Goal: Task Accomplishment & Management: Use online tool/utility

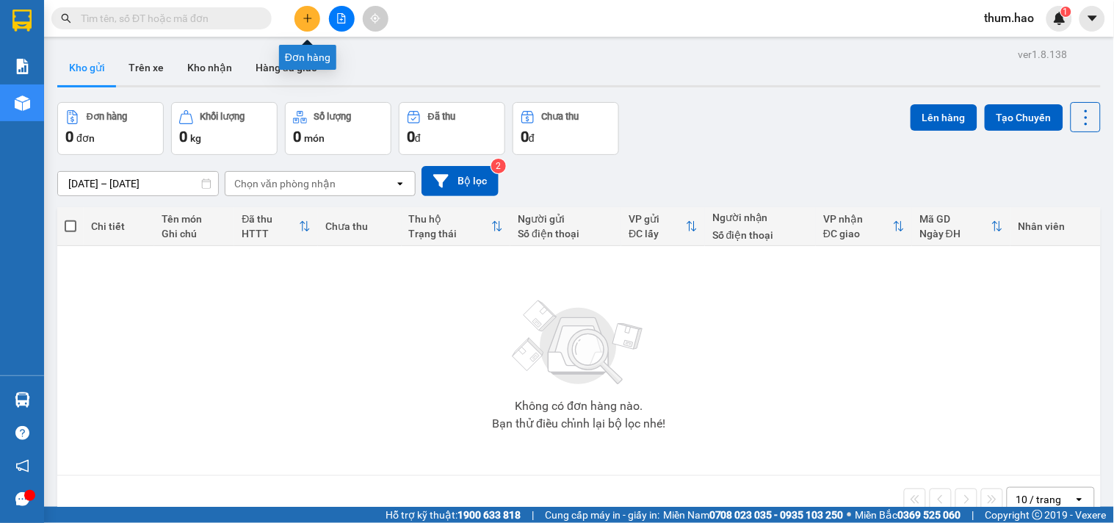
click at [309, 26] on button at bounding box center [308, 19] width 26 height 26
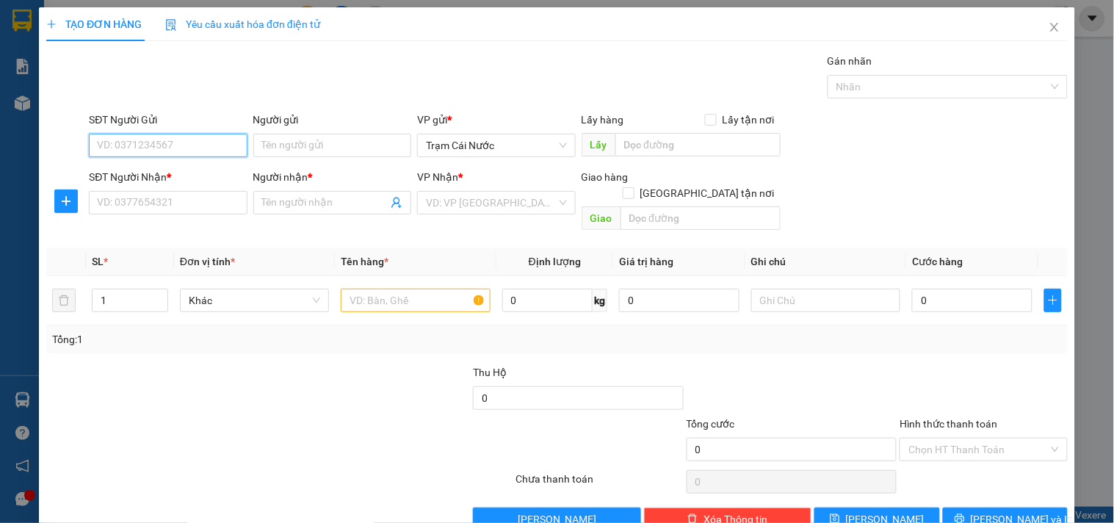
click at [151, 144] on input "SĐT Người Gửi" at bounding box center [168, 146] width 158 height 24
type input "0825907485"
click at [162, 177] on div "0825907485 - HẬU" at bounding box center [166, 175] width 139 height 16
type input "HẬU"
type input "0907629726"
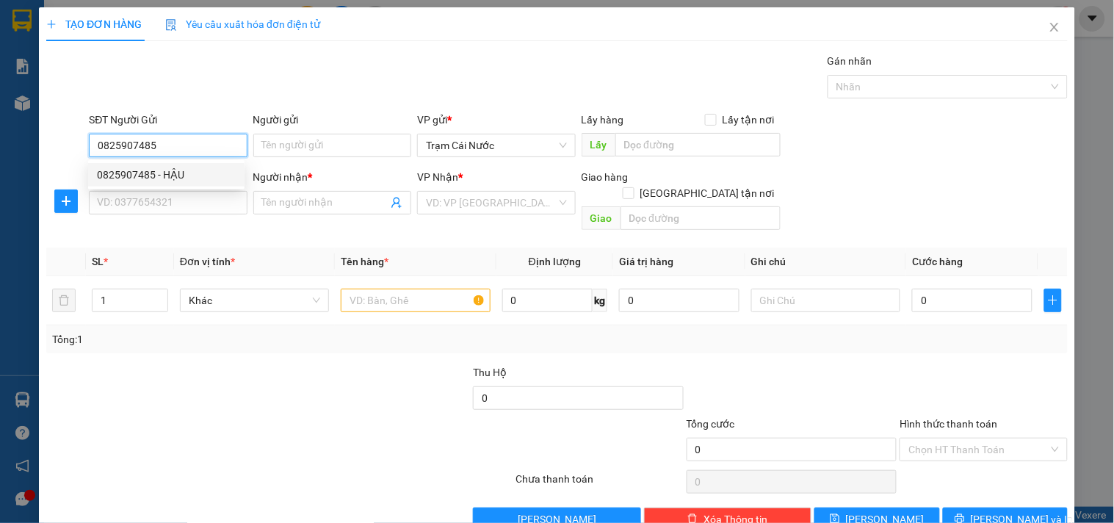
type input "phương"
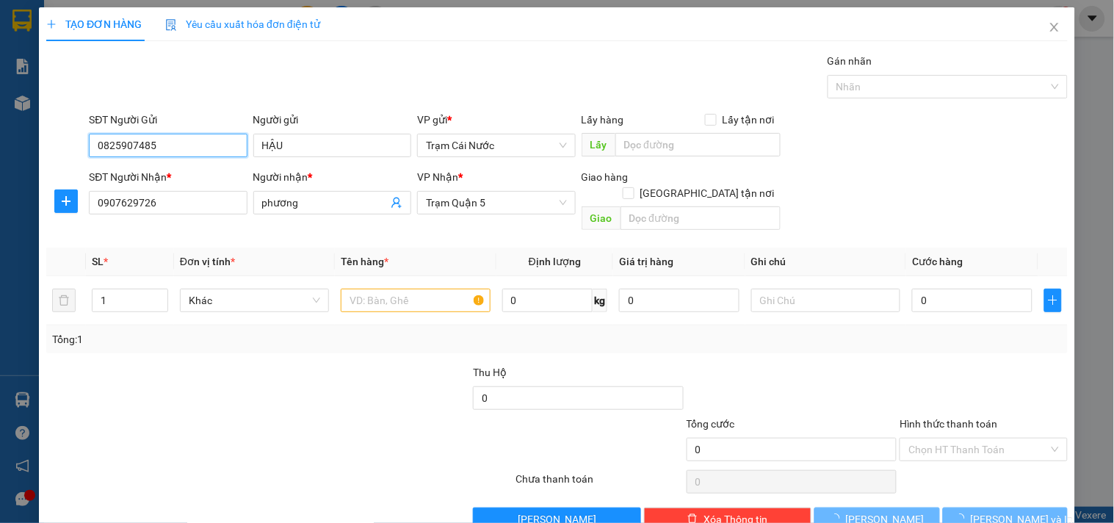
type input "40.000"
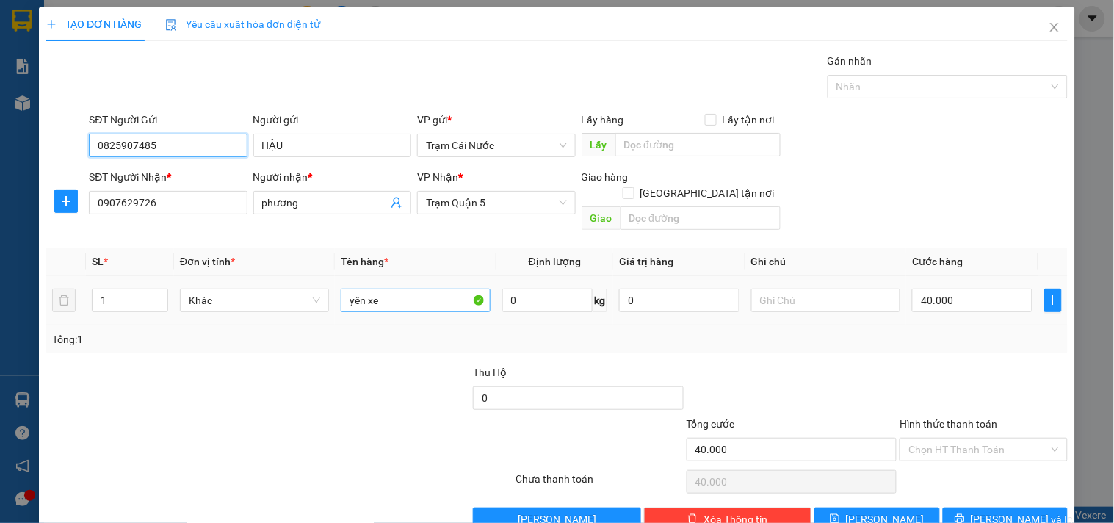
type input "0825907485"
click at [380, 289] on input "yên xe" at bounding box center [415, 301] width 149 height 24
type input "y"
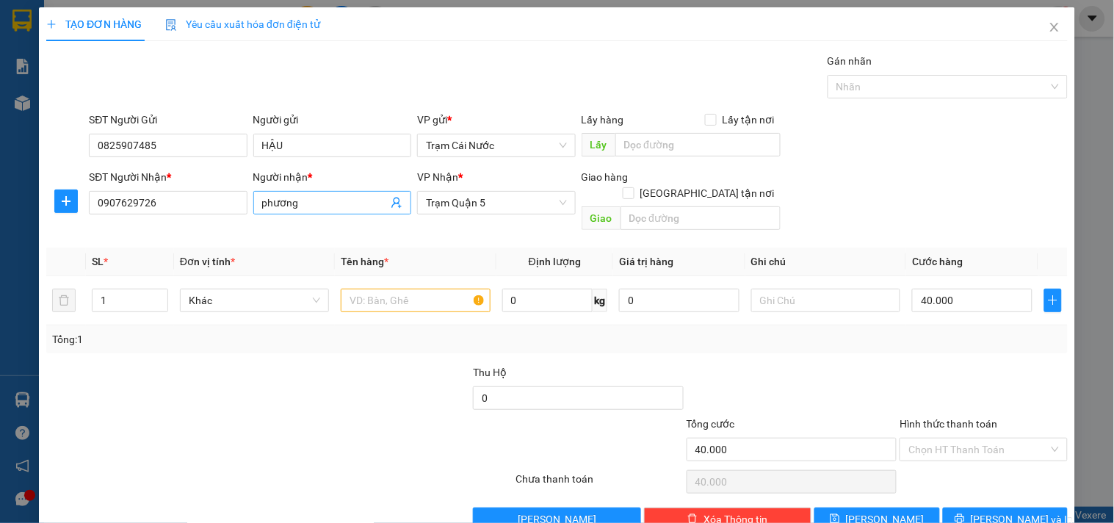
click at [309, 202] on input "phương" at bounding box center [325, 203] width 126 height 16
type input "p"
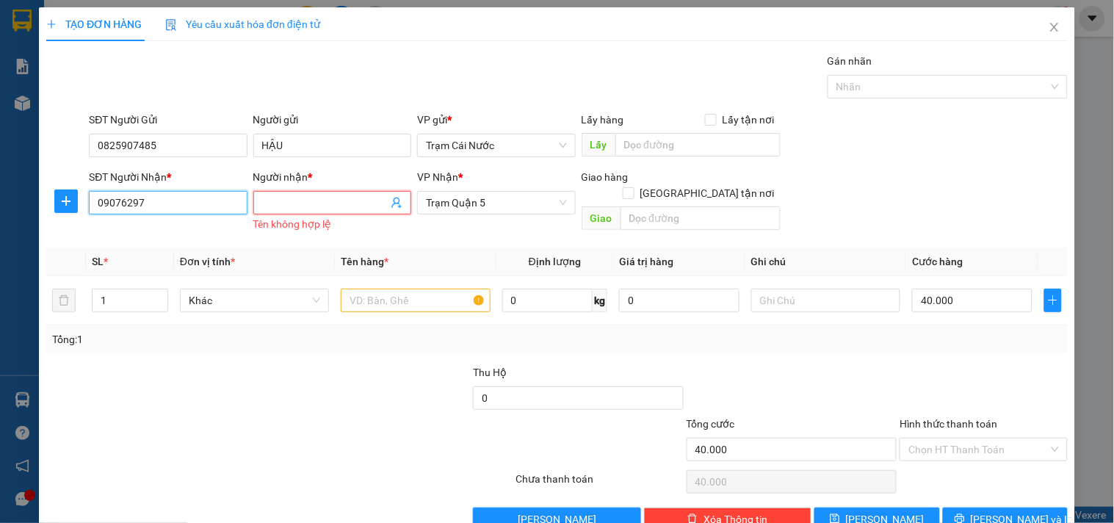
click at [201, 202] on input "09076297" at bounding box center [168, 203] width 158 height 24
type input "0"
type input "0946934050"
click at [268, 198] on input "Người nhận *" at bounding box center [325, 203] width 126 height 16
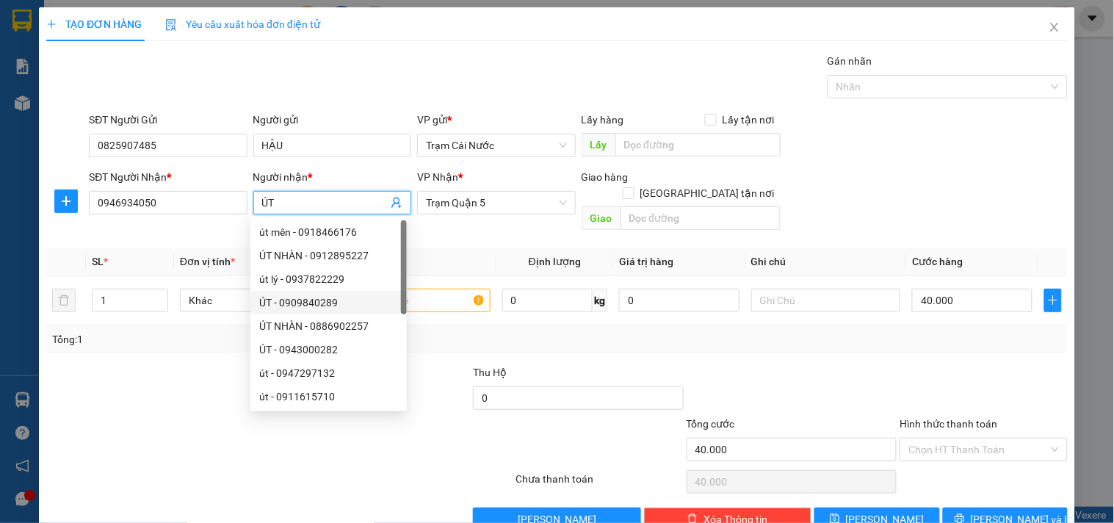
type input "ÚT"
click at [458, 241] on div "Transit Pickup Surcharge Ids Transit Deliver Surcharge Ids Transit Deliver Surc…" at bounding box center [557, 292] width 1022 height 478
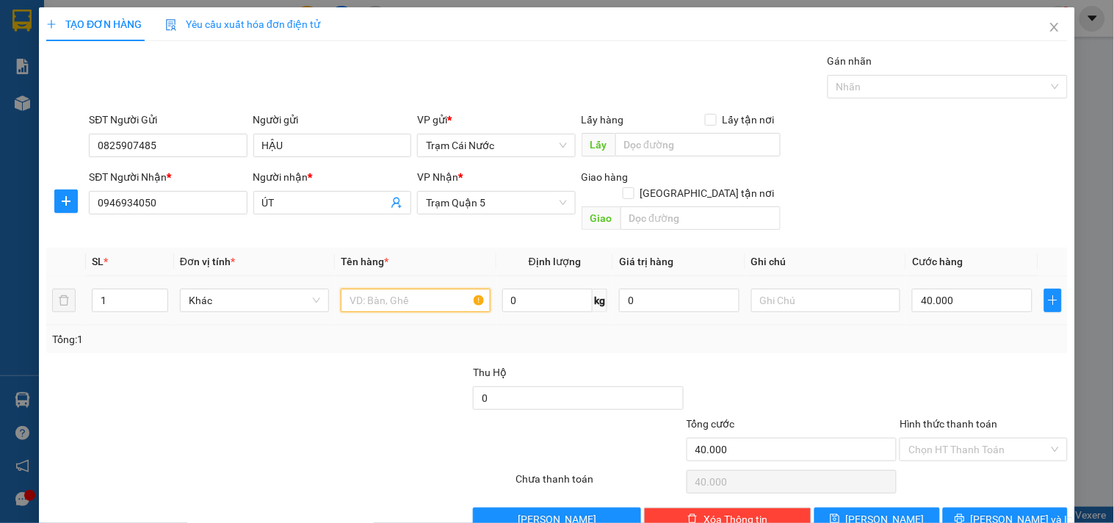
click at [404, 289] on input "text" at bounding box center [415, 301] width 149 height 24
type input "G4"
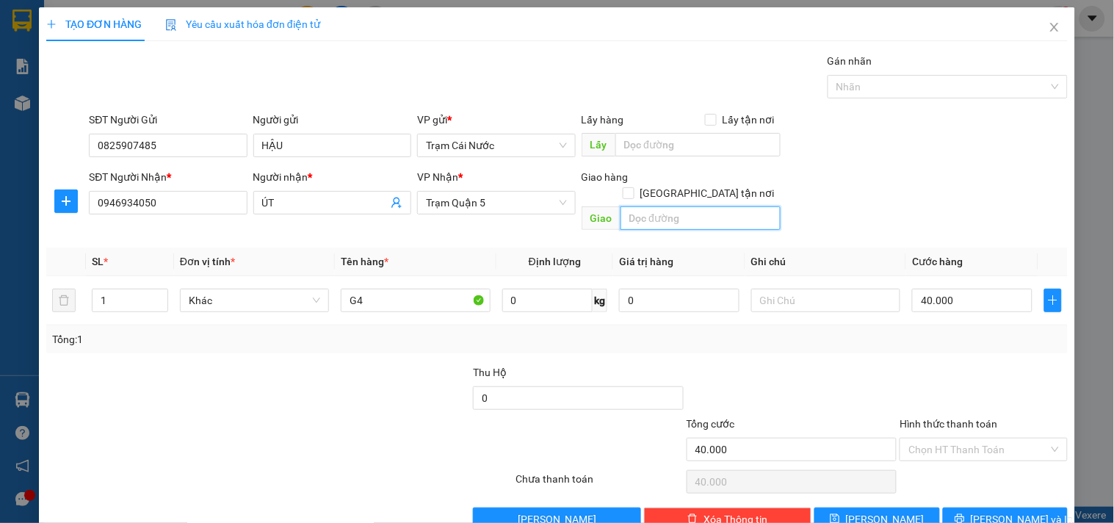
click at [645, 206] on input "text" at bounding box center [701, 218] width 160 height 24
type input "42"
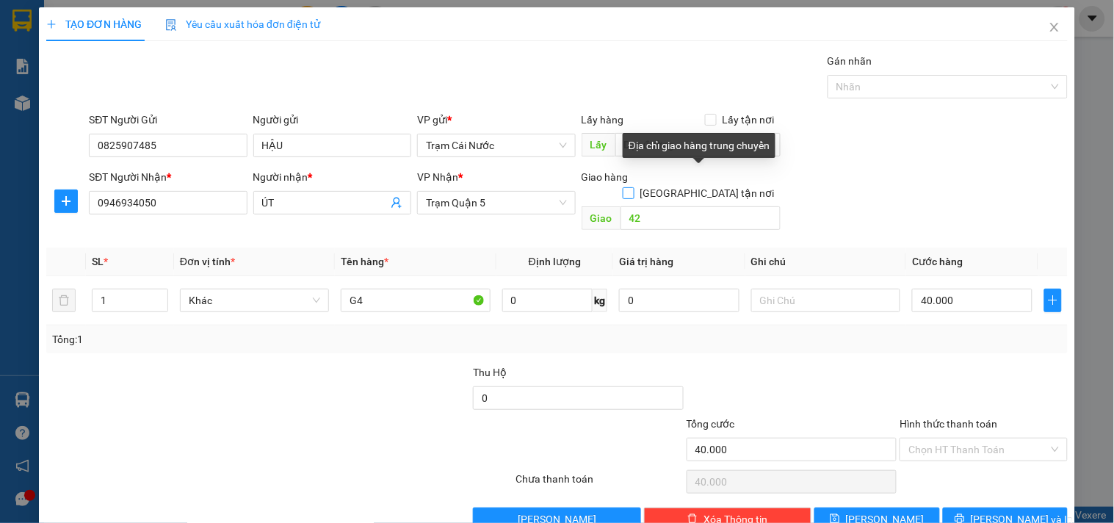
click at [635, 187] on span at bounding box center [629, 193] width 12 height 12
click at [633, 187] on input "[GEOGRAPHIC_DATA] tận nơi" at bounding box center [628, 192] width 10 height 10
checkbox input "true"
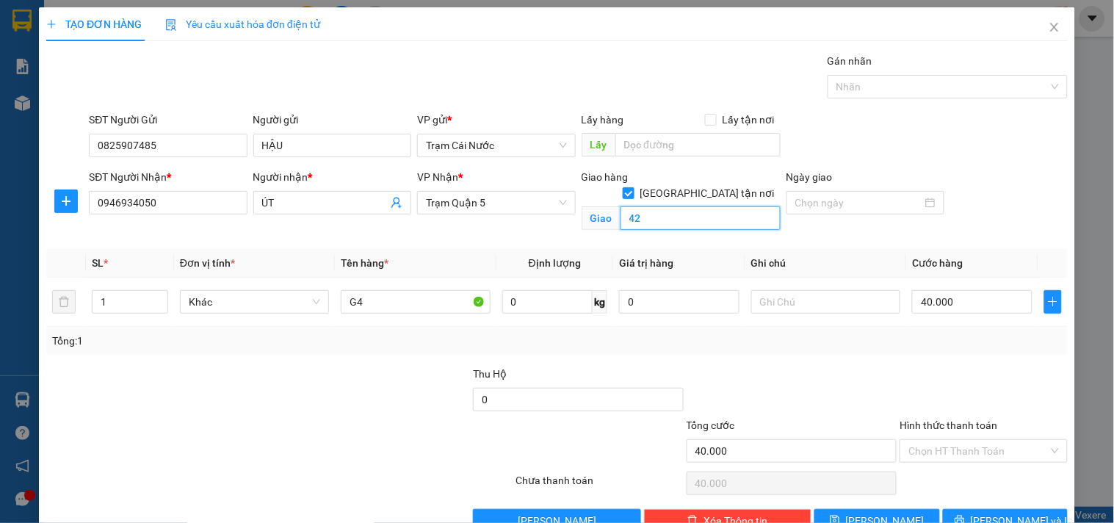
click at [670, 206] on input "42" at bounding box center [701, 218] width 160 height 24
type input "."
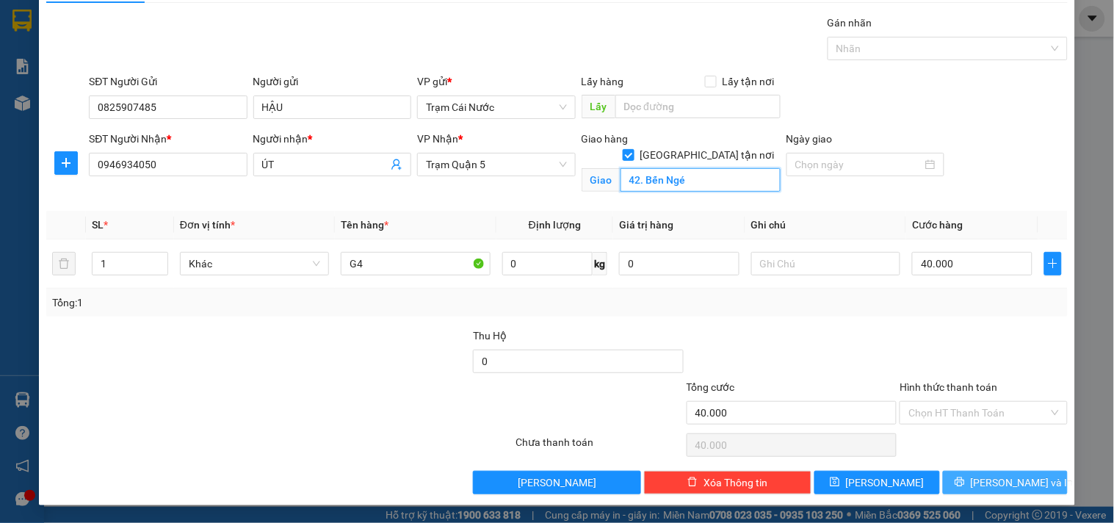
type input "42. Bến Ngé"
click at [1006, 481] on span "[PERSON_NAME] và In" at bounding box center [1022, 483] width 103 height 16
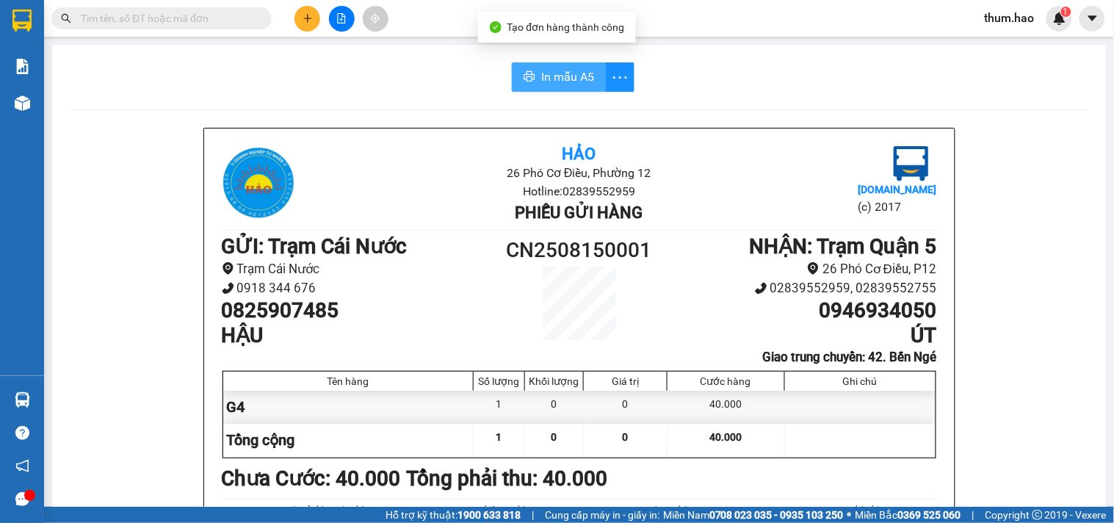
click at [549, 67] on button "In mẫu A5" at bounding box center [559, 76] width 94 height 29
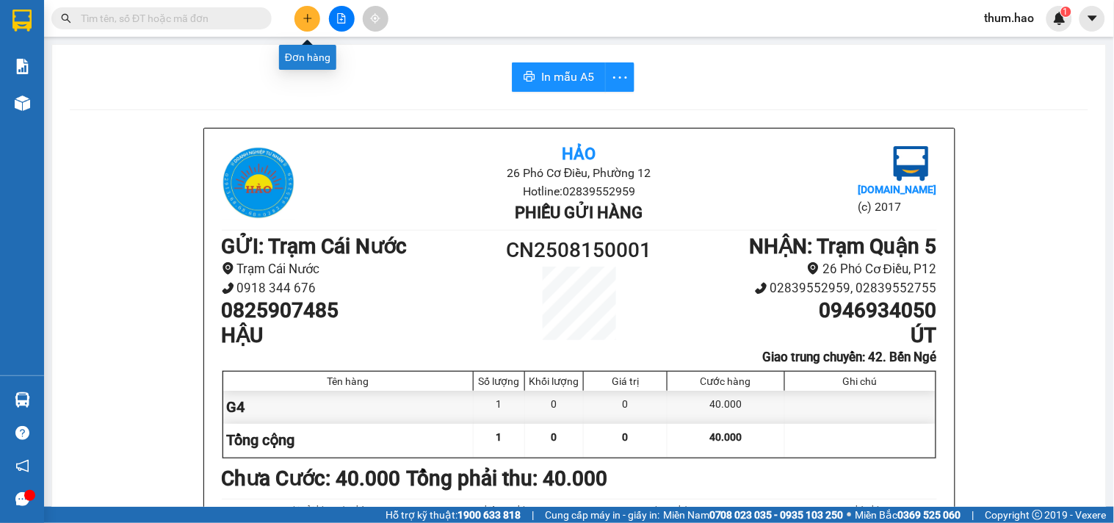
click at [303, 16] on icon "plus" at bounding box center [308, 18] width 10 height 10
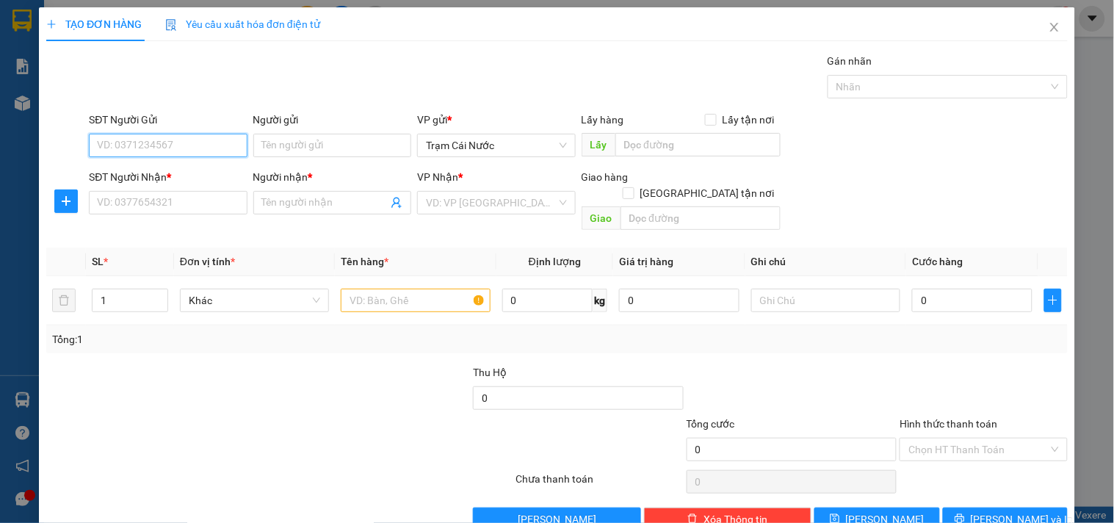
click at [123, 148] on input "SĐT Người Gửi" at bounding box center [168, 146] width 158 height 24
click at [118, 144] on input "SĐT Người Gửi" at bounding box center [168, 146] width 158 height 24
click at [134, 170] on div "0945444424 - Bé LAN" at bounding box center [169, 175] width 145 height 16
type input "0945444424"
type input "Bé LAN"
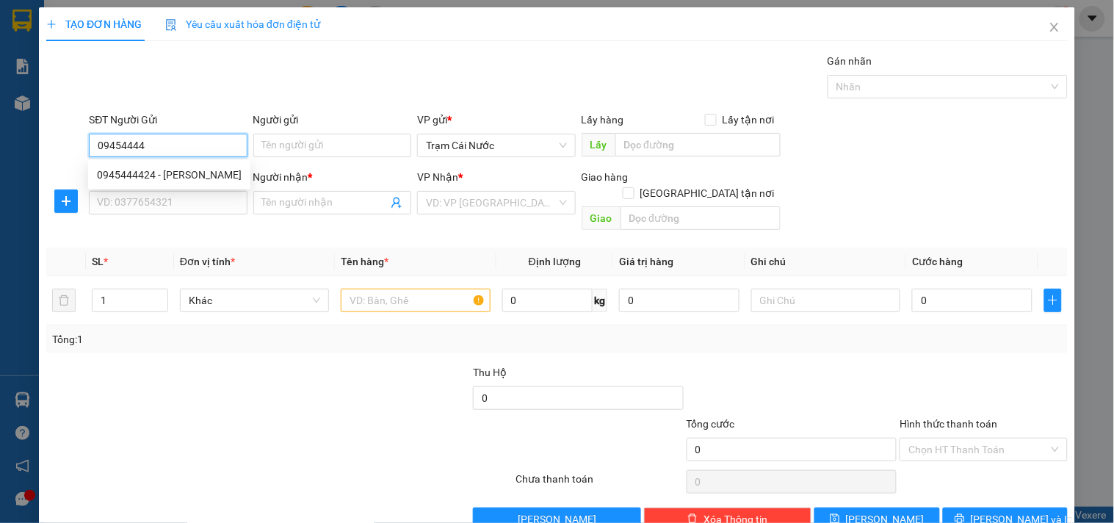
type input "0908827683"
type input "THIỆU"
type input "60.000"
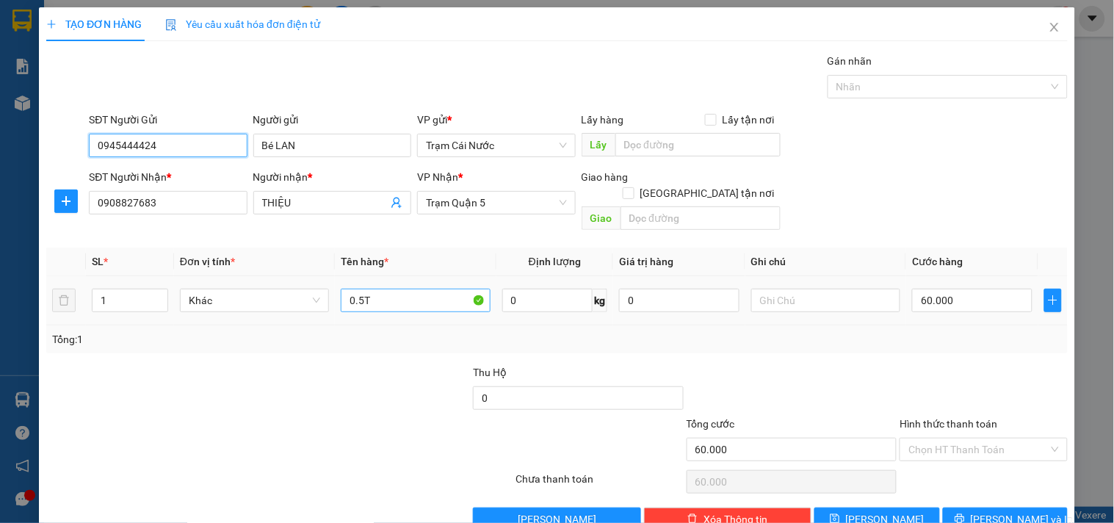
type input "0945444424"
click at [389, 289] on input "0.5T" at bounding box center [415, 301] width 149 height 24
type input "0"
type input "1t"
click at [953, 289] on input "60.000" at bounding box center [972, 301] width 120 height 24
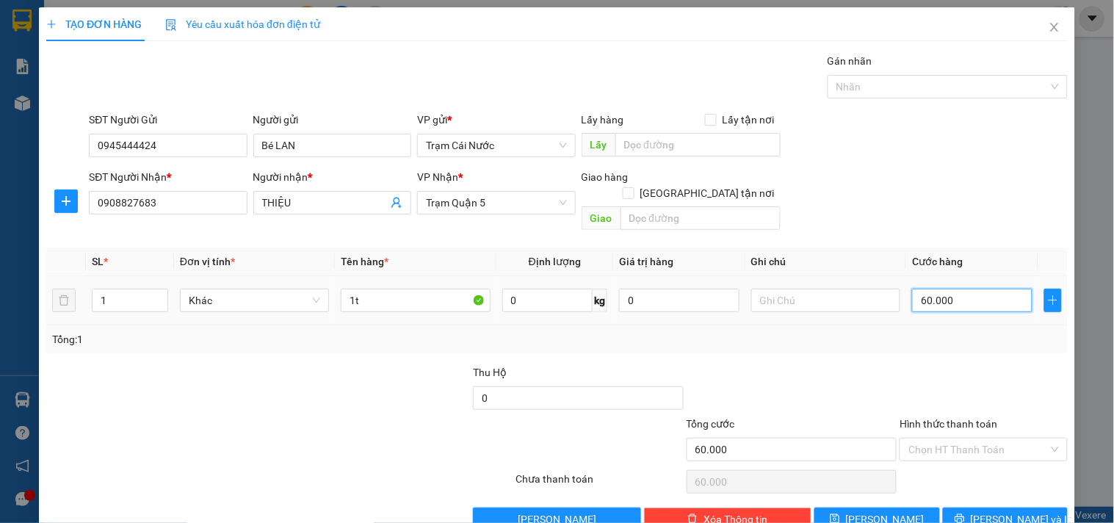
type input "0"
type input "1"
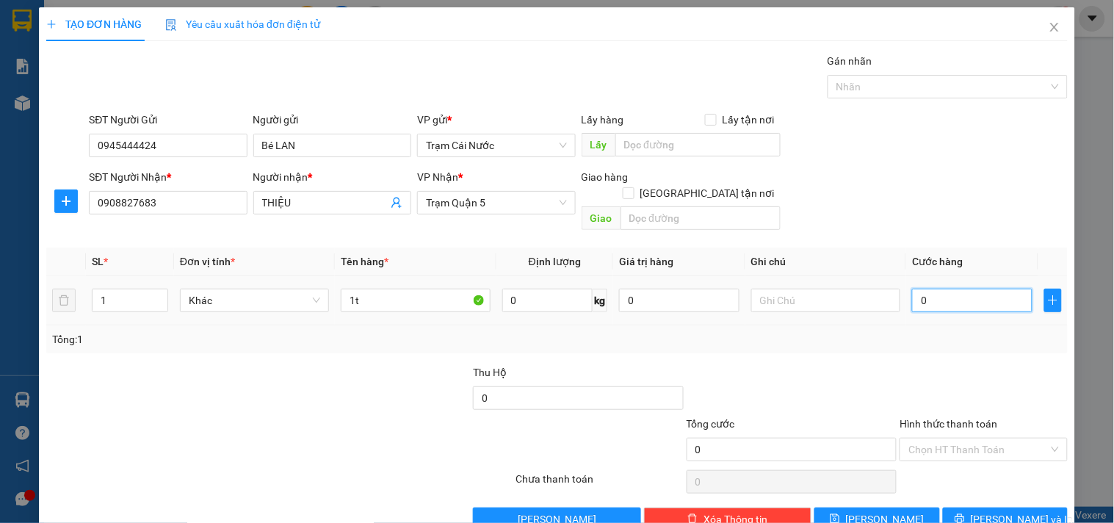
type input "1"
type input "001"
type input "10"
type input "0.010"
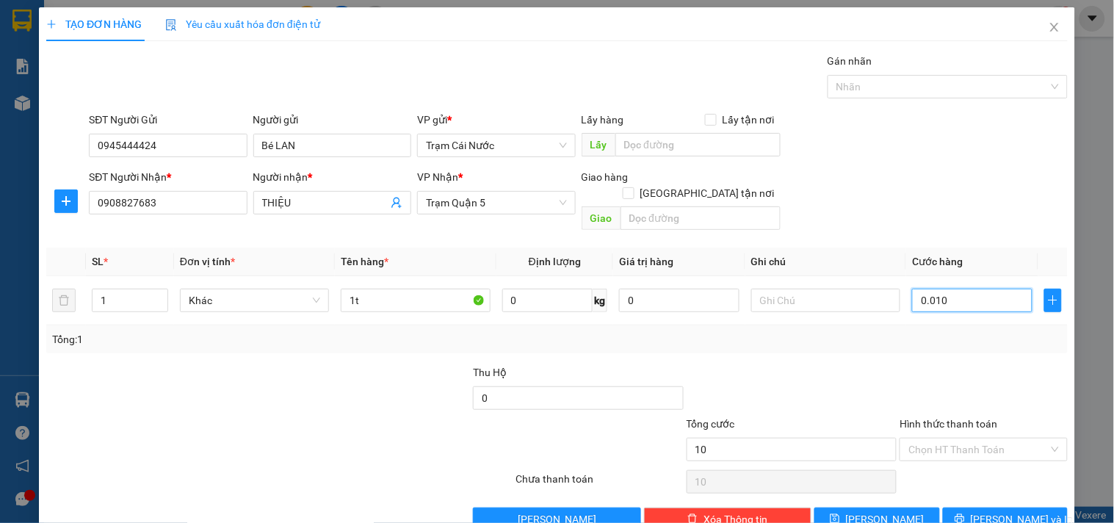
type input "100"
type input "00.100"
click at [868, 346] on div "Transit Pickup Surcharge Ids Transit Deliver Surcharge Ids Transit Deliver Surc…" at bounding box center [557, 292] width 1022 height 478
type input "100.000"
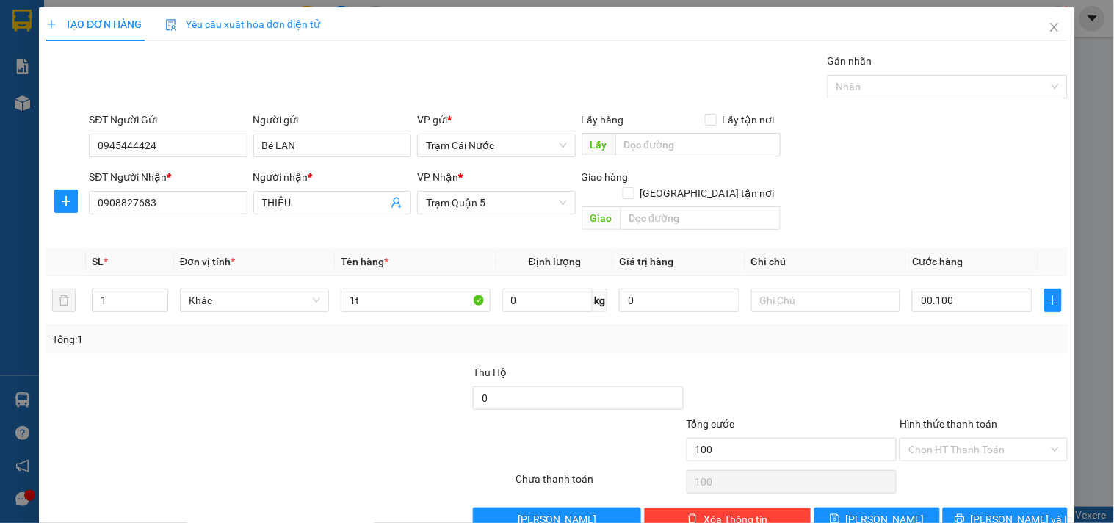
type input "100.000"
click at [864, 334] on div "Tổng: 1" at bounding box center [557, 339] width 1022 height 28
click at [964, 439] on input "Hình thức thanh toán" at bounding box center [979, 450] width 140 height 22
click at [939, 461] on div "Tại văn phòng" at bounding box center [975, 463] width 148 height 16
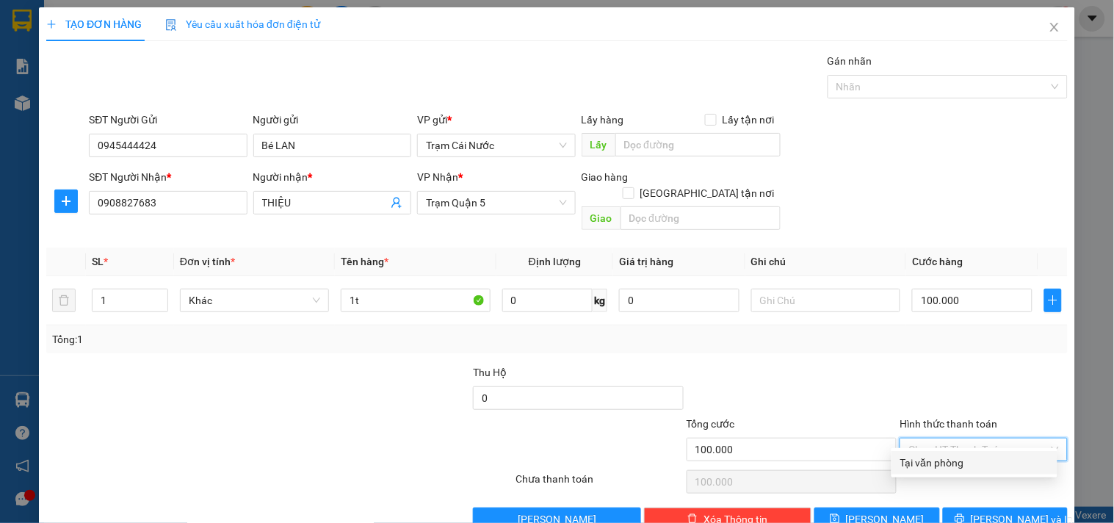
type input "0"
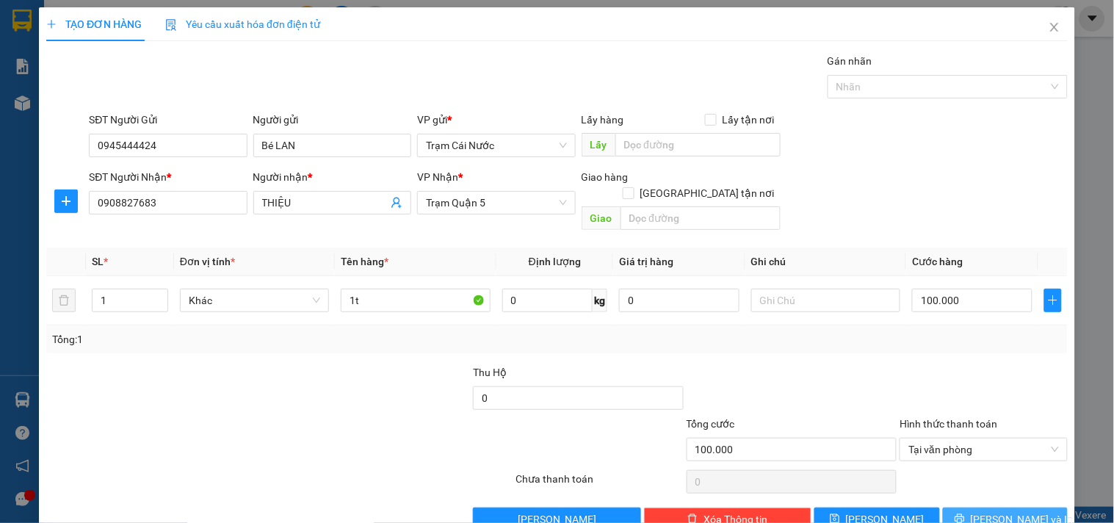
click at [995, 511] on span "[PERSON_NAME] và In" at bounding box center [1022, 519] width 103 height 16
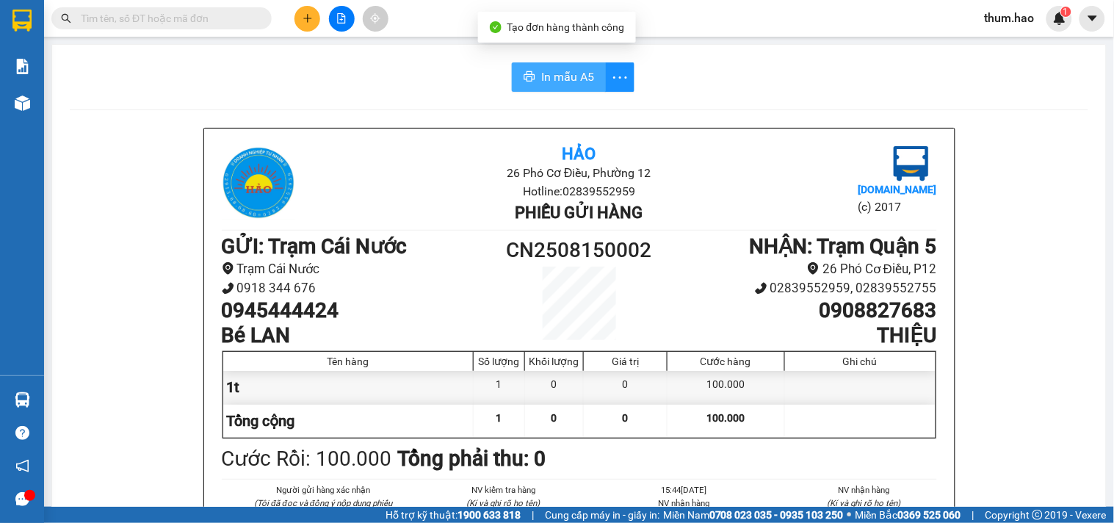
click at [534, 75] on button "In mẫu A5" at bounding box center [559, 76] width 94 height 29
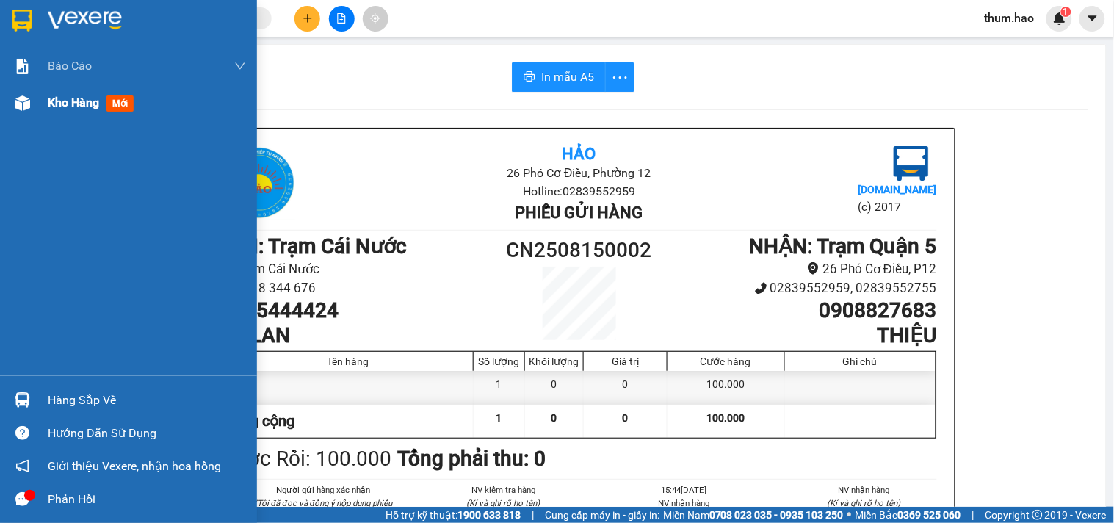
click at [59, 108] on span "Kho hàng" at bounding box center [73, 102] width 51 height 14
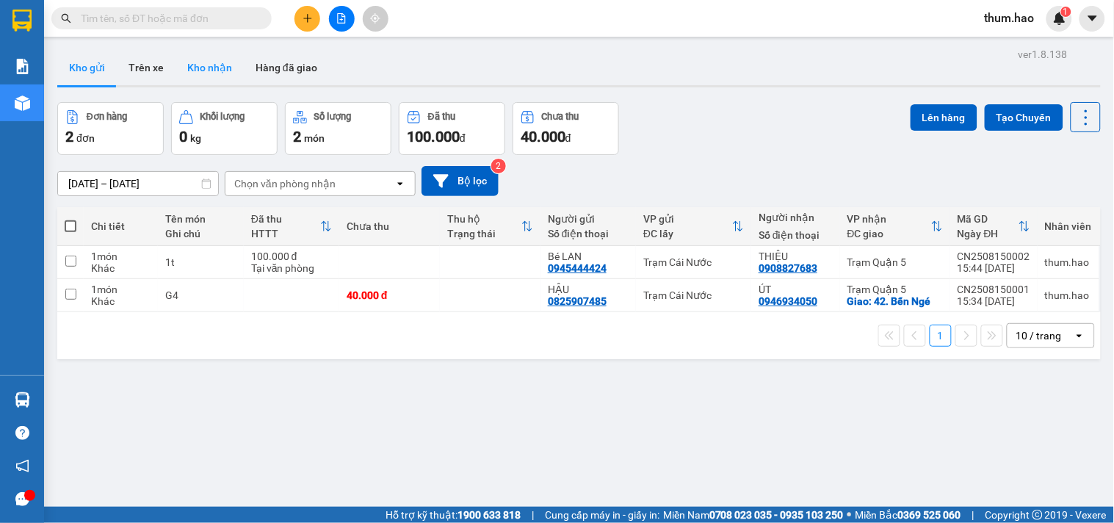
click at [229, 63] on button "Kho nhận" at bounding box center [210, 67] width 68 height 35
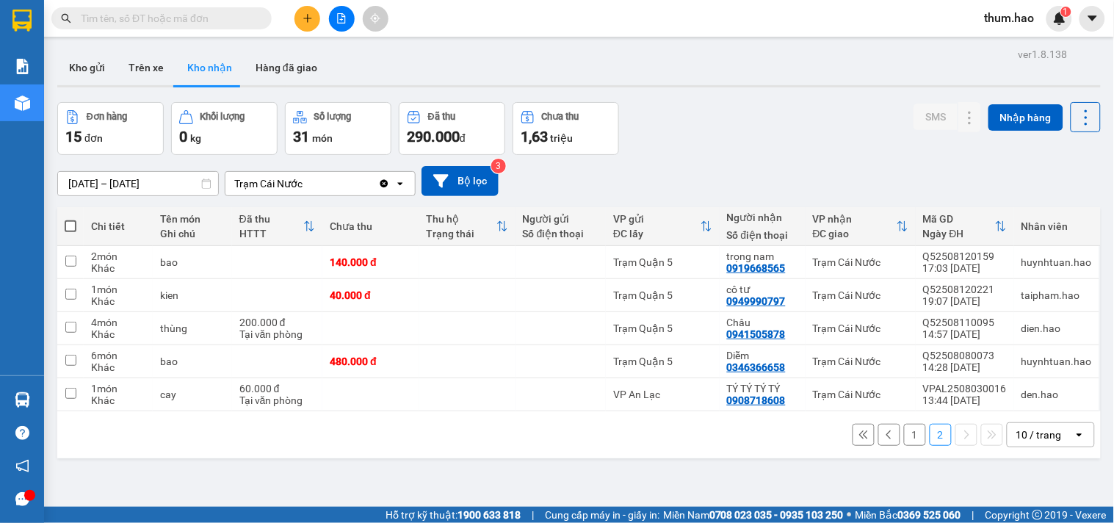
click at [909, 439] on button "1" at bounding box center [915, 435] width 22 height 22
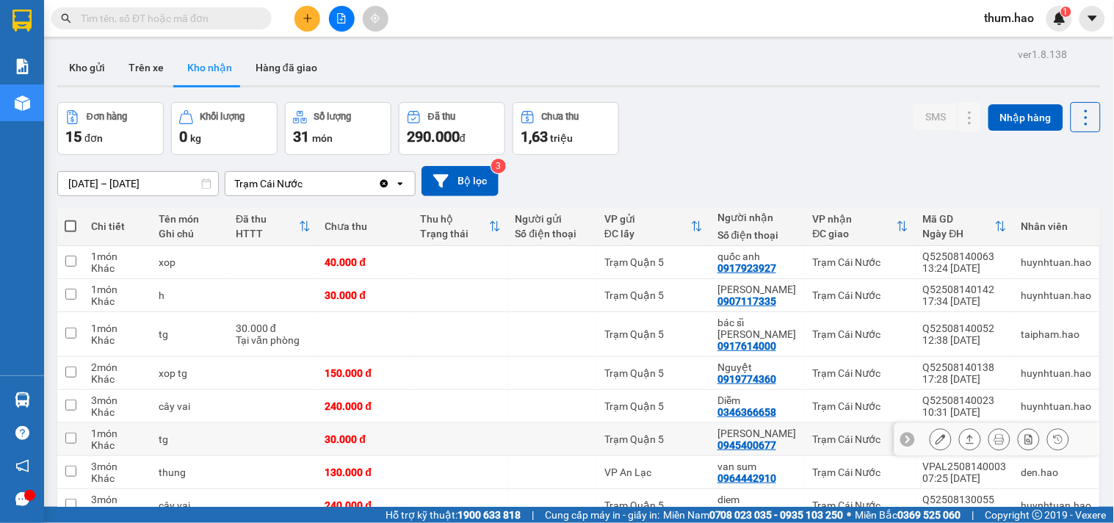
scroll to position [82, 0]
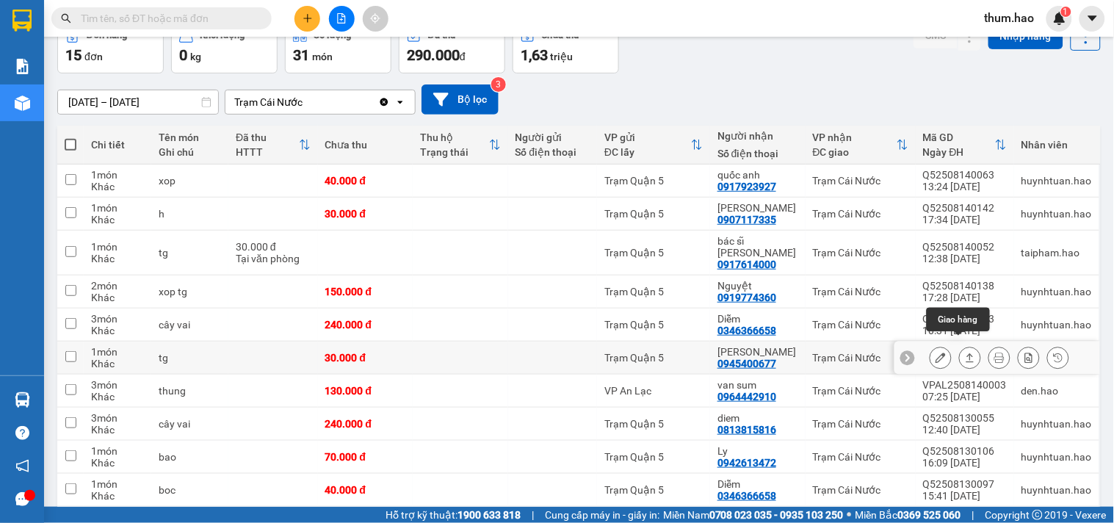
click at [965, 353] on icon at bounding box center [970, 358] width 10 height 10
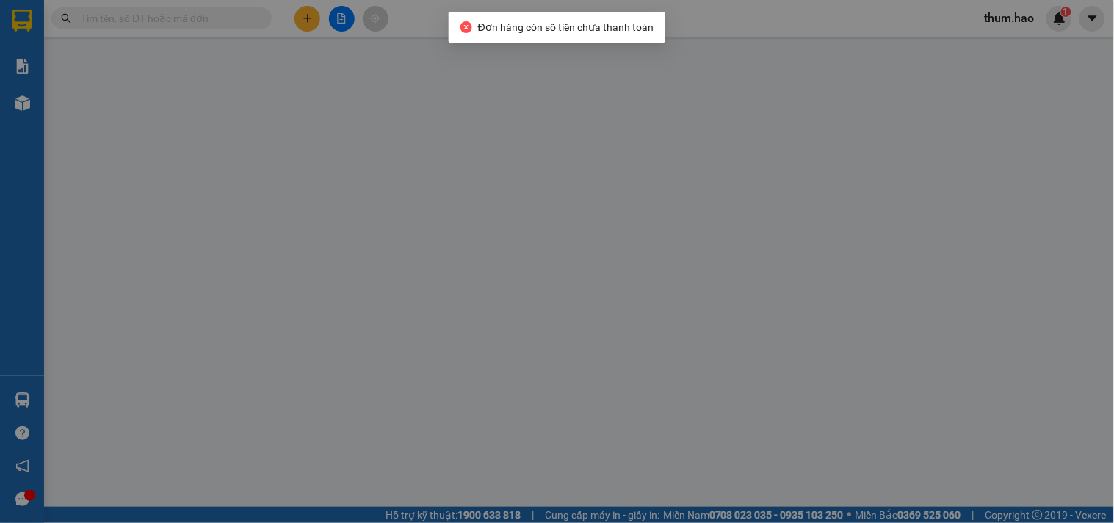
type input "0945400677"
type input "Lê Nguyễn"
type input "30.000"
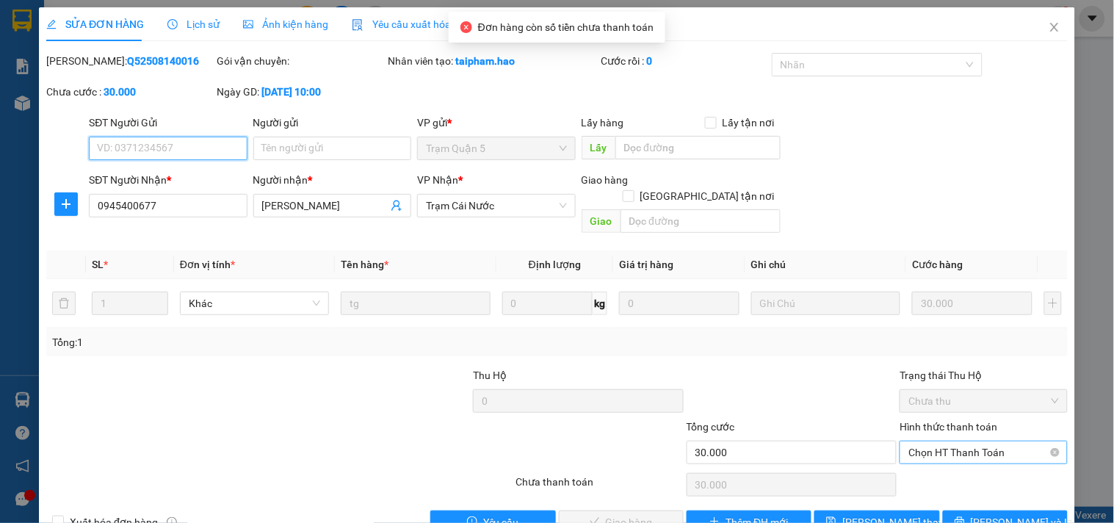
click at [945, 441] on span "Chọn HT Thanh Toán" at bounding box center [984, 452] width 150 height 22
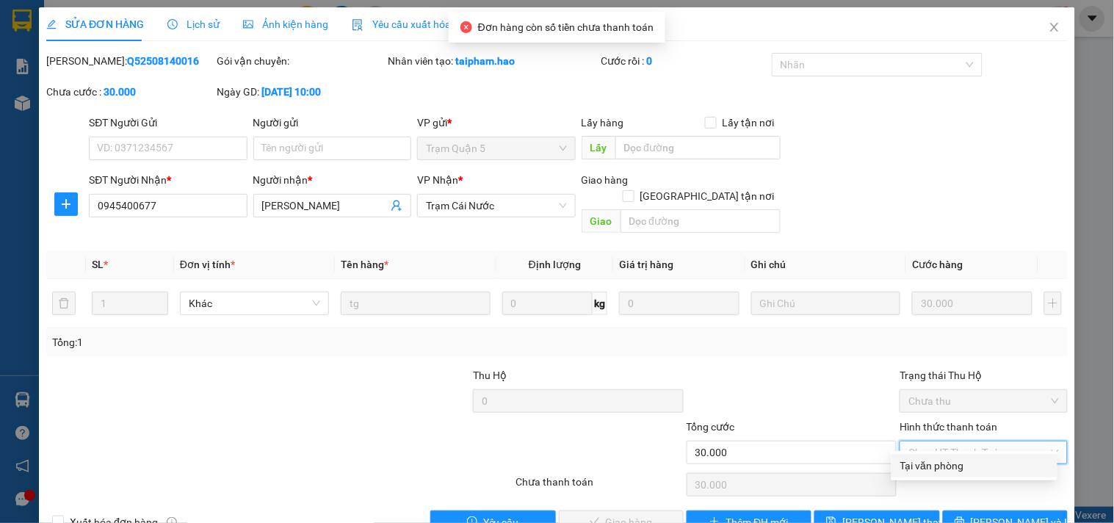
click at [945, 461] on div "Tại văn phòng" at bounding box center [975, 466] width 148 height 16
type input "0"
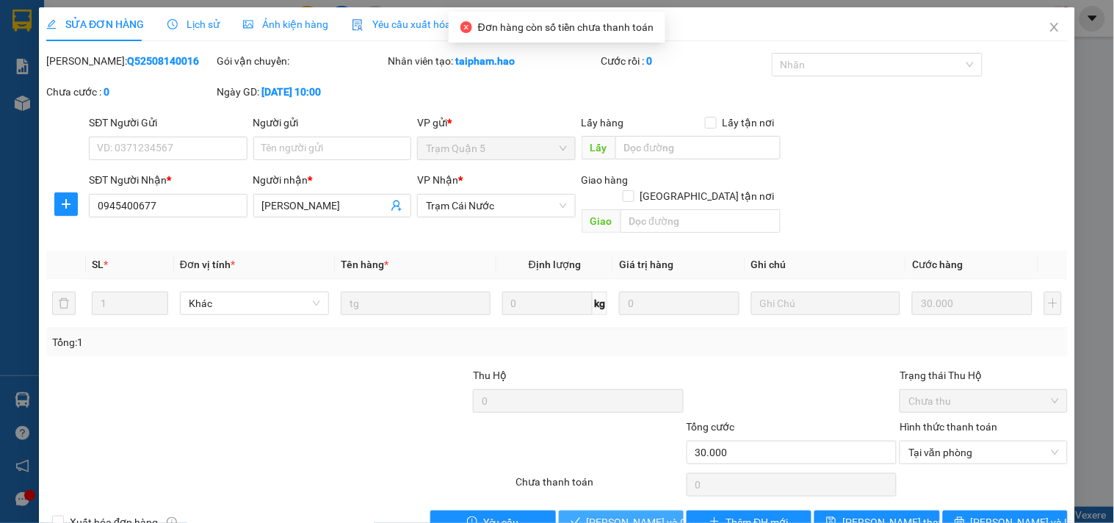
click at [634, 514] on span "[PERSON_NAME] và Giao hàng" at bounding box center [657, 522] width 141 height 16
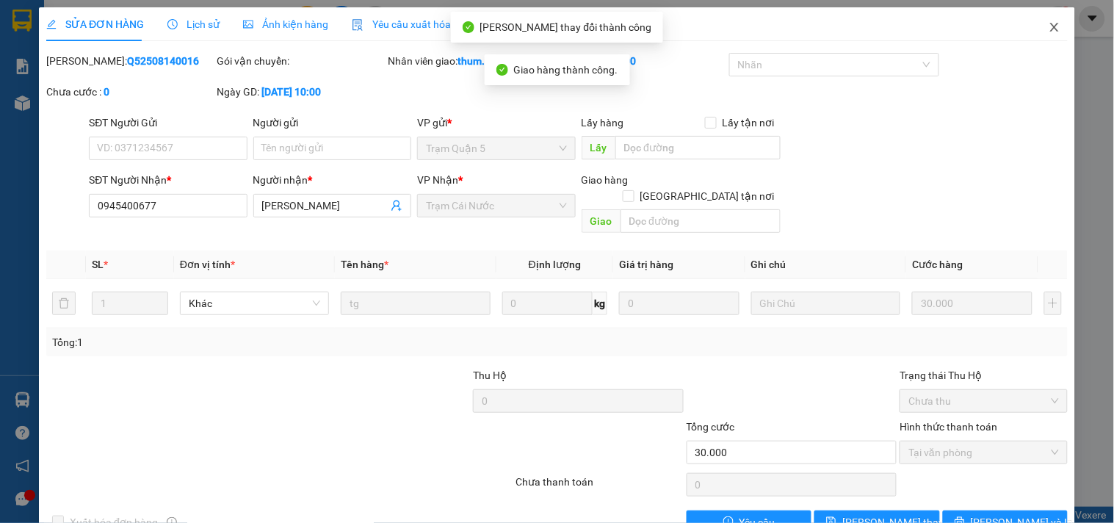
click at [1034, 32] on span "Close" at bounding box center [1054, 27] width 41 height 41
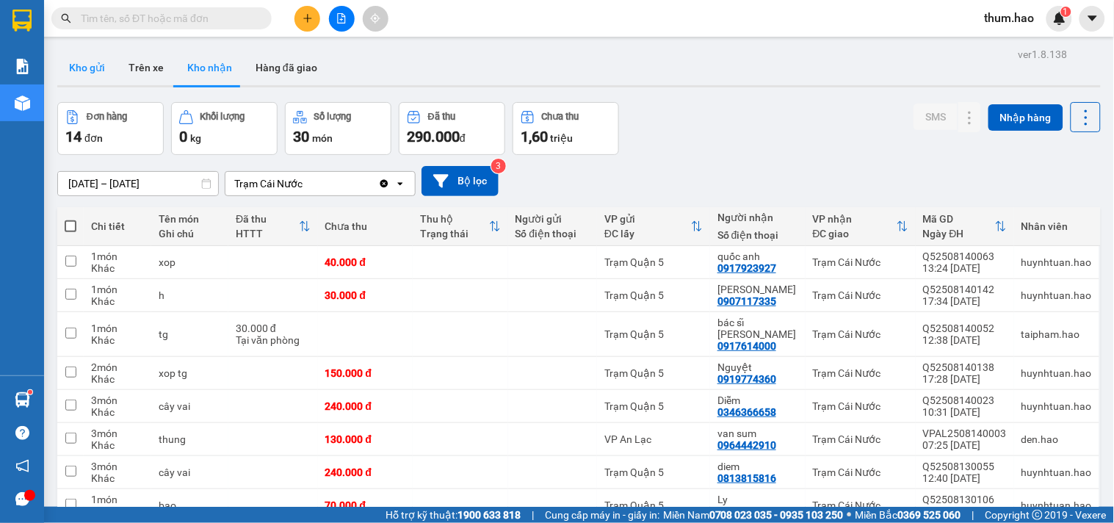
click at [82, 71] on button "Kho gửi" at bounding box center [86, 67] width 59 height 35
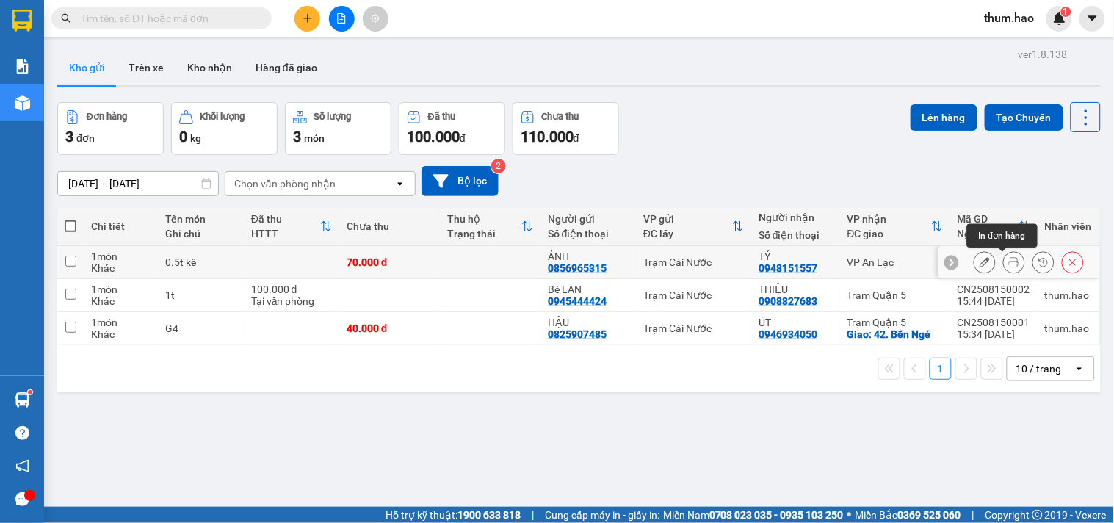
click at [1009, 262] on icon at bounding box center [1014, 262] width 10 height 10
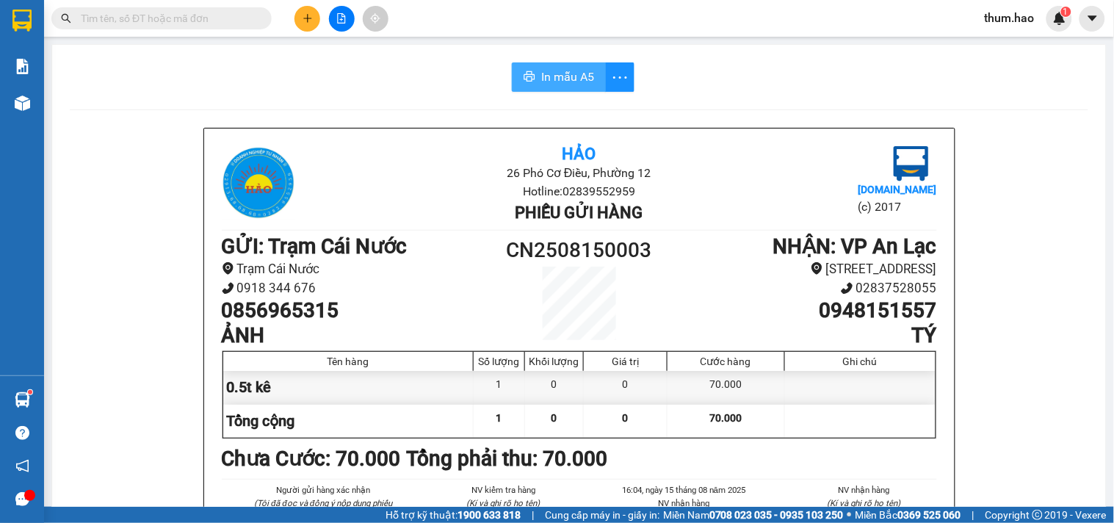
click at [563, 79] on span "In mẫu A5" at bounding box center [567, 77] width 53 height 18
click at [312, 19] on icon "plus" at bounding box center [308, 18] width 10 height 10
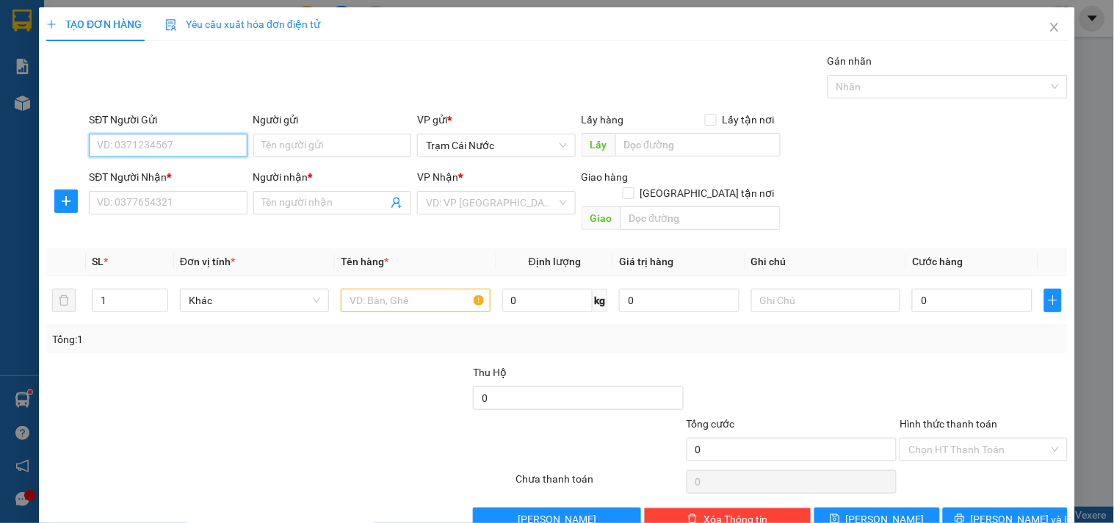
click at [115, 147] on input "SĐT Người Gửi" at bounding box center [168, 146] width 158 height 24
type input "0919623967"
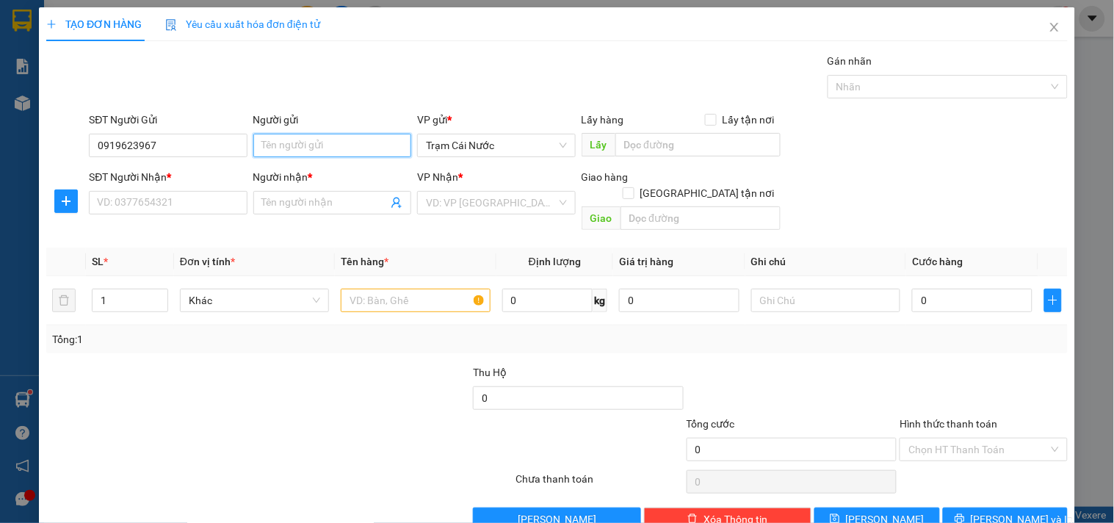
click at [277, 145] on input "Người gửi" at bounding box center [332, 146] width 158 height 24
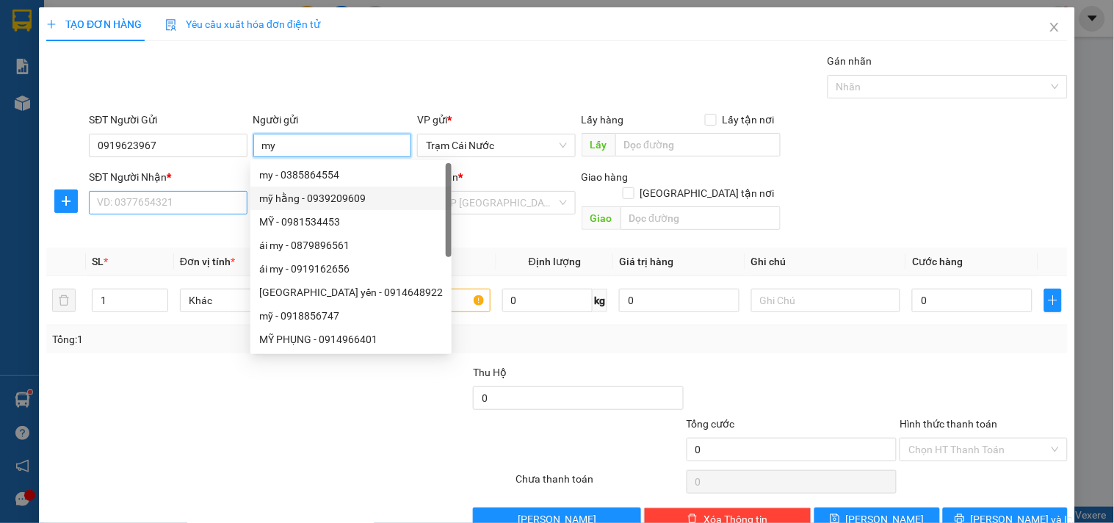
type input "my"
click at [196, 198] on input "SĐT Người Nhận *" at bounding box center [168, 203] width 158 height 24
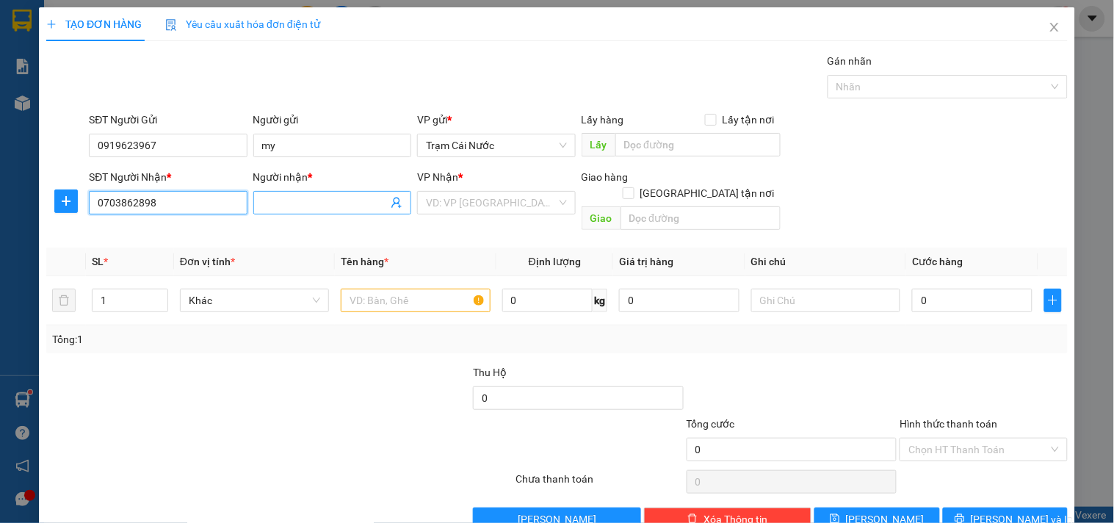
type input "0703862898"
click at [310, 201] on input "Người nhận *" at bounding box center [325, 203] width 126 height 16
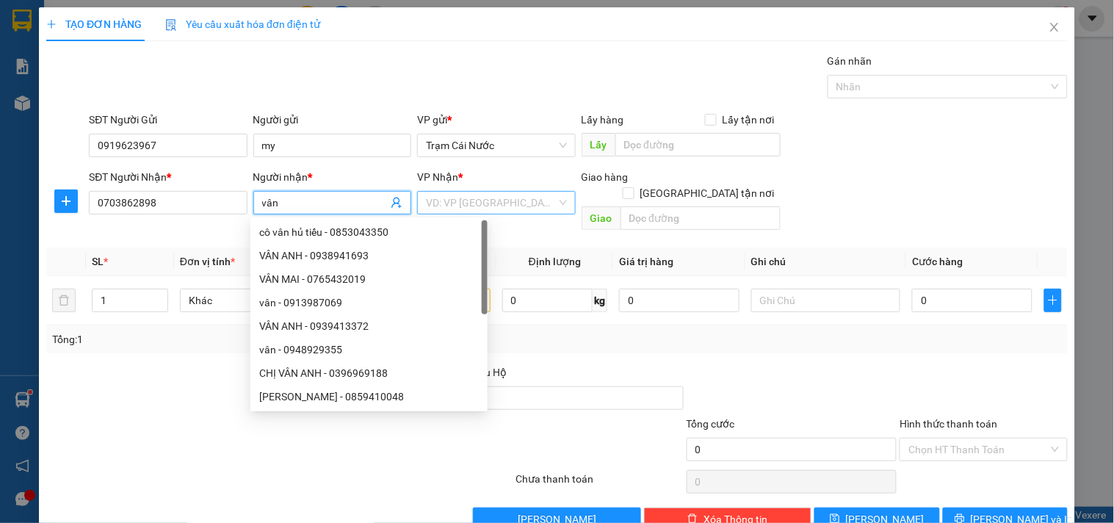
type input "vân"
click at [446, 198] on input "search" at bounding box center [491, 203] width 130 height 22
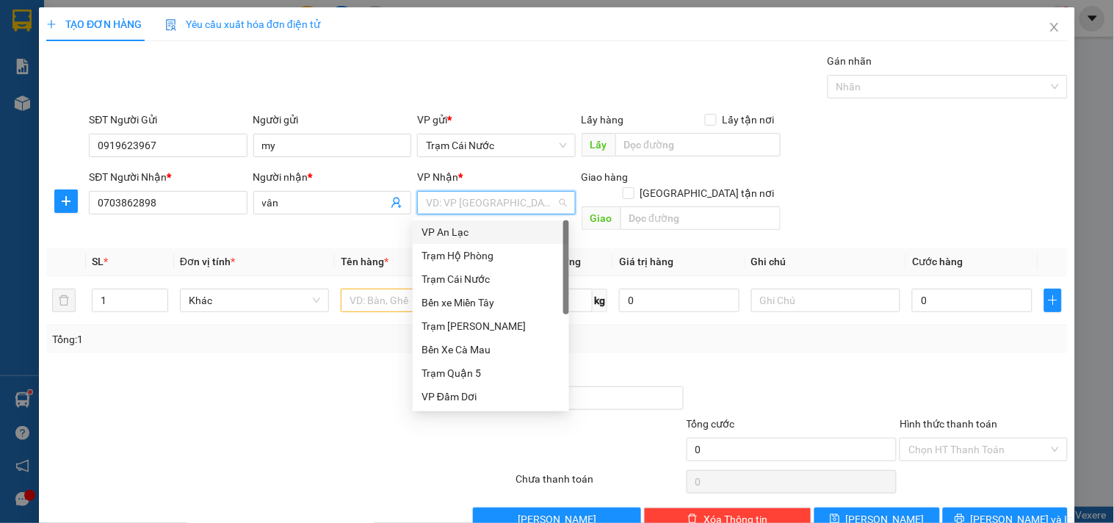
click at [449, 225] on div "VP An Lạc" at bounding box center [491, 232] width 139 height 16
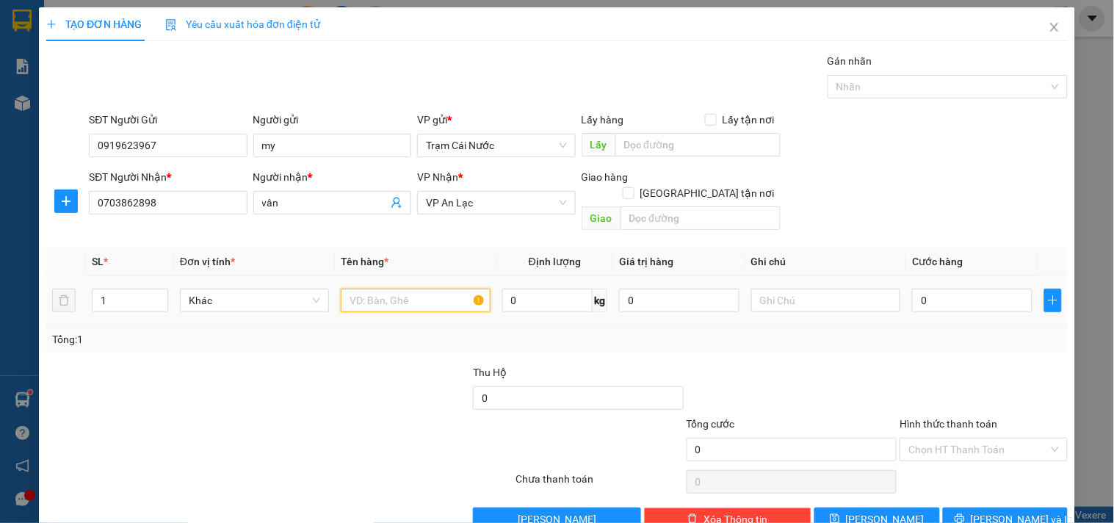
click at [380, 289] on input "text" at bounding box center [415, 301] width 149 height 24
type input "cục"
click at [948, 289] on input "0" at bounding box center [972, 301] width 120 height 24
click at [937, 289] on input "0" at bounding box center [972, 301] width 120 height 24
click at [912, 289] on input "0" at bounding box center [972, 301] width 120 height 24
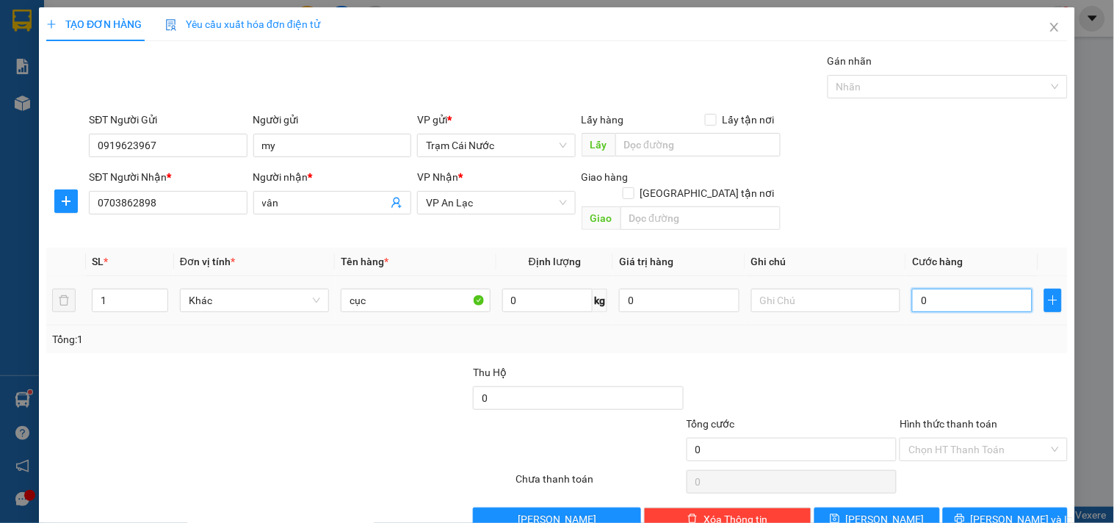
click at [940, 289] on input "0" at bounding box center [972, 301] width 120 height 24
click at [942, 289] on input "0" at bounding box center [972, 301] width 120 height 24
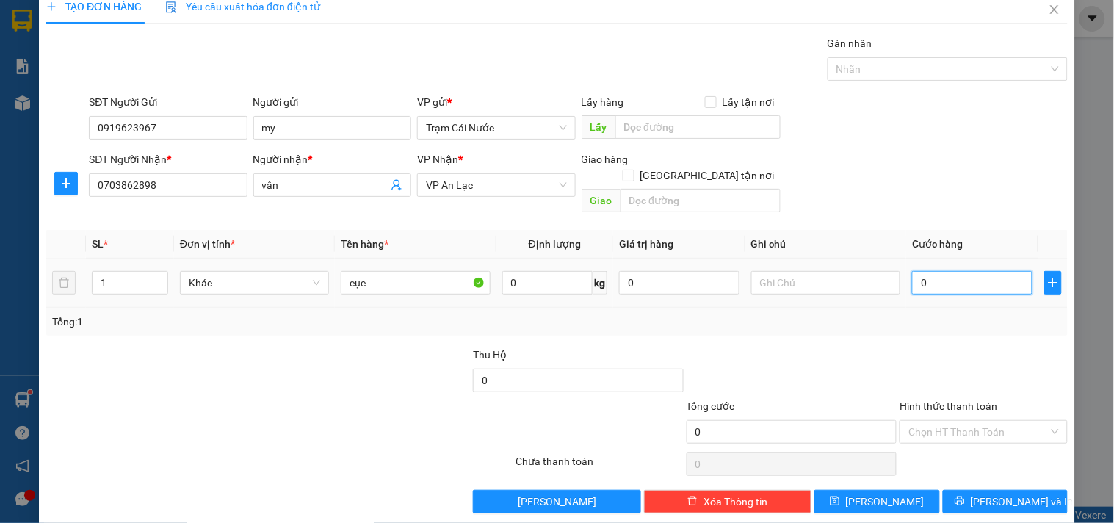
scroll to position [20, 0]
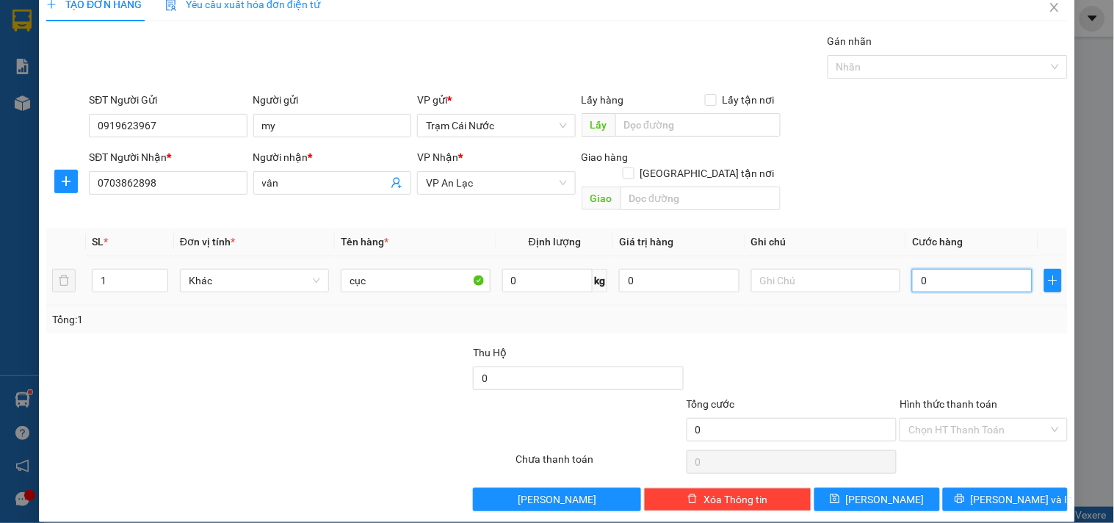
click at [912, 269] on input "0" at bounding box center [972, 281] width 120 height 24
click at [956, 160] on div "SĐT Người Nhận * 0703862898 Người nhận * vân VP Nhận * VP An Lạc Giao hàng Giao…" at bounding box center [578, 183] width 985 height 68
click at [923, 270] on input "0" at bounding box center [972, 281] width 120 height 24
click at [912, 269] on input "0" at bounding box center [972, 281] width 120 height 24
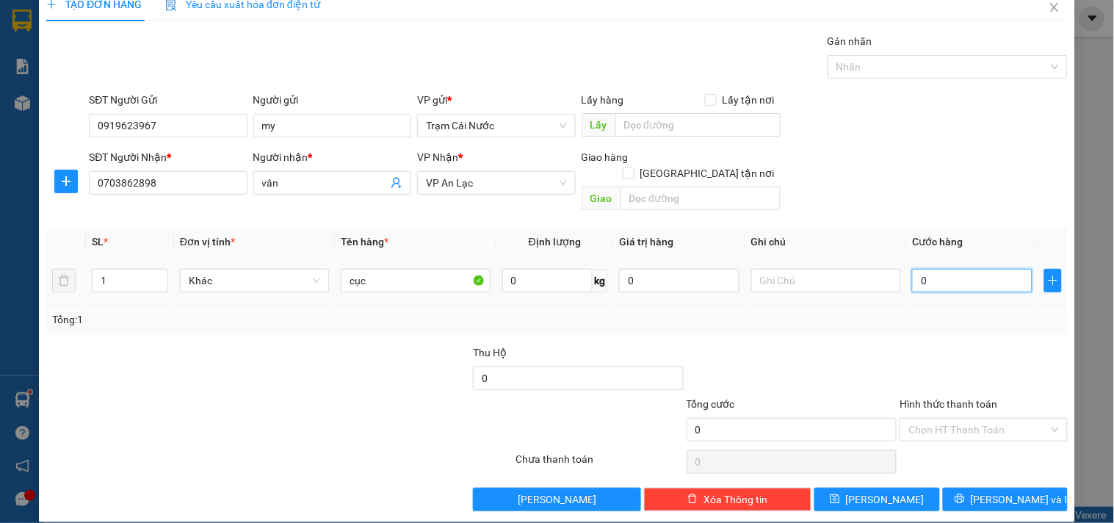
click at [912, 269] on input "0" at bounding box center [972, 281] width 120 height 24
click at [935, 269] on input "0" at bounding box center [972, 281] width 120 height 24
click at [914, 269] on input "0" at bounding box center [972, 281] width 120 height 24
click at [913, 269] on input "0" at bounding box center [972, 281] width 120 height 24
click at [916, 269] on input "0" at bounding box center [972, 281] width 120 height 24
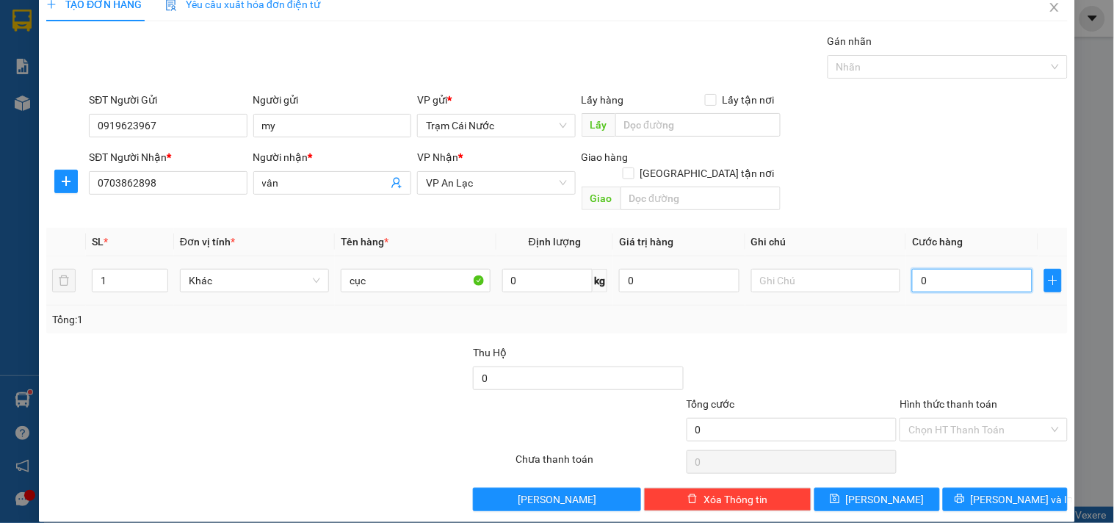
click at [920, 269] on input "0" at bounding box center [972, 281] width 120 height 24
type input "003"
type input "3"
type input "0.030"
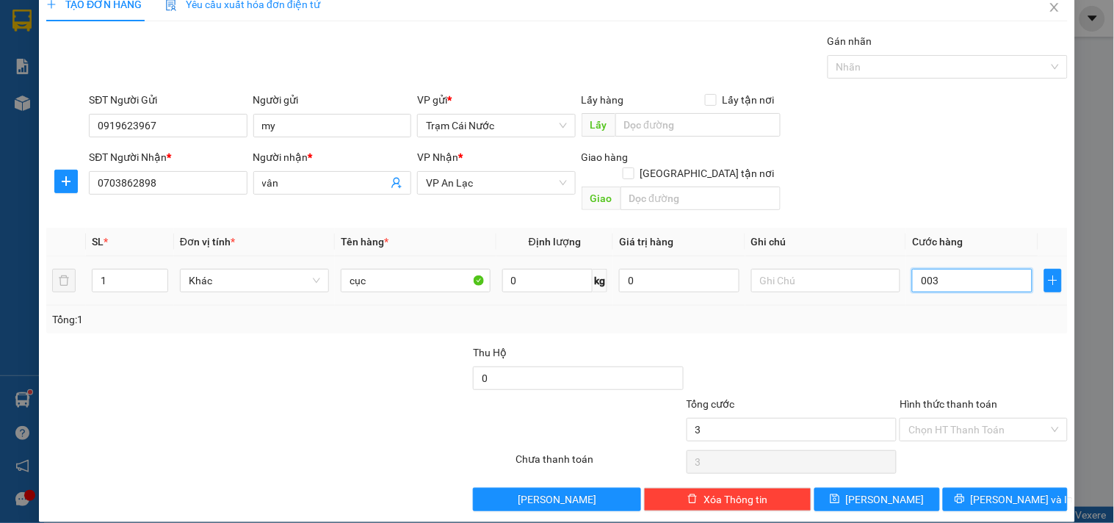
type input "30"
click at [953, 358] on div at bounding box center [983, 369] width 170 height 51
type input "30.000"
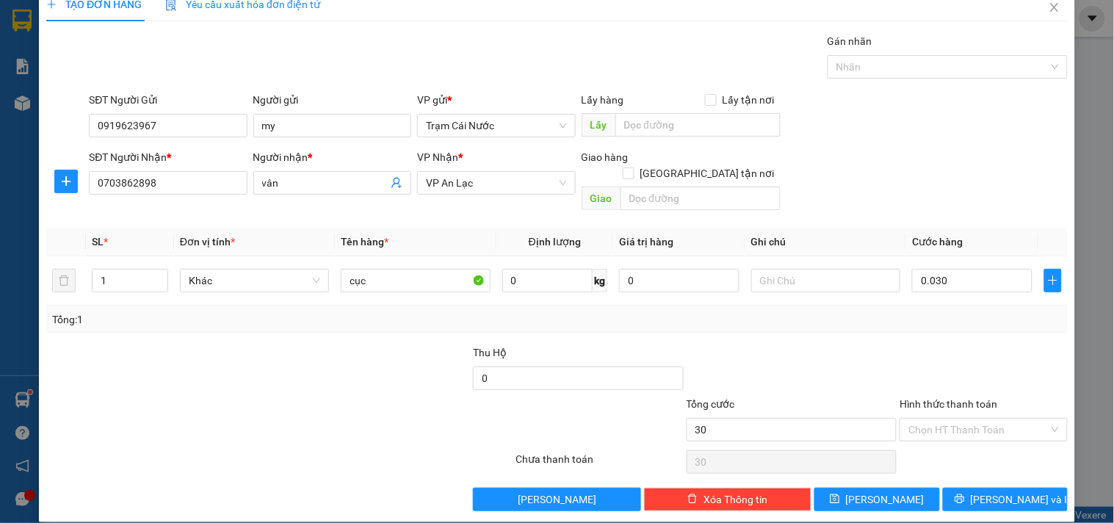
type input "30.000"
click at [1025, 488] on button "[PERSON_NAME] và In" at bounding box center [1005, 500] width 125 height 24
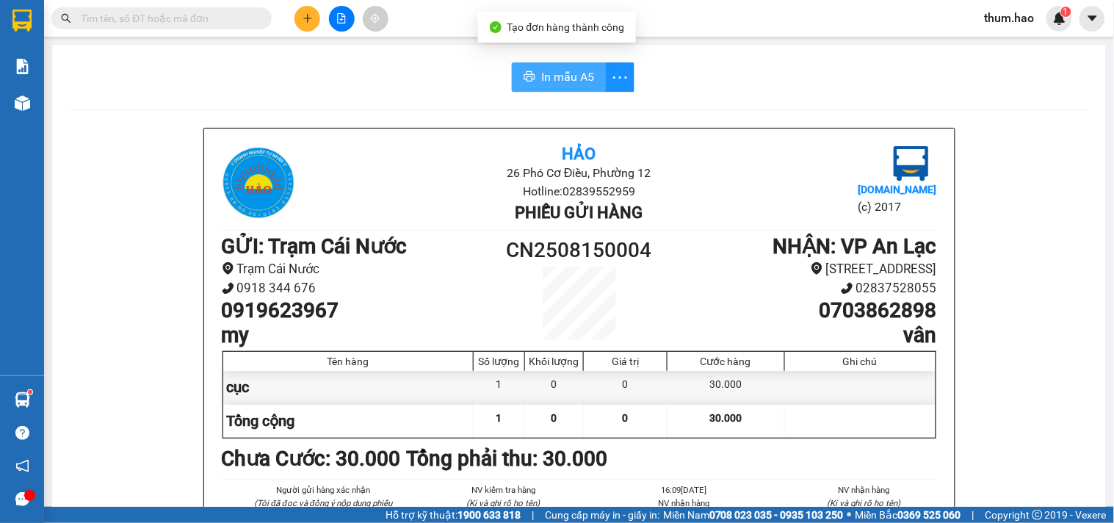
click at [546, 79] on span "In mẫu A5" at bounding box center [567, 77] width 53 height 18
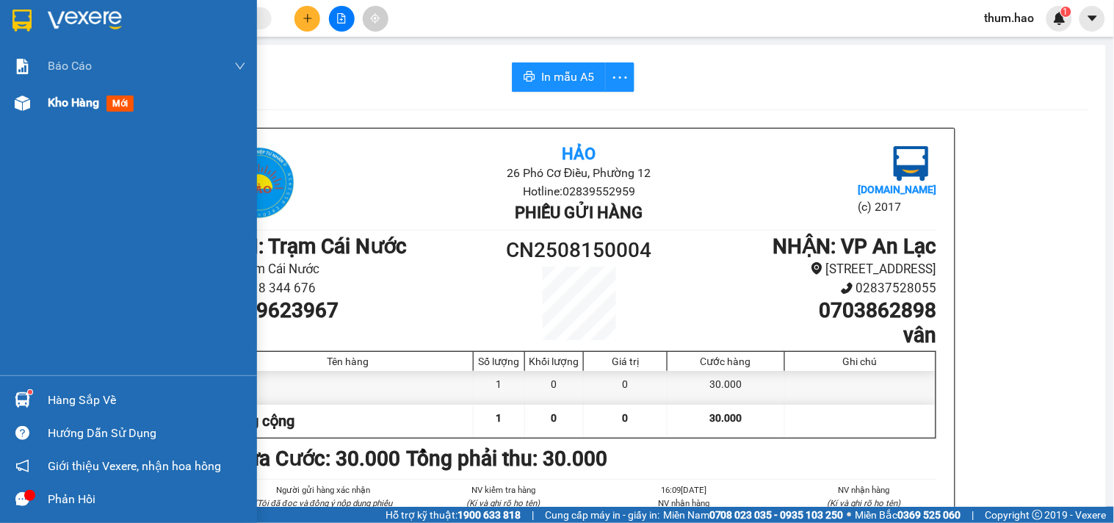
click at [76, 101] on span "Kho hàng" at bounding box center [73, 102] width 51 height 14
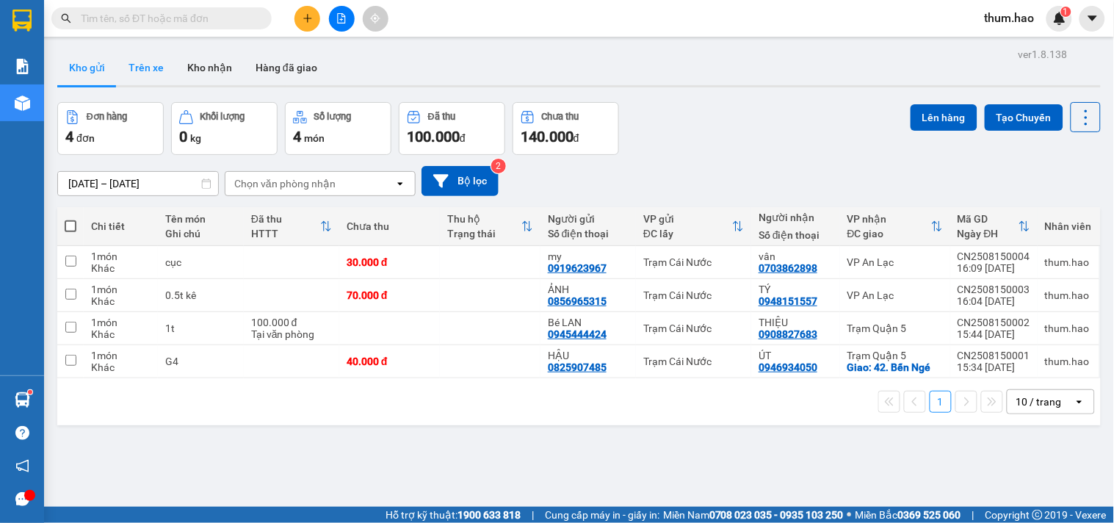
click at [159, 79] on button "Trên xe" at bounding box center [146, 67] width 59 height 35
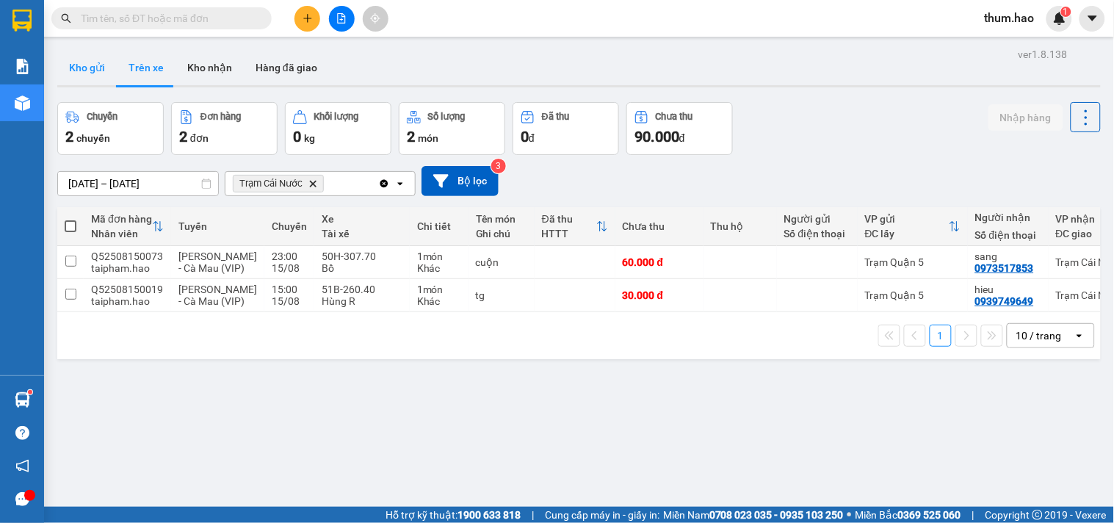
click at [100, 64] on button "Kho gửi" at bounding box center [86, 67] width 59 height 35
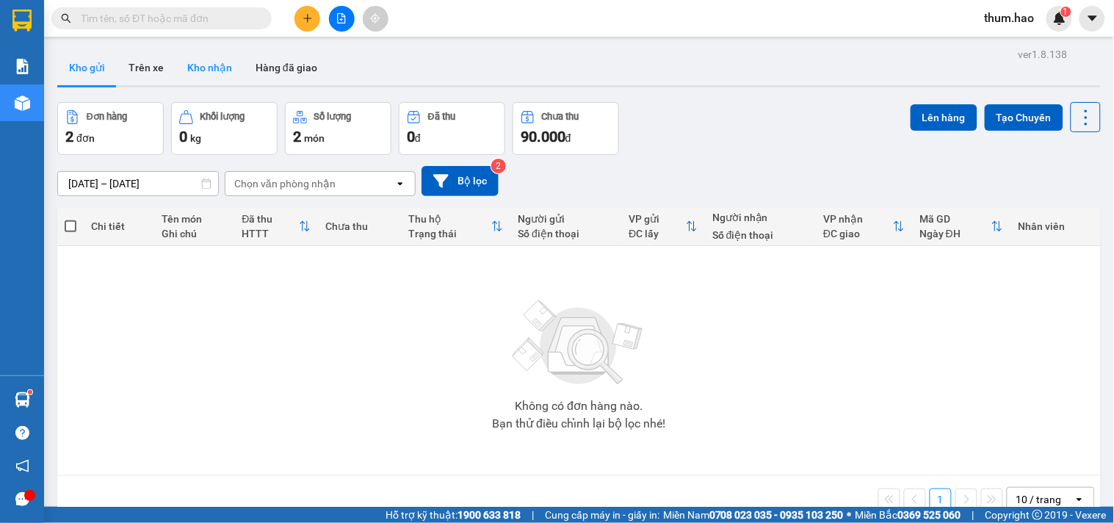
click at [206, 68] on button "Kho nhận" at bounding box center [210, 67] width 68 height 35
click at [90, 75] on button "Kho gửi" at bounding box center [86, 67] width 59 height 35
click at [97, 61] on button "Kho gửi" at bounding box center [86, 67] width 59 height 35
click at [237, 55] on button "Kho nhận" at bounding box center [210, 67] width 68 height 35
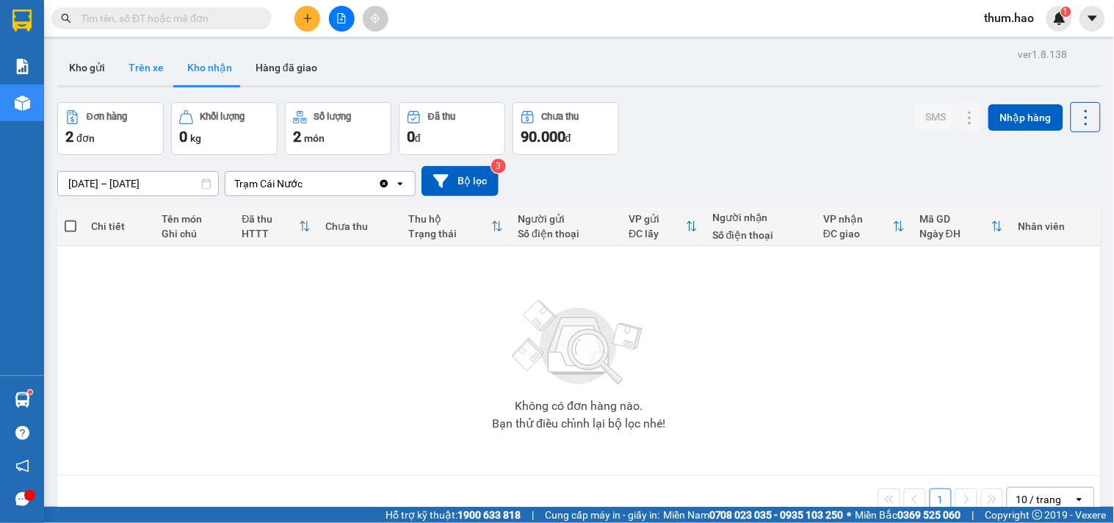
click at [155, 63] on button "Trên xe" at bounding box center [146, 67] width 59 height 35
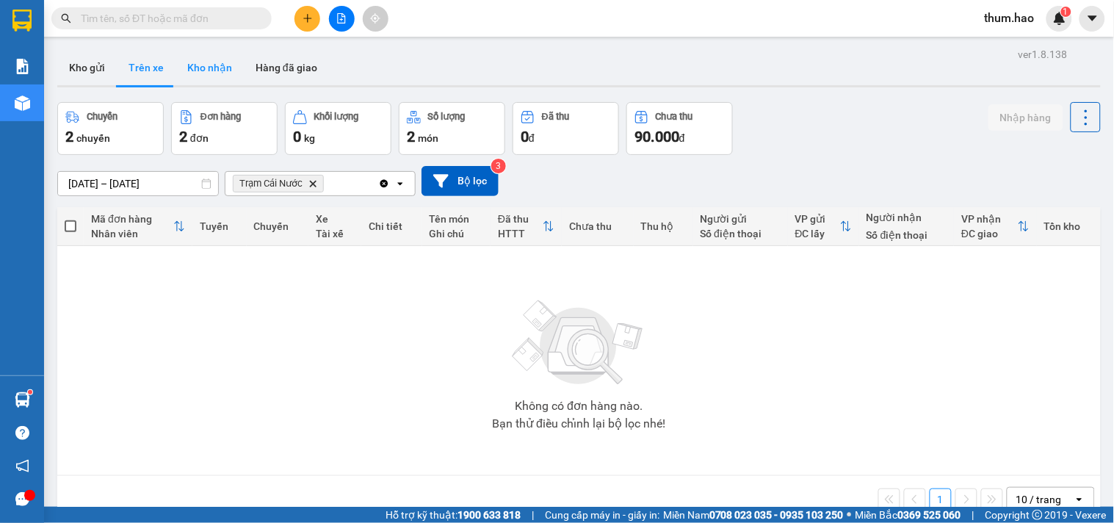
click at [203, 62] on button "Kho nhận" at bounding box center [210, 67] width 68 height 35
type input "[DATE] – [DATE]"
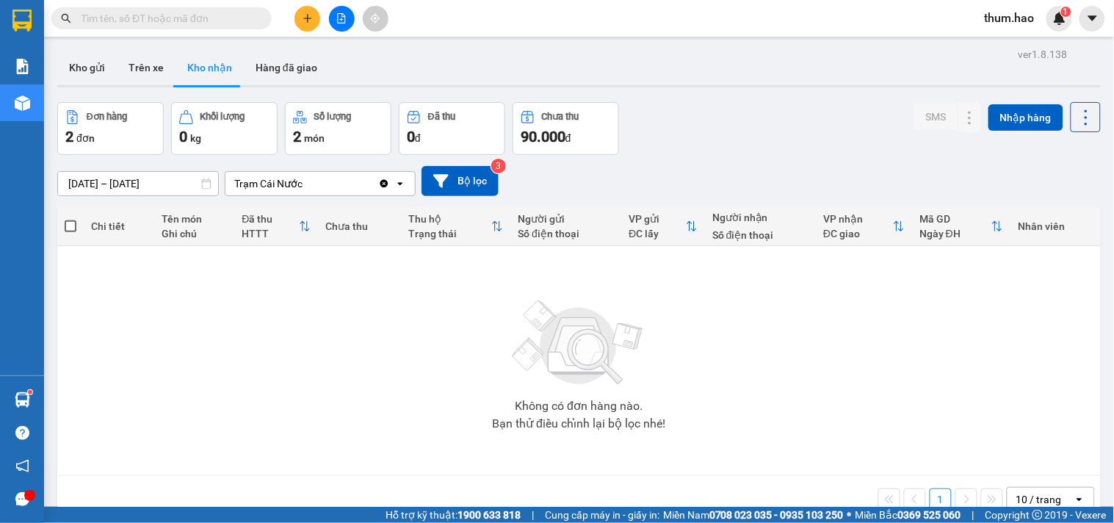
click at [211, 64] on button "Kho nhận" at bounding box center [210, 67] width 68 height 35
click at [385, 182] on icon "Clear value" at bounding box center [384, 184] width 12 height 12
click at [112, 66] on button "Kho gửi" at bounding box center [86, 67] width 59 height 35
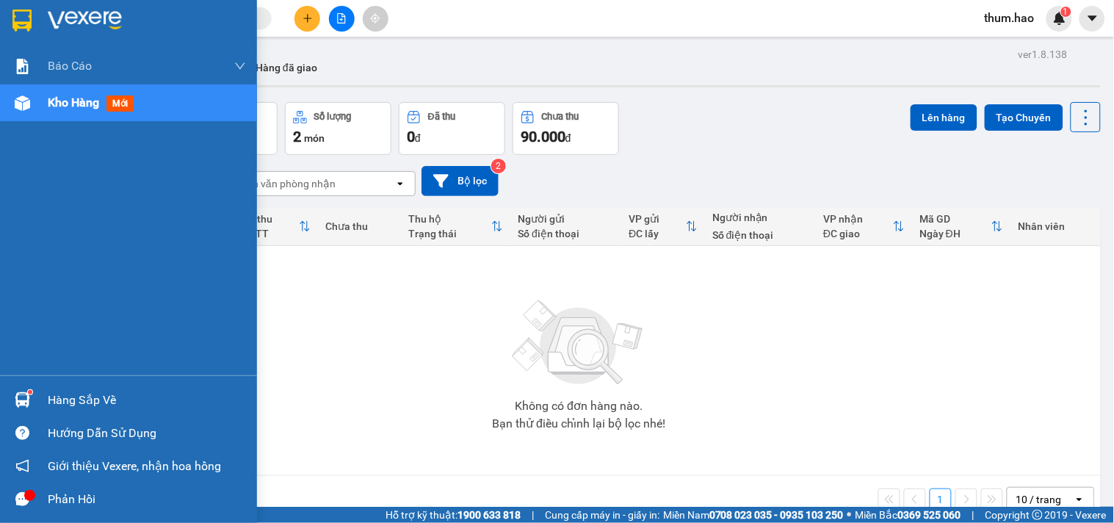
drag, startPoint x: 71, startPoint y: 201, endPoint x: 186, endPoint y: 7, distance: 224.6
click at [73, 200] on div "Báo cáo BC tiền công nợ Báo cáo dòng tiền (trưởng trạm) Doanh số tạo đơn theo V…" at bounding box center [128, 212] width 257 height 328
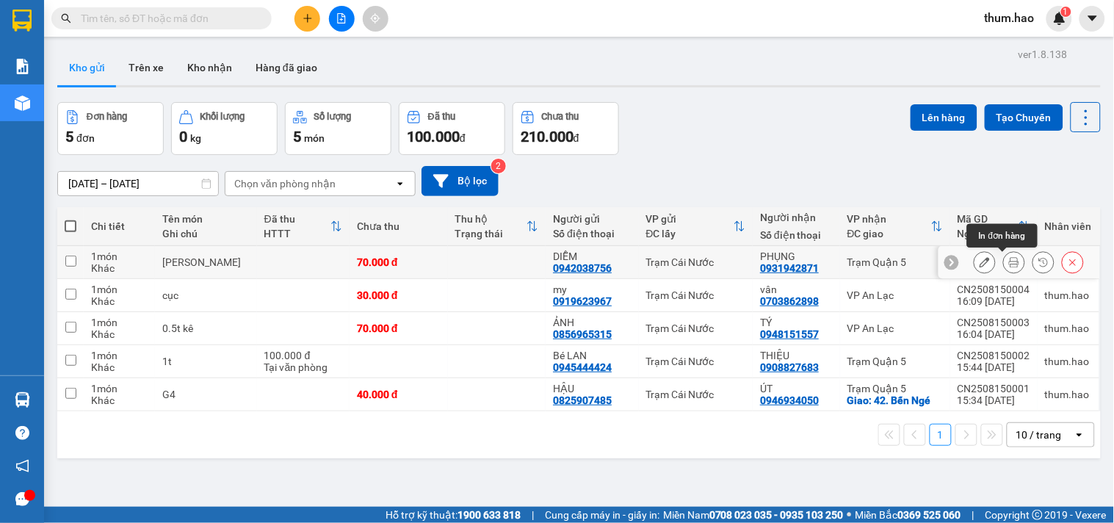
click at [1009, 267] on icon at bounding box center [1014, 262] width 10 height 10
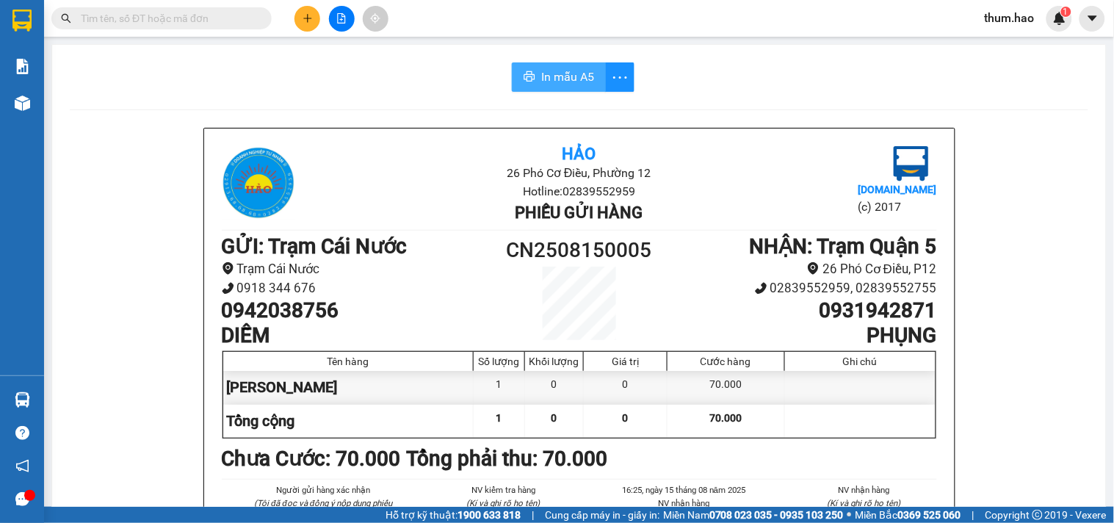
click at [547, 71] on span "In mẫu A5" at bounding box center [567, 77] width 53 height 18
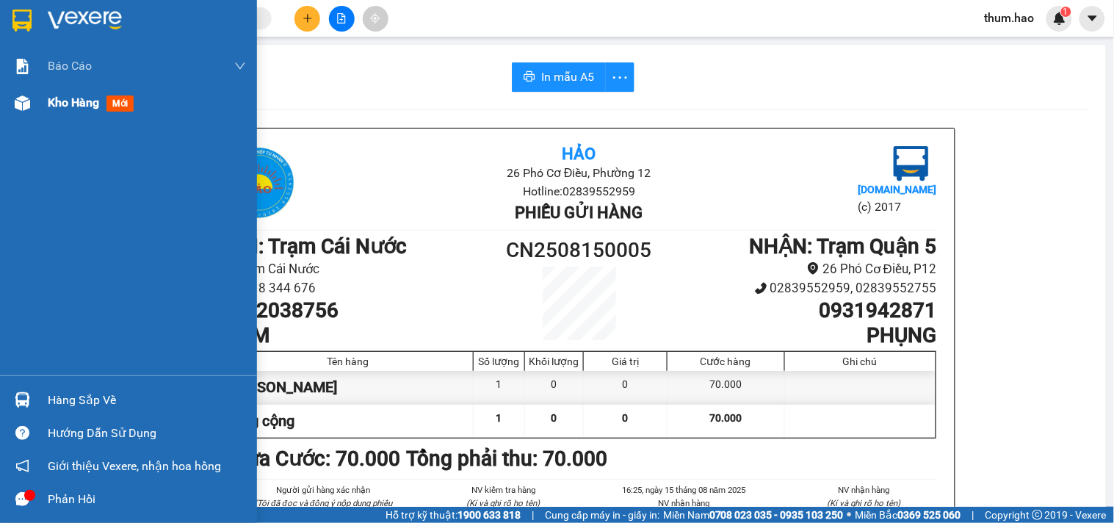
click at [87, 104] on span "Kho hàng" at bounding box center [73, 102] width 51 height 14
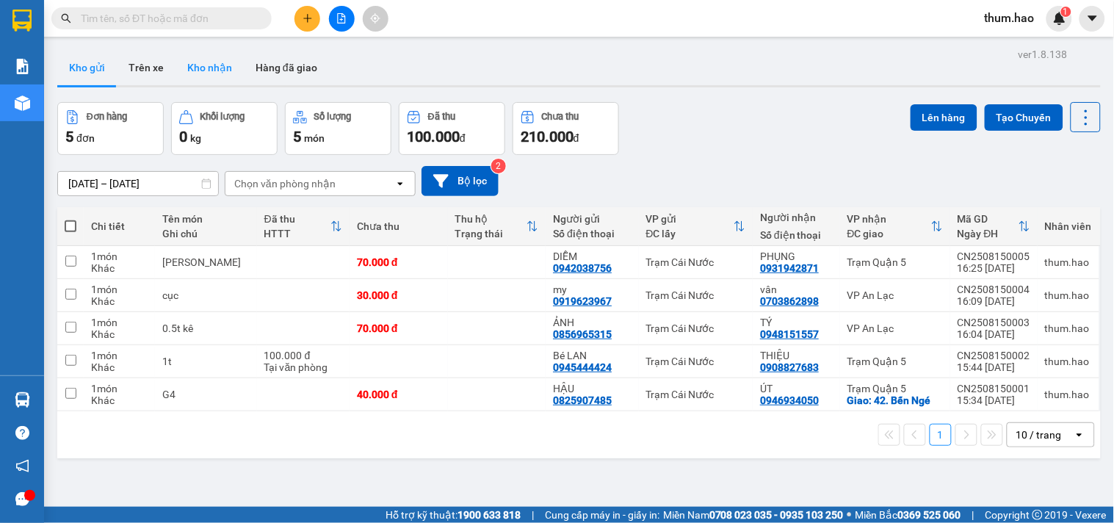
click at [231, 71] on button "Kho nhận" at bounding box center [210, 67] width 68 height 35
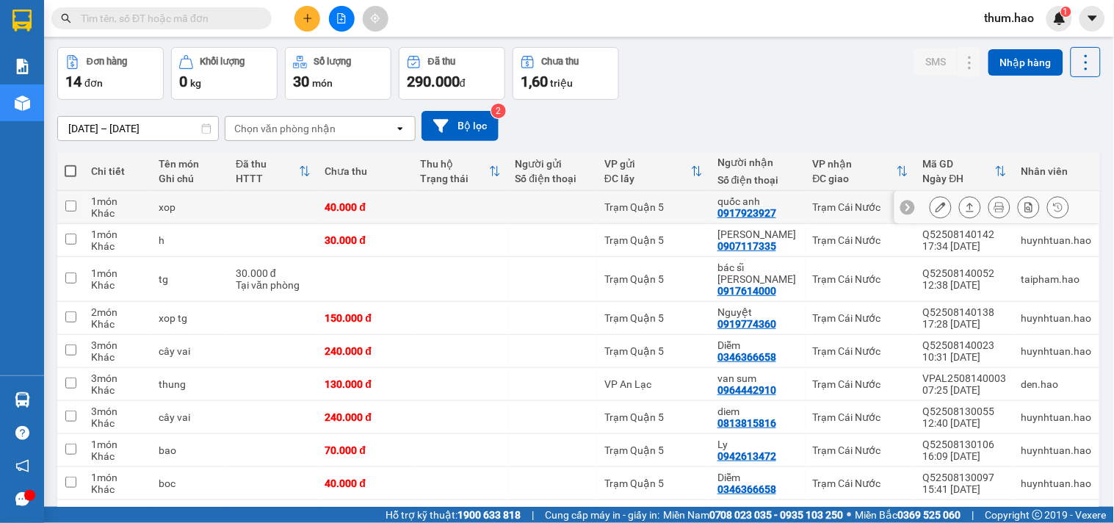
scroll to position [82, 0]
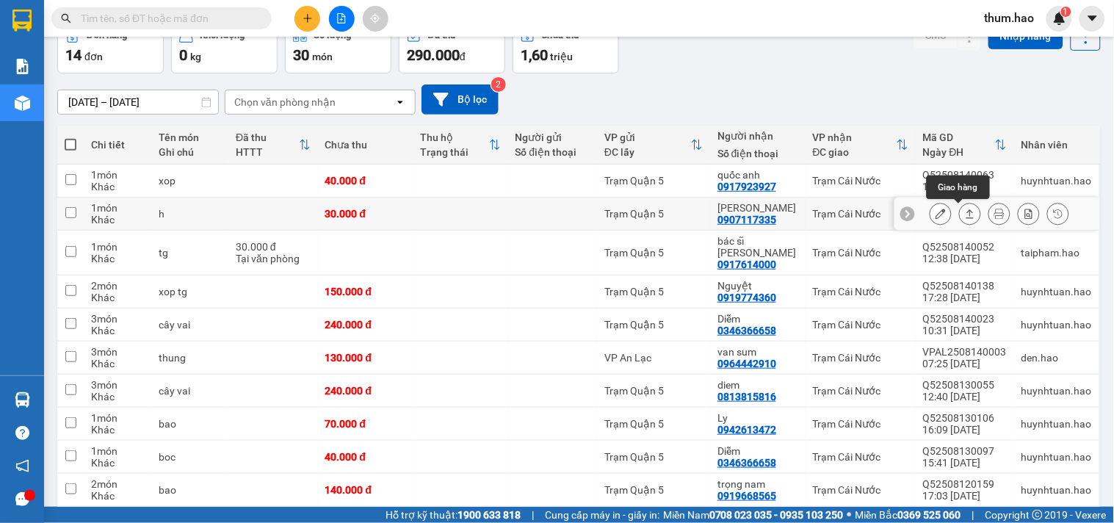
click at [965, 217] on icon at bounding box center [970, 214] width 10 height 10
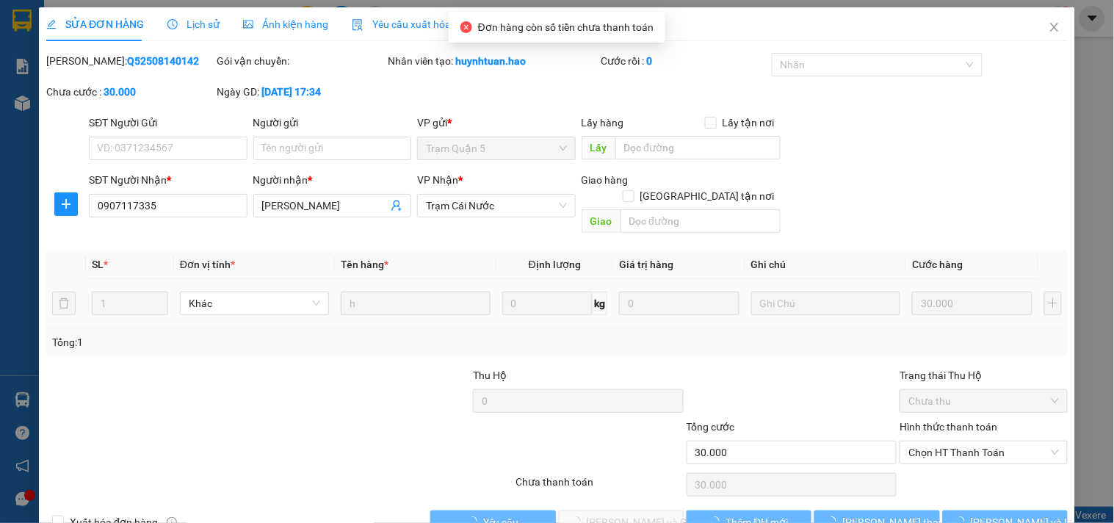
type input "0907117335"
type input "[PERSON_NAME]"
type input "30.000"
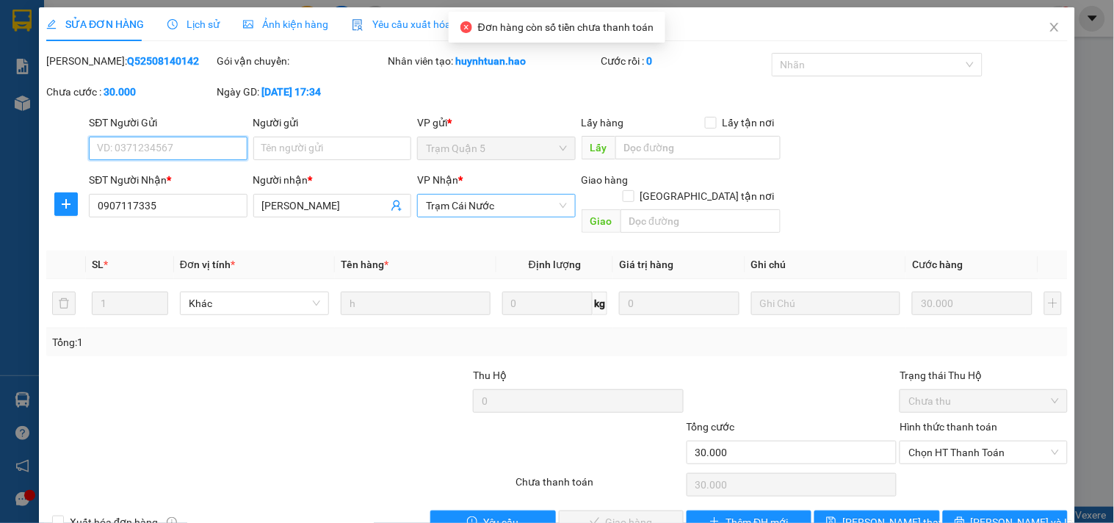
click at [510, 209] on span "Trạm Cái Nước" at bounding box center [496, 206] width 140 height 22
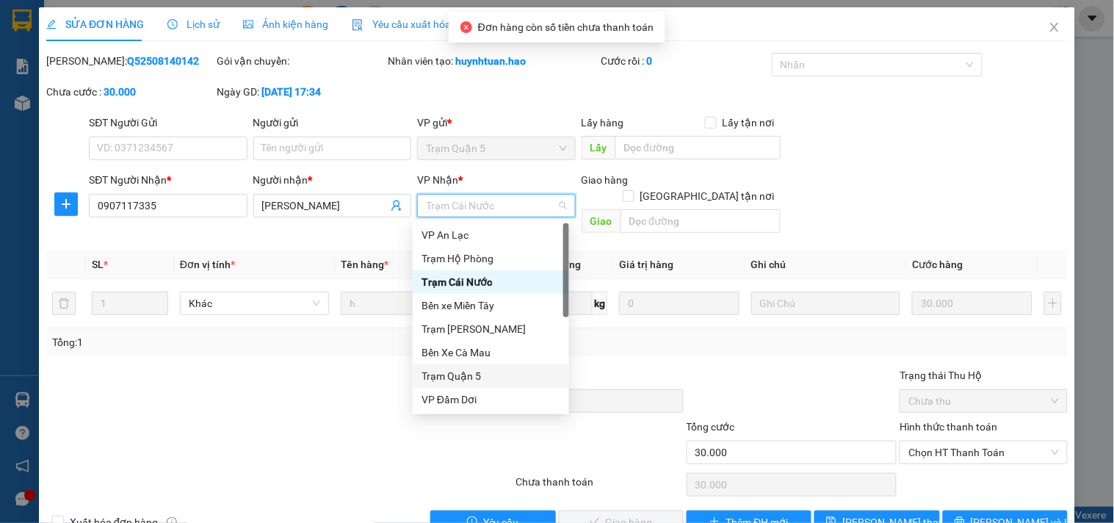
click at [473, 376] on div "Trạm Quận 5" at bounding box center [491, 376] width 139 height 16
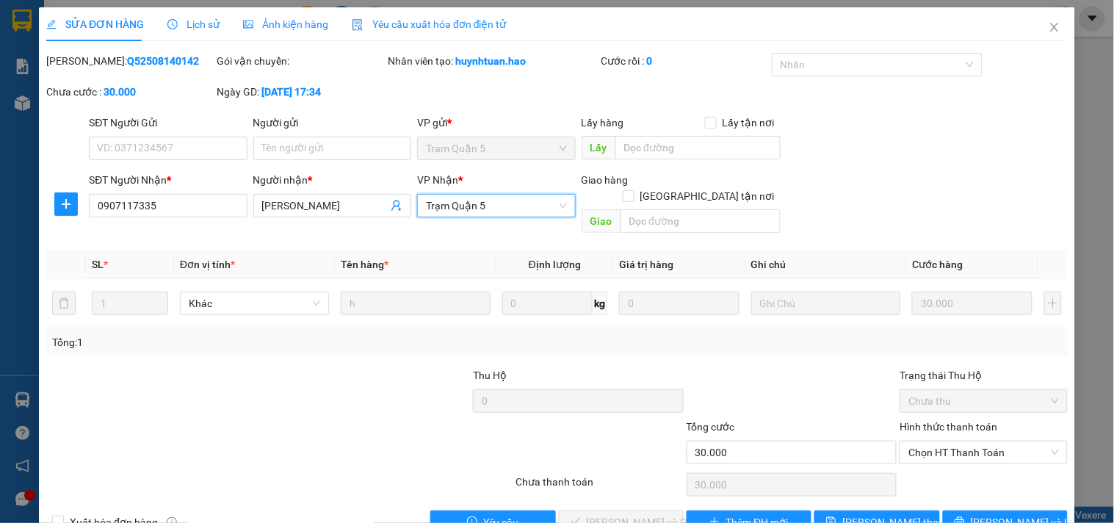
scroll to position [24, 0]
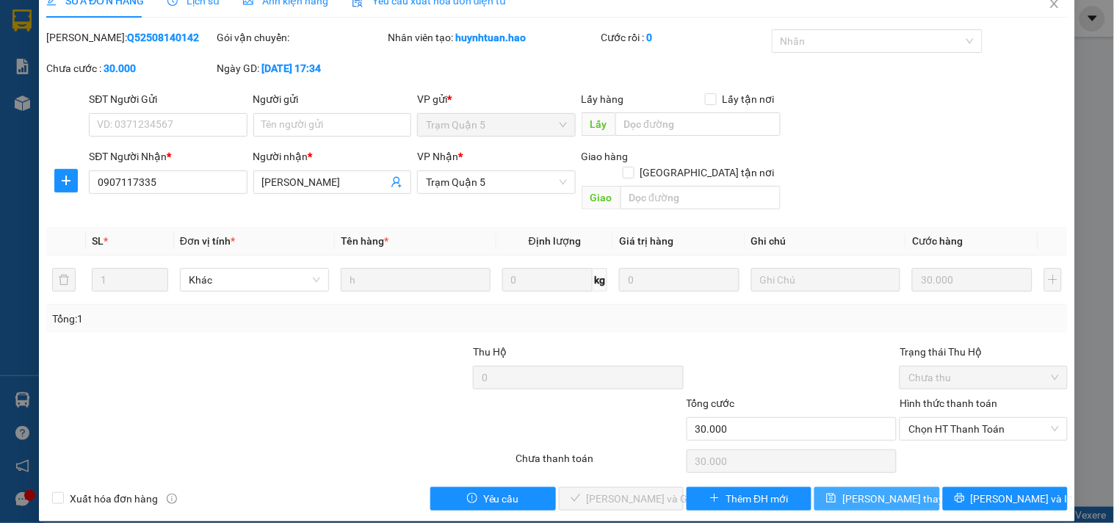
click at [881, 491] on span "[PERSON_NAME] thay đổi" at bounding box center [902, 499] width 118 height 16
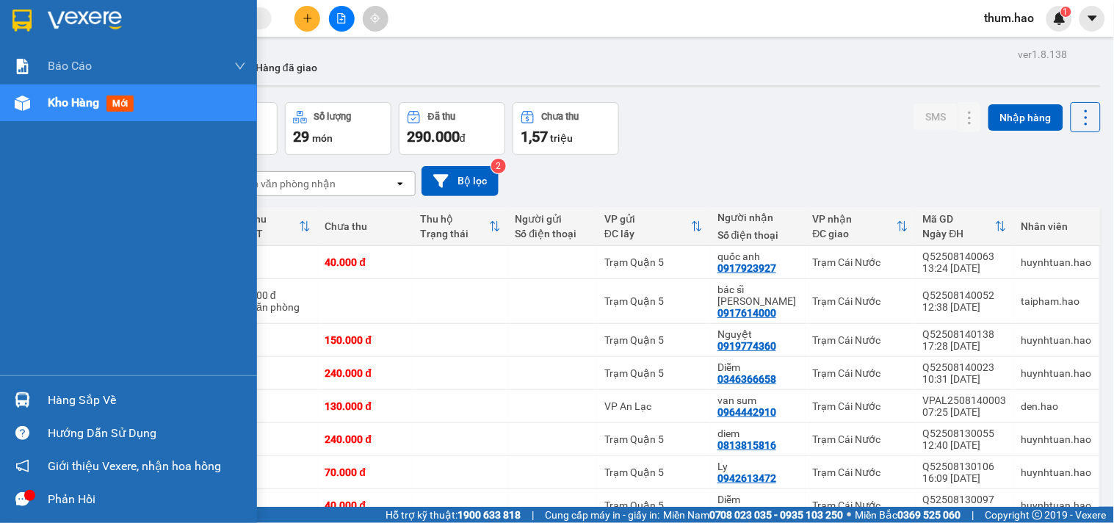
click at [40, 109] on div "Kho hàng mới" at bounding box center [128, 102] width 257 height 37
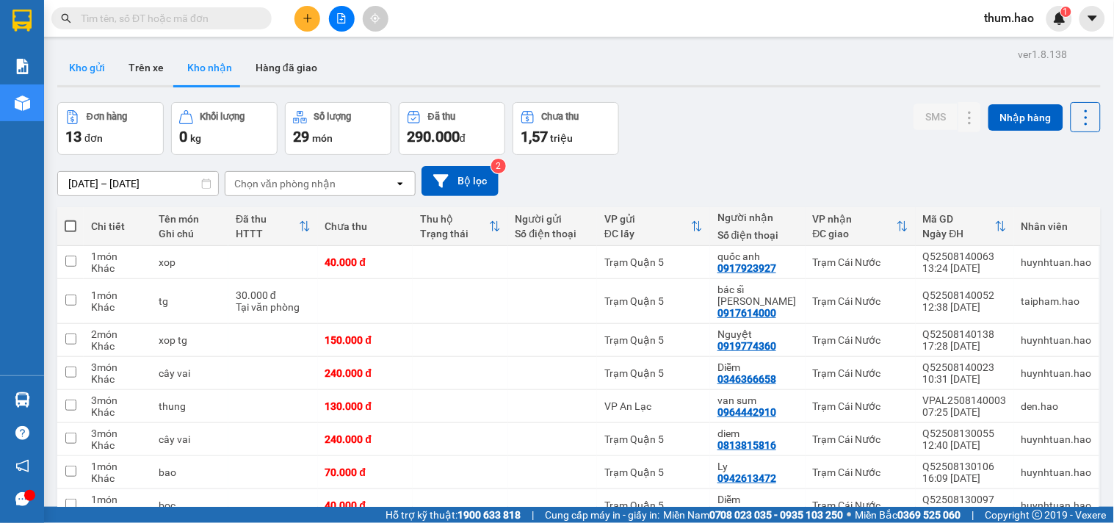
click at [91, 62] on button "Kho gửi" at bounding box center [86, 67] width 59 height 35
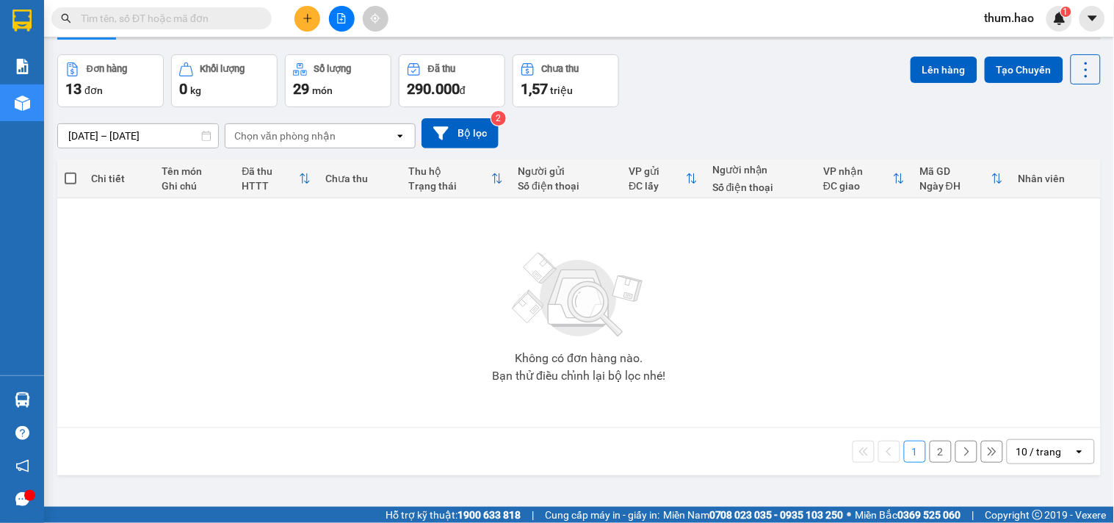
scroll to position [68, 0]
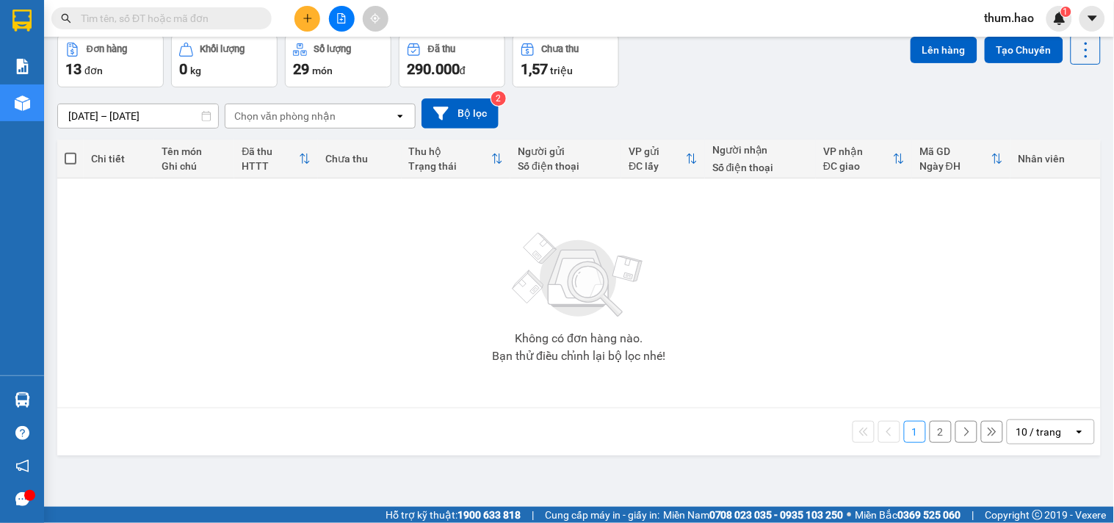
click at [904, 436] on button "1" at bounding box center [915, 432] width 22 height 22
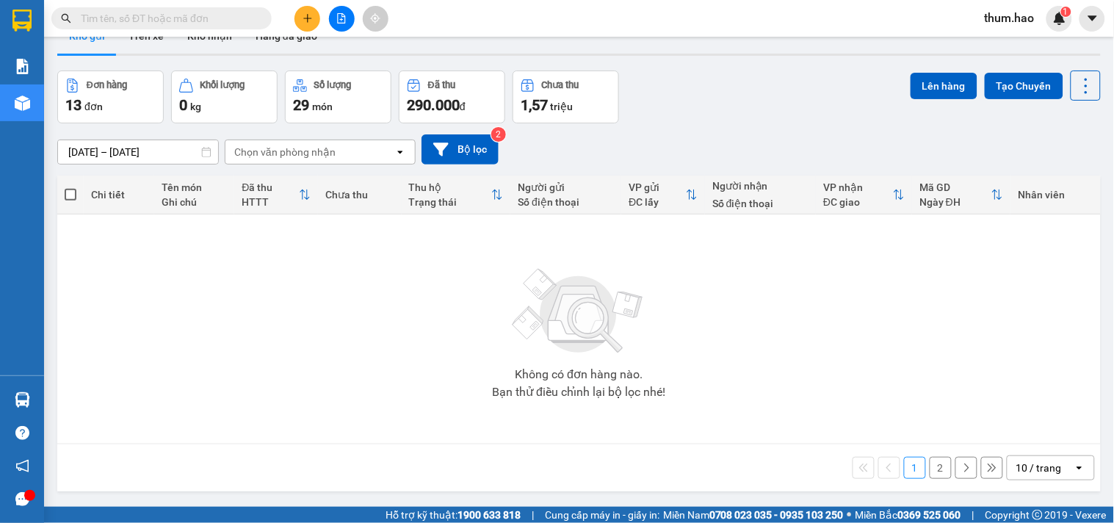
scroll to position [0, 0]
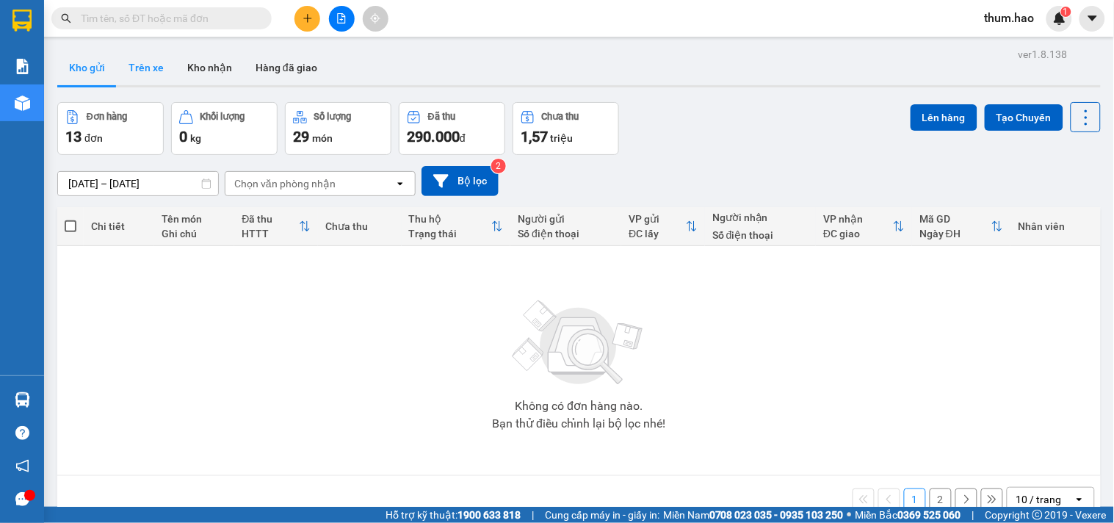
click at [144, 69] on button "Trên xe" at bounding box center [146, 67] width 59 height 35
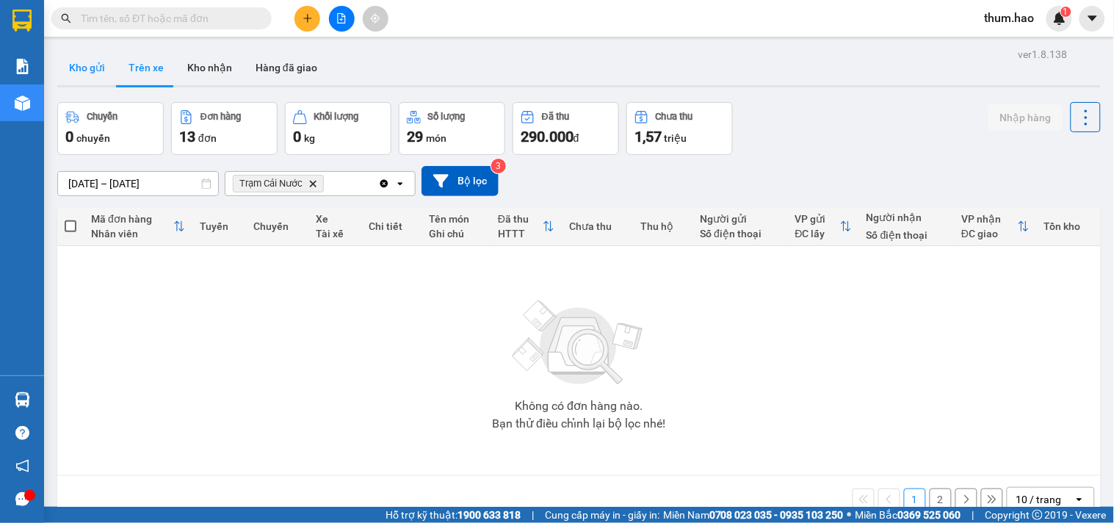
click at [101, 78] on button "Kho gửi" at bounding box center [86, 67] width 59 height 35
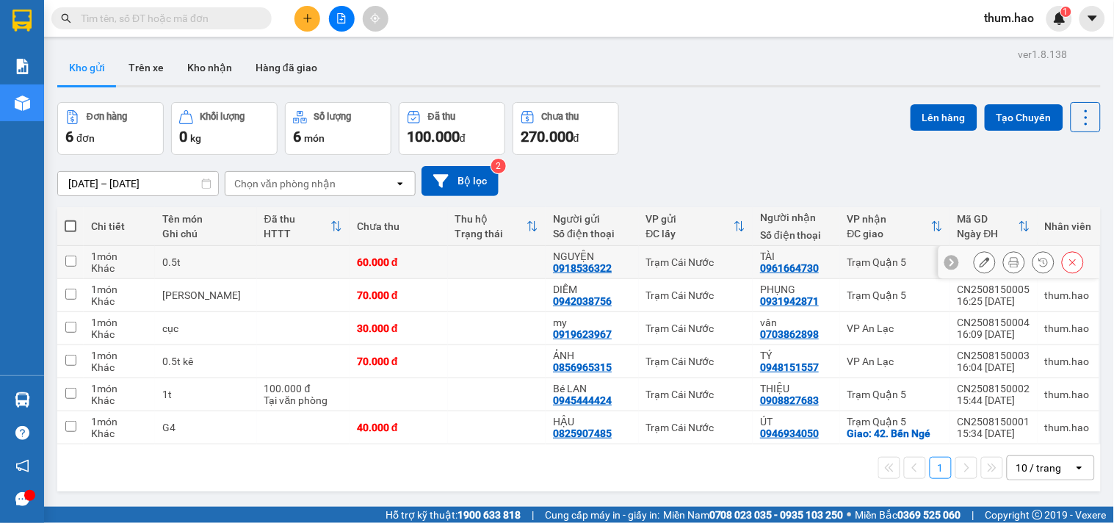
click at [1004, 263] on button at bounding box center [1014, 263] width 21 height 26
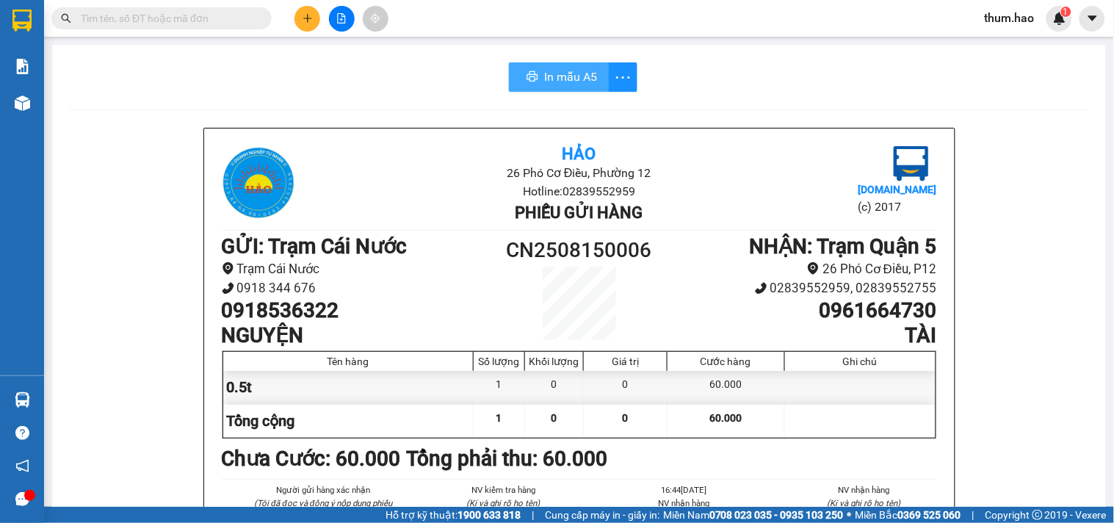
click at [566, 75] on span "In mẫu A5" at bounding box center [570, 77] width 53 height 18
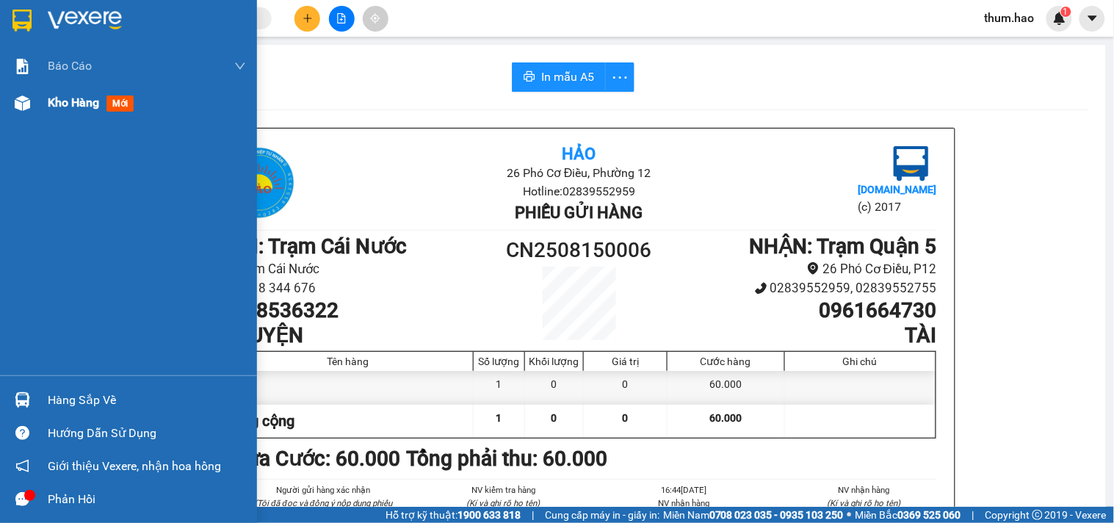
click at [61, 105] on span "Kho hàng" at bounding box center [73, 102] width 51 height 14
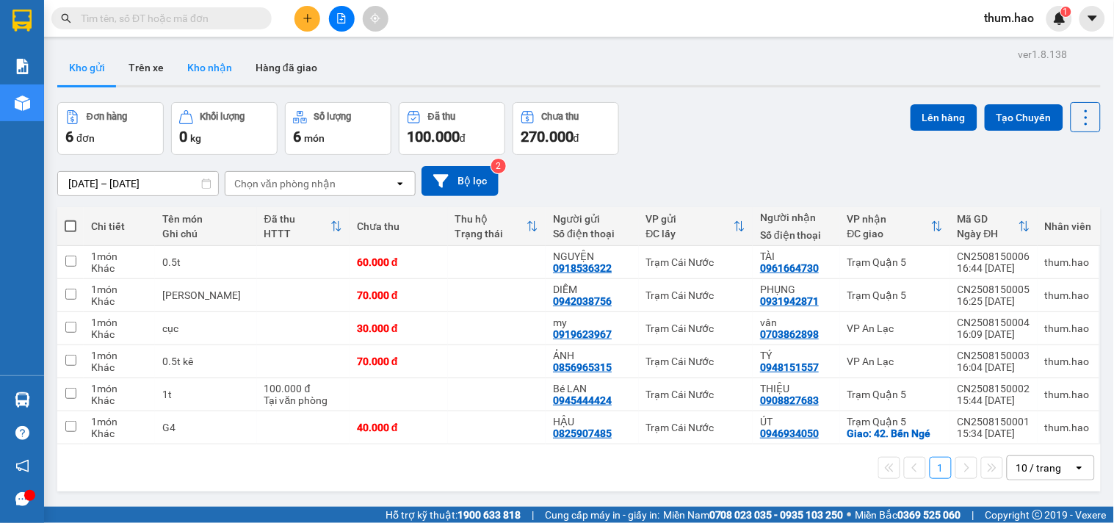
click at [201, 66] on button "Kho nhận" at bounding box center [210, 67] width 68 height 35
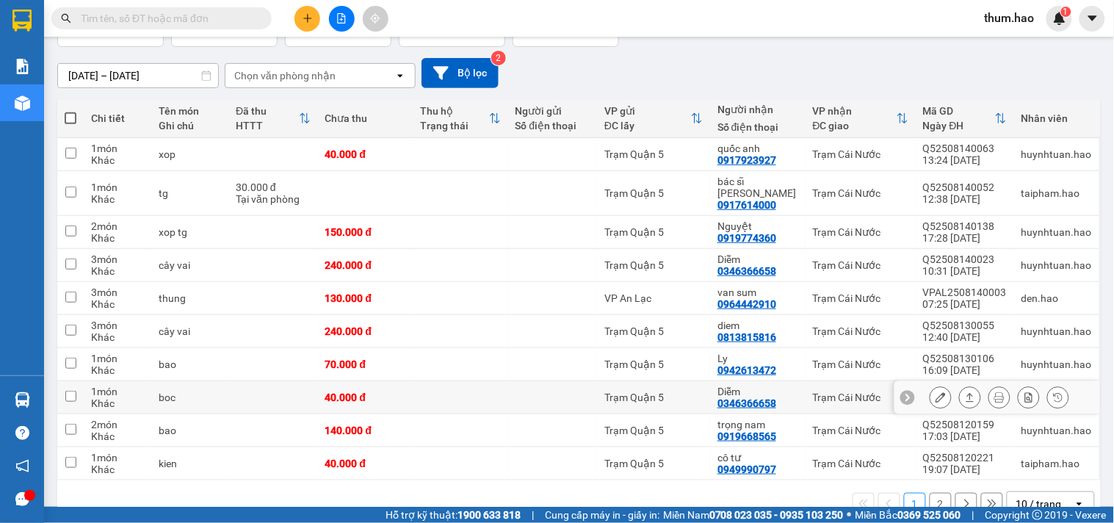
scroll to position [131, 0]
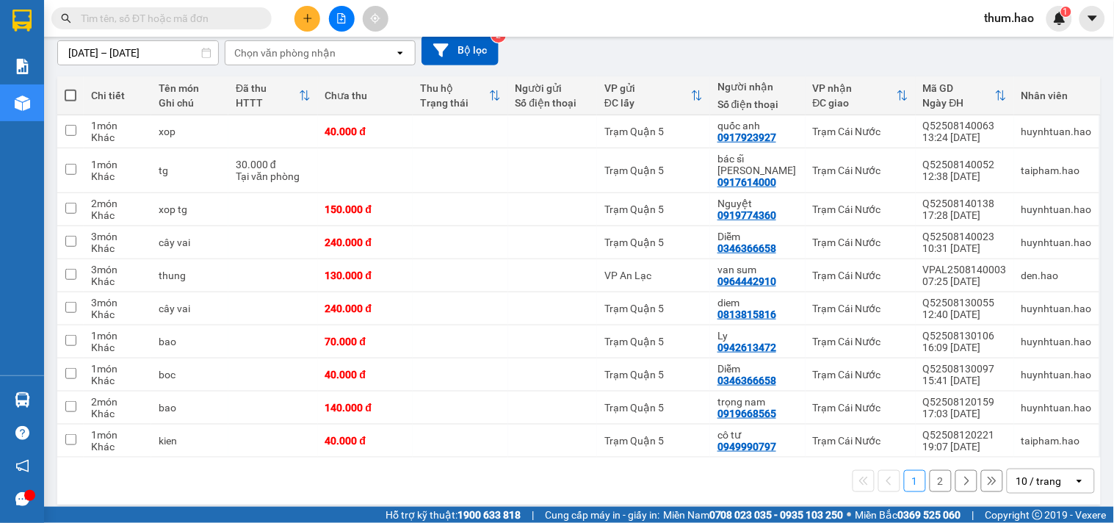
click at [930, 473] on button "2" at bounding box center [941, 481] width 22 height 22
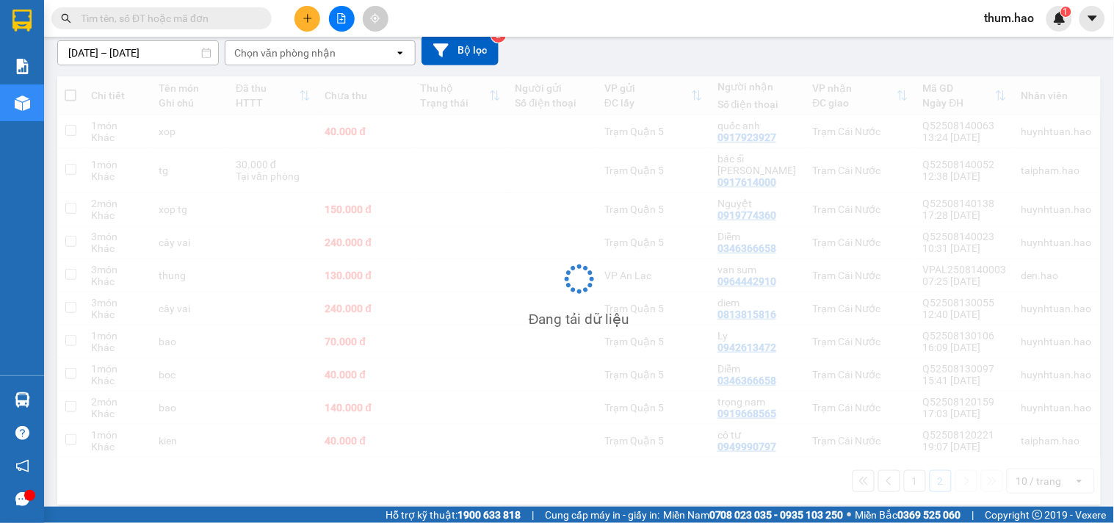
scroll to position [68, 0]
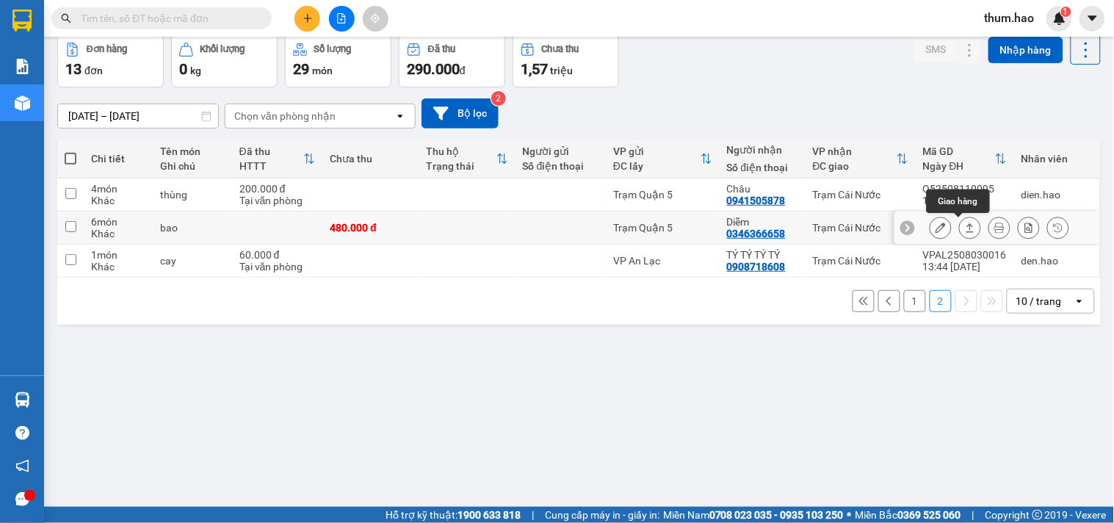
click at [965, 228] on icon at bounding box center [970, 228] width 10 height 10
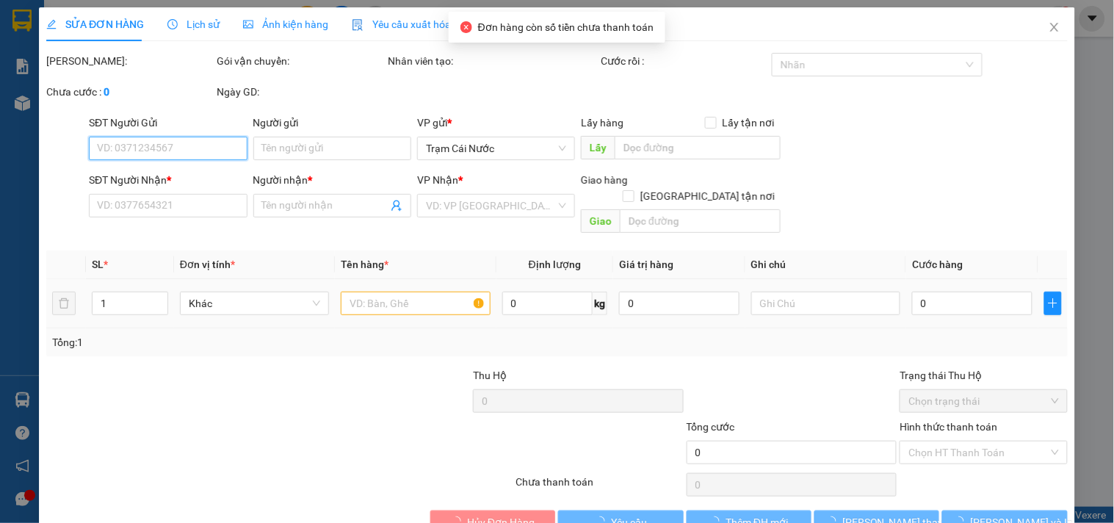
type input "0346366658"
type input "Diễm"
type input "480.000"
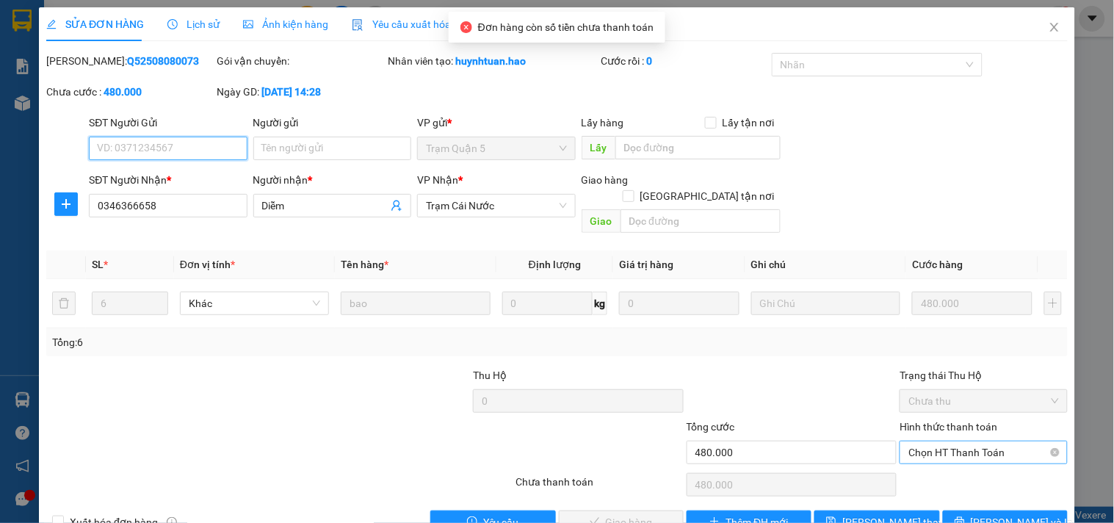
click at [928, 441] on span "Chọn HT Thanh Toán" at bounding box center [984, 452] width 150 height 22
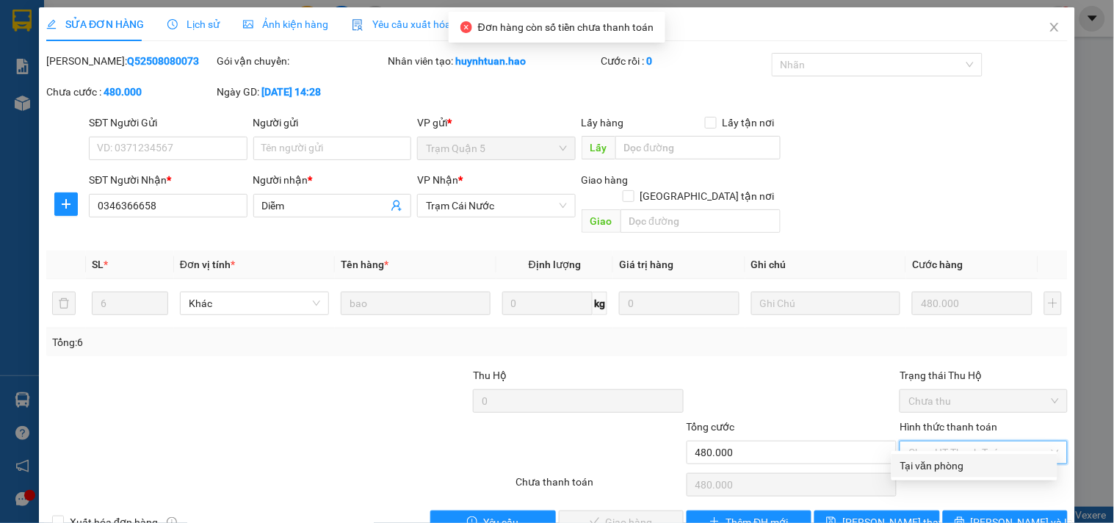
click at [908, 463] on div "Tại văn phòng" at bounding box center [975, 466] width 148 height 16
type input "0"
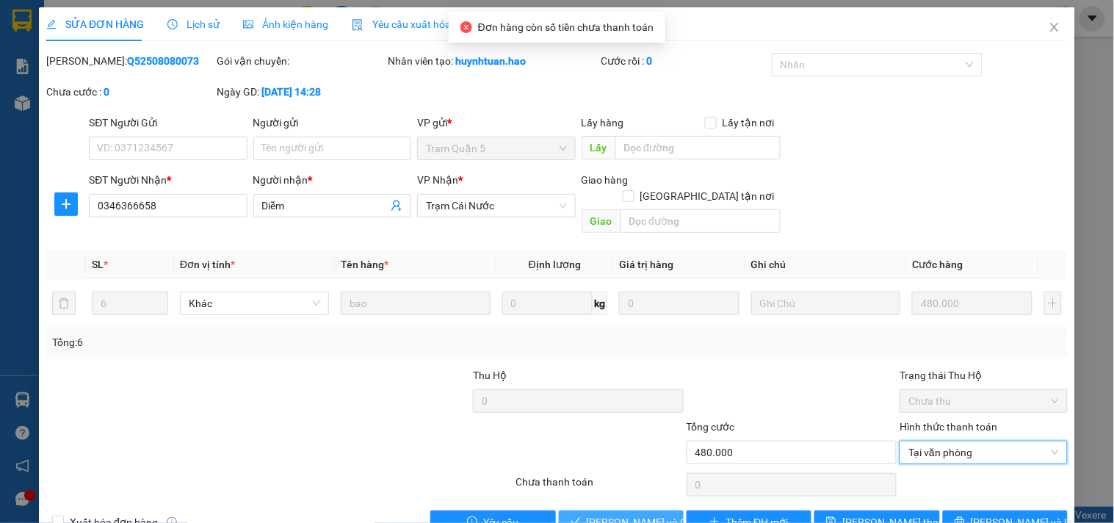
click at [575, 516] on icon "check" at bounding box center [576, 521] width 10 height 10
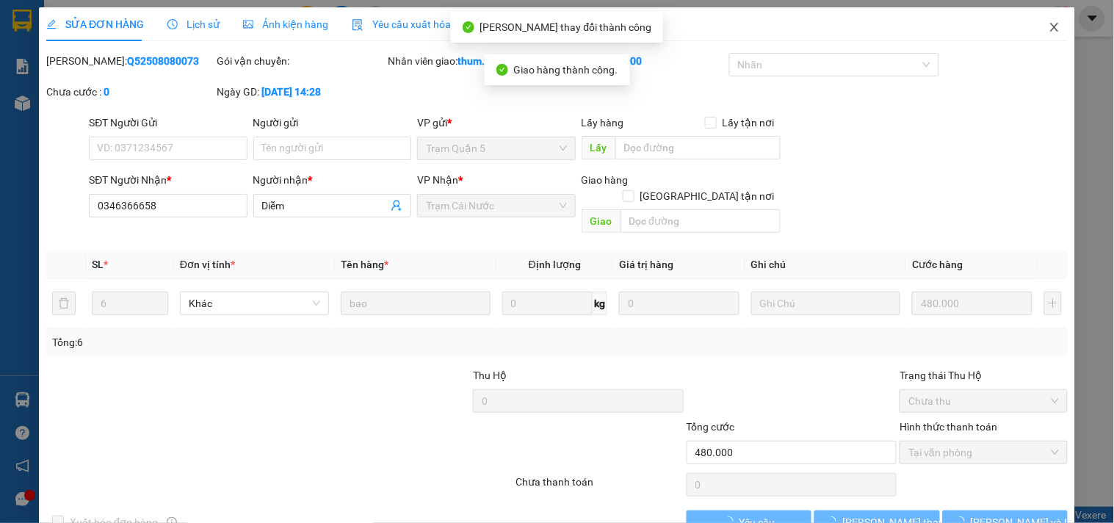
click at [1049, 32] on icon "close" at bounding box center [1055, 27] width 12 height 12
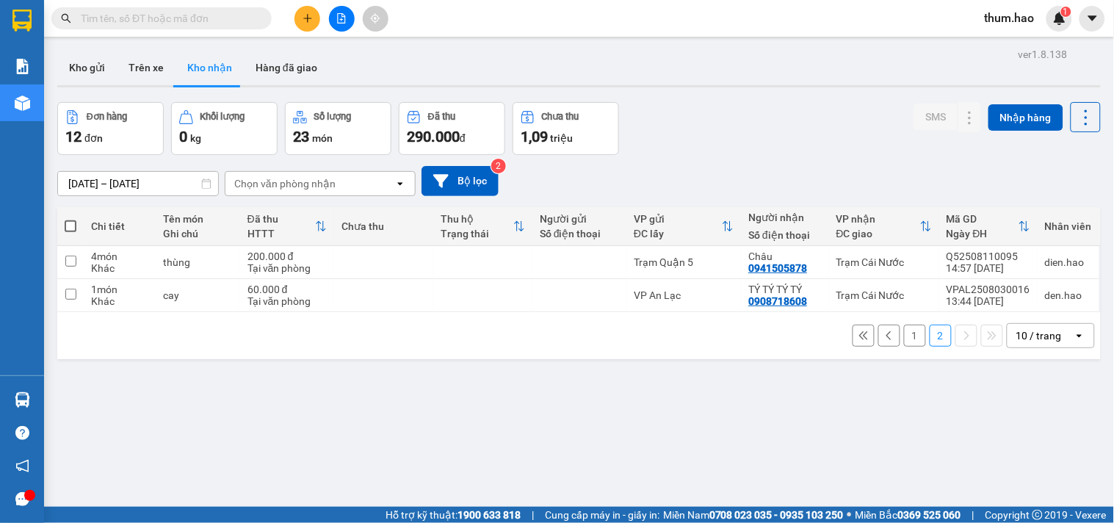
click at [905, 341] on button "1" at bounding box center [915, 336] width 22 height 22
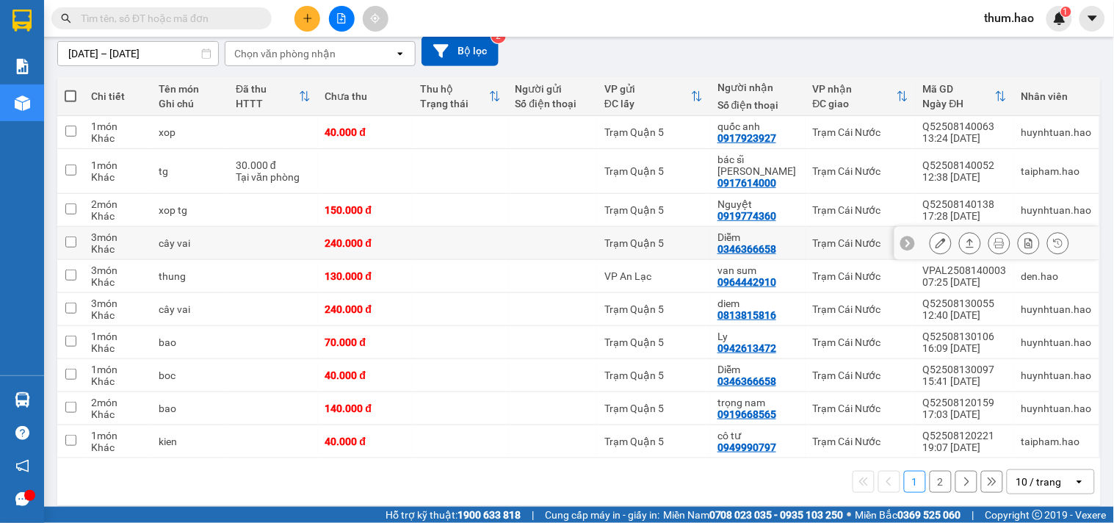
scroll to position [131, 0]
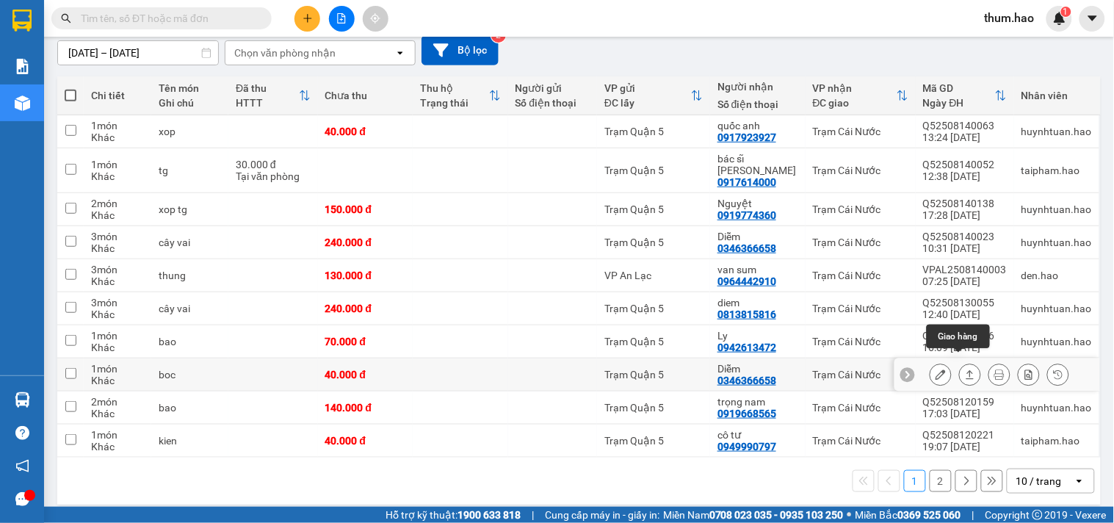
click at [965, 369] on icon at bounding box center [970, 374] width 10 height 10
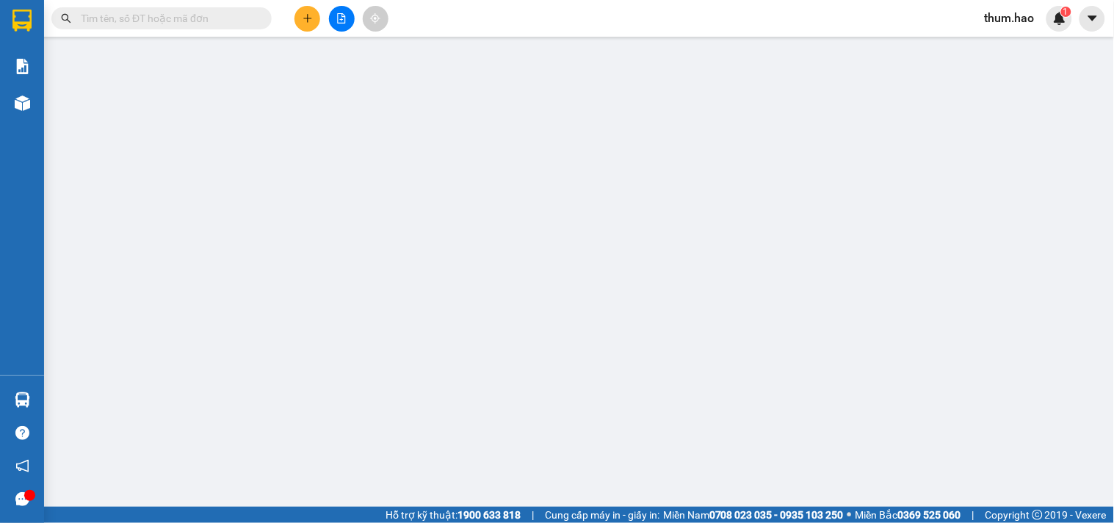
type input "0346366658"
type input "Diễm"
type input "40.000"
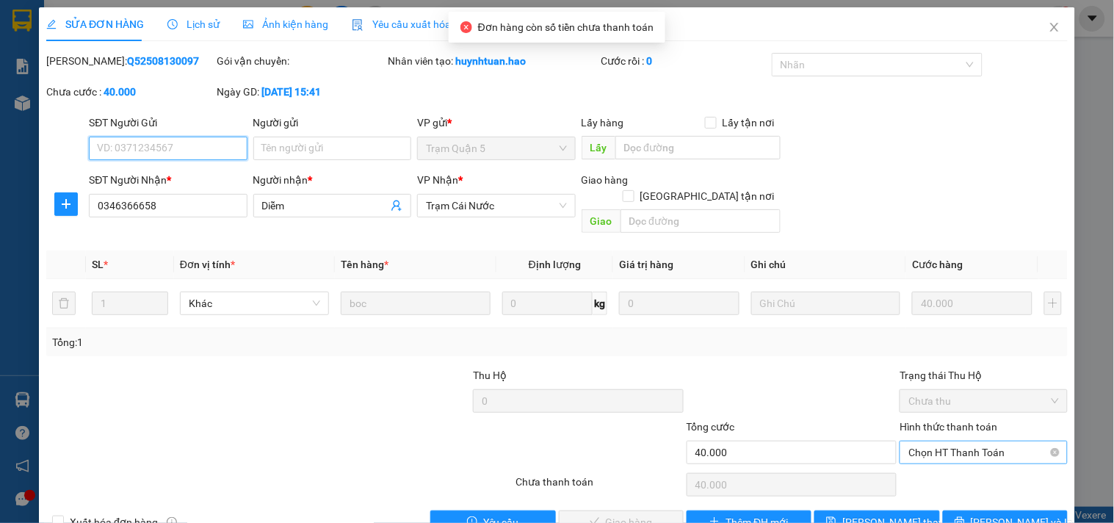
click at [913, 441] on span "Chọn HT Thanh Toán" at bounding box center [984, 452] width 150 height 22
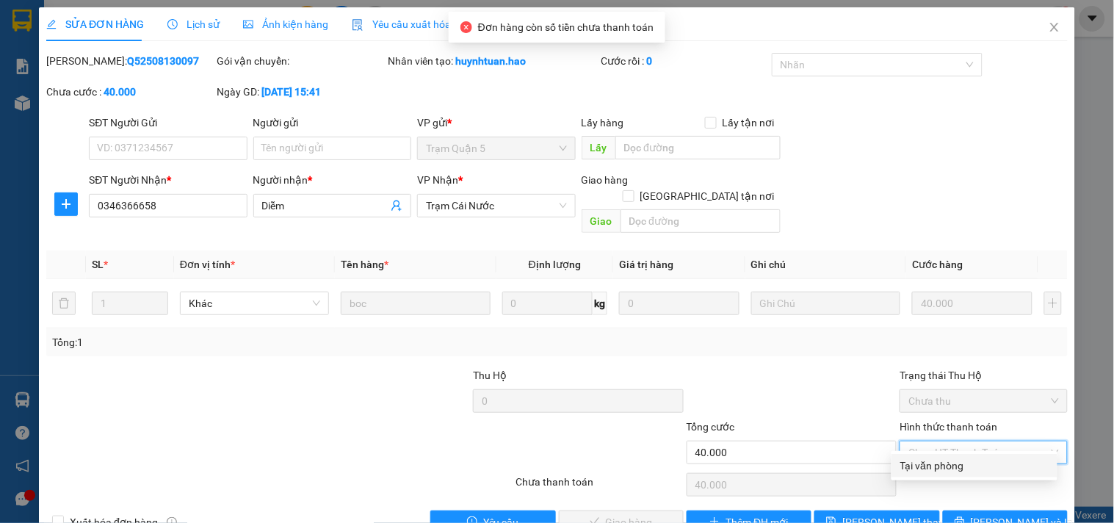
click at [913, 468] on div "Tại văn phòng" at bounding box center [975, 466] width 148 height 16
type input "0"
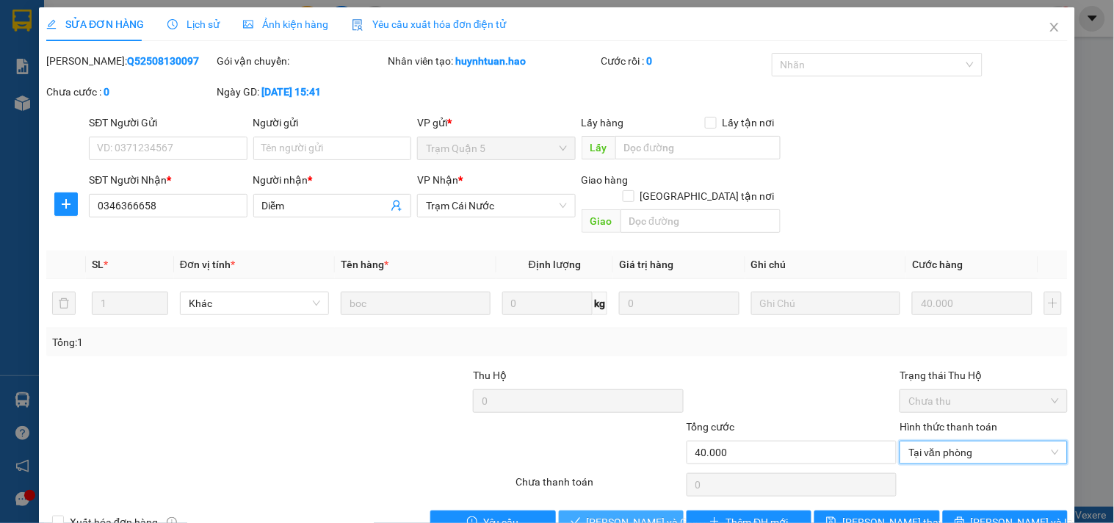
click at [615, 514] on span "[PERSON_NAME] và Giao hàng" at bounding box center [657, 522] width 141 height 16
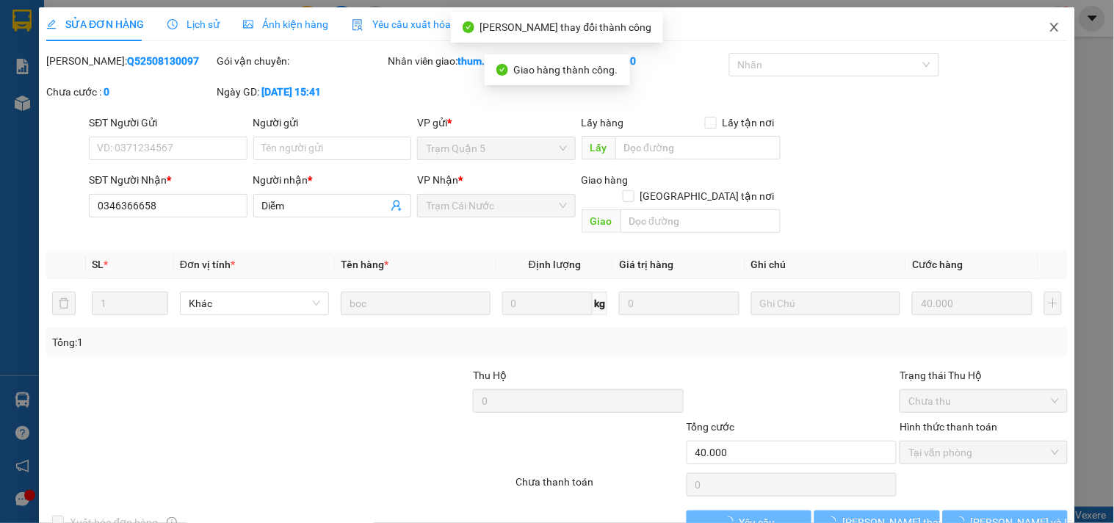
click at [1049, 32] on icon "close" at bounding box center [1055, 27] width 12 height 12
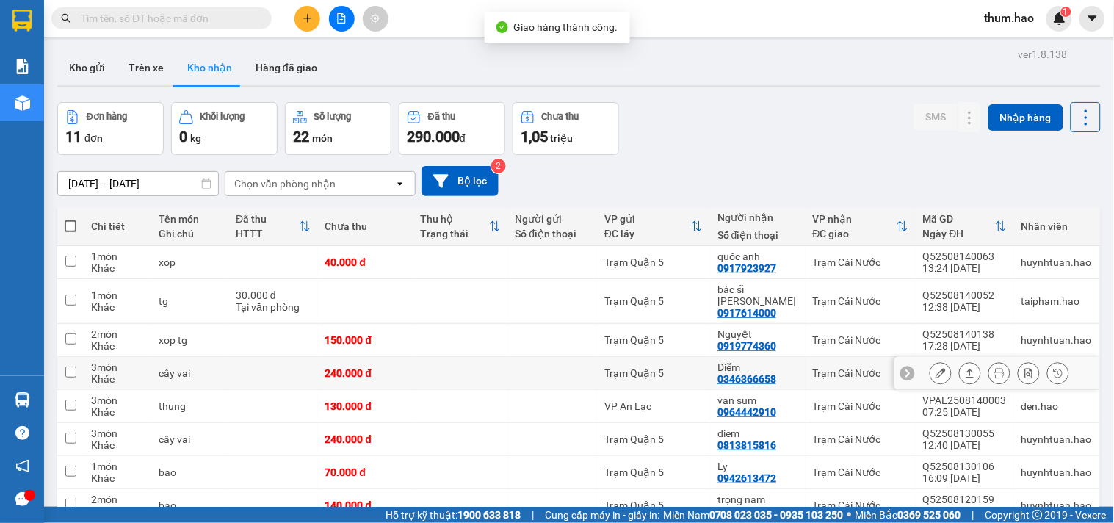
click at [965, 368] on icon at bounding box center [970, 373] width 10 height 10
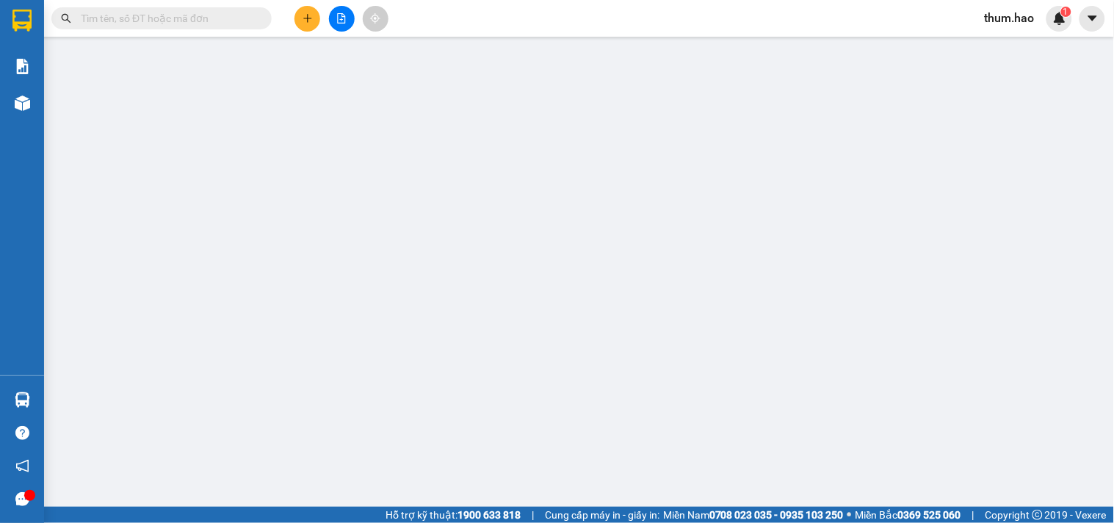
type input "0346366658"
type input "Diễm"
type input "240.000"
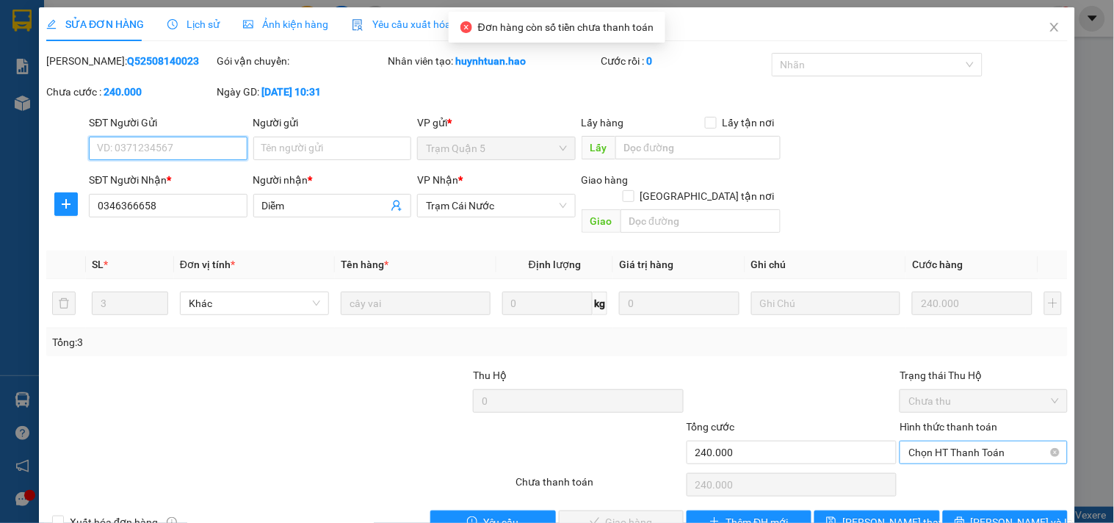
click at [945, 441] on span "Chọn HT Thanh Toán" at bounding box center [984, 452] width 150 height 22
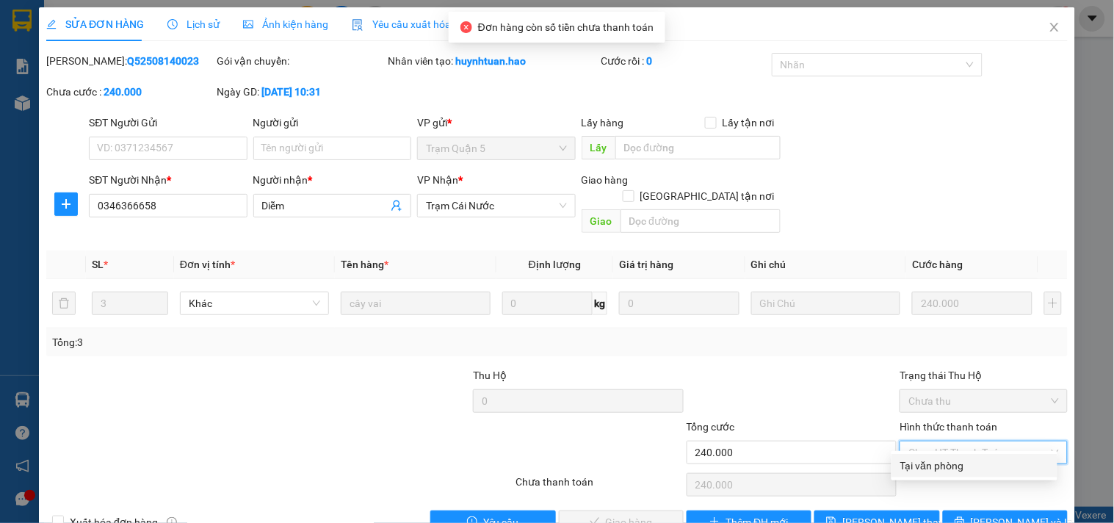
click at [926, 466] on div "Tại văn phòng" at bounding box center [975, 466] width 148 height 16
type input "0"
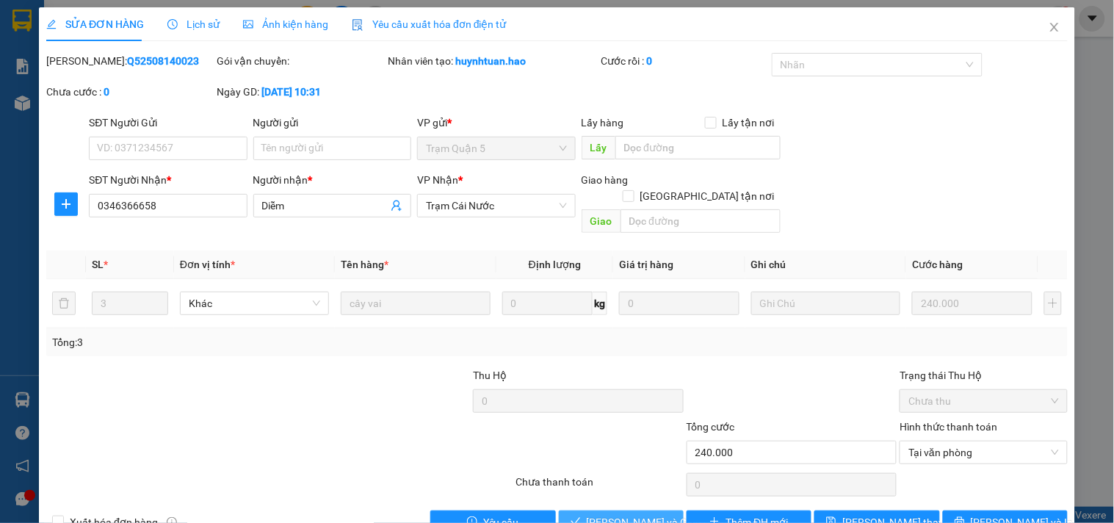
click at [587, 514] on span "[PERSON_NAME] và Giao hàng" at bounding box center [657, 522] width 141 height 16
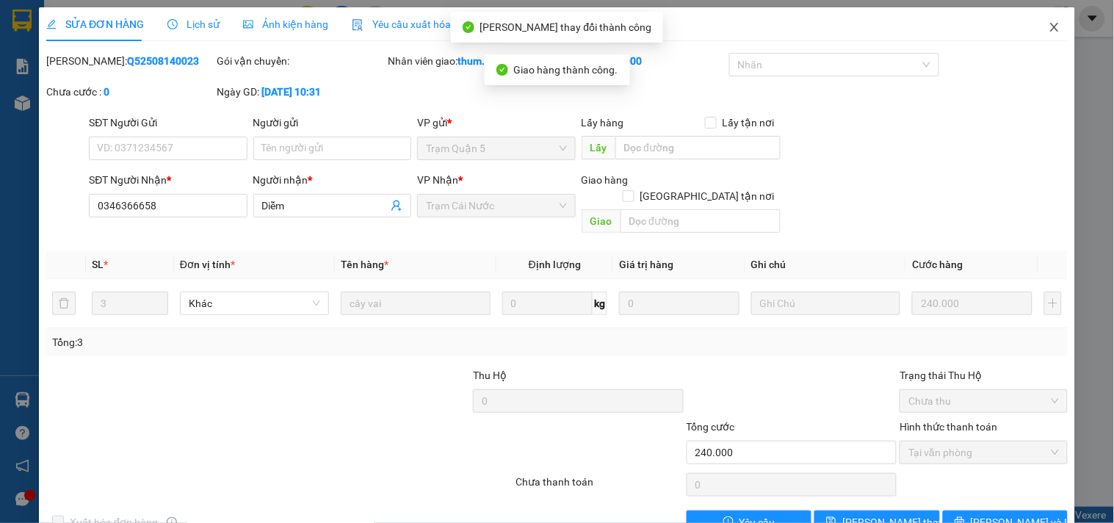
click at [1049, 31] on icon "close" at bounding box center [1055, 27] width 12 height 12
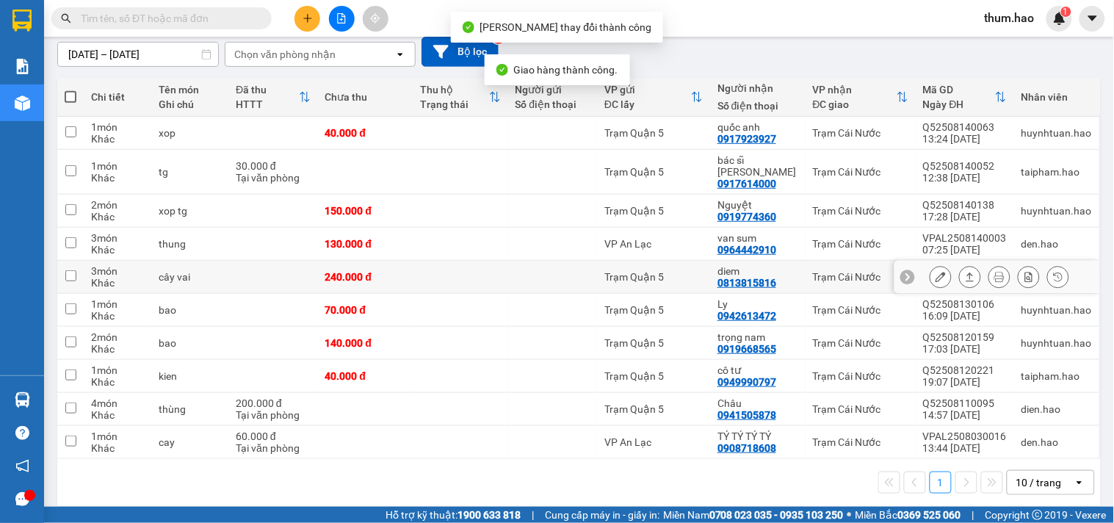
scroll to position [131, 0]
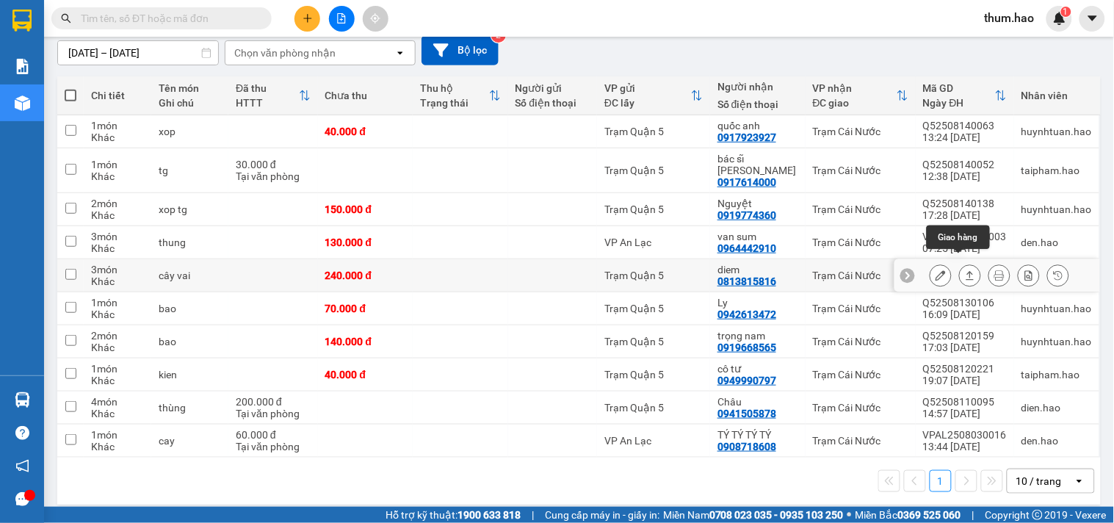
click at [965, 270] on icon at bounding box center [970, 275] width 10 height 10
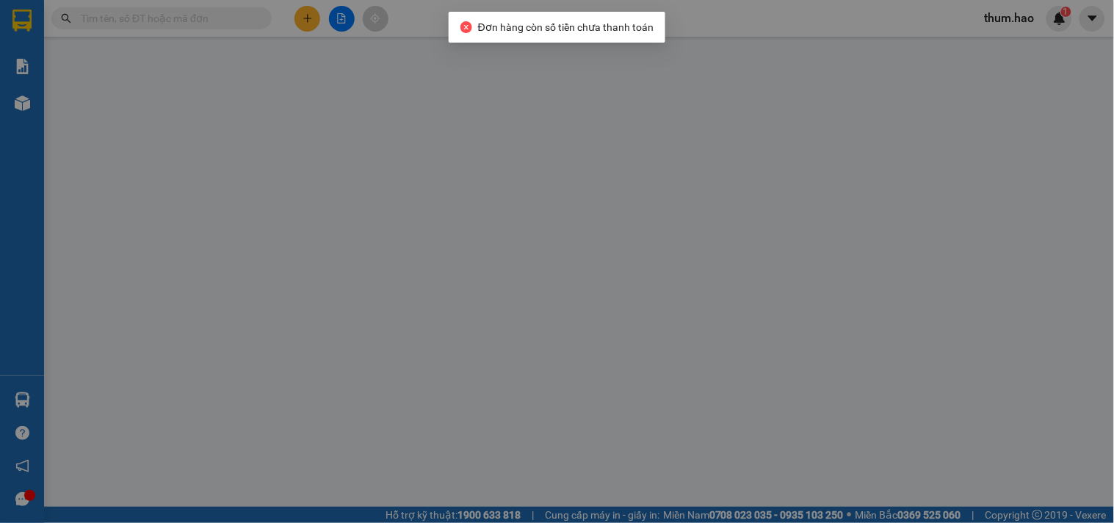
type input "0813815816"
type input "diem"
type input "240.000"
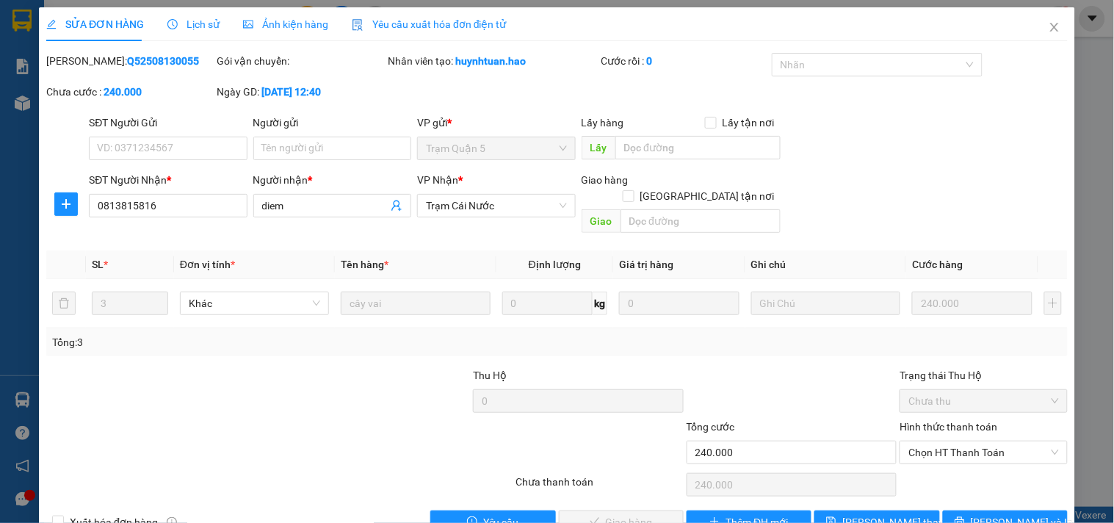
click at [277, 22] on span "Ảnh kiện hàng" at bounding box center [285, 24] width 85 height 12
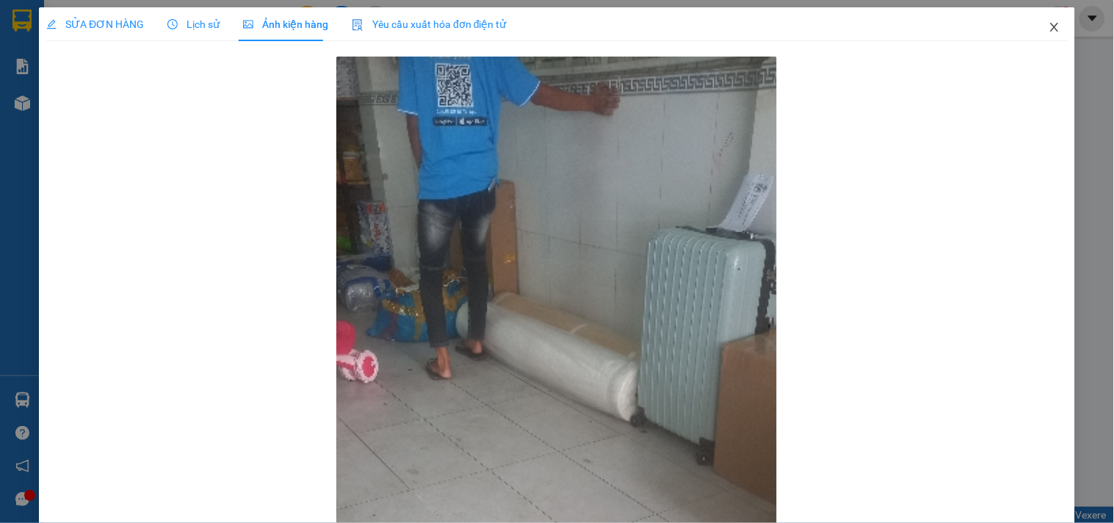
click at [1049, 24] on icon "close" at bounding box center [1055, 27] width 12 height 12
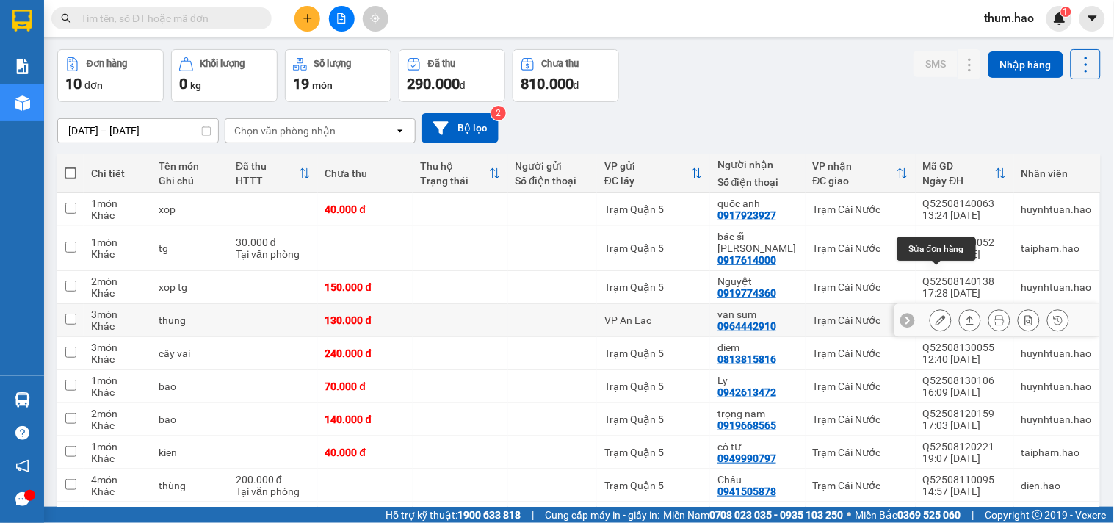
scroll to position [82, 0]
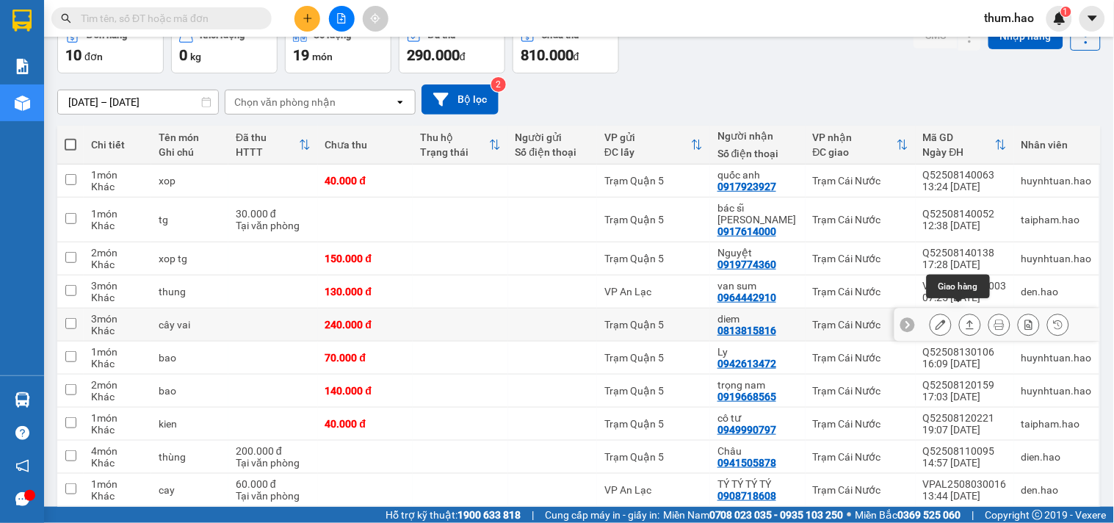
click at [965, 320] on icon at bounding box center [970, 325] width 10 height 10
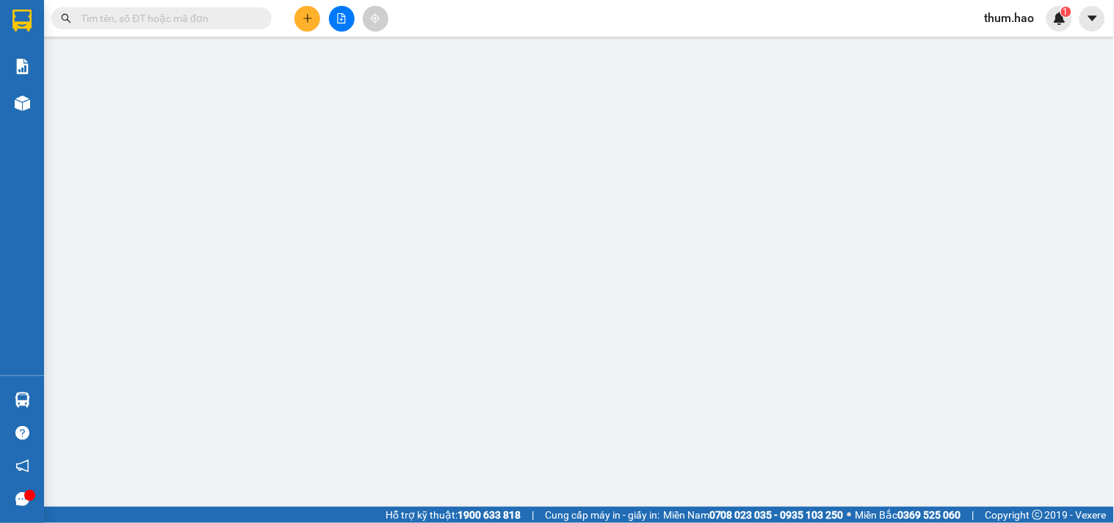
type input "0813815816"
type input "diem"
type input "240.000"
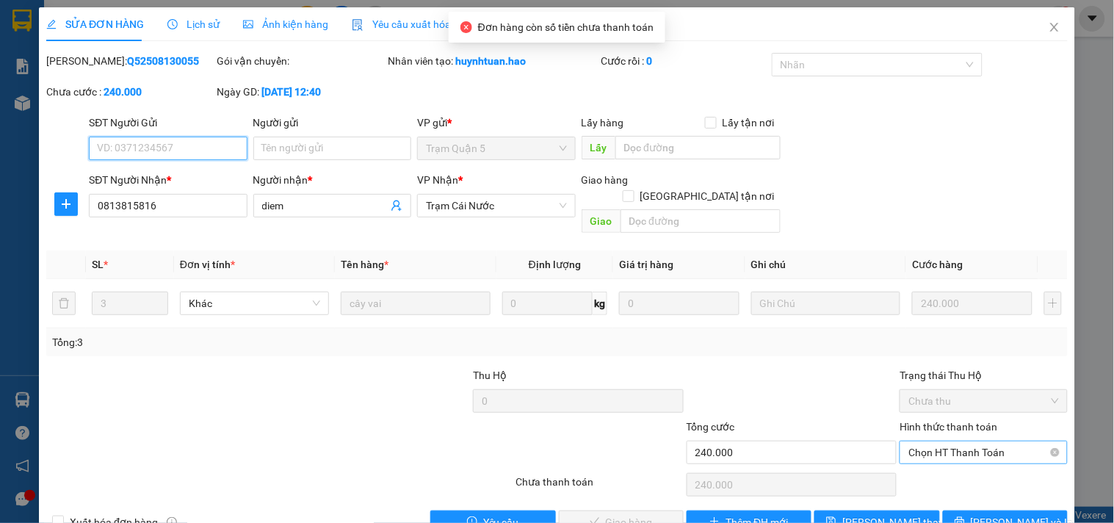
click at [937, 441] on span "Chọn HT Thanh Toán" at bounding box center [984, 452] width 150 height 22
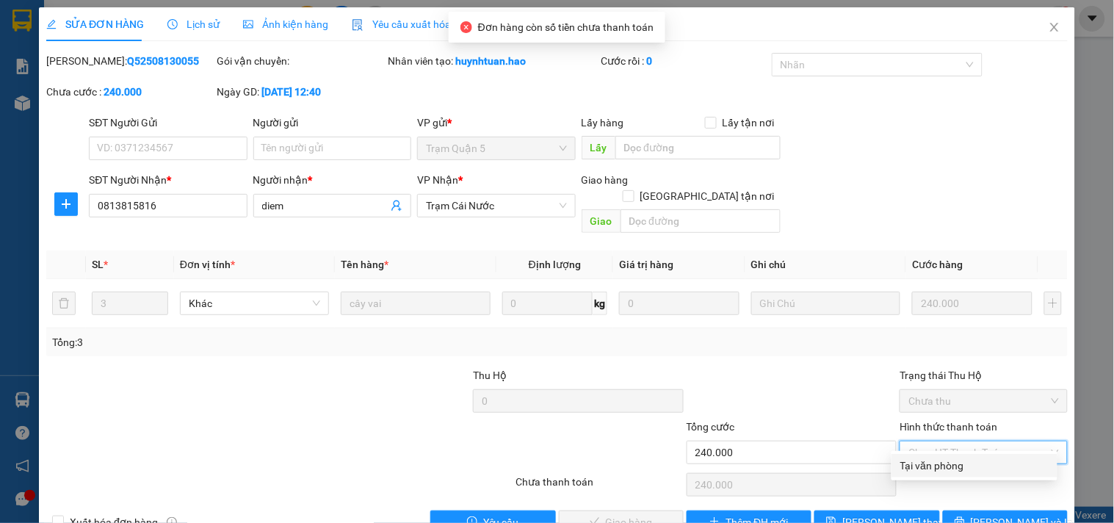
click at [933, 460] on div "Tại văn phòng" at bounding box center [975, 466] width 148 height 16
type input "0"
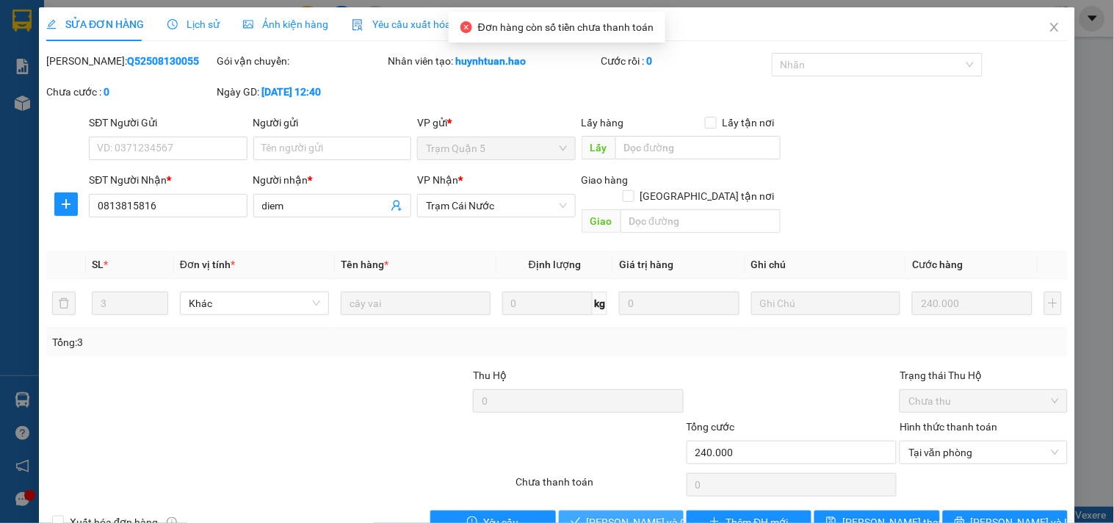
drag, startPoint x: 633, startPoint y: 502, endPoint x: 782, endPoint y: 266, distance: 279.6
click at [635, 514] on span "[PERSON_NAME] và Giao hàng" at bounding box center [657, 522] width 141 height 16
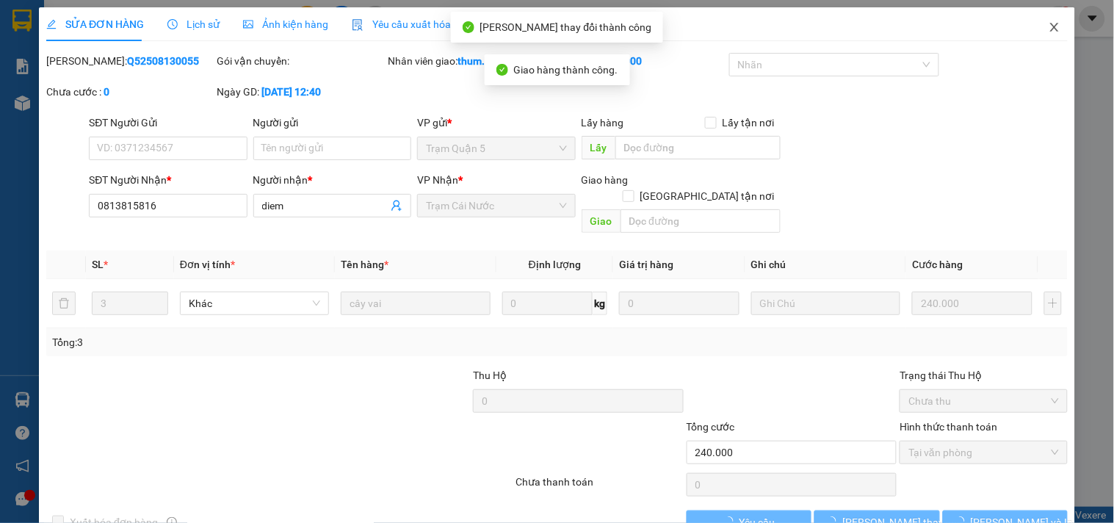
click at [1049, 30] on icon "close" at bounding box center [1055, 27] width 12 height 12
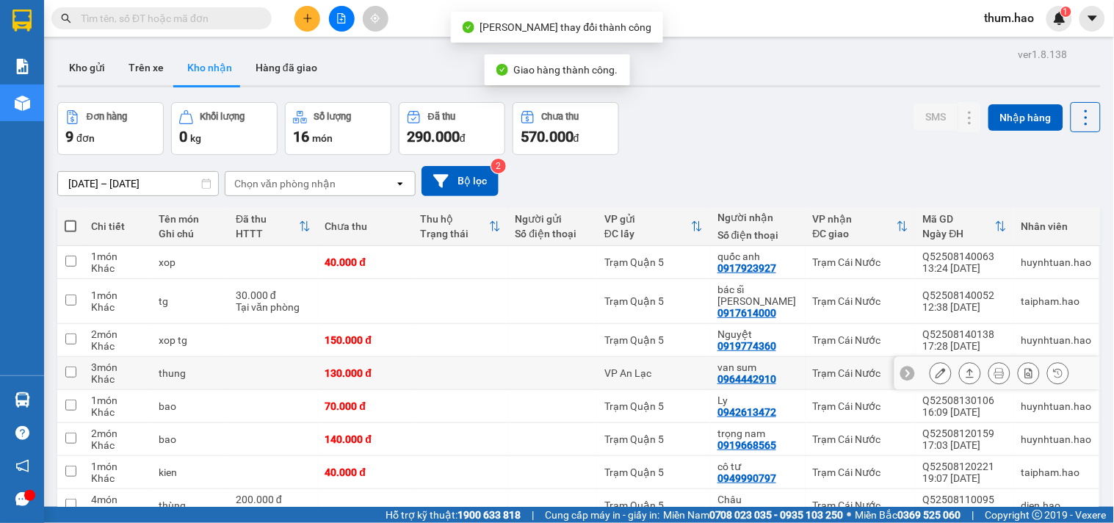
scroll to position [98, 0]
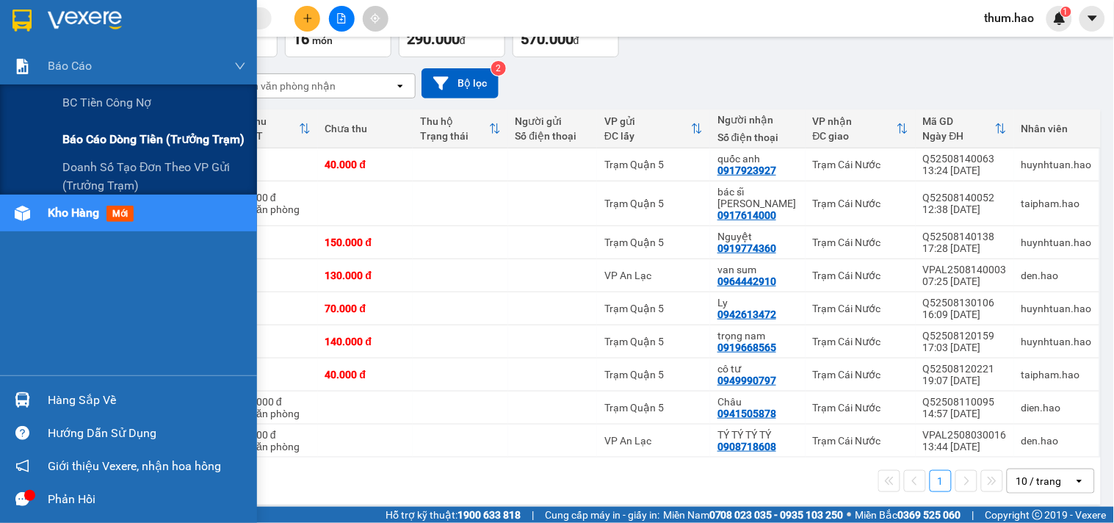
click at [132, 152] on div "Báo cáo dòng tiền (trưởng trạm)" at bounding box center [154, 139] width 184 height 37
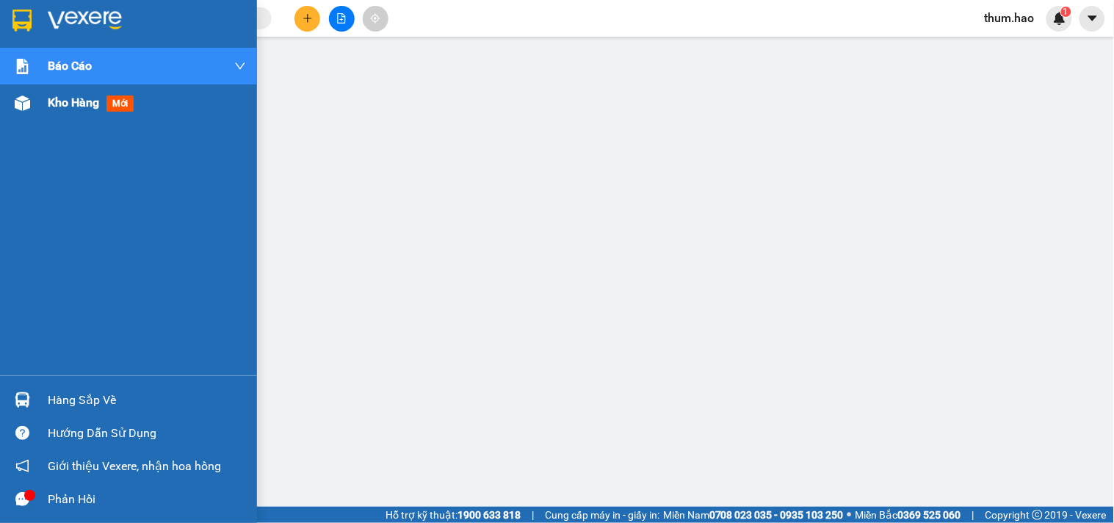
click at [48, 104] on span "Kho hàng" at bounding box center [73, 102] width 51 height 14
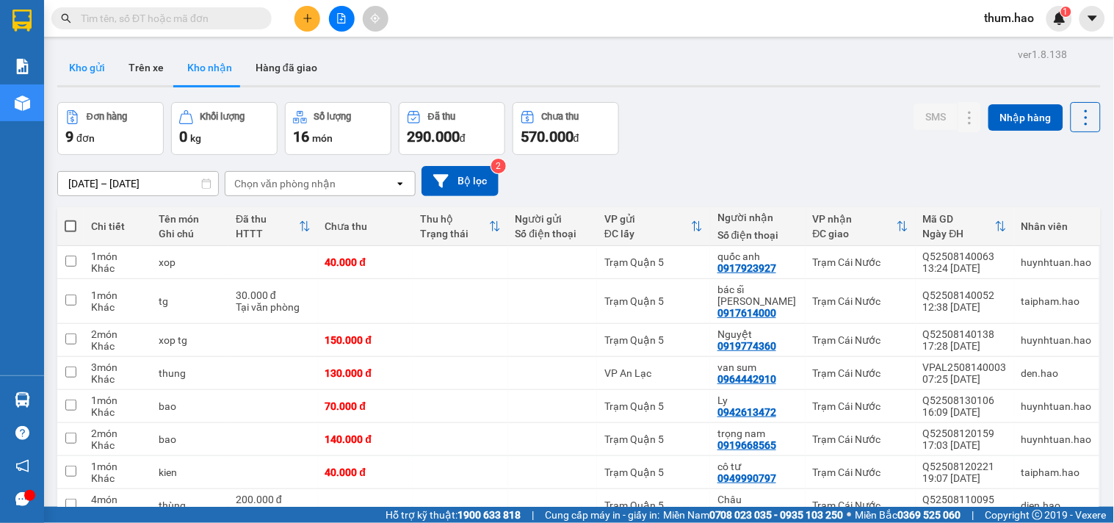
click at [104, 65] on button "Kho gửi" at bounding box center [86, 67] width 59 height 35
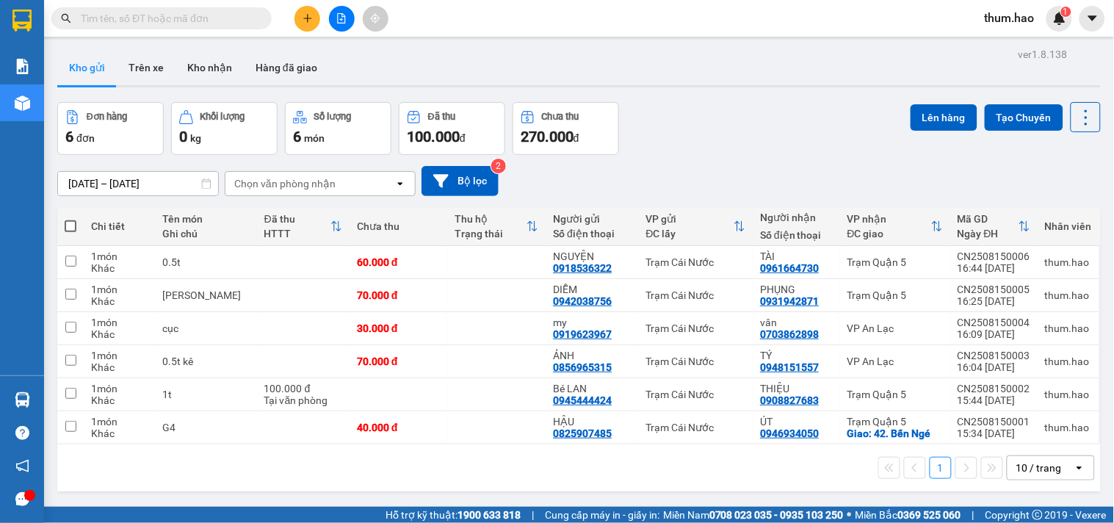
click at [309, 11] on button at bounding box center [308, 19] width 26 height 26
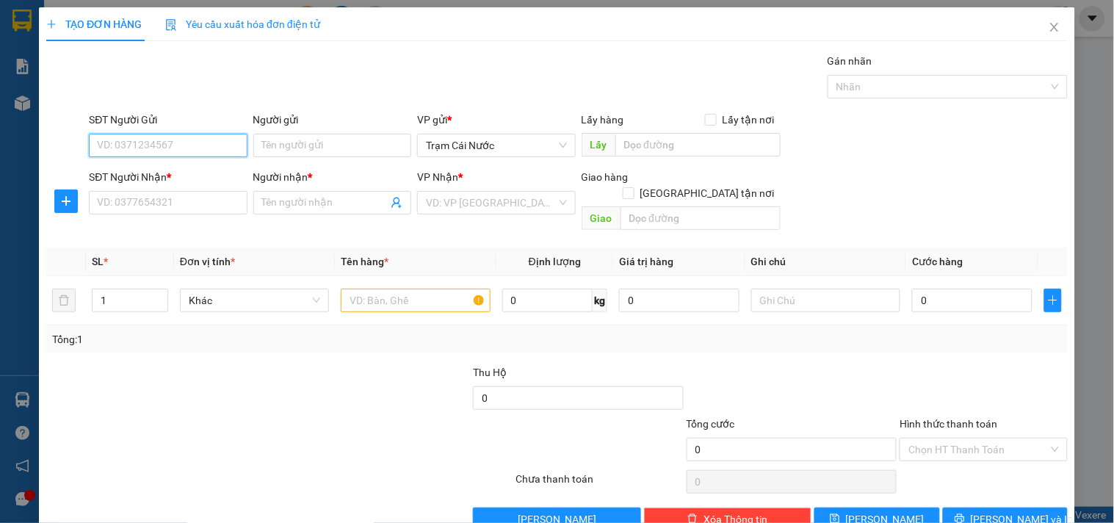
click at [171, 151] on input "SĐT Người Gửi" at bounding box center [168, 146] width 158 height 24
type input "0834077191"
click at [173, 178] on div "0834077191 - THÀNH" at bounding box center [166, 175] width 139 height 16
type input "THÀNH"
type input "0984743952"
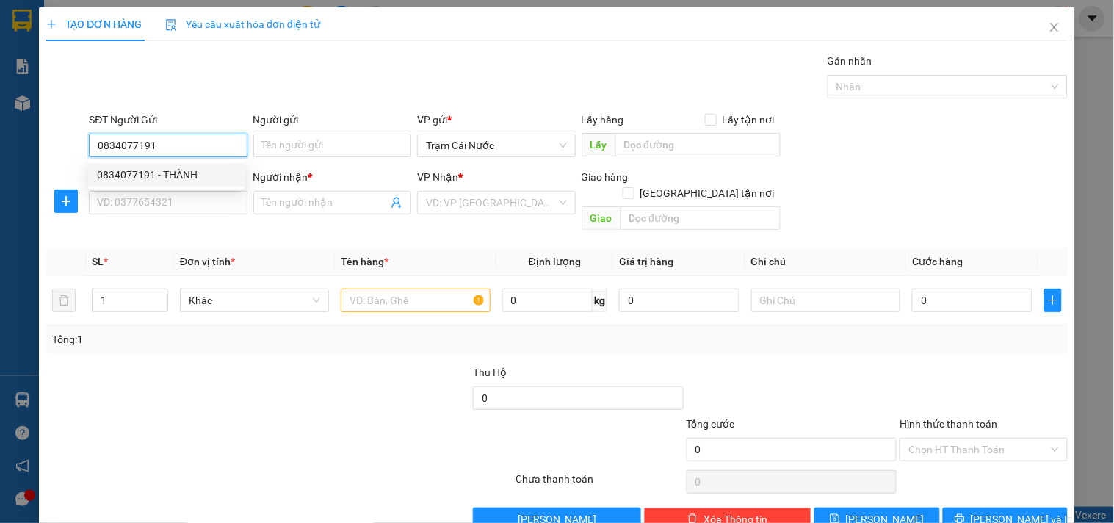
type input "ĐỨC"
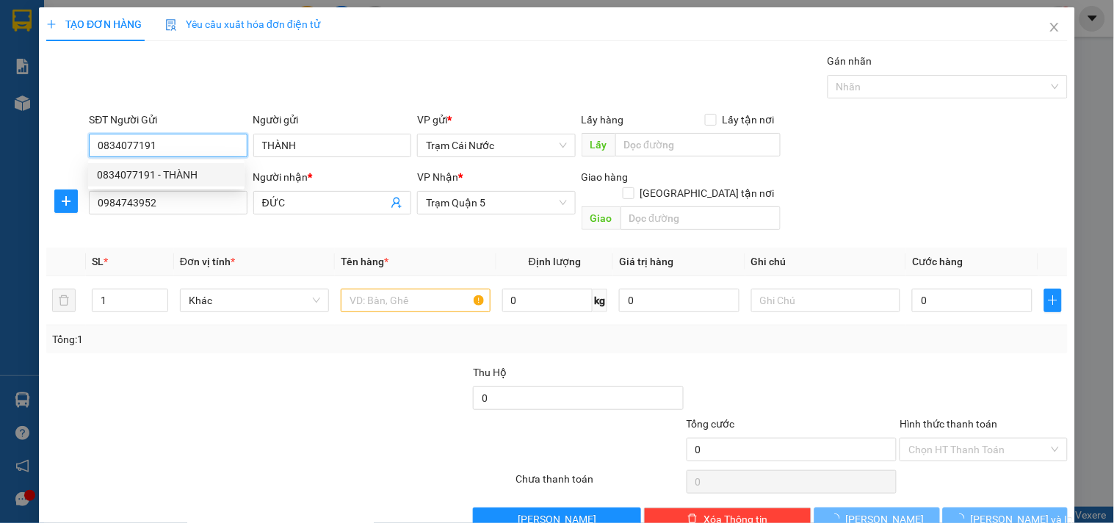
type input "60.000"
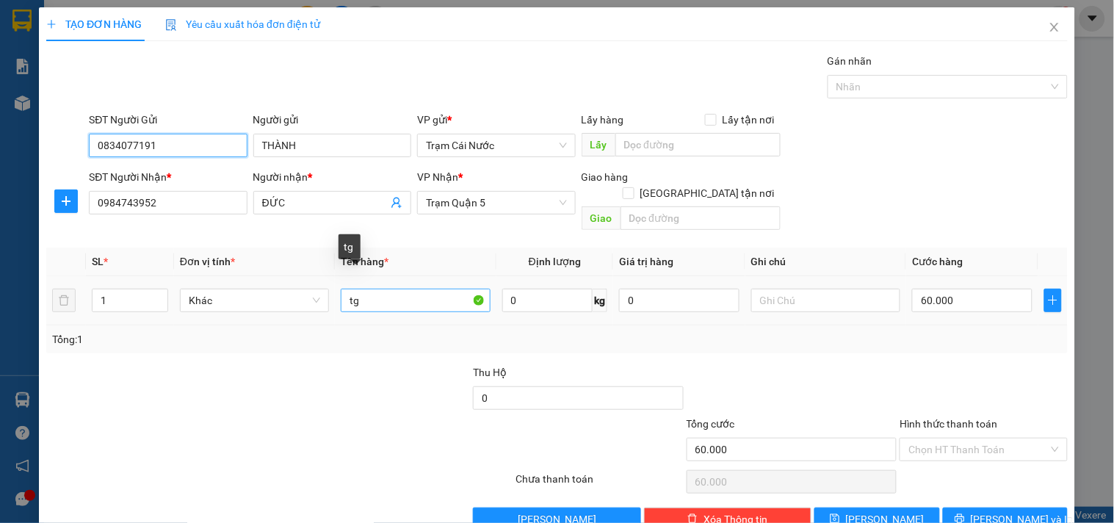
type input "0834077191"
click at [367, 289] on input "tg" at bounding box center [415, 301] width 149 height 24
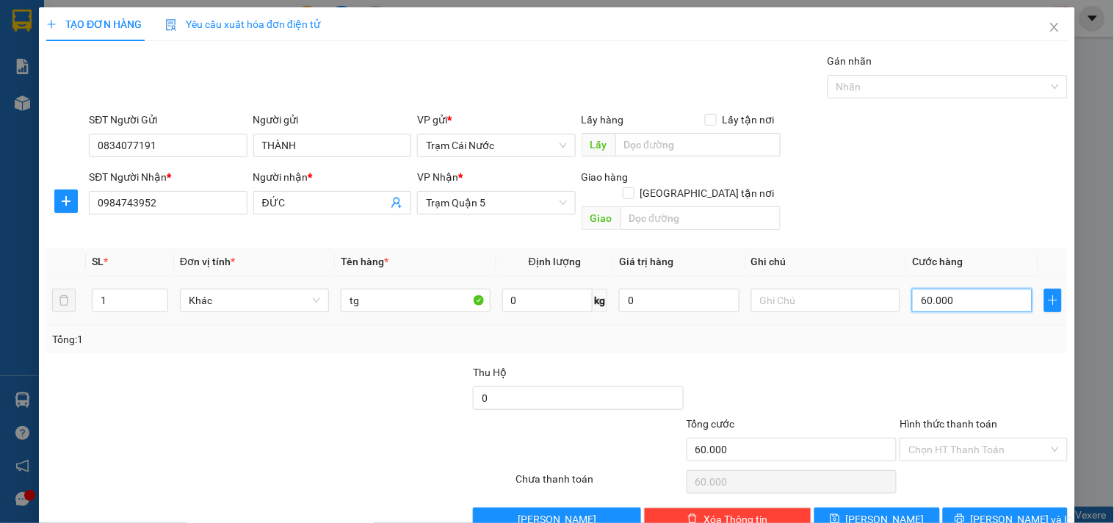
click at [964, 292] on input "60.000" at bounding box center [972, 301] width 120 height 24
type input "0"
type input "005"
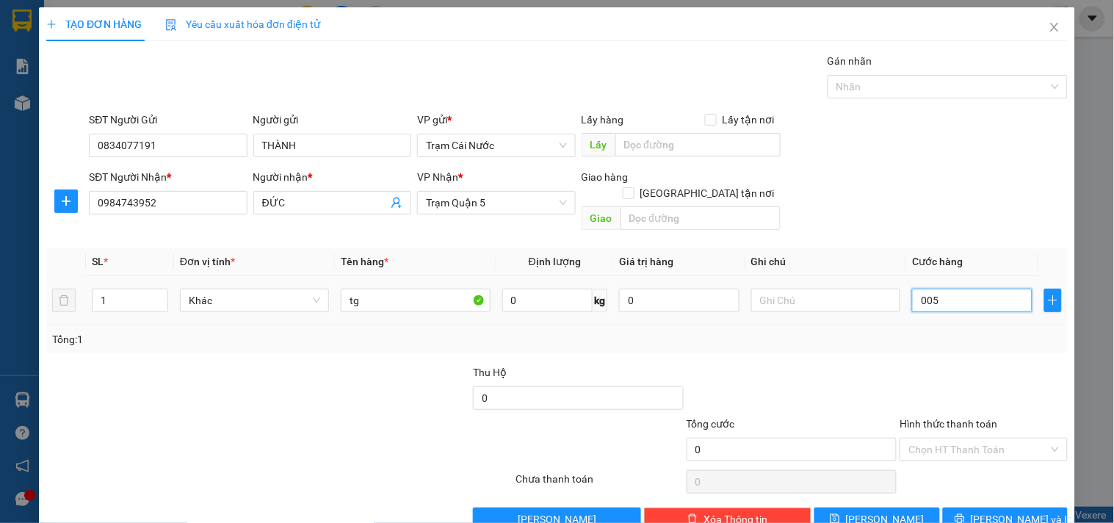
type input "5"
type input "0.050"
type input "50"
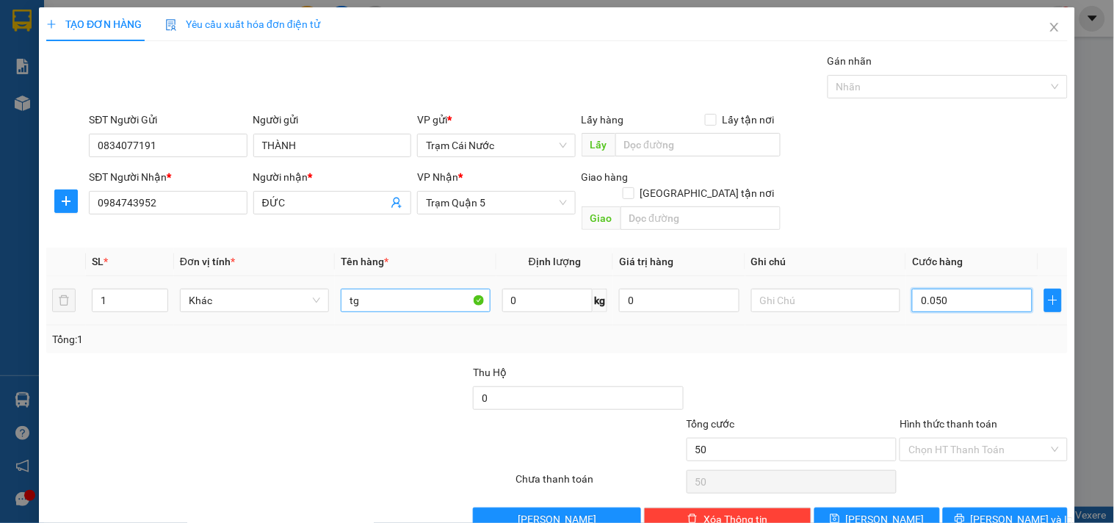
type input "0.050"
click at [383, 289] on input "tg" at bounding box center [415, 301] width 149 height 24
type input "50.000"
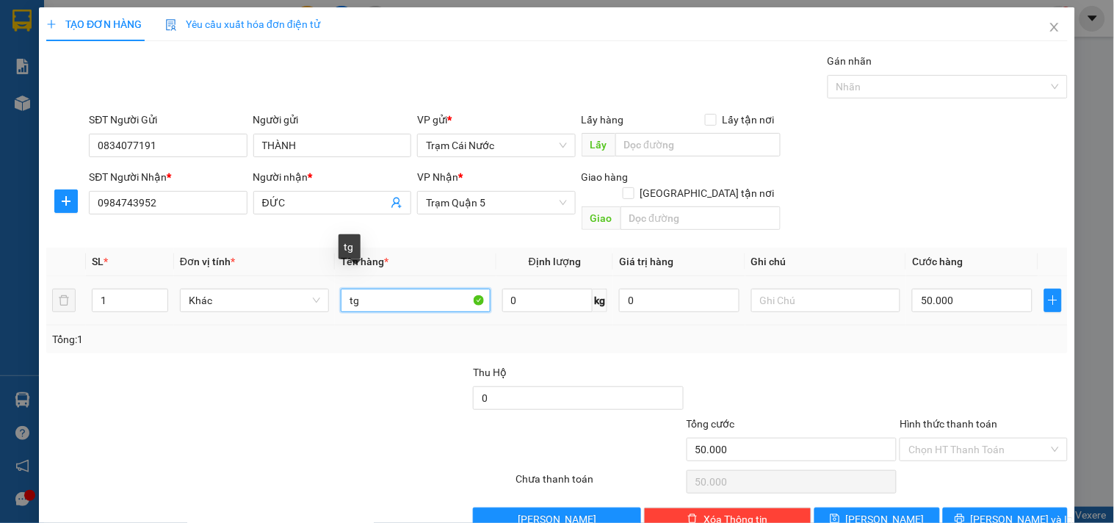
type input "t"
type input "F"
type input "G4"
click at [175, 342] on div "Transit Pickup Surcharge Ids Transit Deliver Surcharge Ids Transit Deliver Surc…" at bounding box center [557, 292] width 1022 height 478
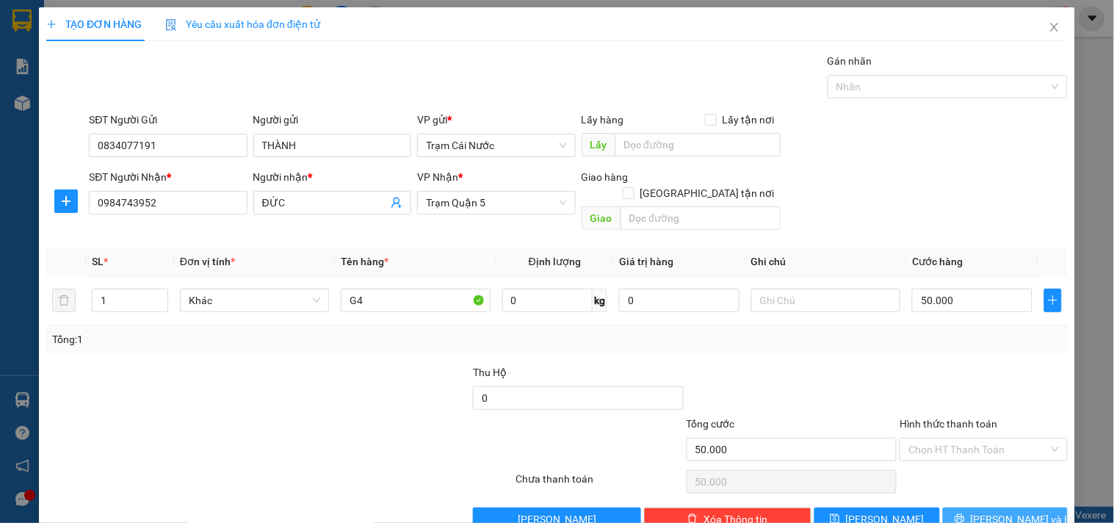
click at [1000, 511] on span "[PERSON_NAME] và In" at bounding box center [1022, 519] width 103 height 16
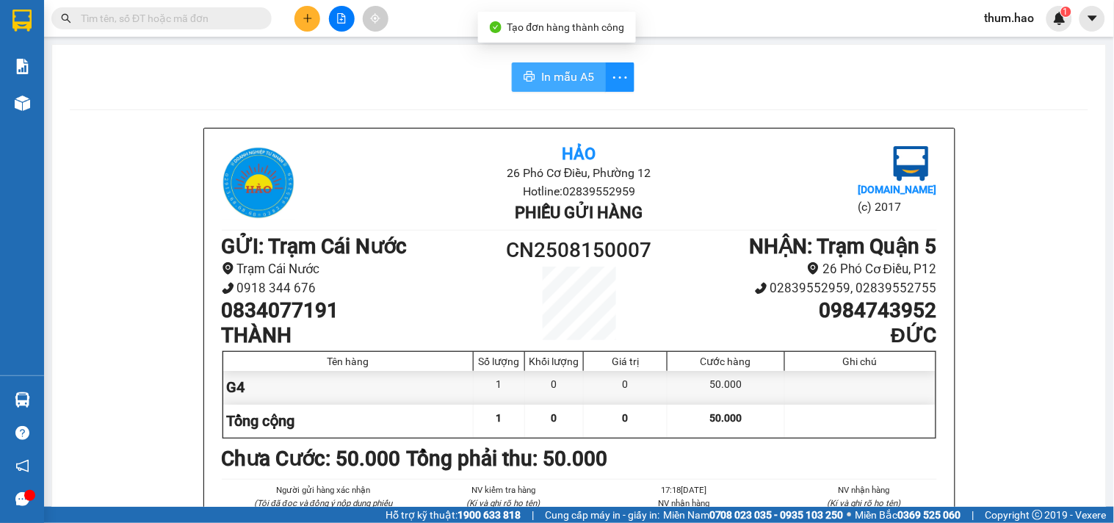
click at [546, 74] on span "In mẫu A5" at bounding box center [567, 77] width 53 height 18
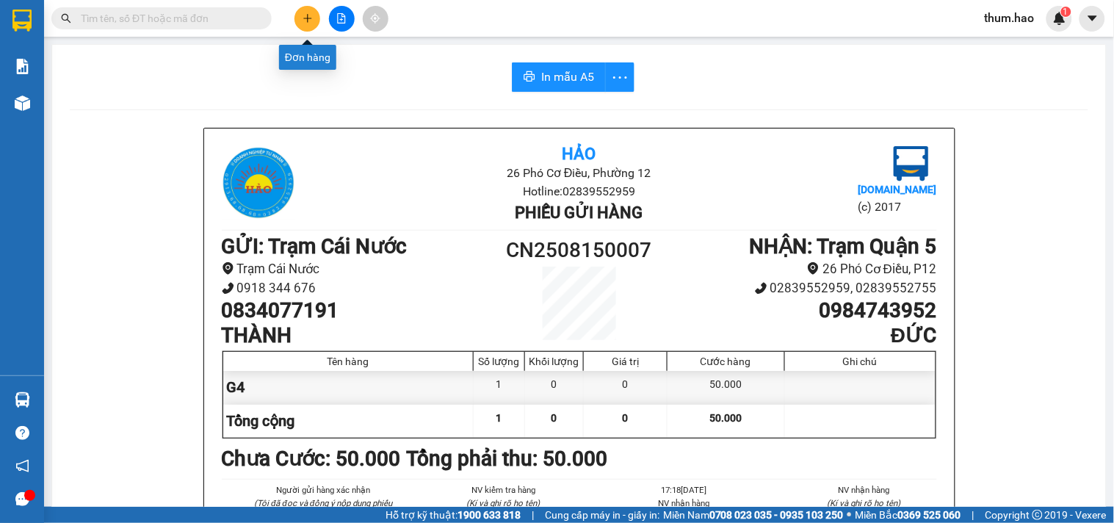
click at [306, 16] on icon "plus" at bounding box center [308, 18] width 10 height 10
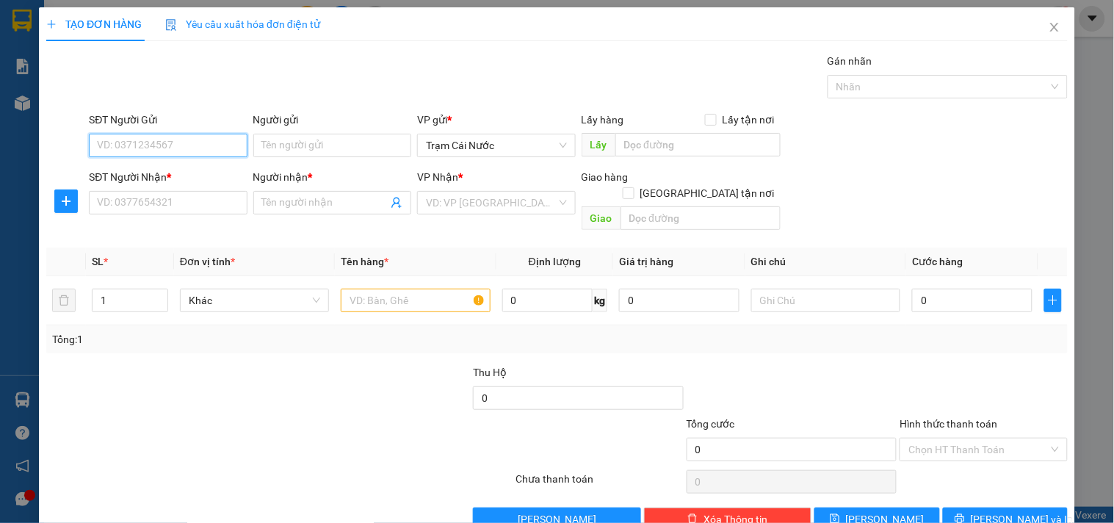
click at [174, 143] on input "SĐT Người Gửi" at bounding box center [168, 146] width 158 height 24
click at [181, 132] on div "SĐT Người Gửi" at bounding box center [168, 123] width 158 height 22
click at [181, 134] on input "0906931238" at bounding box center [168, 146] width 158 height 24
type input "0"
click at [118, 203] on input "SĐT Người Nhận *" at bounding box center [168, 203] width 158 height 24
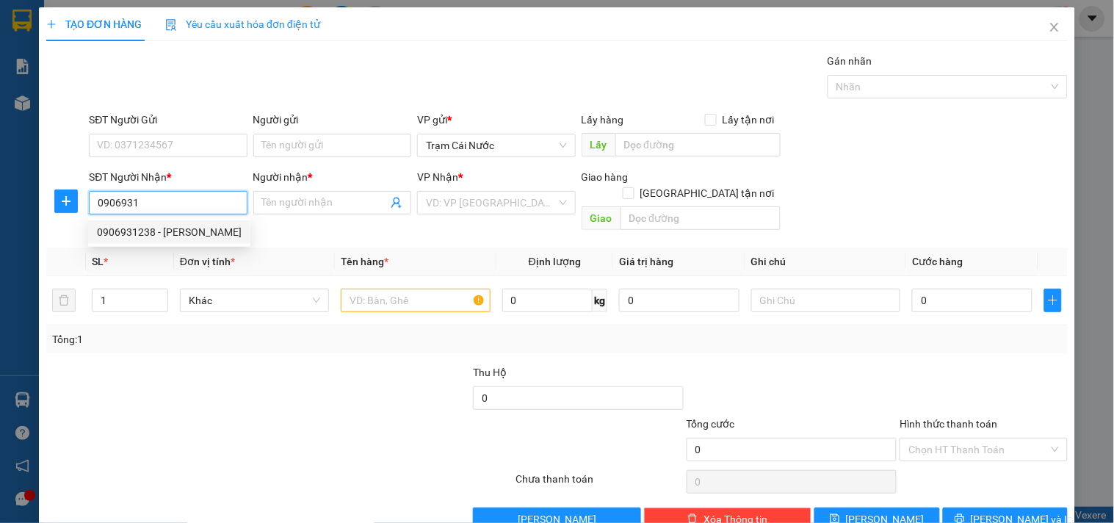
click at [128, 226] on div "0906931238 - [PERSON_NAME]" at bounding box center [169, 232] width 145 height 16
type input "0906931238"
type input "TUẤN ANH"
type input "50.000"
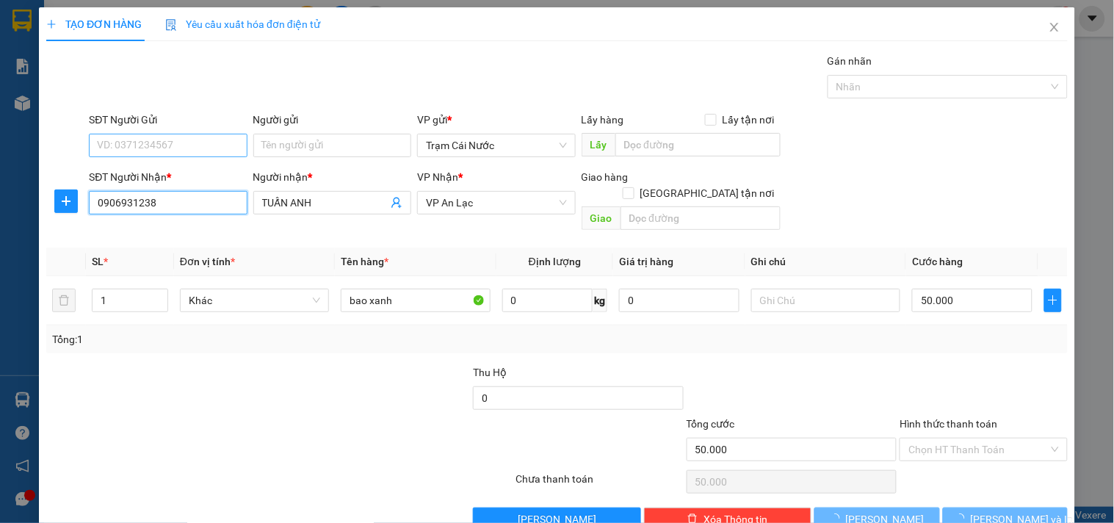
type input "0906931238"
click at [173, 145] on input "SĐT Người Gửi" at bounding box center [168, 146] width 158 height 24
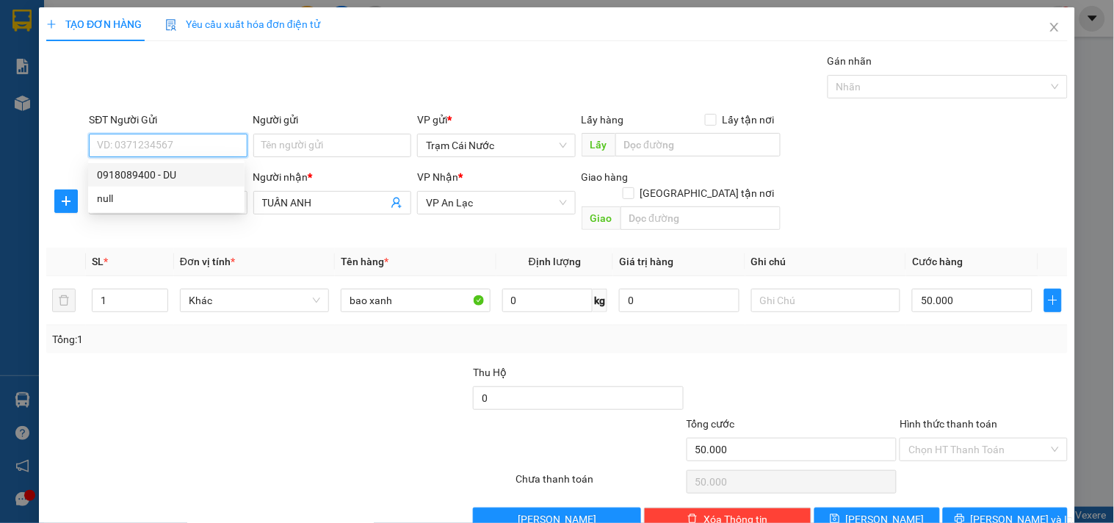
click at [162, 170] on div "0918089400 - DU" at bounding box center [166, 175] width 139 height 16
type input "0918089400"
type input "DU"
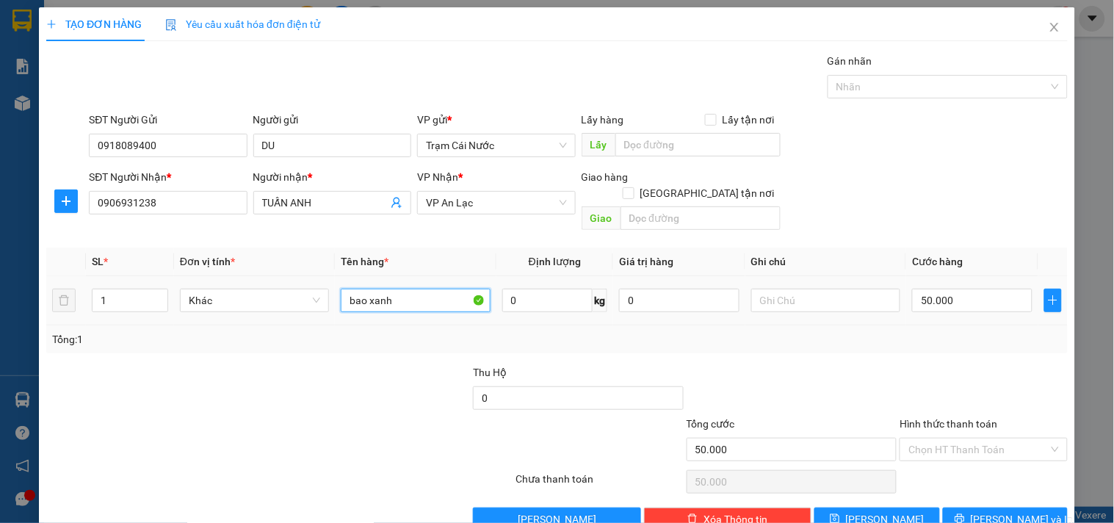
click at [419, 289] on input "bao xanh" at bounding box center [415, 301] width 149 height 24
type input "b"
type input "G4 KÊ"
click at [928, 331] on div "Tổng: 1" at bounding box center [557, 339] width 1022 height 28
click at [973, 439] on input "Hình thức thanh toán" at bounding box center [979, 450] width 140 height 22
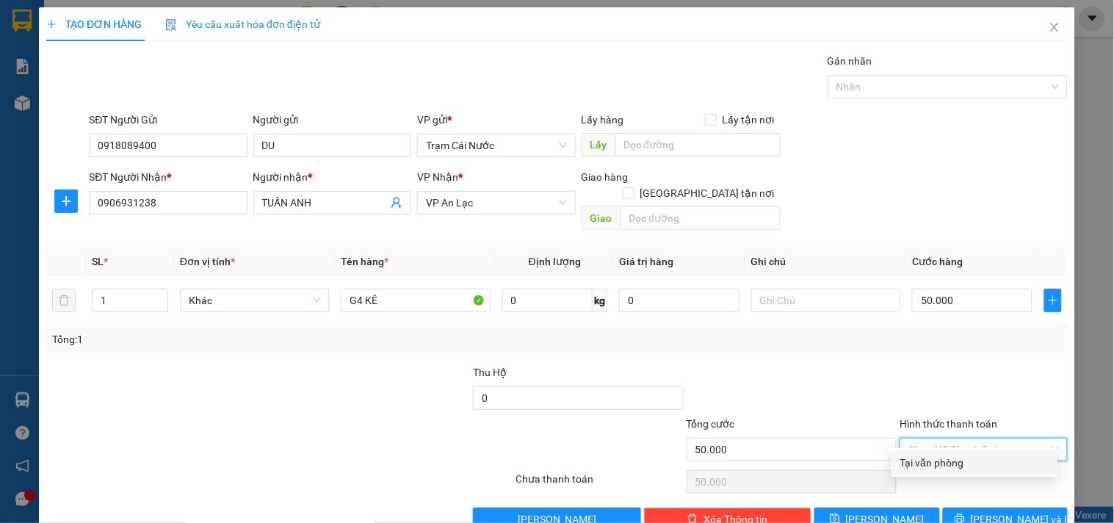
click at [942, 459] on div "Tại văn phòng" at bounding box center [975, 463] width 148 height 16
type input "0"
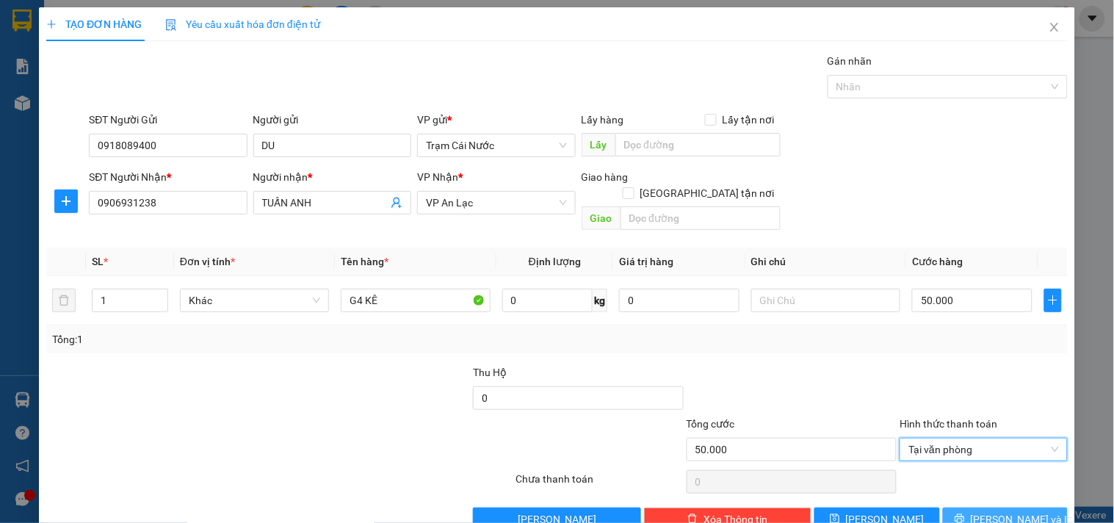
click at [995, 511] on span "[PERSON_NAME] và In" at bounding box center [1022, 519] width 103 height 16
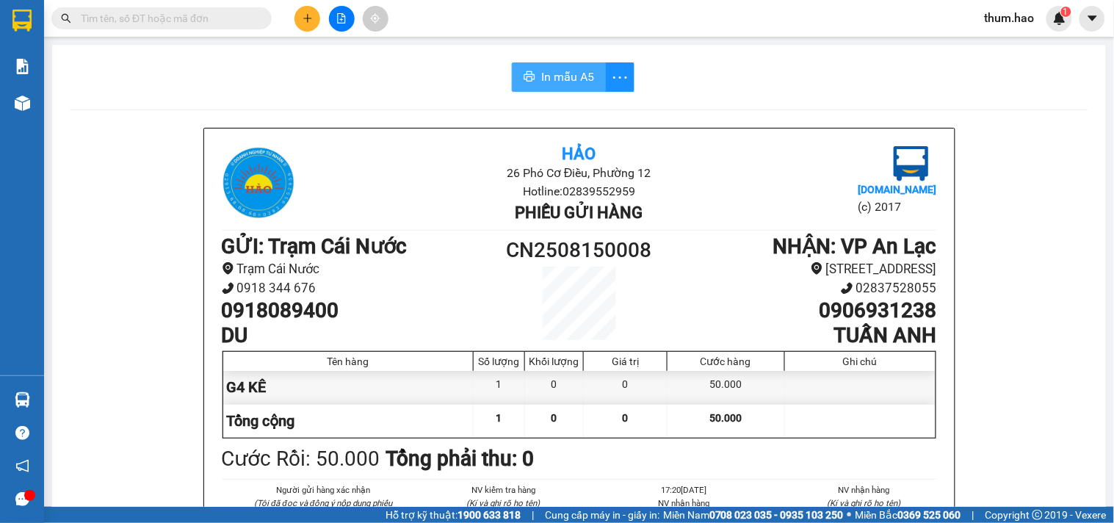
click at [556, 69] on span "In mẫu A5" at bounding box center [567, 77] width 53 height 18
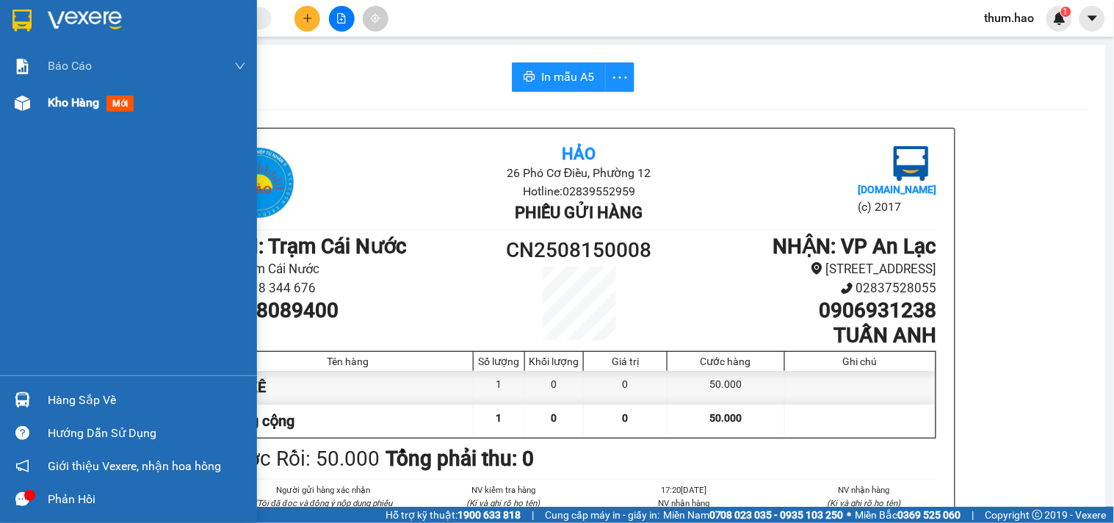
click at [62, 109] on span "Kho hàng" at bounding box center [73, 102] width 51 height 14
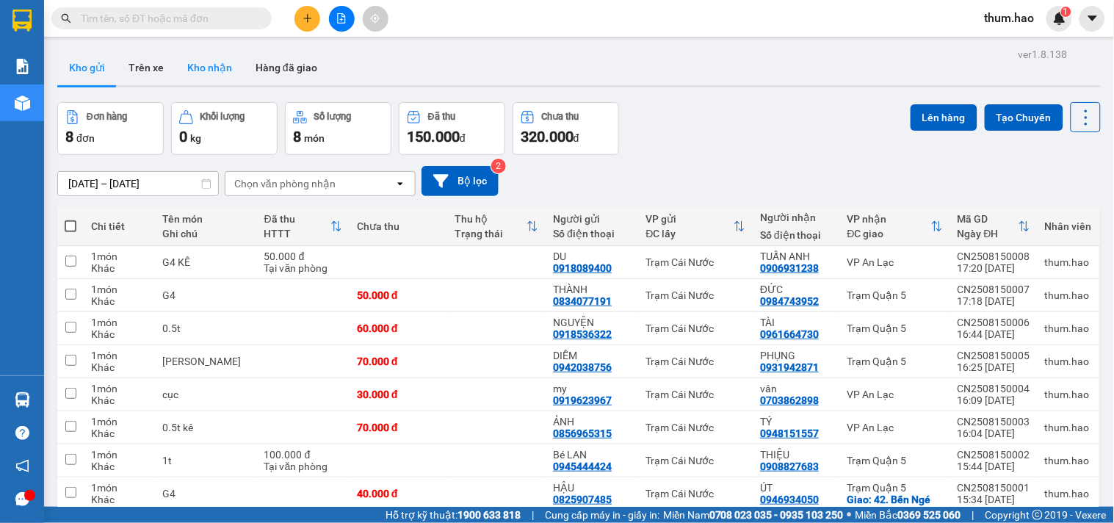
click at [210, 71] on button "Kho nhận" at bounding box center [210, 67] width 68 height 35
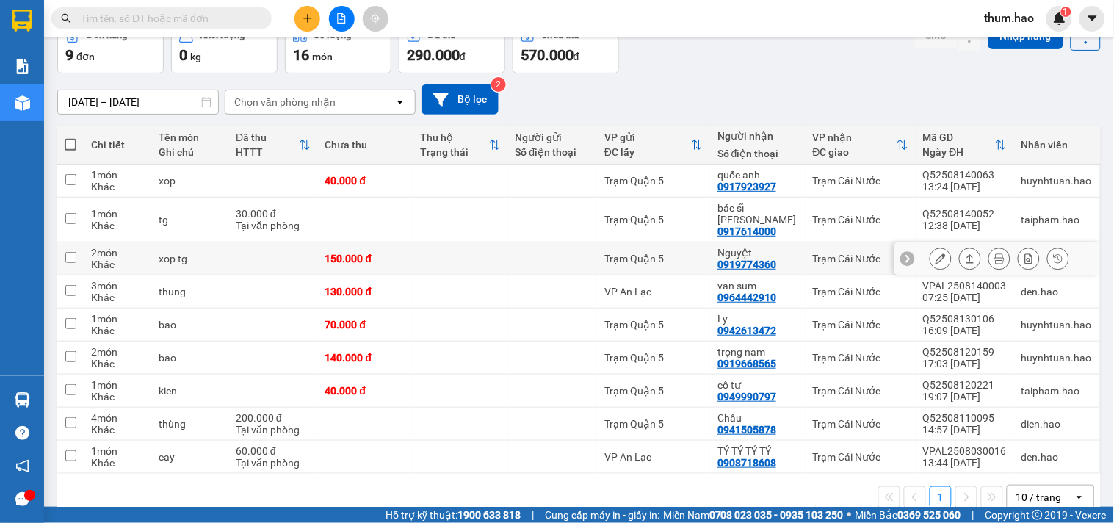
scroll to position [98, 0]
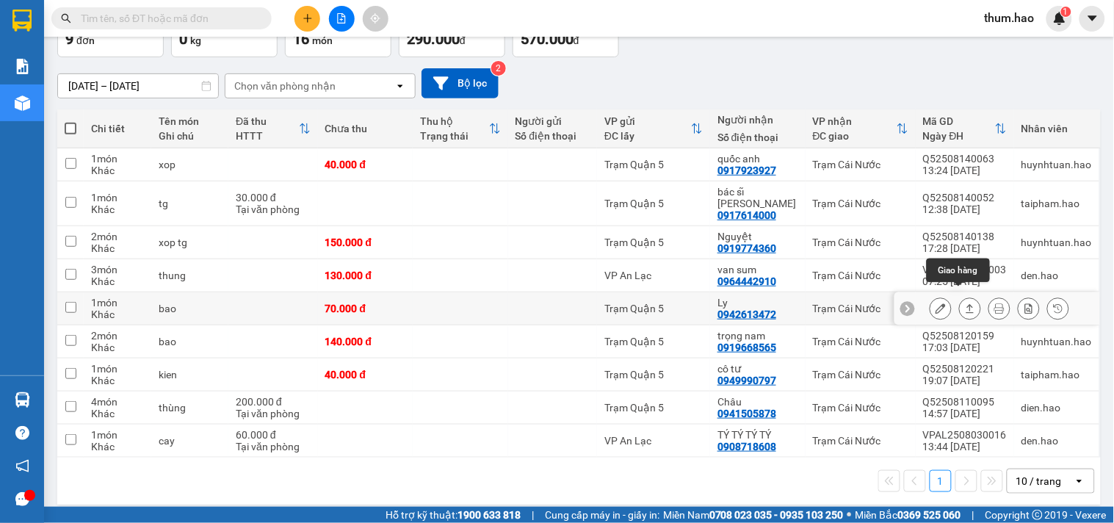
click at [960, 296] on button at bounding box center [970, 309] width 21 height 26
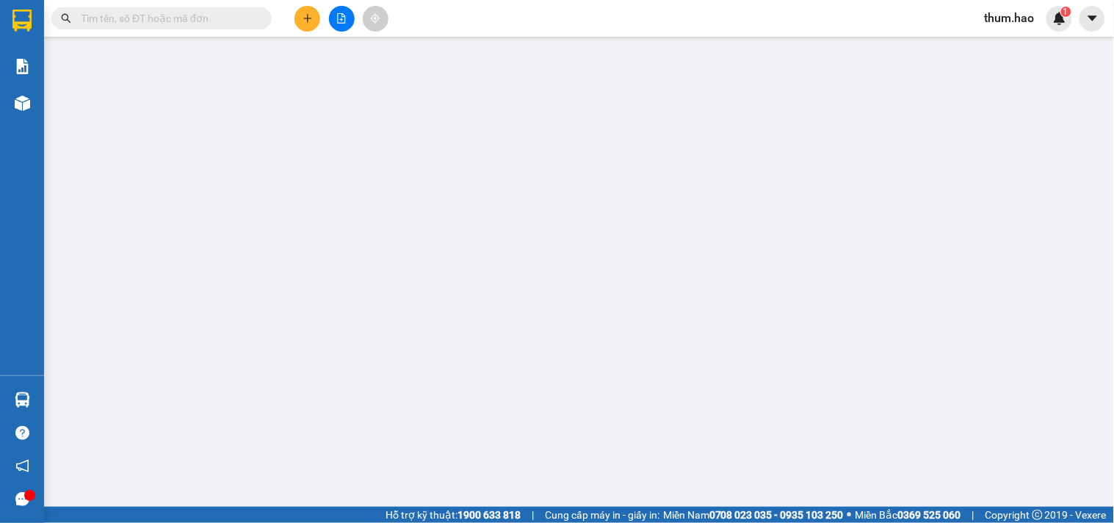
type input "0942613472"
type input "Ly"
type input "70.000"
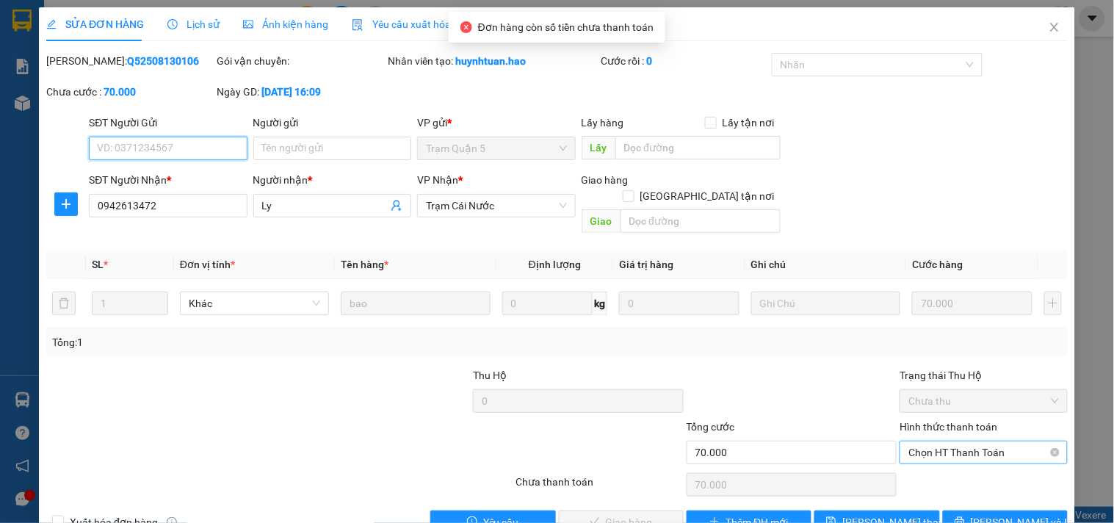
click at [934, 441] on span "Chọn HT Thanh Toán" at bounding box center [984, 452] width 150 height 22
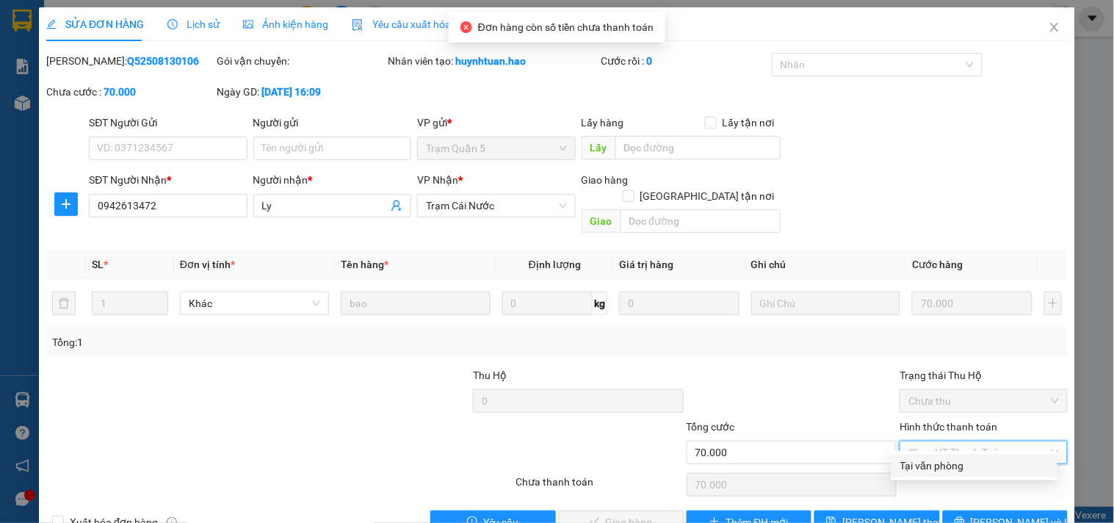
click at [936, 463] on div "Tại văn phòng" at bounding box center [975, 466] width 148 height 16
type input "0"
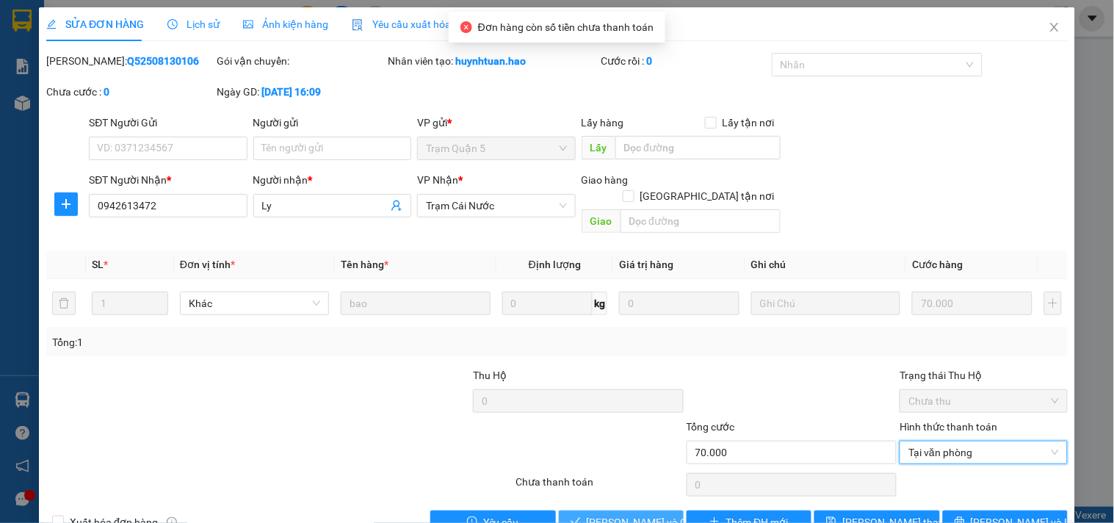
click at [632, 514] on span "[PERSON_NAME] và Giao hàng" at bounding box center [657, 522] width 141 height 16
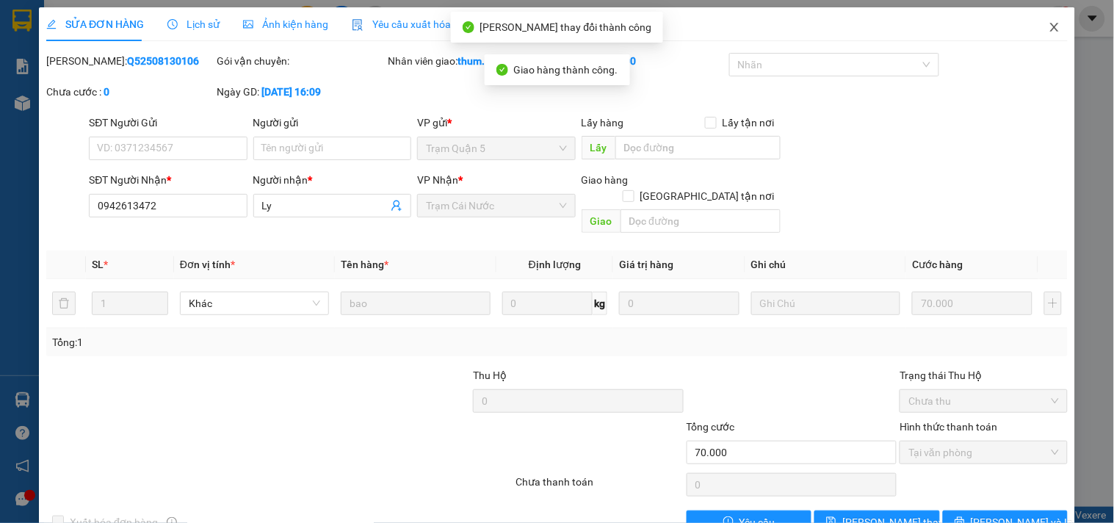
click at [1049, 26] on icon "close" at bounding box center [1055, 27] width 12 height 12
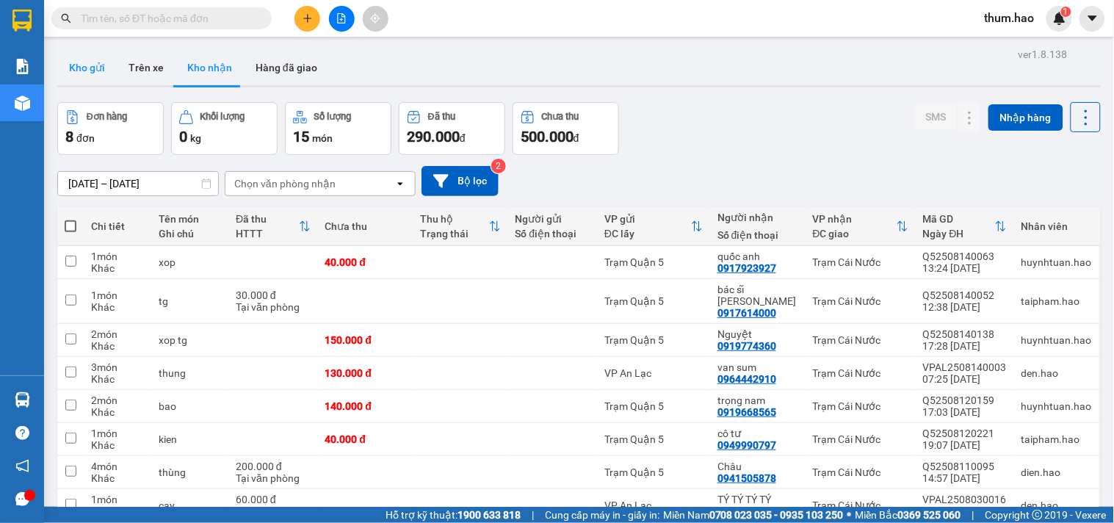
click at [82, 79] on button "Kho gửi" at bounding box center [86, 67] width 59 height 35
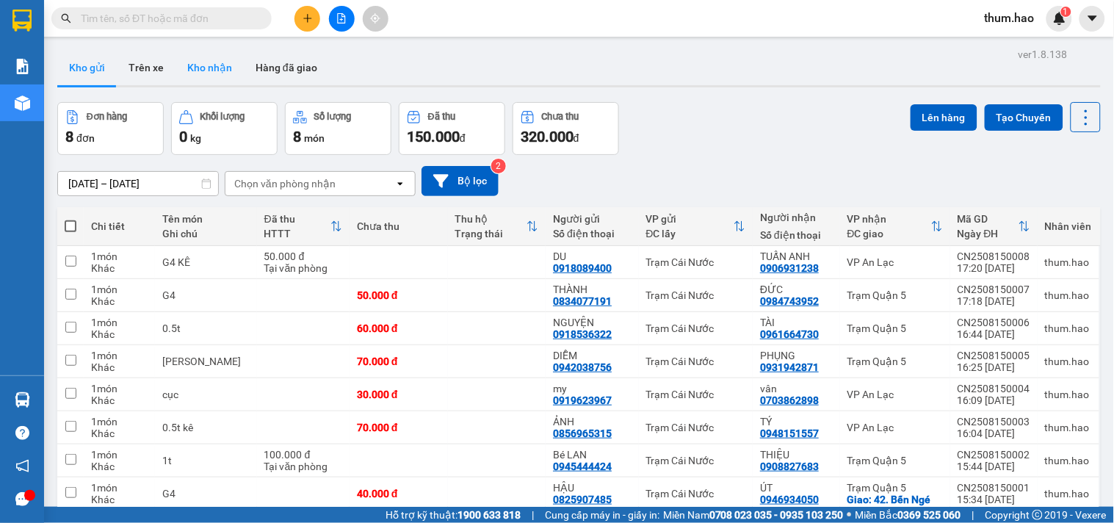
click at [234, 64] on button "Kho nhận" at bounding box center [210, 67] width 68 height 35
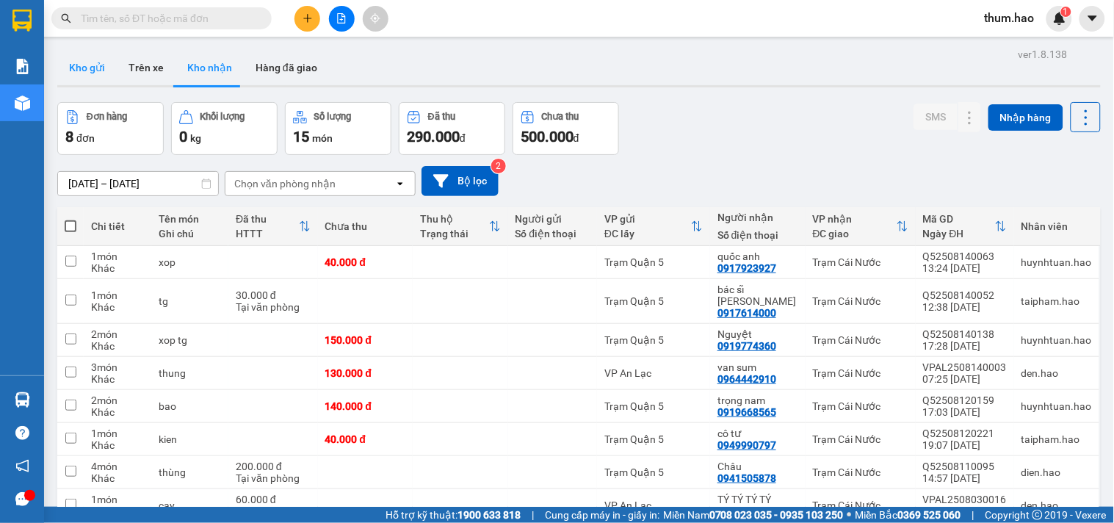
click at [94, 75] on button "Kho gửi" at bounding box center [86, 67] width 59 height 35
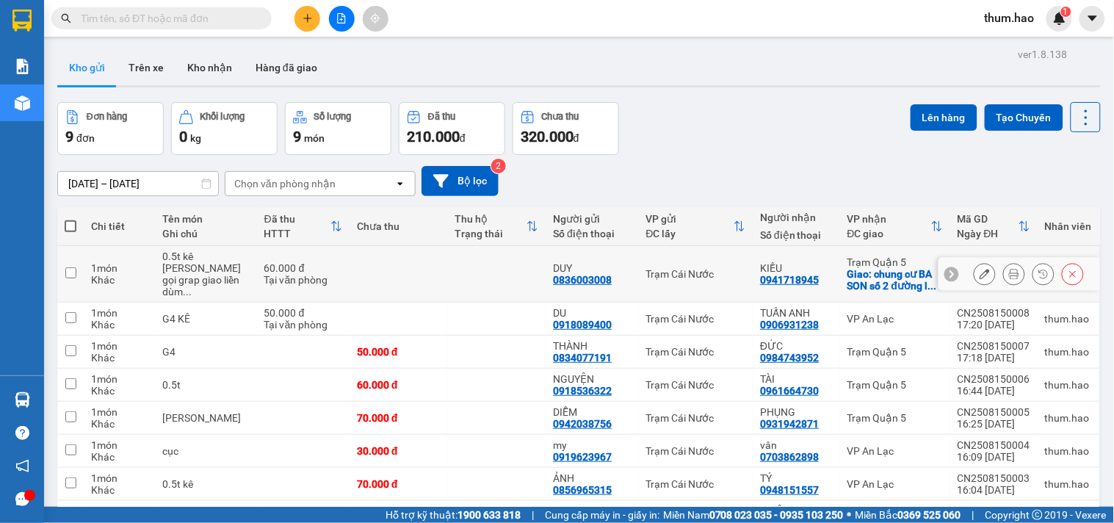
click at [1004, 268] on button at bounding box center [1014, 274] width 21 height 26
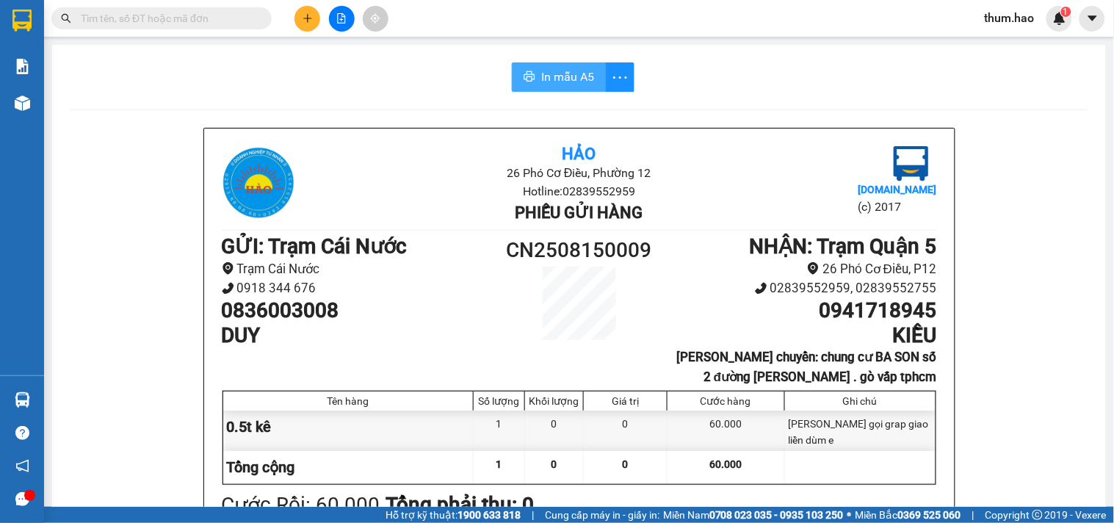
click at [541, 68] on span "In mẫu A5" at bounding box center [567, 77] width 53 height 18
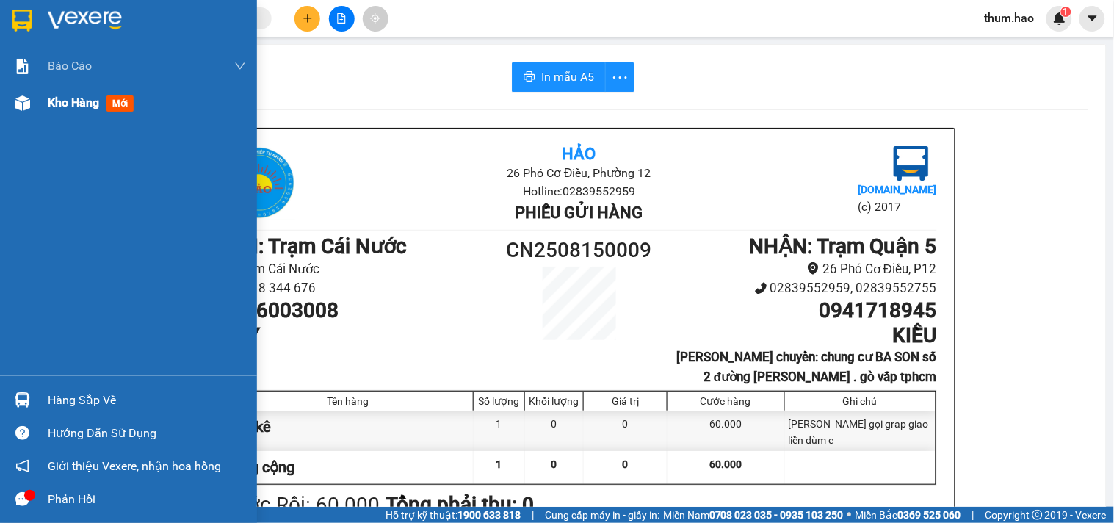
click at [48, 104] on span "Kho hàng" at bounding box center [73, 102] width 51 height 14
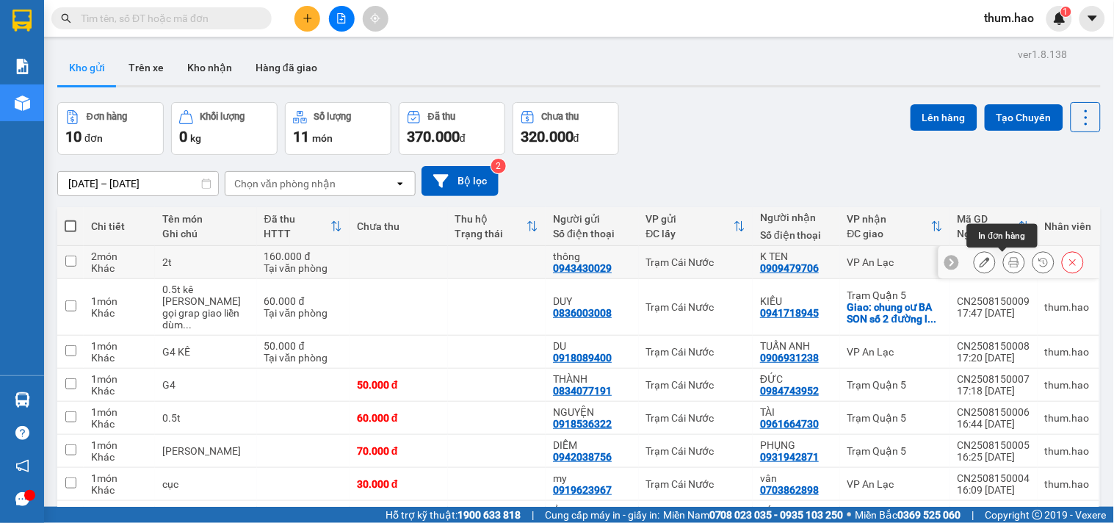
click at [1009, 262] on icon at bounding box center [1014, 262] width 10 height 10
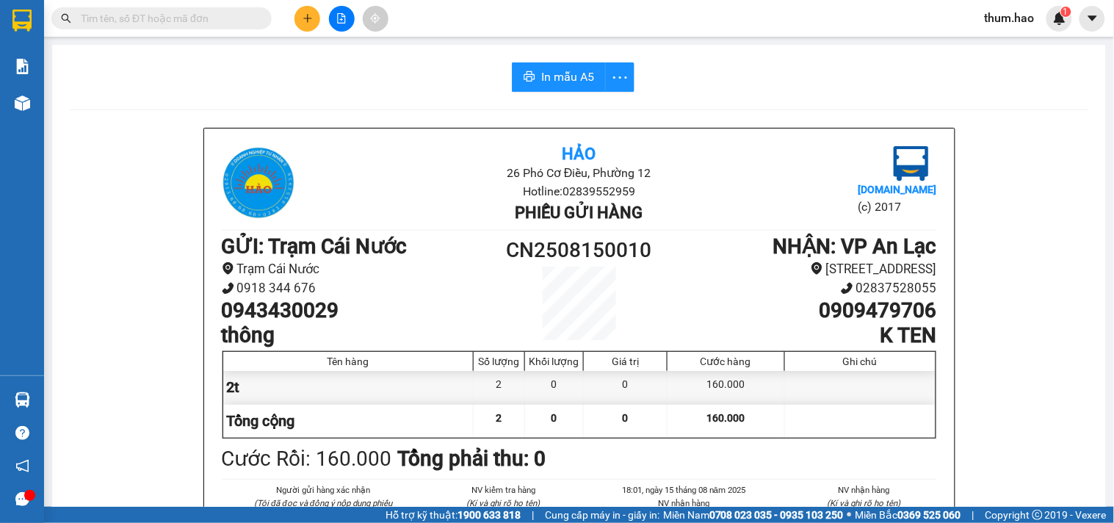
click at [559, 70] on span "In mẫu A5" at bounding box center [567, 77] width 53 height 18
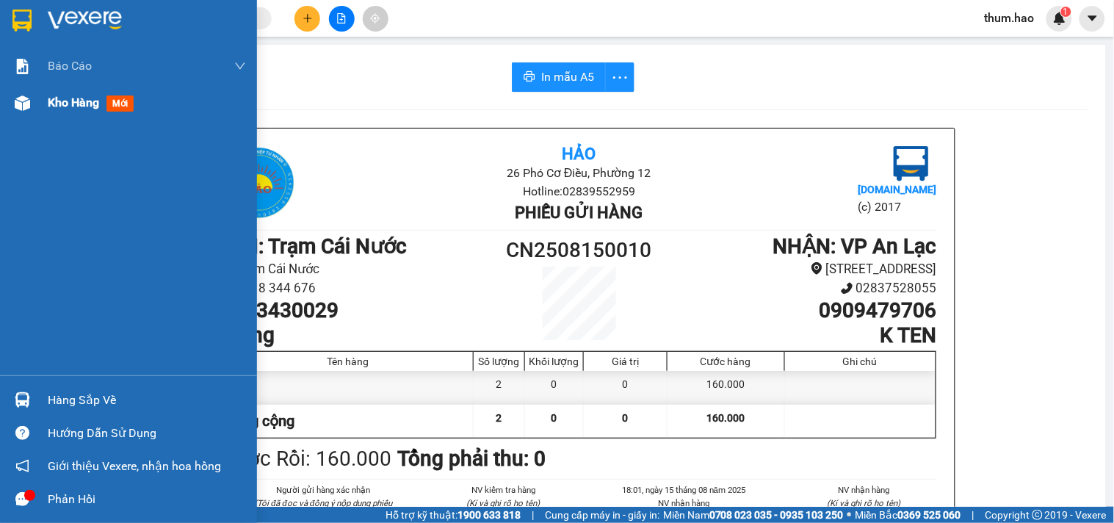
click at [38, 106] on div "Kho hàng mới" at bounding box center [128, 102] width 257 height 37
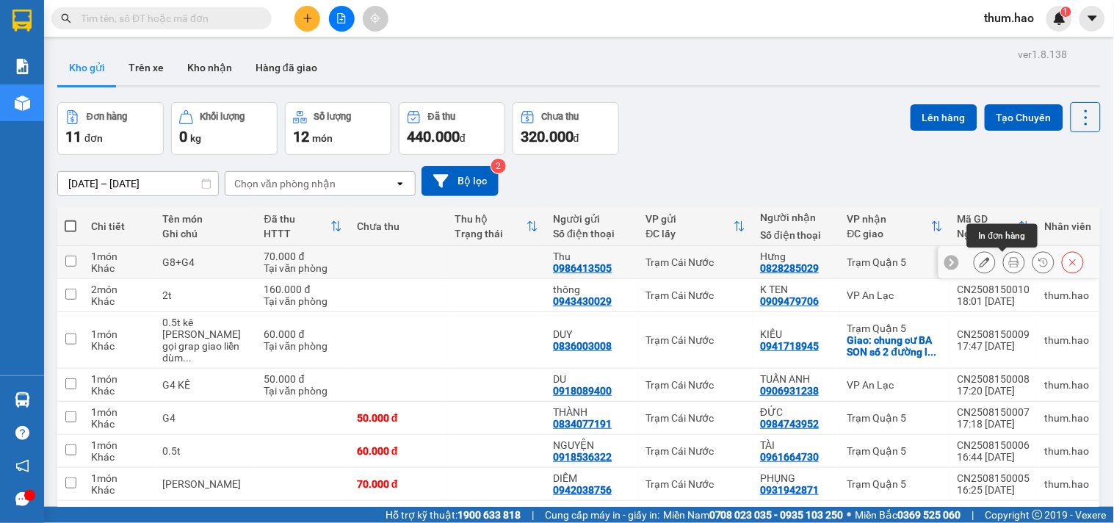
click at [1009, 259] on icon at bounding box center [1014, 262] width 10 height 10
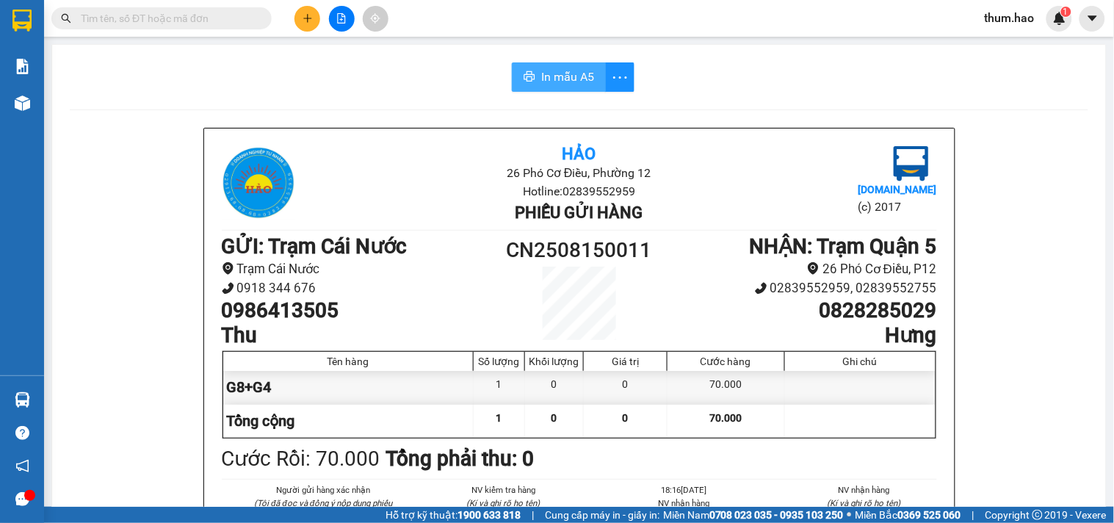
click at [564, 76] on span "In mẫu A5" at bounding box center [567, 77] width 53 height 18
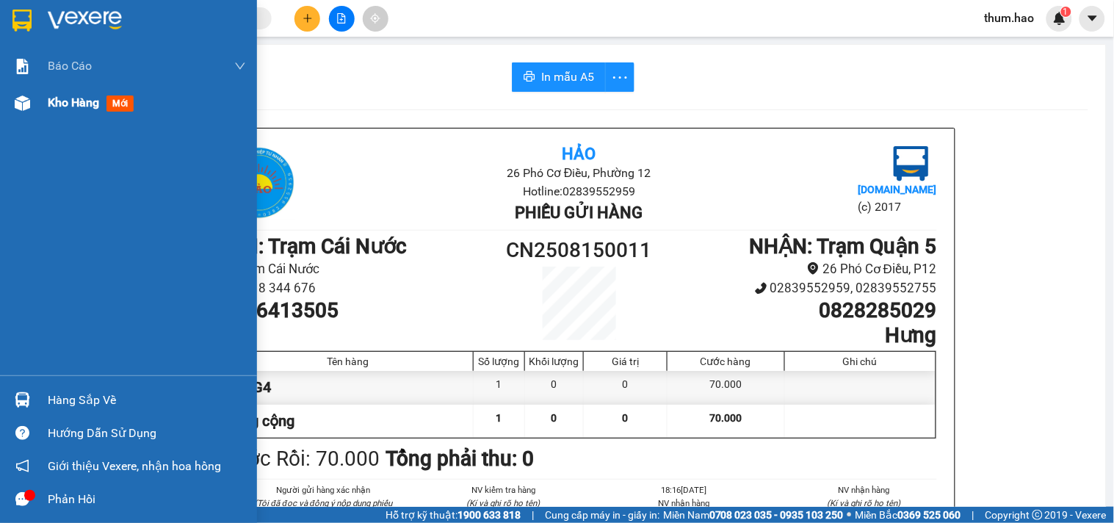
click at [71, 104] on span "Kho hàng" at bounding box center [73, 102] width 51 height 14
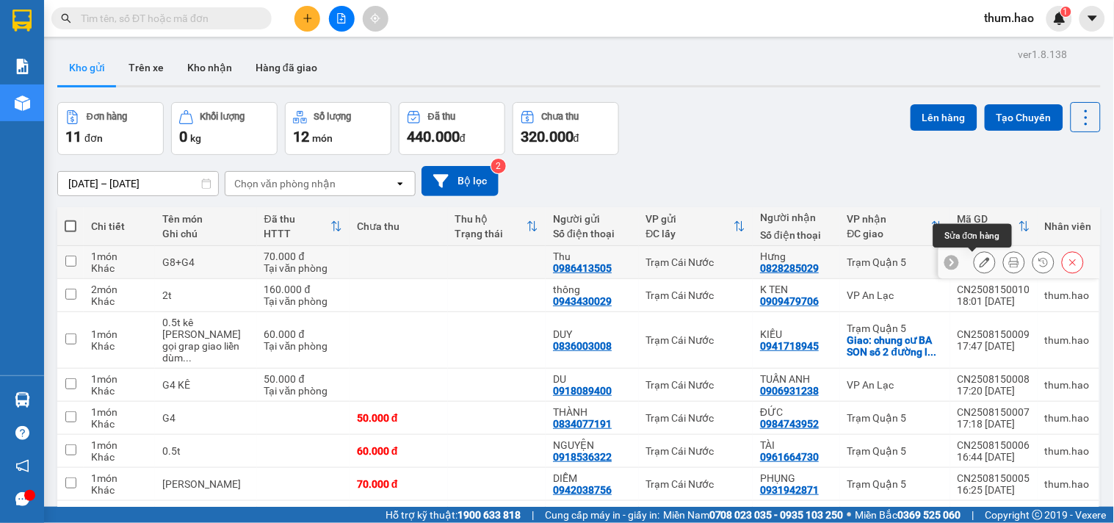
click at [980, 264] on icon at bounding box center [985, 262] width 10 height 10
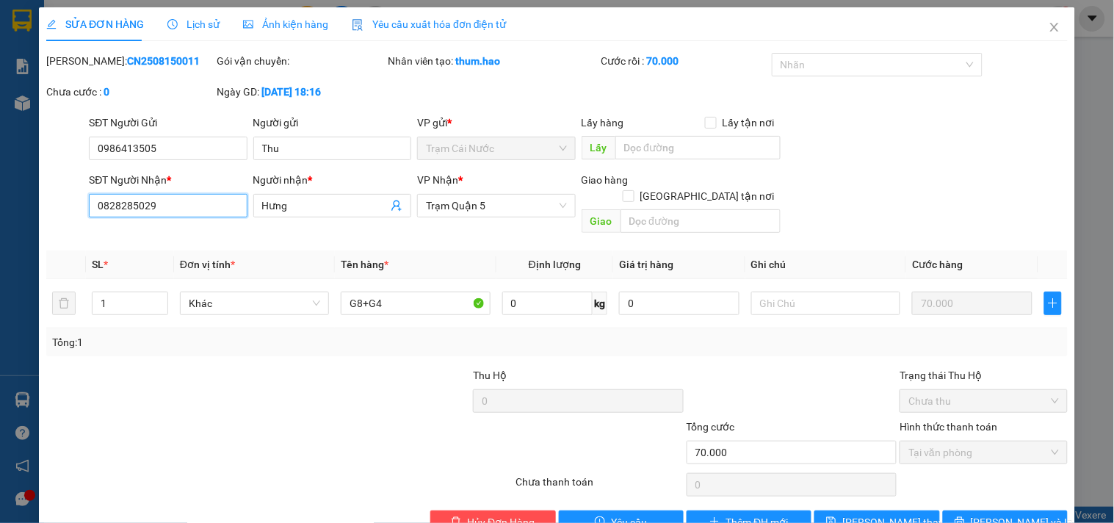
click at [175, 206] on input "0828285029" at bounding box center [168, 206] width 158 height 24
type input "0"
type input "0829392049"
click at [965, 516] on icon "printer" at bounding box center [960, 521] width 10 height 10
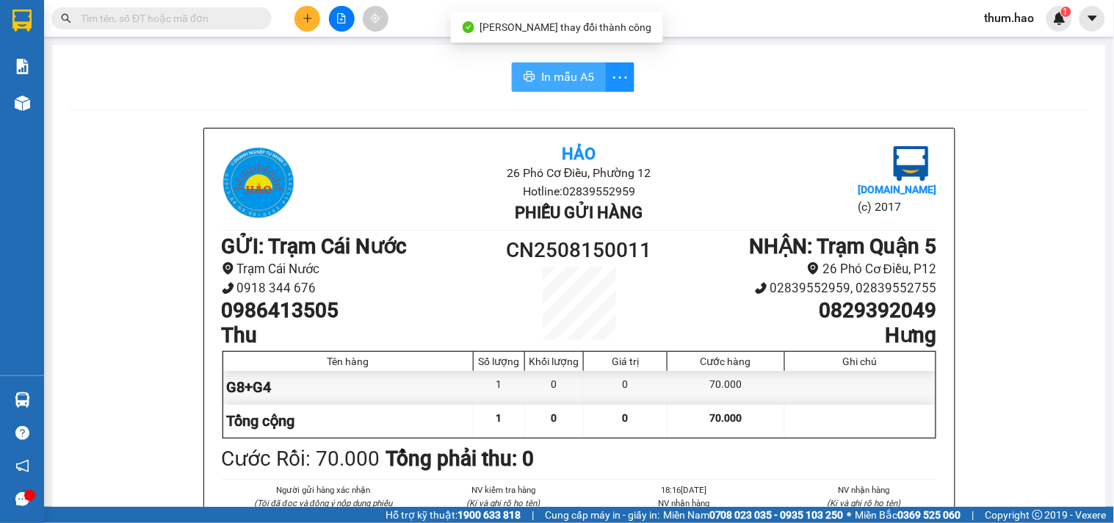
click at [548, 81] on span "In mẫu A5" at bounding box center [567, 77] width 53 height 18
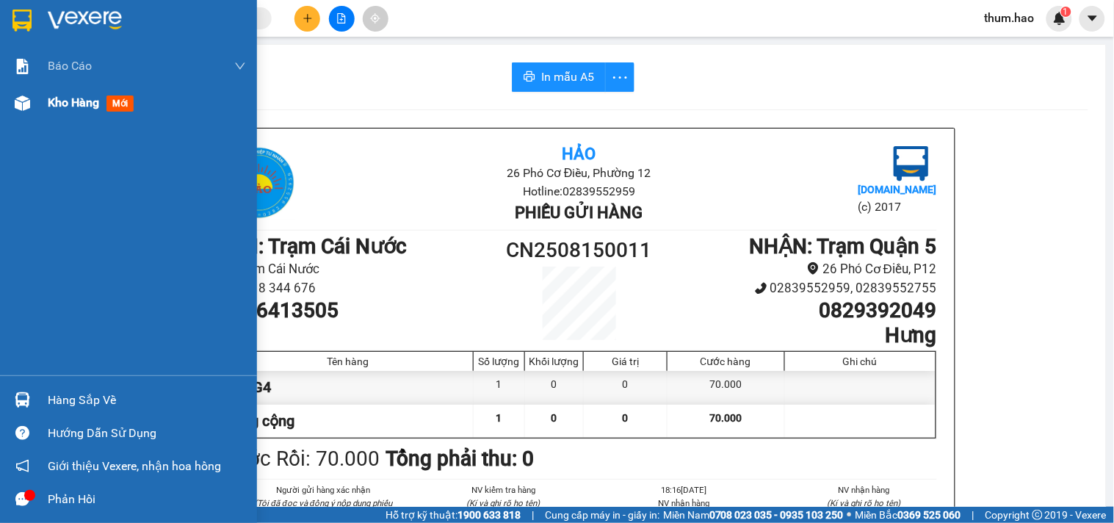
click at [74, 104] on span "Kho hàng" at bounding box center [73, 102] width 51 height 14
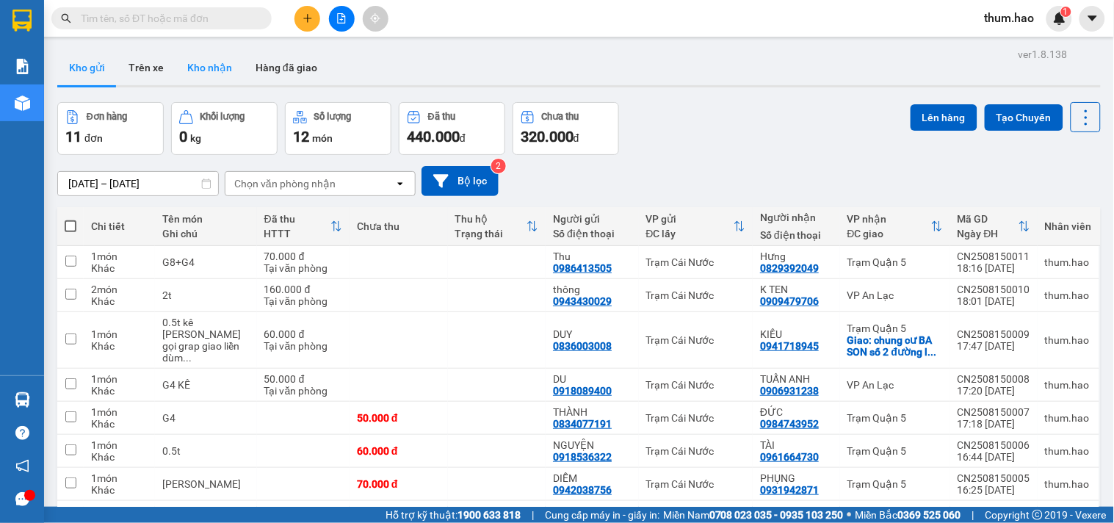
click at [191, 54] on button "Kho nhận" at bounding box center [210, 67] width 68 height 35
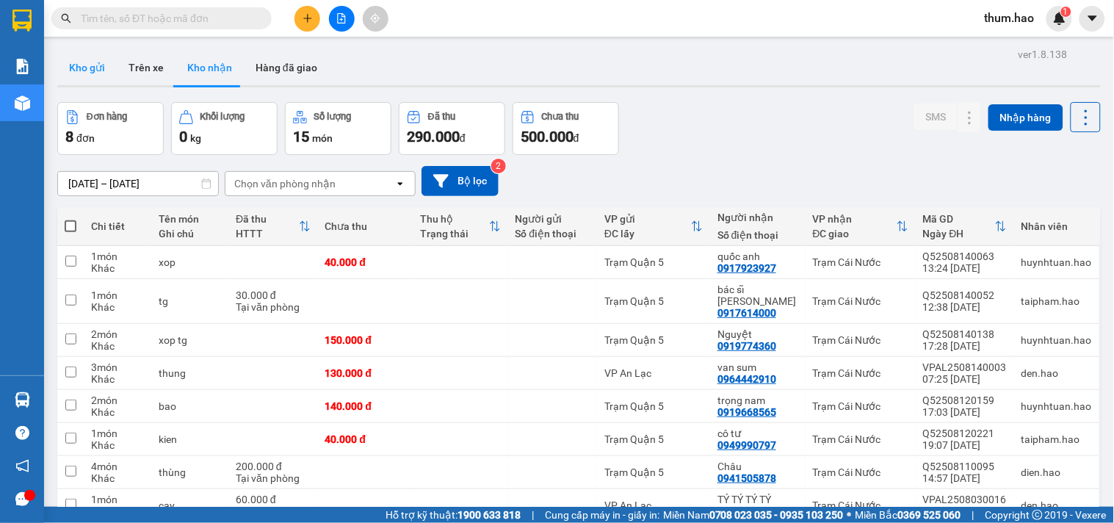
click at [91, 69] on button "Kho gửi" at bounding box center [86, 67] width 59 height 35
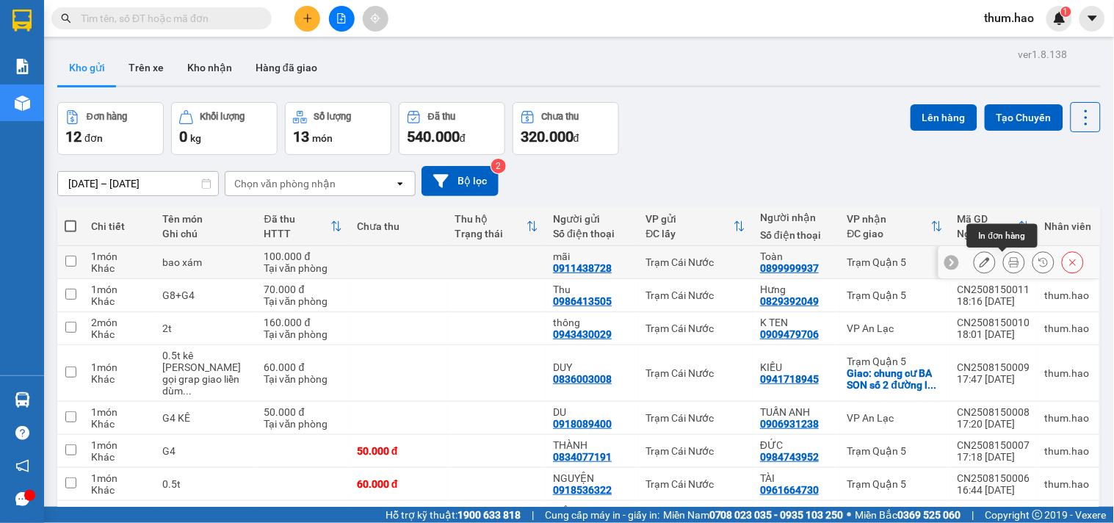
click at [1009, 265] on icon at bounding box center [1014, 262] width 10 height 10
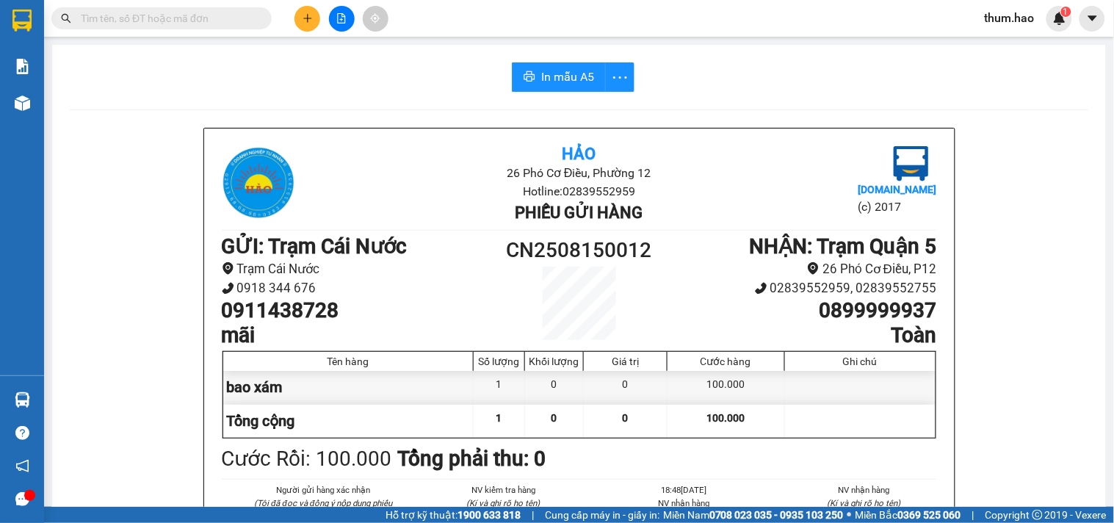
click at [553, 77] on span "In mẫu A5" at bounding box center [567, 77] width 53 height 18
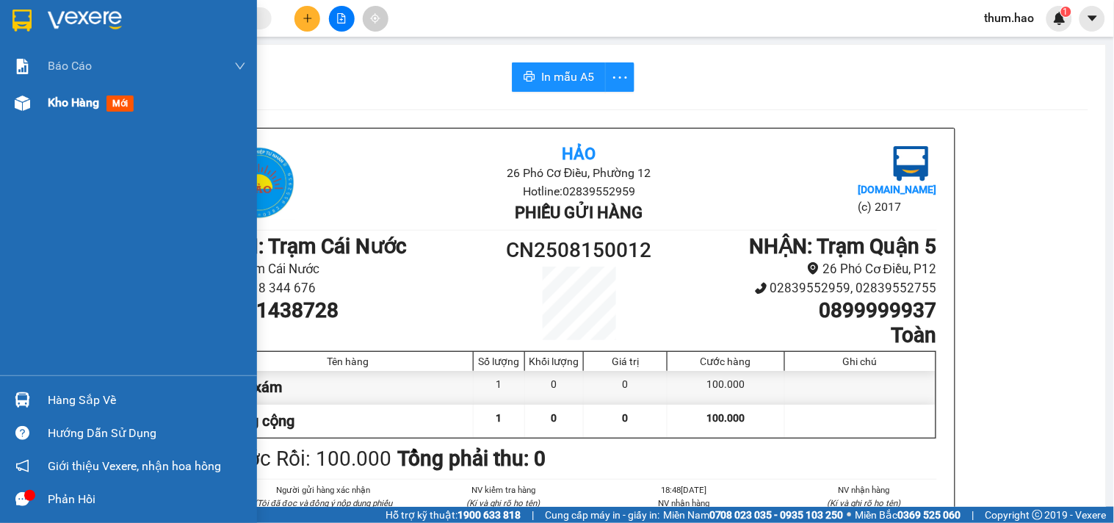
click at [79, 107] on span "Kho hàng" at bounding box center [73, 102] width 51 height 14
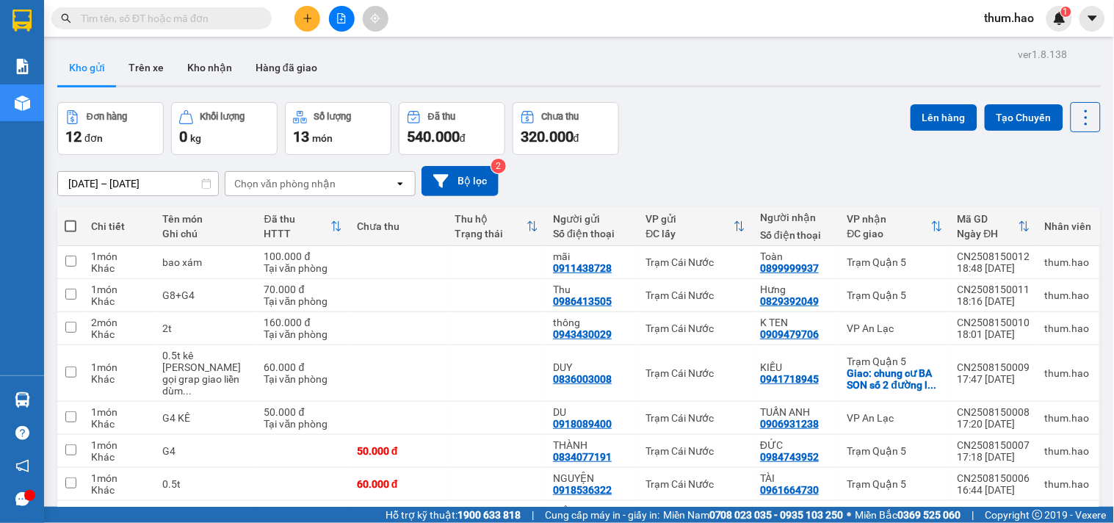
click at [71, 219] on label at bounding box center [71, 226] width 12 height 15
click at [71, 219] on input "checkbox" at bounding box center [71, 219] width 0 height 0
checkbox input "true"
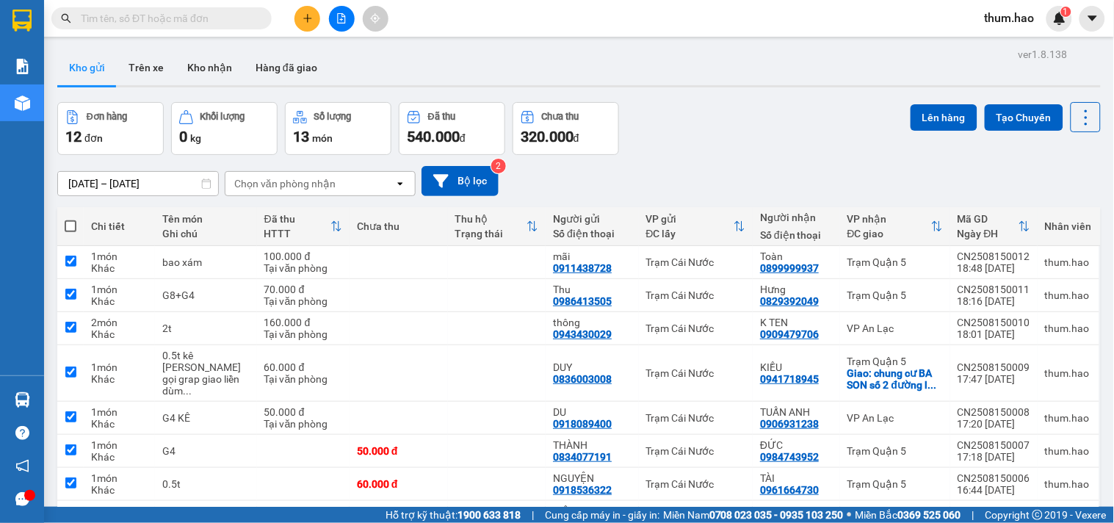
checkbox input "true"
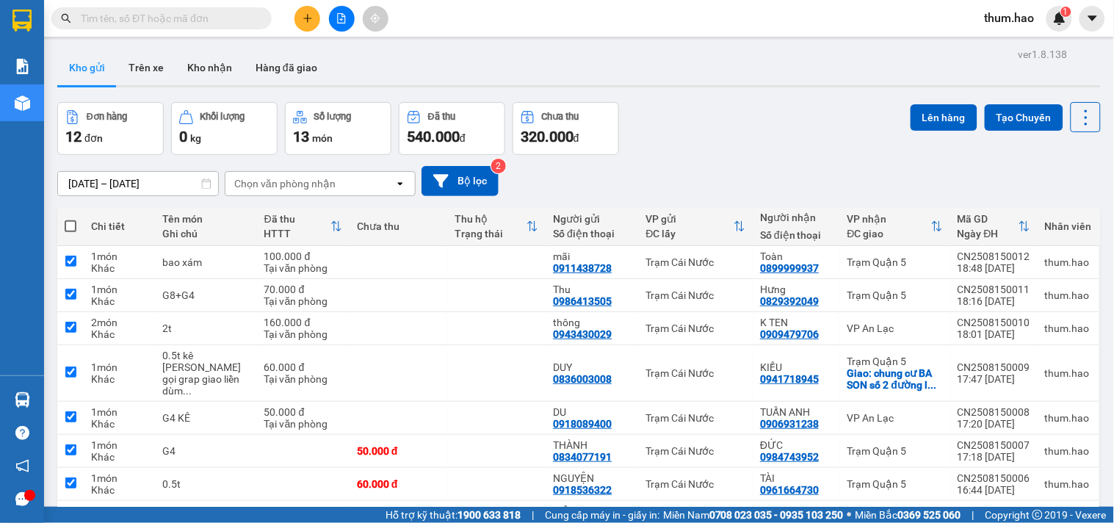
checkbox input "true"
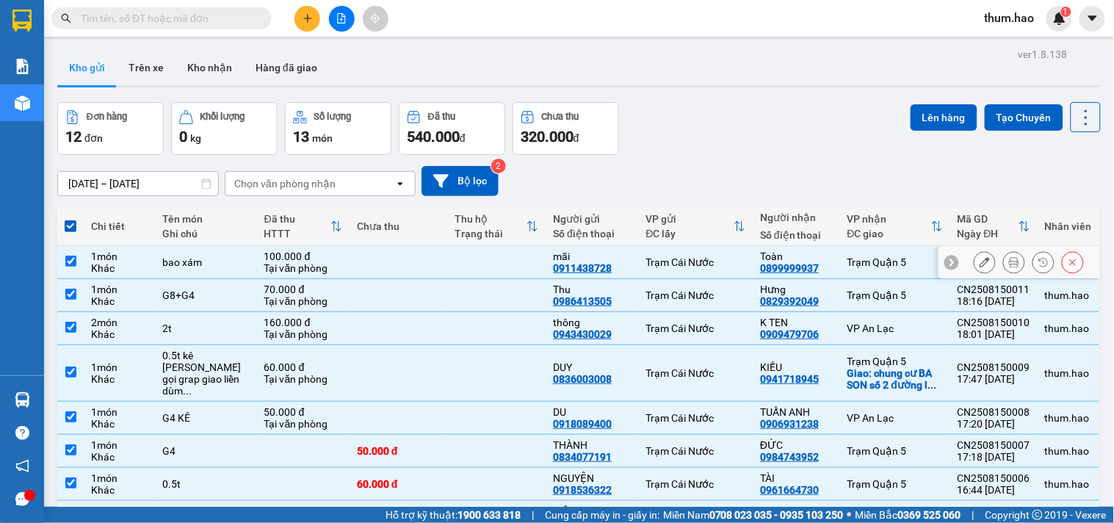
click at [68, 252] on td at bounding box center [70, 262] width 26 height 33
checkbox input "false"
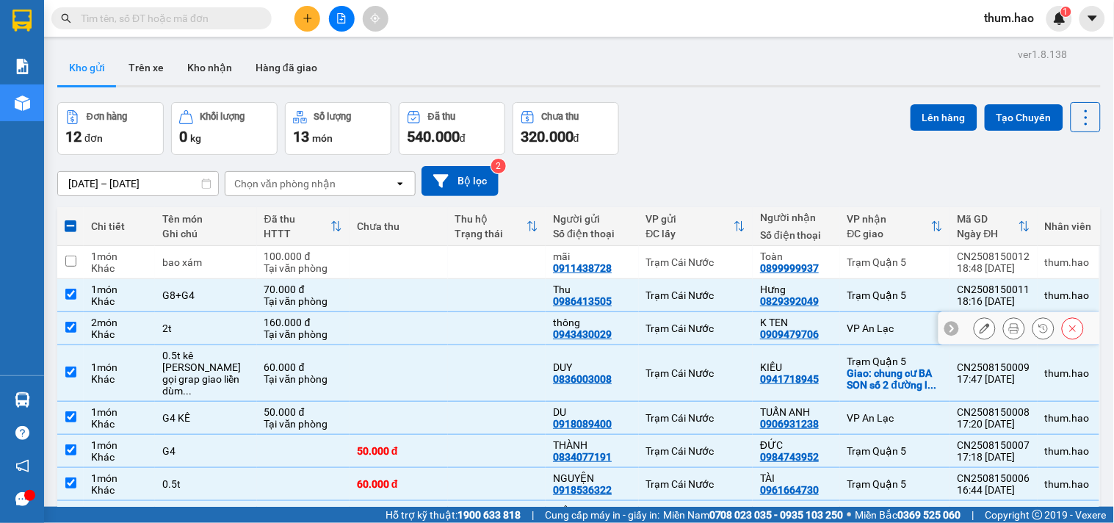
click at [66, 327] on input "checkbox" at bounding box center [70, 327] width 11 height 11
checkbox input "false"
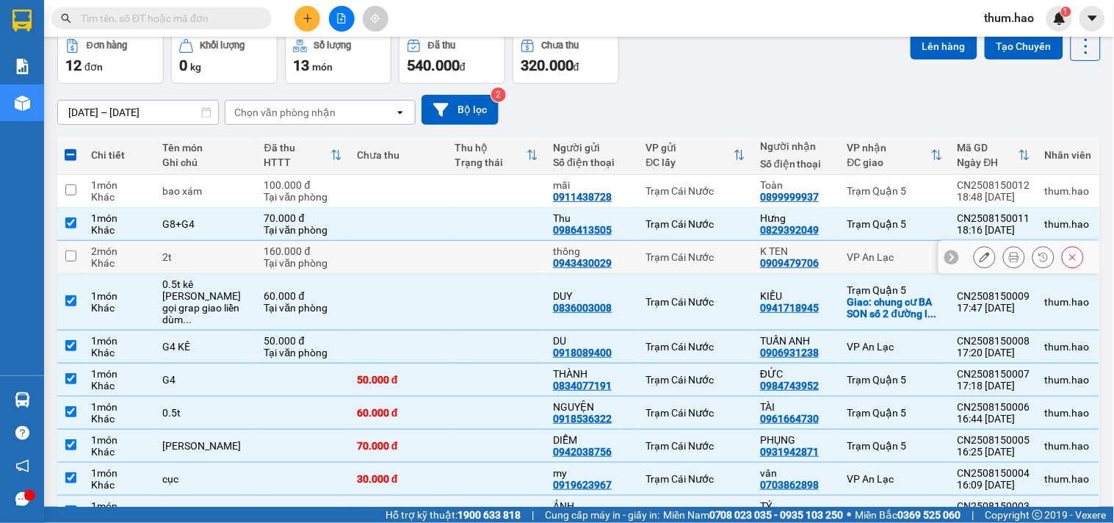
scroll to position [142, 0]
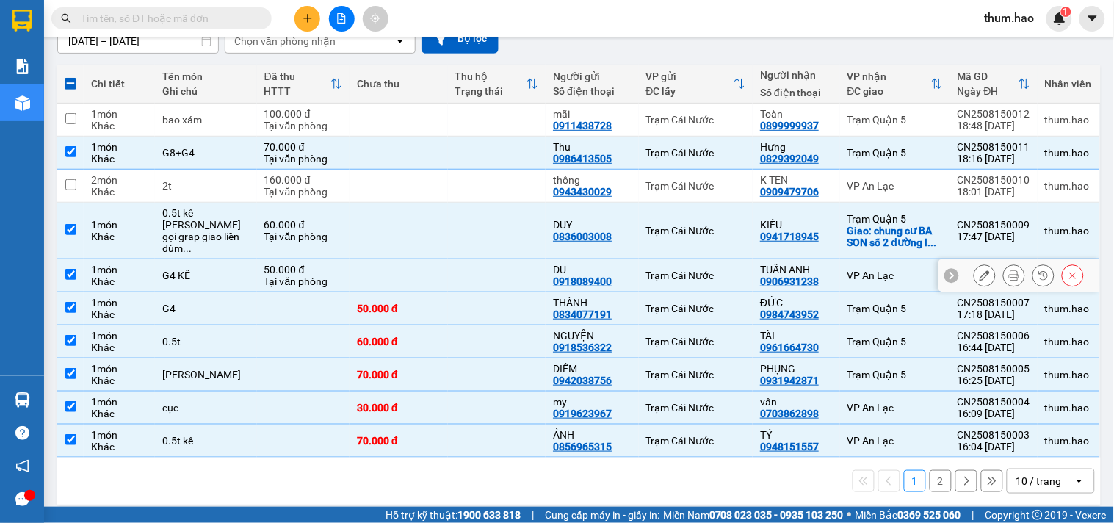
click at [69, 269] on input "checkbox" at bounding box center [70, 274] width 11 height 11
checkbox input "false"
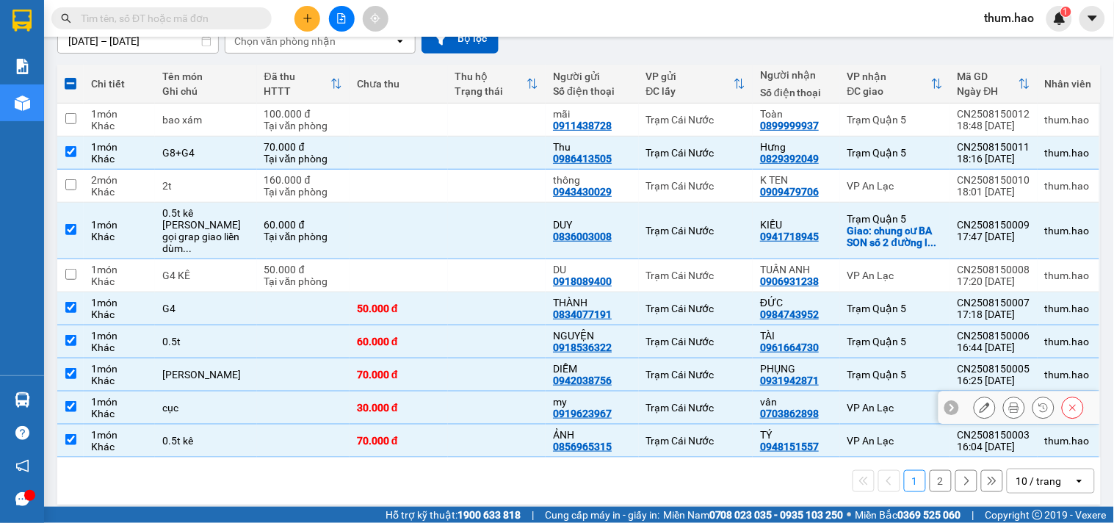
click at [73, 401] on input "checkbox" at bounding box center [70, 406] width 11 height 11
checkbox input "false"
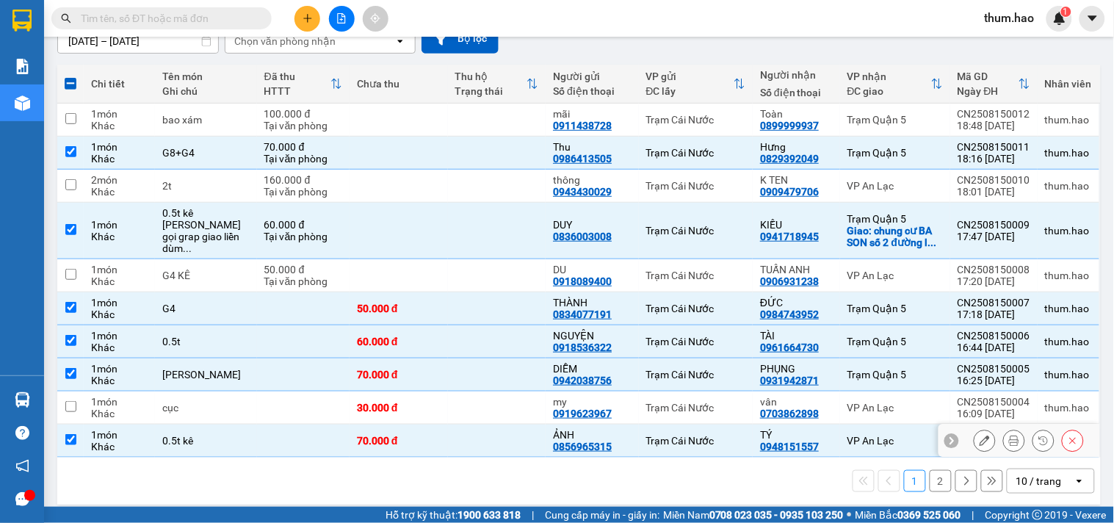
click at [74, 434] on input "checkbox" at bounding box center [70, 439] width 11 height 11
checkbox input "false"
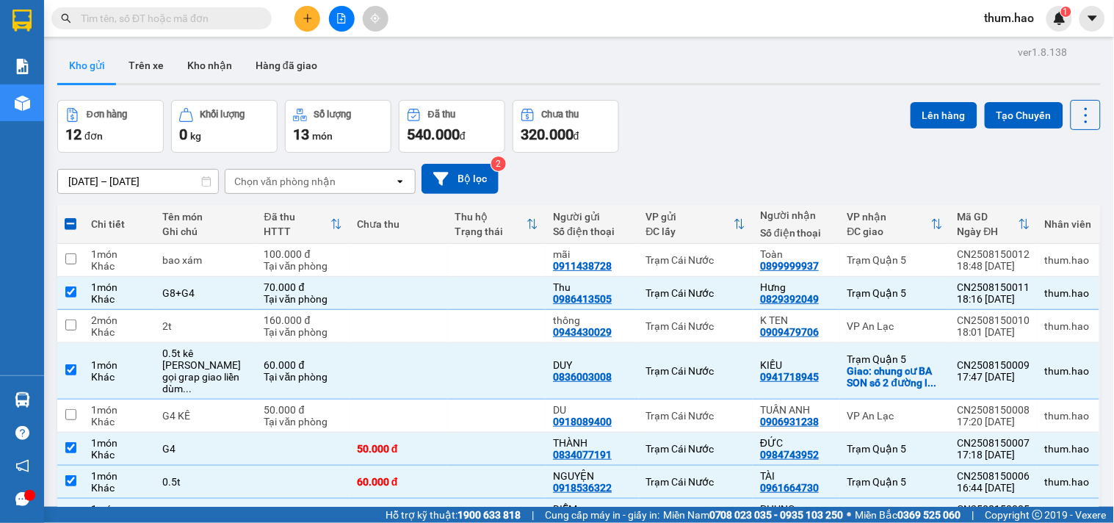
scroll to position [0, 0]
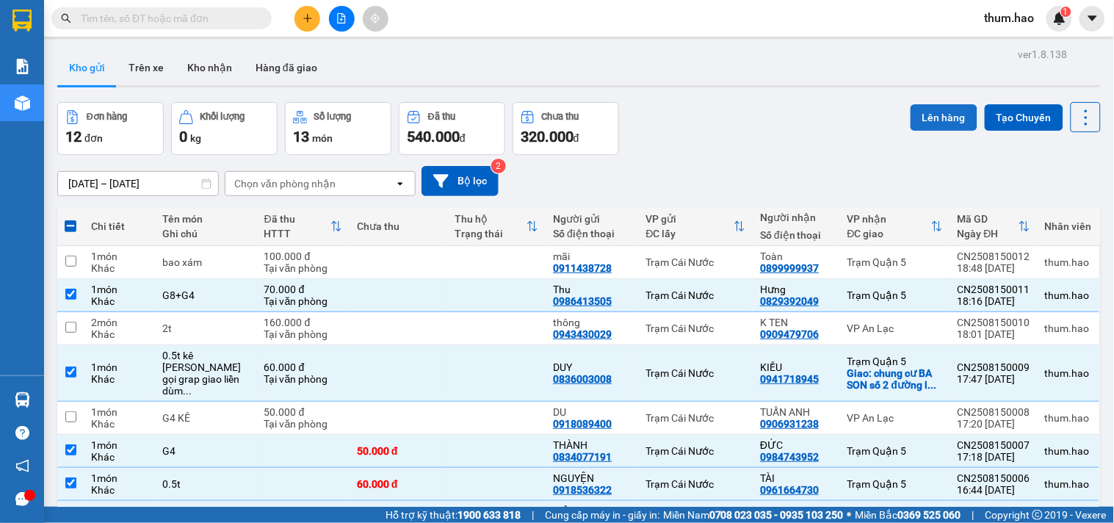
click at [914, 109] on button "Lên hàng" at bounding box center [944, 117] width 67 height 26
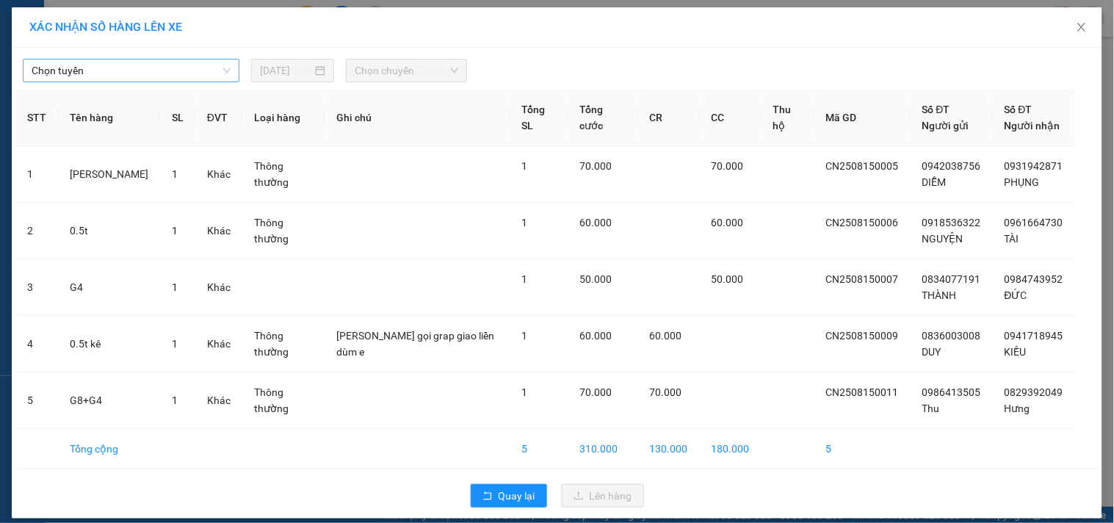
click at [167, 70] on span "Chọn tuyến" at bounding box center [131, 70] width 199 height 22
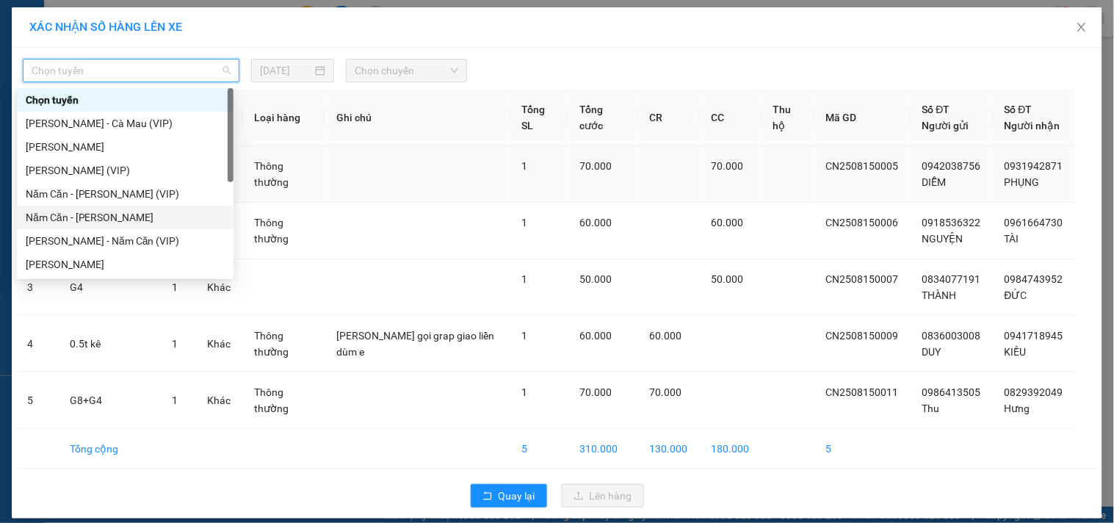
drag, startPoint x: 53, startPoint y: 212, endPoint x: 54, endPoint y: 200, distance: 11.8
click at [53, 212] on div "Năm Căn - [PERSON_NAME]" at bounding box center [125, 217] width 199 height 16
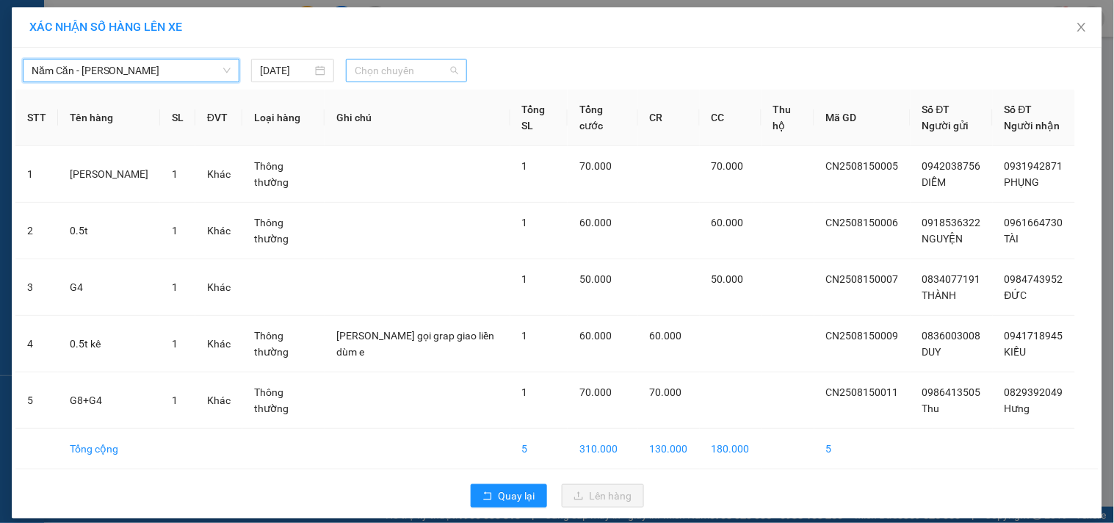
click at [428, 72] on span "Chọn chuyến" at bounding box center [407, 70] width 104 height 22
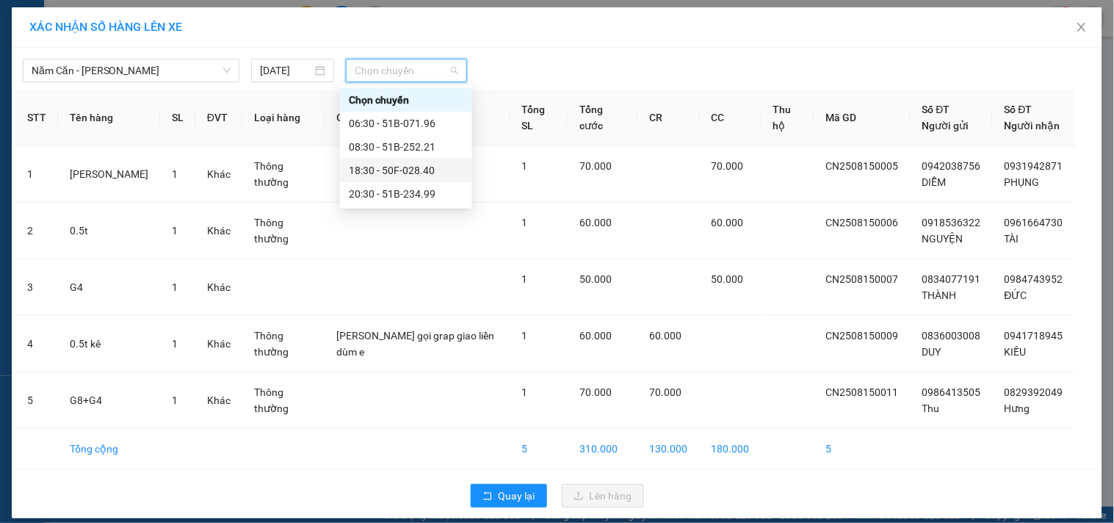
click at [391, 169] on div "18:30 - 50F-028.40" at bounding box center [406, 170] width 115 height 16
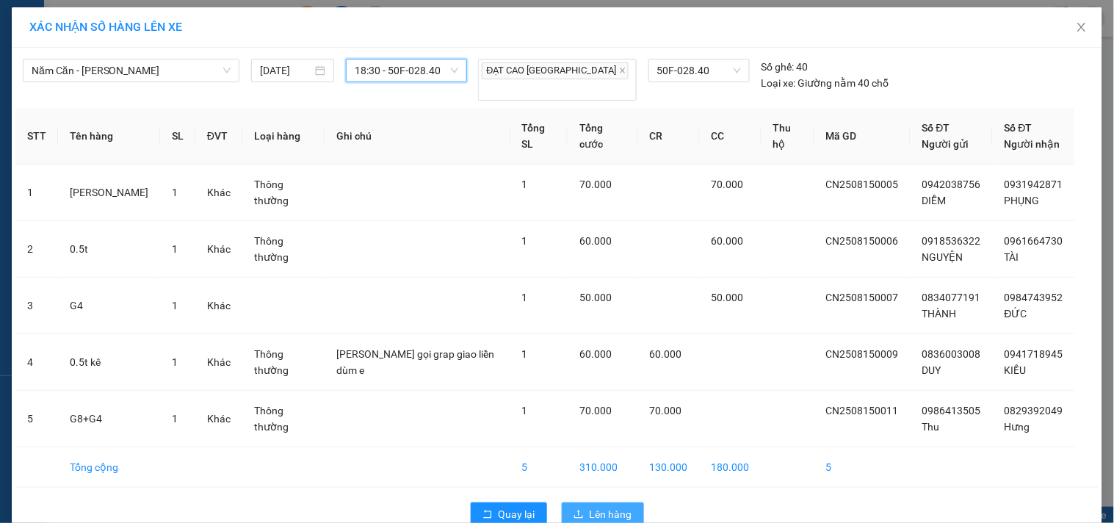
click at [590, 506] on span "Lên hàng" at bounding box center [611, 514] width 43 height 16
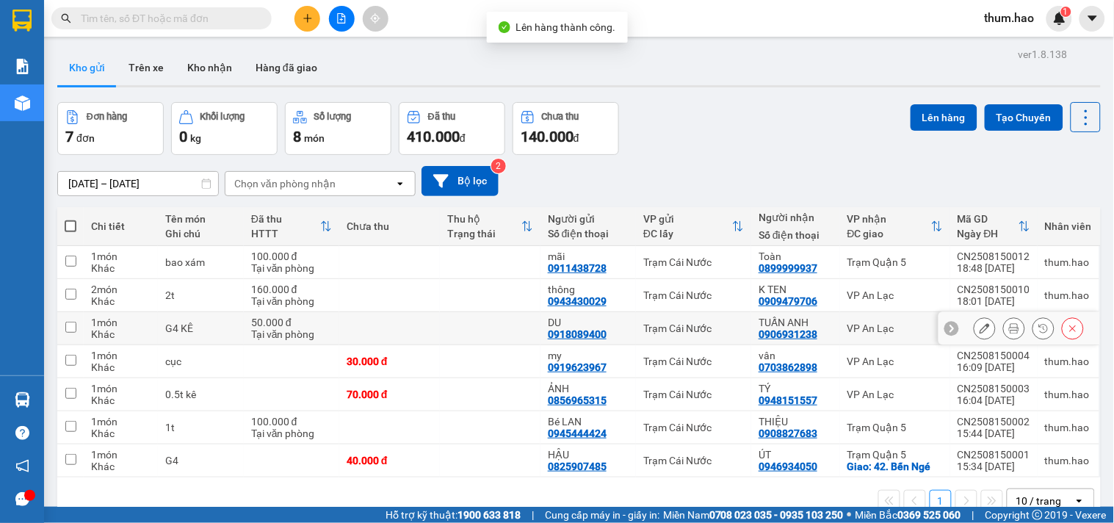
scroll to position [68, 0]
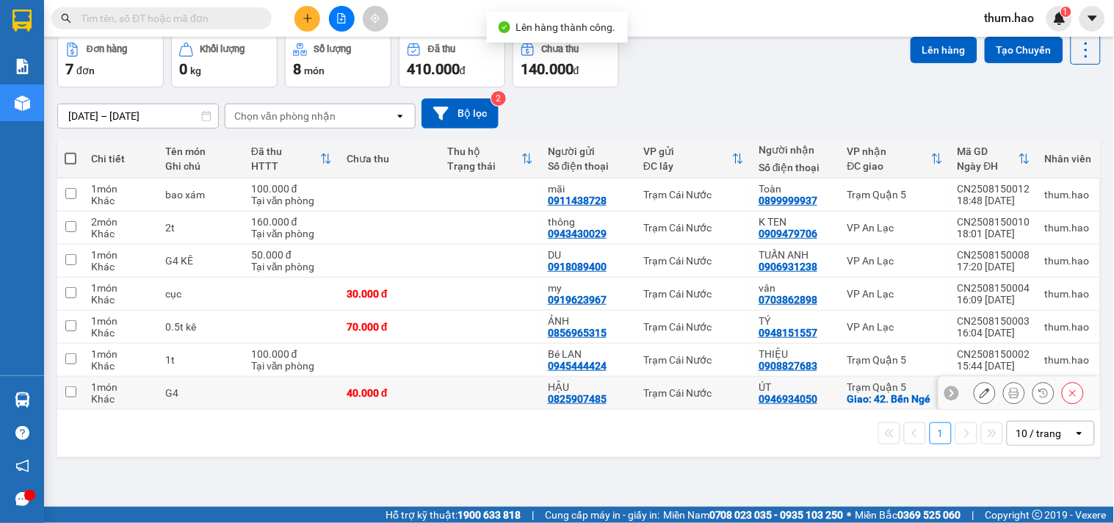
click at [69, 393] on input "checkbox" at bounding box center [70, 391] width 11 height 11
checkbox input "true"
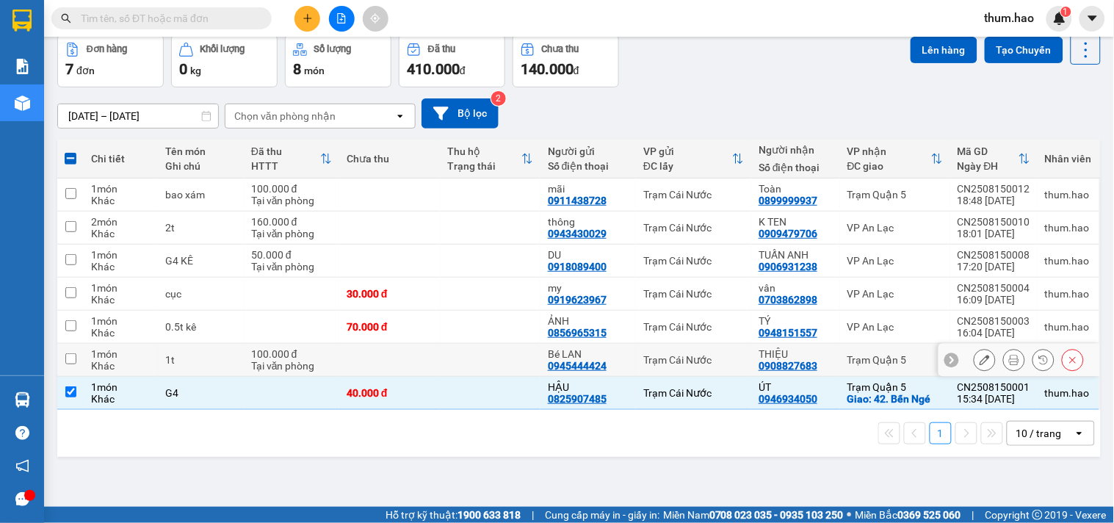
click at [68, 357] on input "checkbox" at bounding box center [70, 358] width 11 height 11
checkbox input "true"
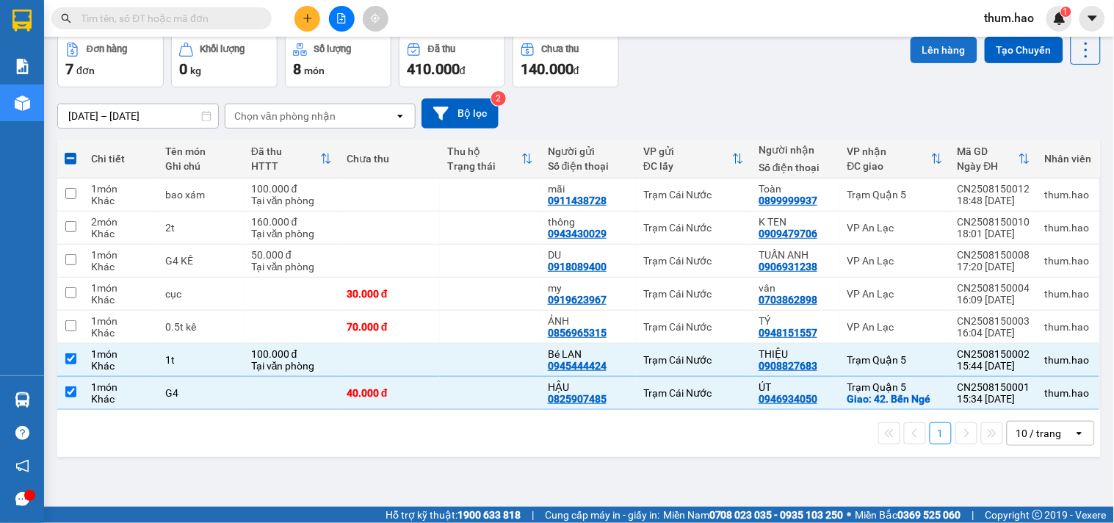
click at [917, 47] on button "Lên hàng" at bounding box center [944, 50] width 67 height 26
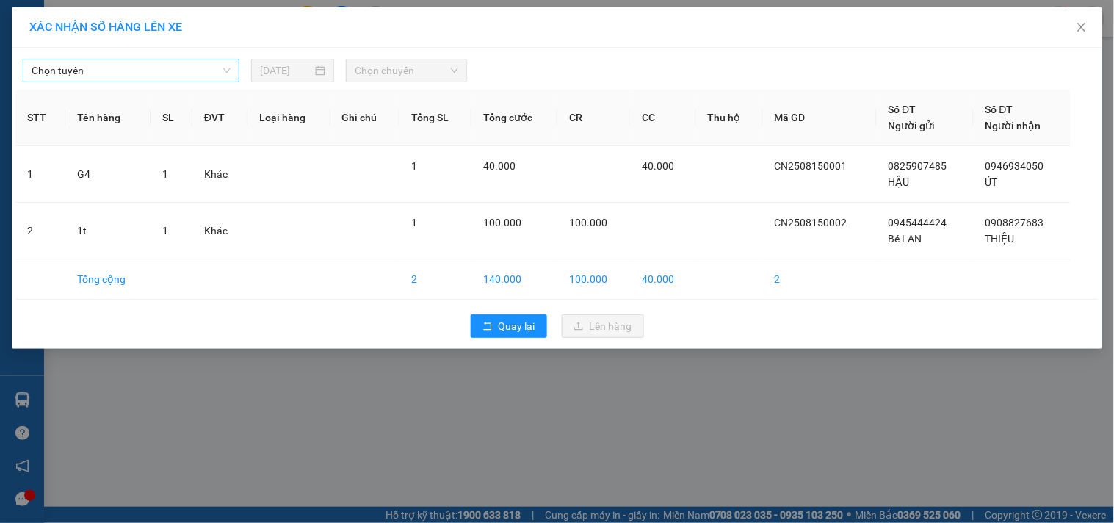
click at [186, 71] on span "Chọn tuyến" at bounding box center [131, 70] width 199 height 22
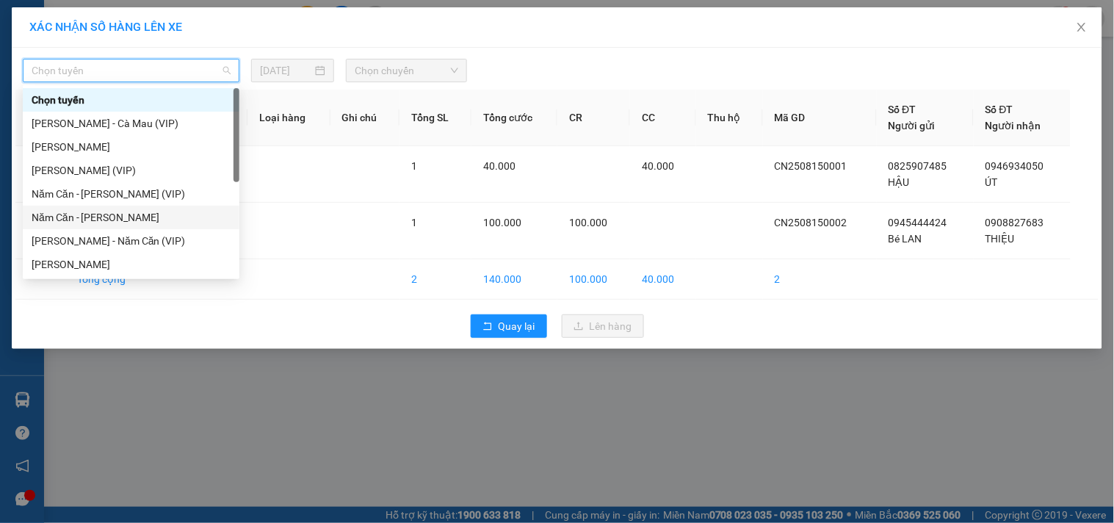
click at [88, 211] on div "Năm Căn - [PERSON_NAME]" at bounding box center [131, 217] width 199 height 16
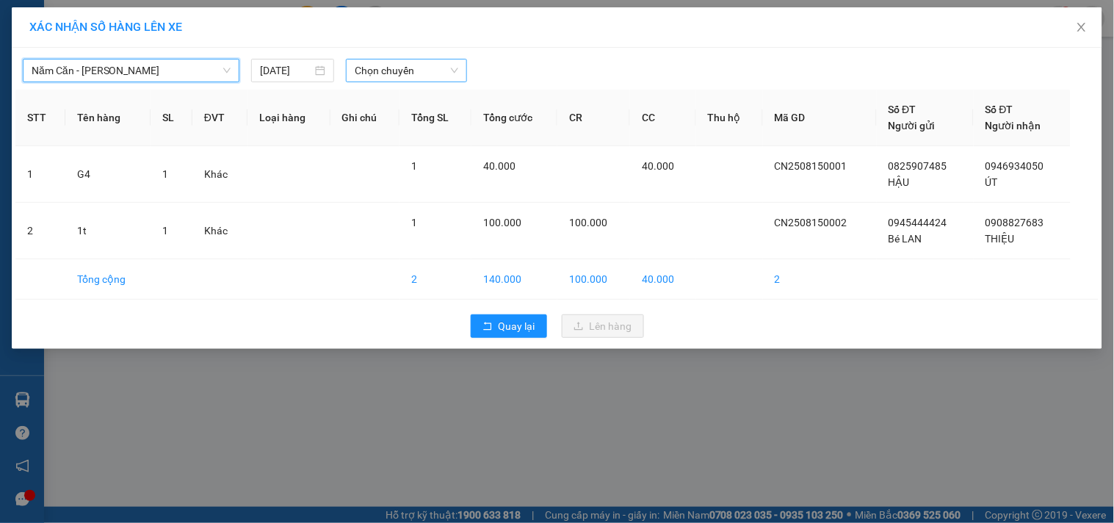
click at [450, 65] on span "Chọn chuyến" at bounding box center [407, 70] width 104 height 22
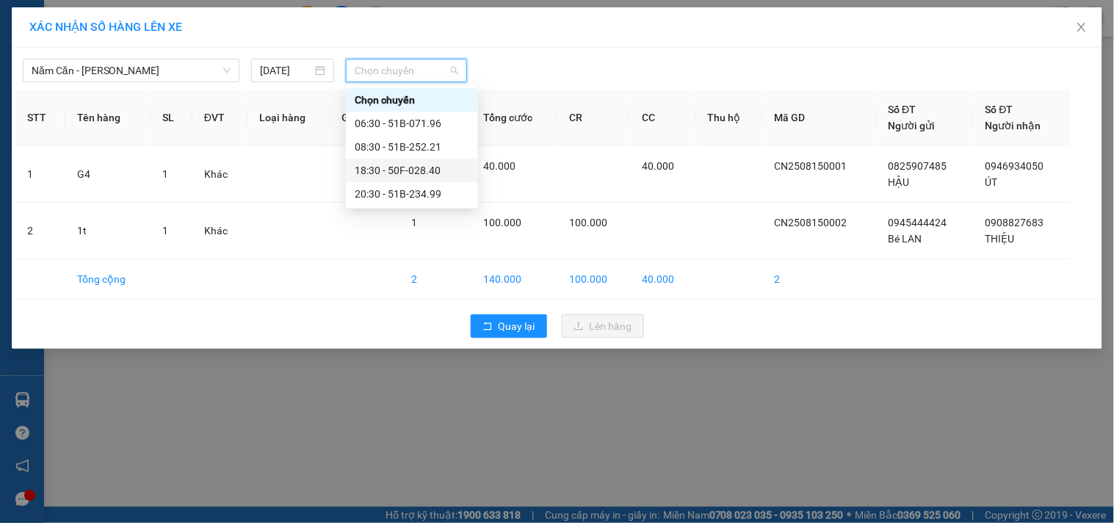
click at [410, 170] on div "18:30 - 50F-028.40" at bounding box center [412, 170] width 115 height 16
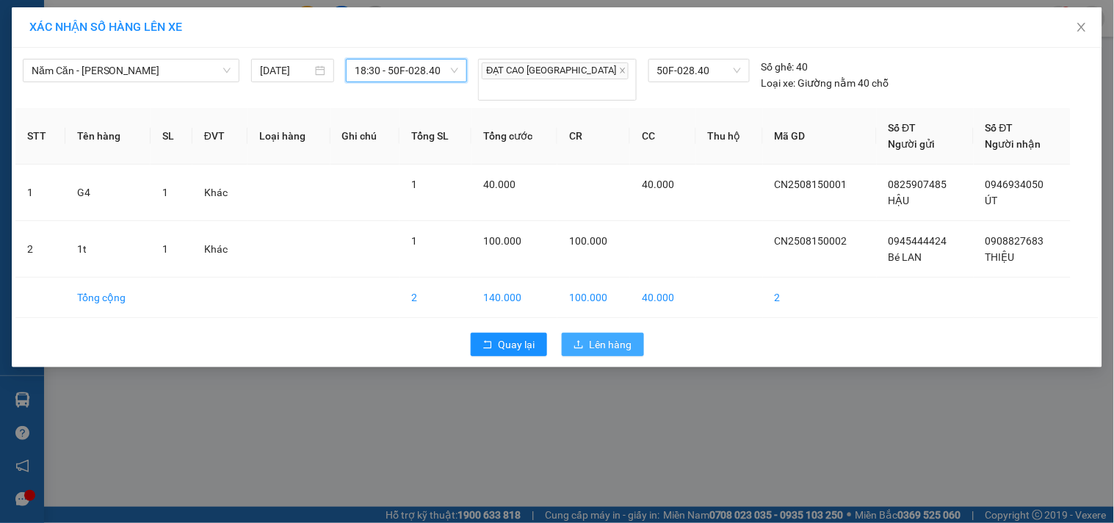
click at [605, 336] on span "Lên hàng" at bounding box center [611, 344] width 43 height 16
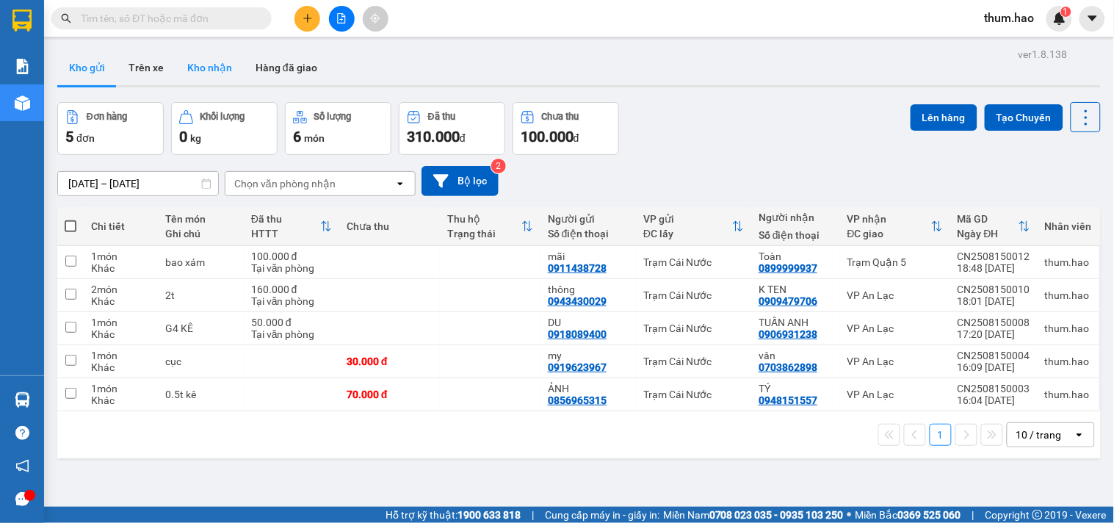
click at [212, 67] on button "Kho nhận" at bounding box center [210, 67] width 68 height 35
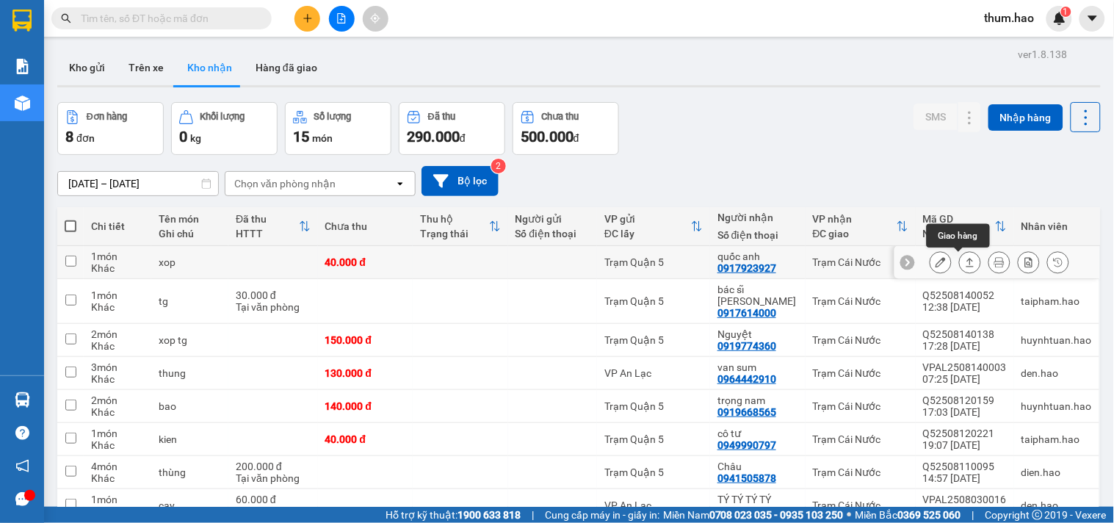
click at [965, 259] on icon at bounding box center [970, 262] width 10 height 10
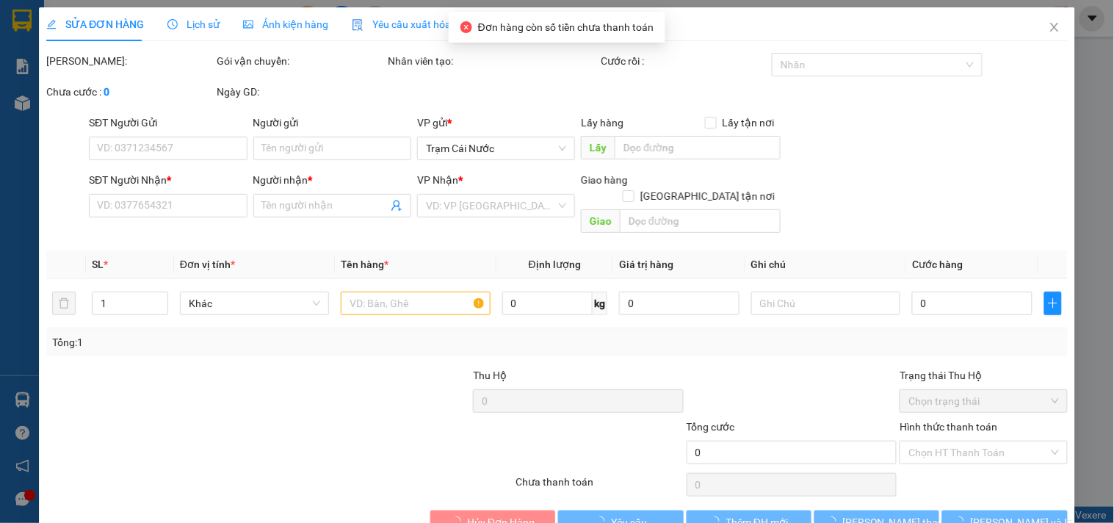
type input "0917923927"
type input "quốc anh"
type input "40.000"
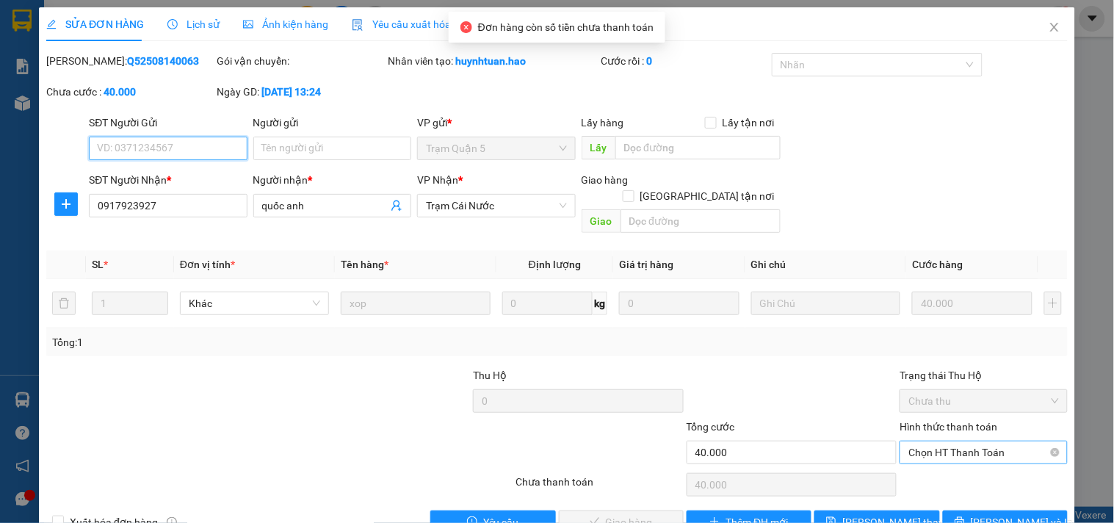
click at [941, 441] on span "Chọn HT Thanh Toán" at bounding box center [984, 452] width 150 height 22
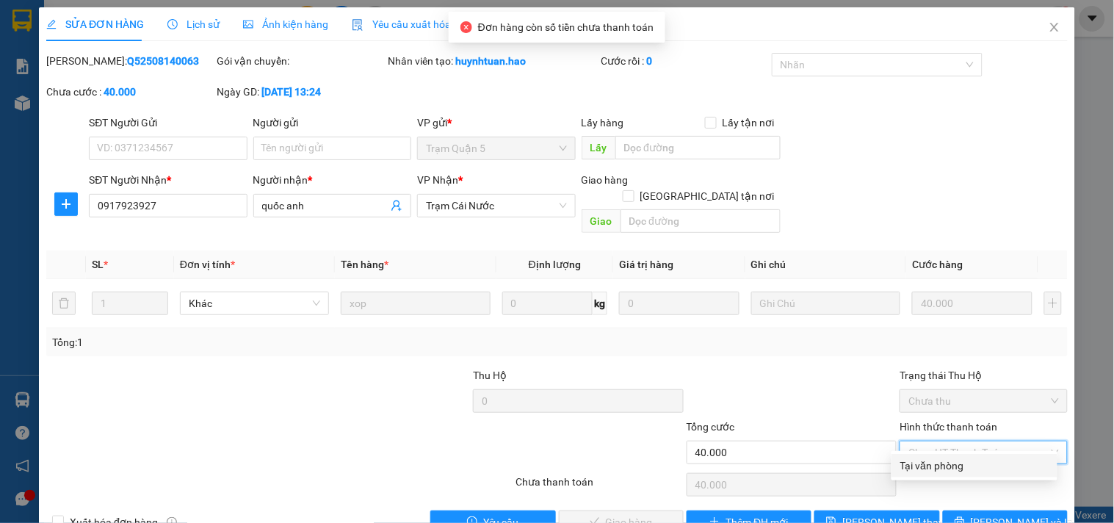
click at [924, 466] on div "Tại văn phòng" at bounding box center [975, 466] width 148 height 16
type input "0"
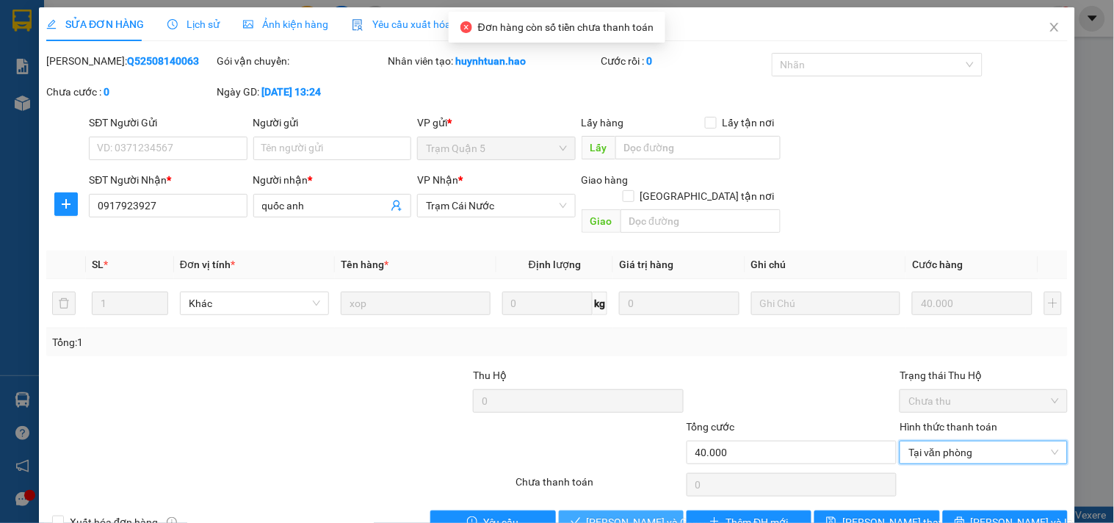
click at [630, 514] on span "[PERSON_NAME] và Giao hàng" at bounding box center [657, 522] width 141 height 16
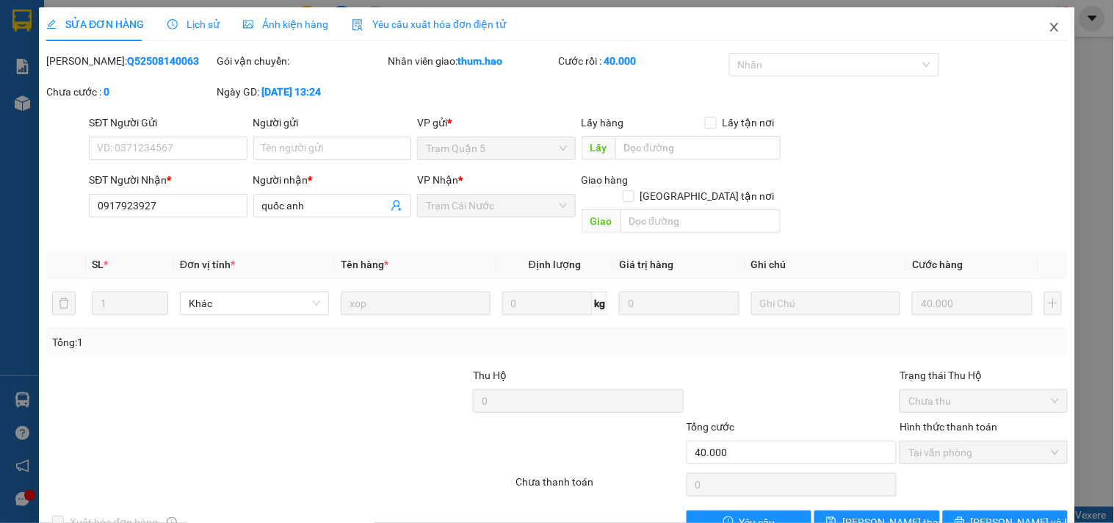
click at [1050, 30] on span "Close" at bounding box center [1054, 27] width 41 height 41
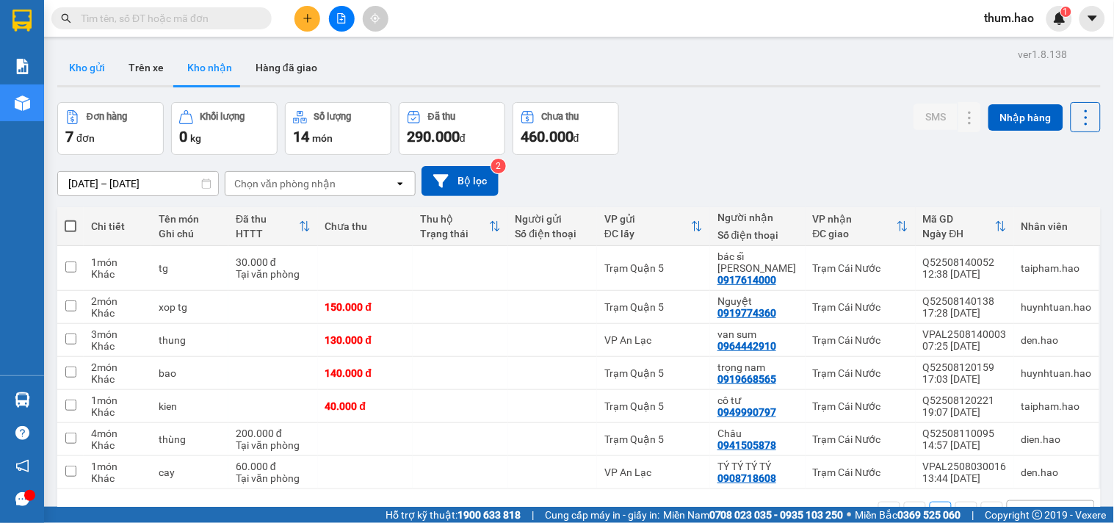
click at [103, 73] on button "Kho gửi" at bounding box center [86, 67] width 59 height 35
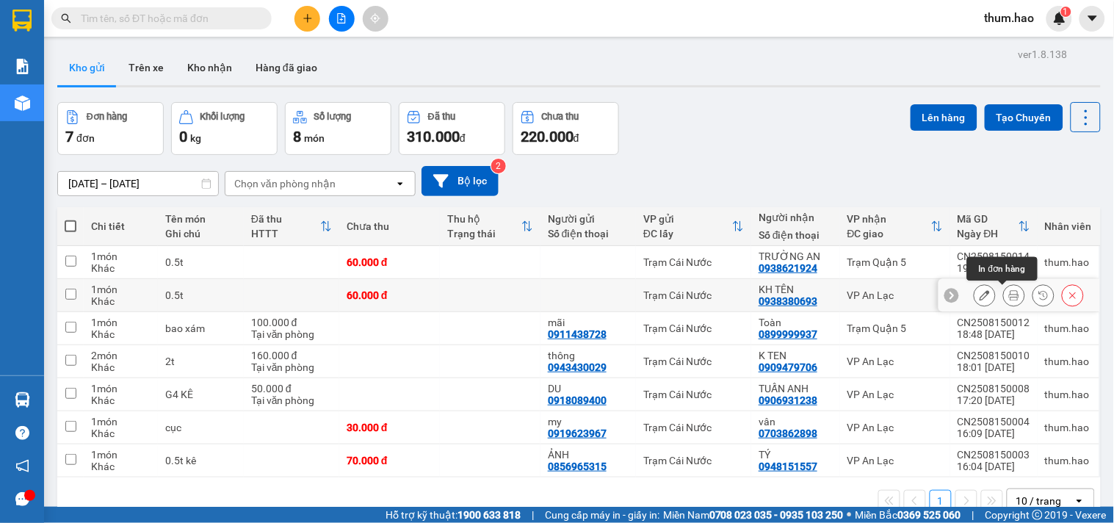
click at [1009, 292] on icon at bounding box center [1014, 295] width 10 height 10
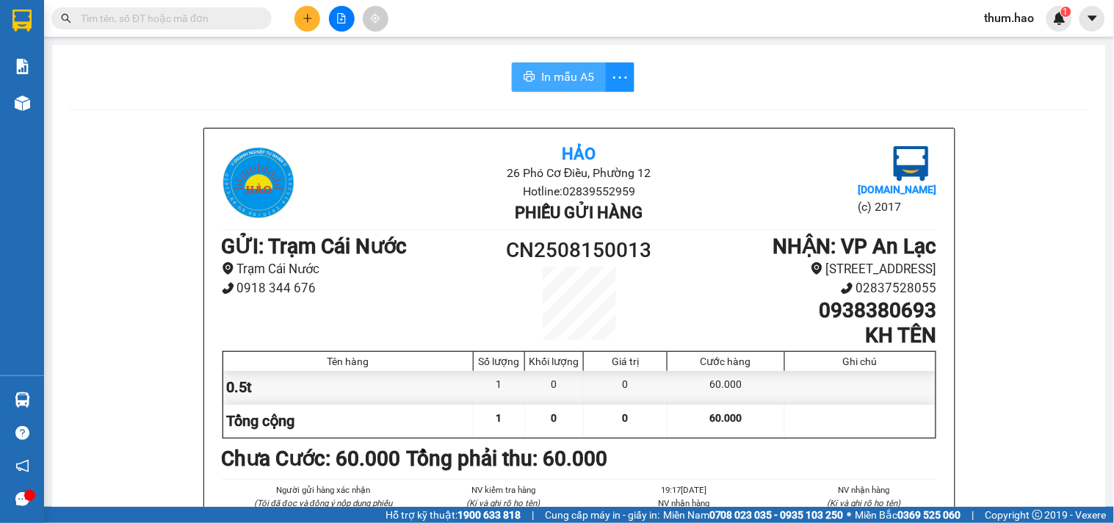
click at [564, 79] on span "In mẫu A5" at bounding box center [567, 77] width 53 height 18
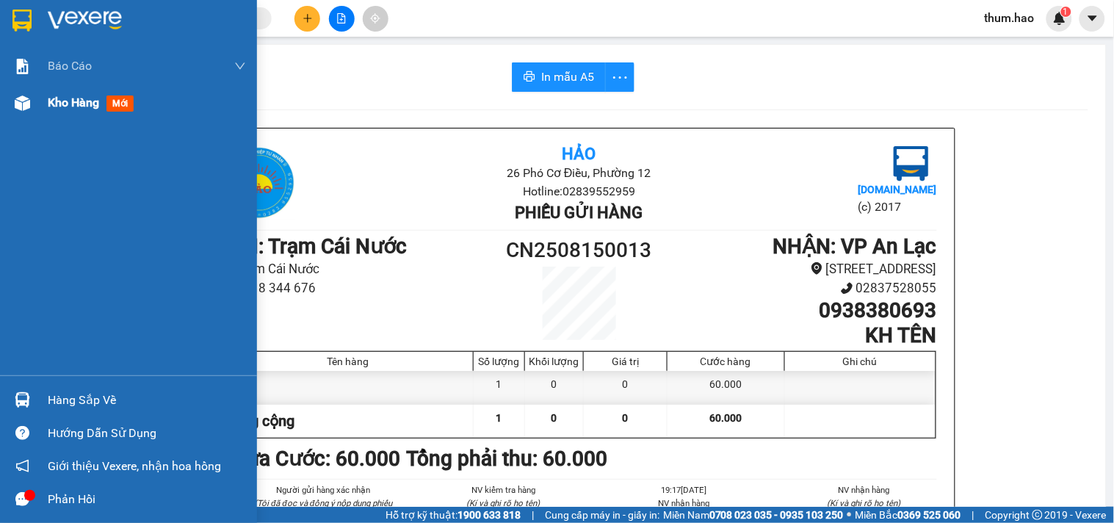
click at [78, 101] on span "Kho hàng" at bounding box center [73, 102] width 51 height 14
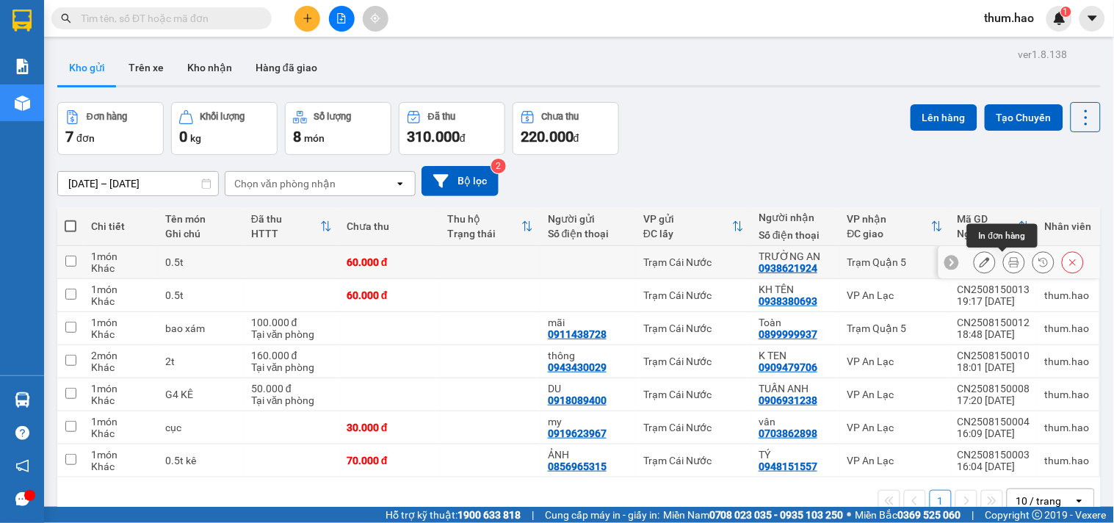
click at [1009, 264] on icon at bounding box center [1014, 262] width 10 height 10
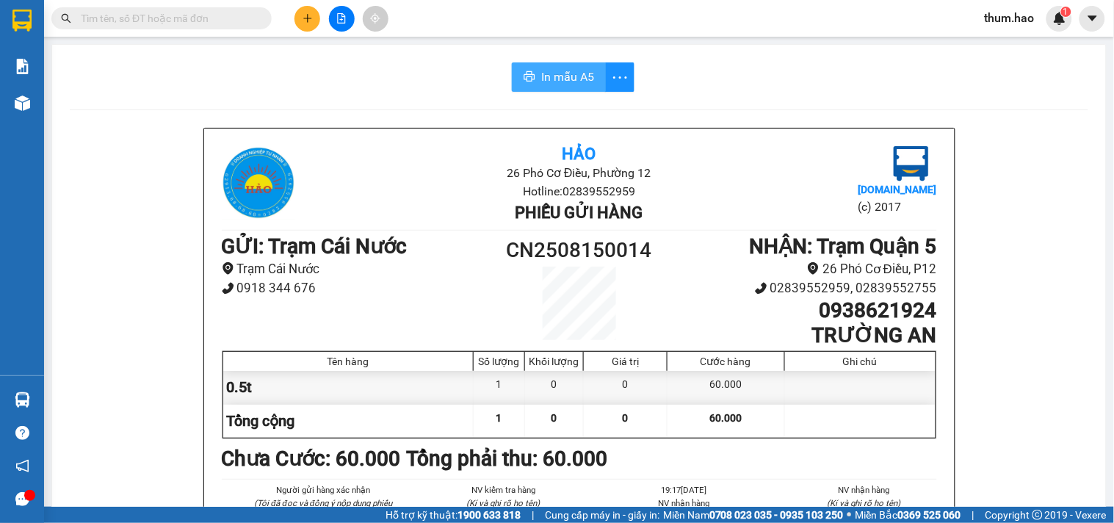
click at [558, 82] on span "In mẫu A5" at bounding box center [567, 77] width 53 height 18
click at [187, 15] on input "text" at bounding box center [167, 18] width 173 height 16
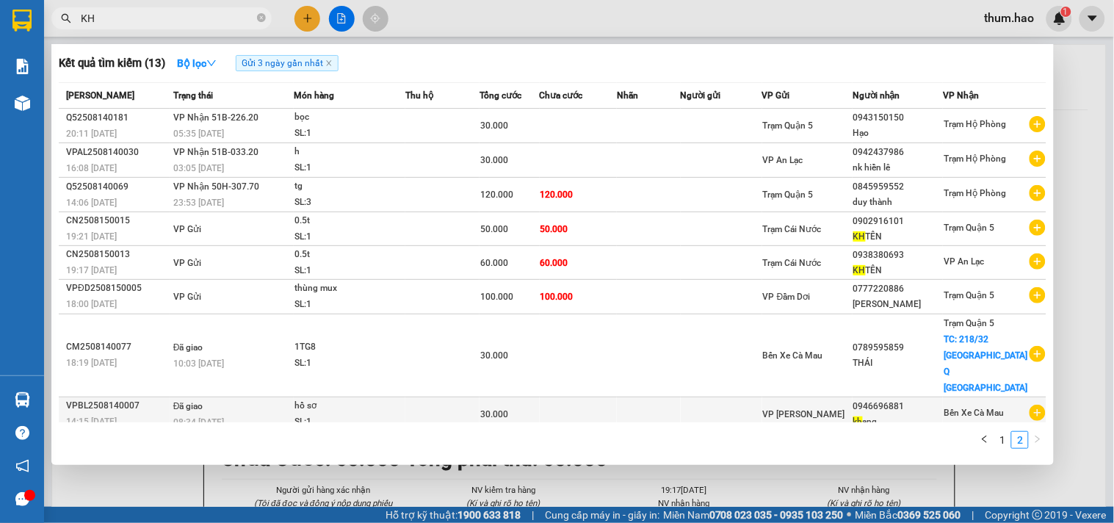
scroll to position [48, 0]
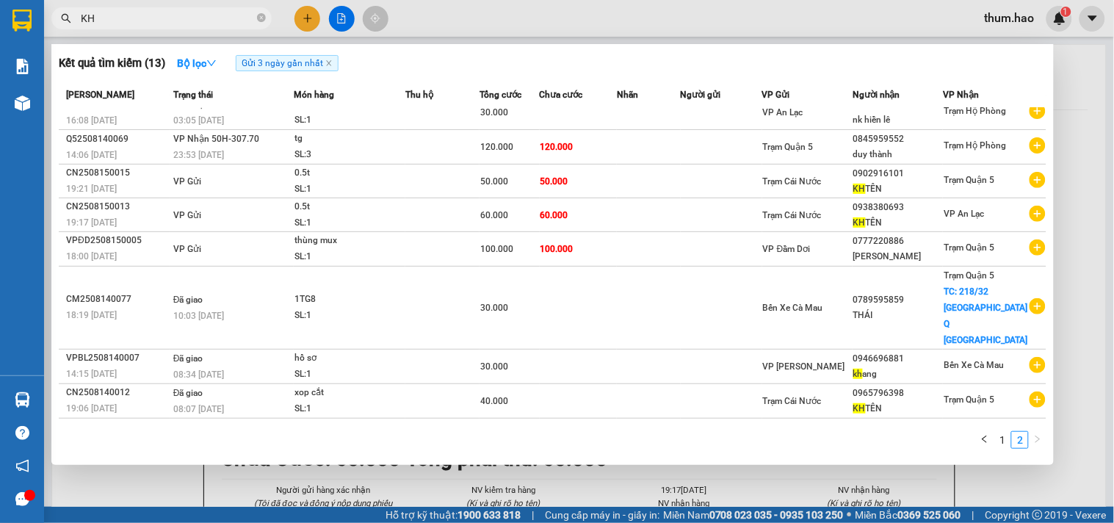
click at [1031, 431] on ul "1 2" at bounding box center [1011, 440] width 71 height 18
click at [256, 19] on span "KH" at bounding box center [161, 18] width 220 height 22
click at [191, 18] on input "KH" at bounding box center [167, 18] width 173 height 16
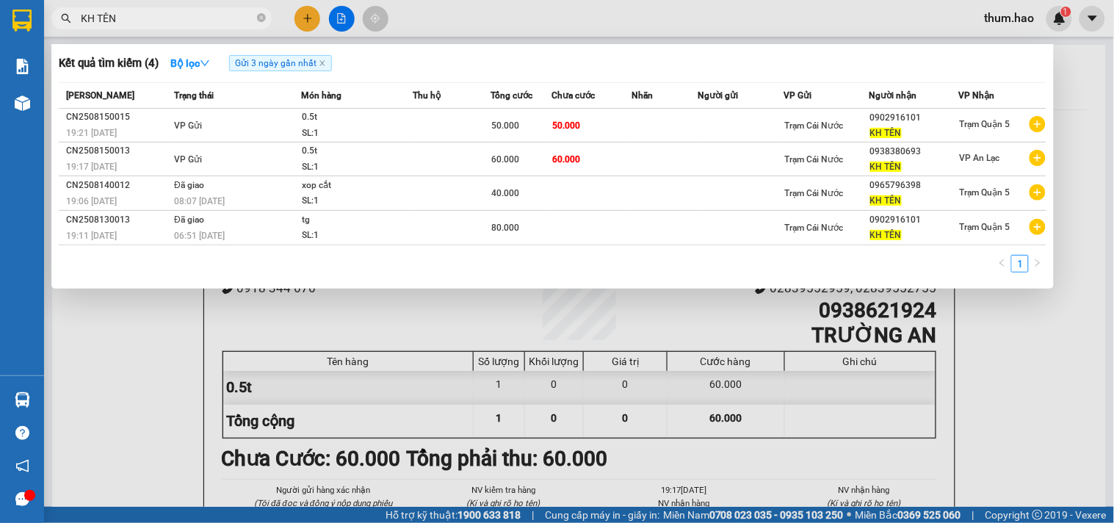
type input "KH TÊN"
click at [1014, 292] on div at bounding box center [557, 261] width 1114 height 523
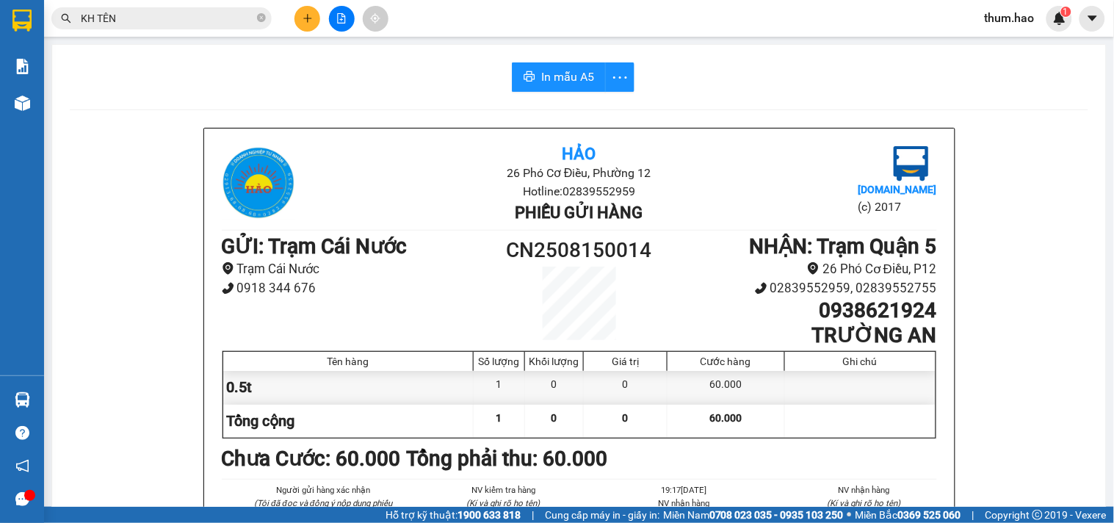
click at [177, 6] on div "Kết quả tìm kiếm ( 4 ) Bộ lọc Gửi 3 ngày gần nhất Mã ĐH Trạng thái Món hàng Thu…" at bounding box center [143, 19] width 286 height 26
click at [261, 18] on icon "close-circle" at bounding box center [261, 17] width 9 height 9
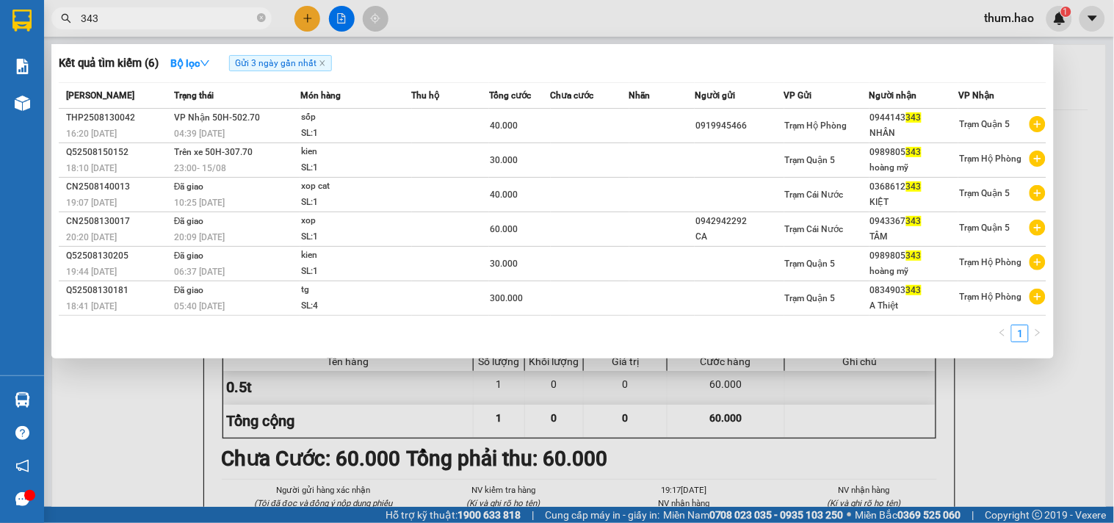
type input "343"
click at [964, 373] on div at bounding box center [557, 261] width 1114 height 523
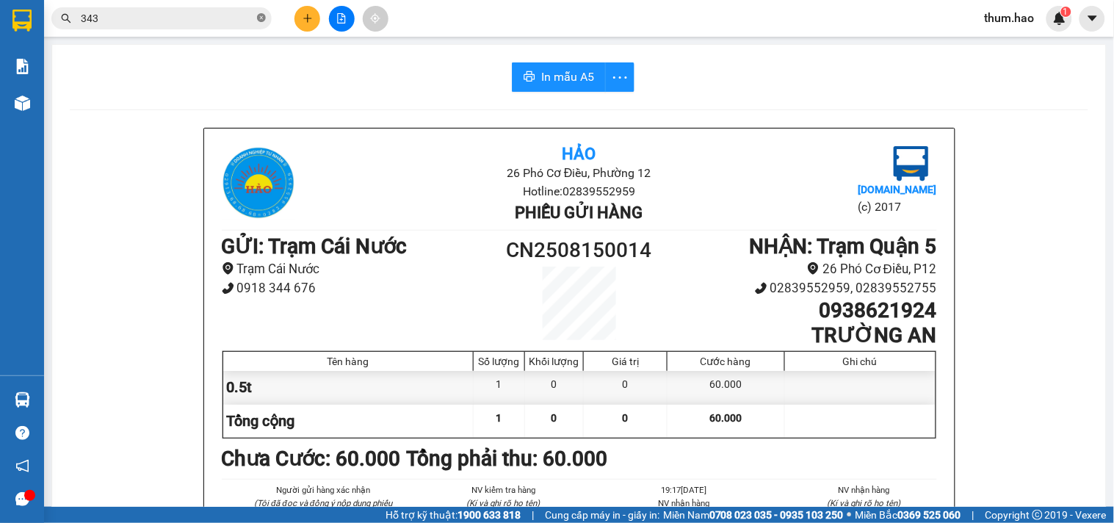
click at [259, 17] on icon "close-circle" at bounding box center [261, 17] width 9 height 9
click at [179, 24] on input "text" at bounding box center [167, 18] width 173 height 16
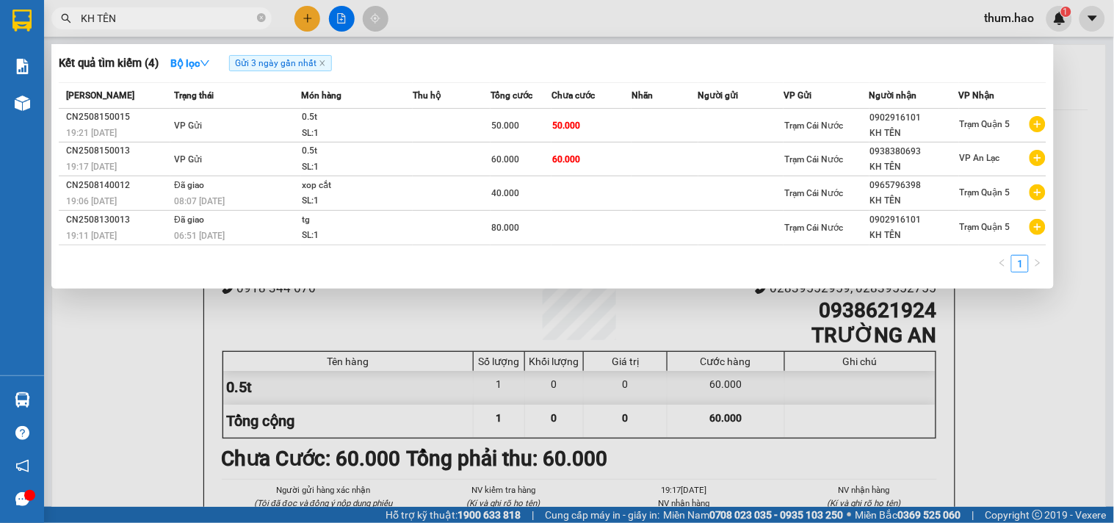
type input "KH TÊN"
click at [254, 16] on span "KH TÊN" at bounding box center [161, 18] width 220 height 22
click at [260, 18] on icon "close-circle" at bounding box center [261, 17] width 9 height 9
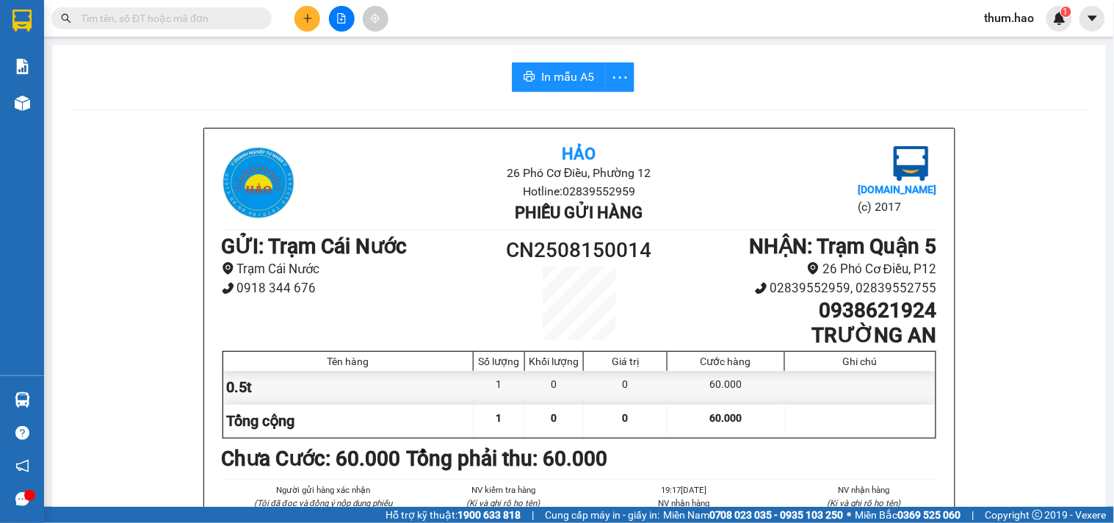
click at [220, 18] on input "text" at bounding box center [167, 18] width 173 height 16
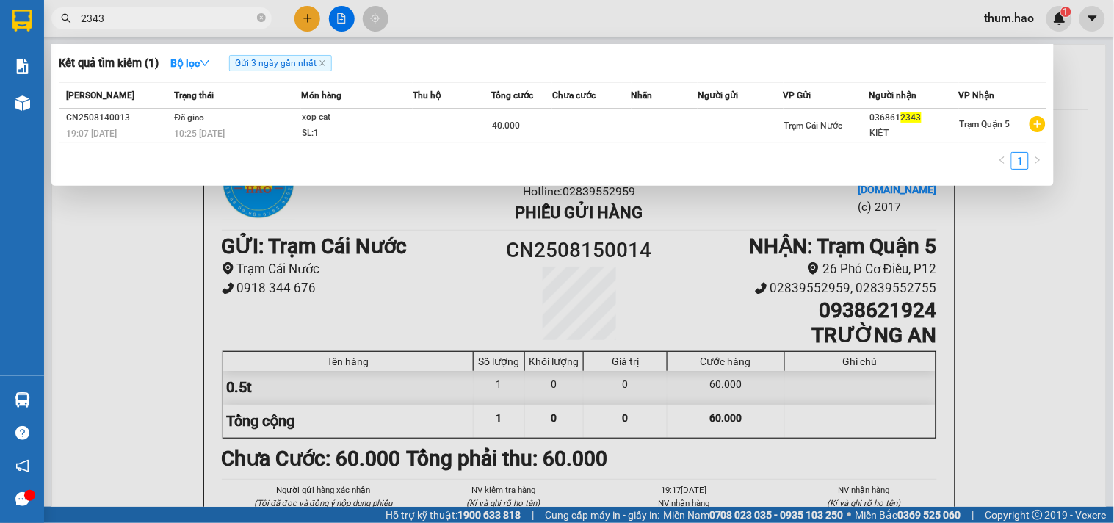
type input "2343"
click at [1083, 250] on div at bounding box center [557, 261] width 1114 height 523
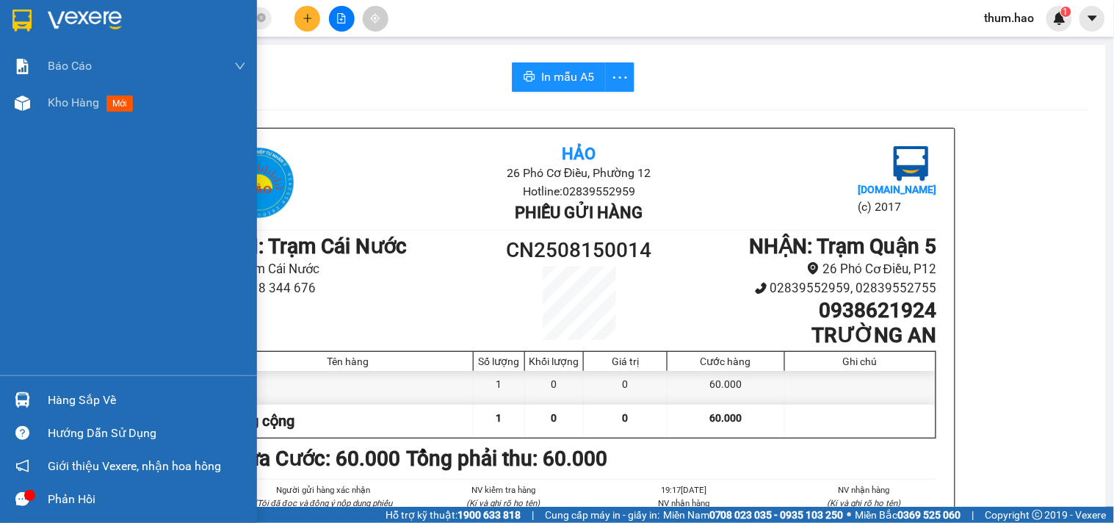
click at [59, 125] on div "Báo cáo BC tiền công nợ Báo cáo dòng tiền (trưởng trạm) Doanh số tạo đơn theo V…" at bounding box center [128, 212] width 257 height 328
click at [59, 106] on span "Kho hàng" at bounding box center [73, 102] width 51 height 14
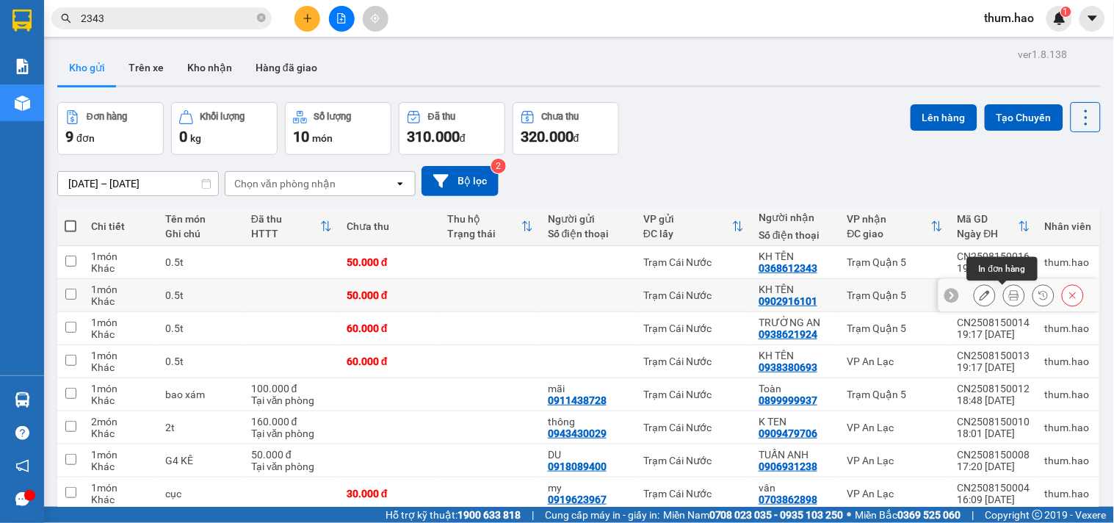
click at [1009, 298] on icon at bounding box center [1014, 295] width 10 height 10
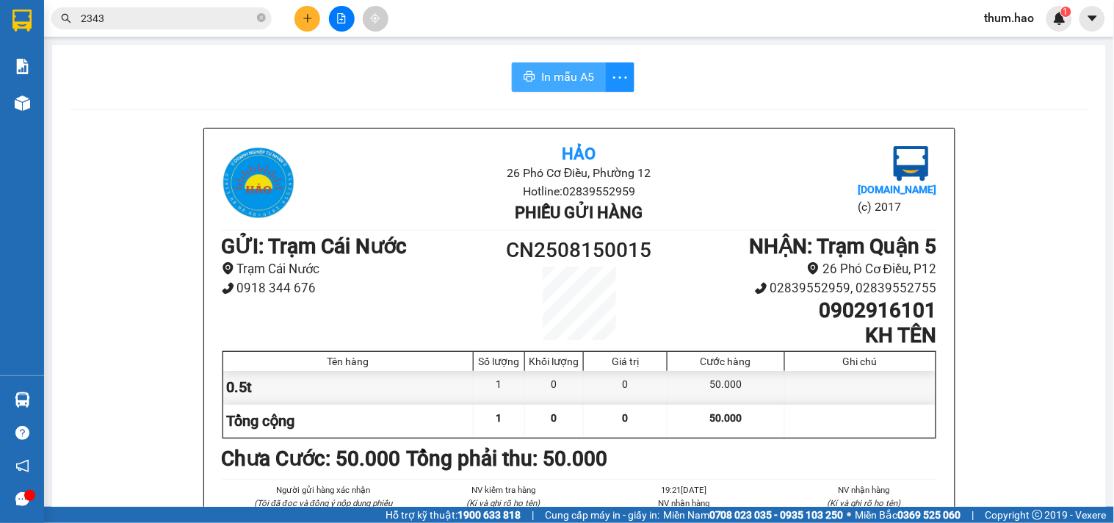
click at [556, 82] on span "In mẫu A5" at bounding box center [567, 77] width 53 height 18
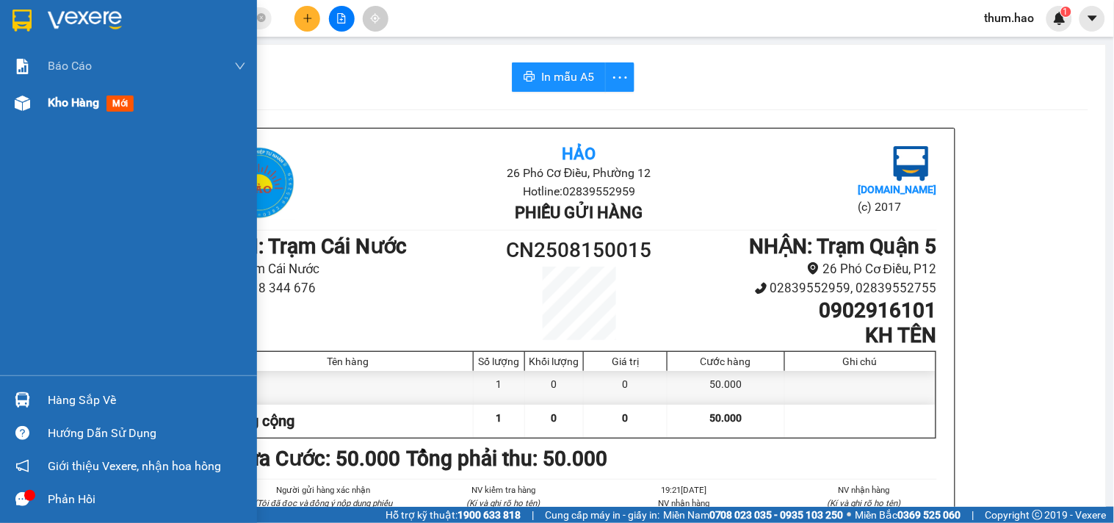
click at [71, 105] on span "Kho hàng" at bounding box center [73, 102] width 51 height 14
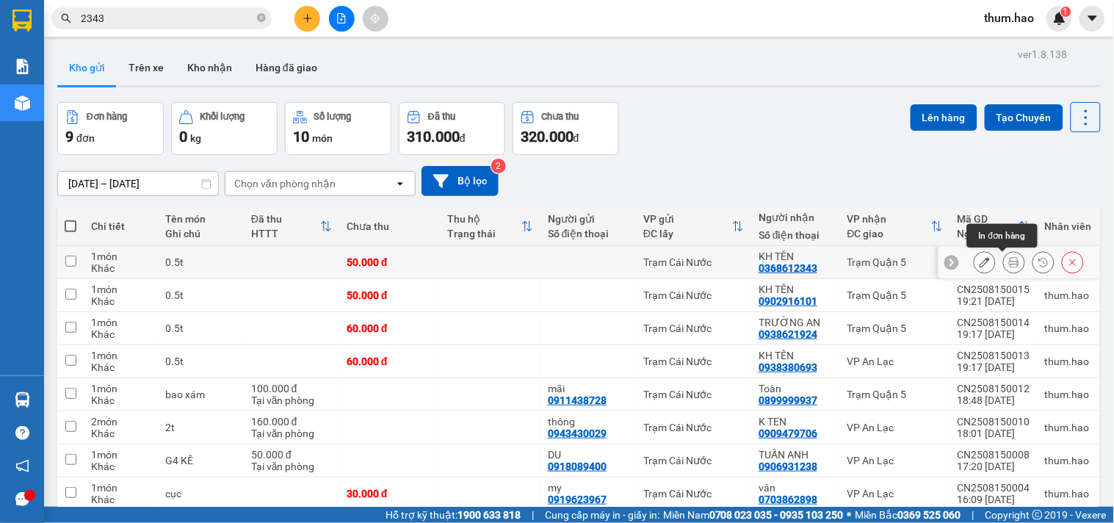
click at [1009, 261] on icon at bounding box center [1014, 262] width 10 height 10
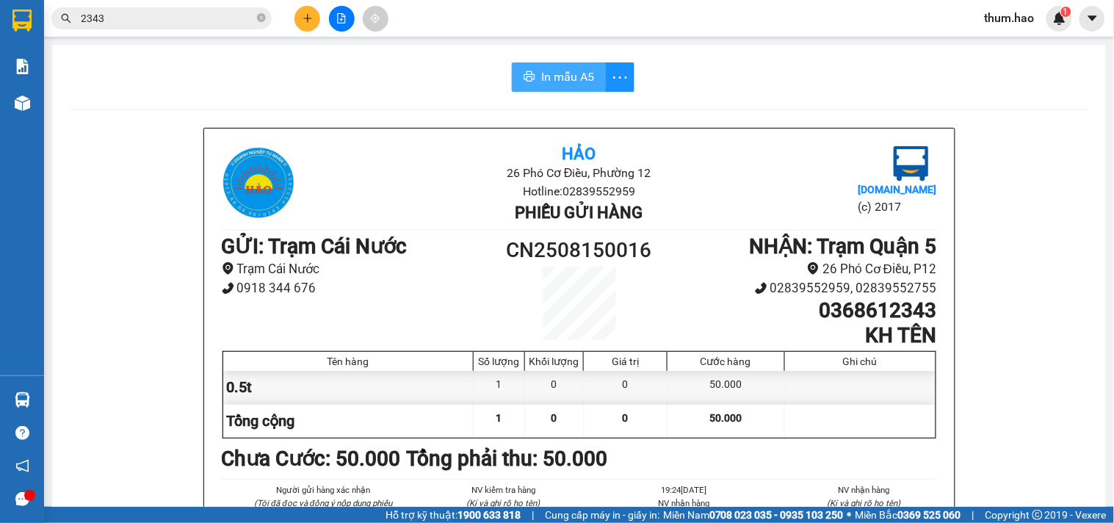
click at [567, 72] on span "In mẫu A5" at bounding box center [567, 77] width 53 height 18
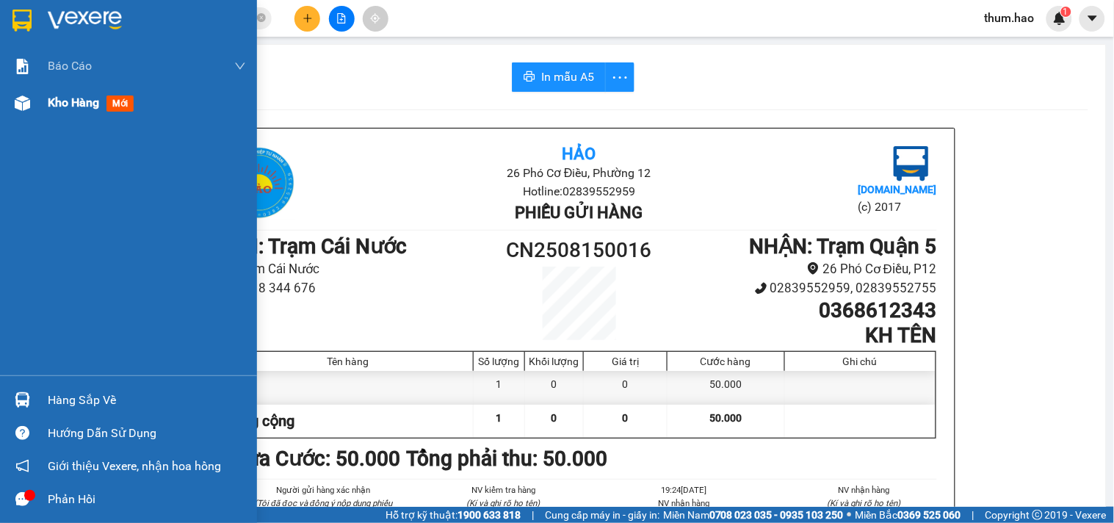
click at [76, 95] on span "Kho hàng" at bounding box center [73, 102] width 51 height 14
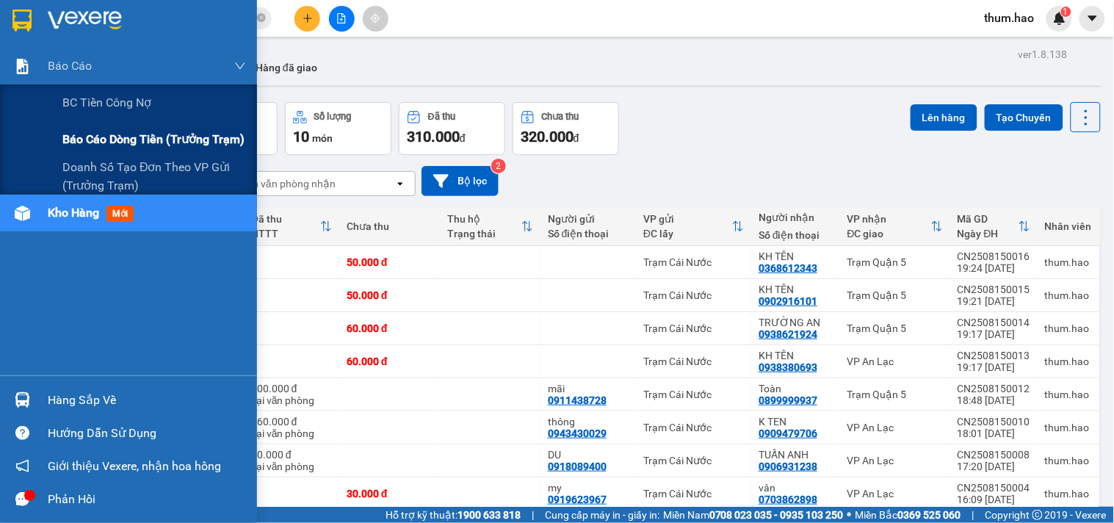
click at [71, 137] on span "Báo cáo dòng tiền (trưởng trạm)" at bounding box center [153, 139] width 182 height 18
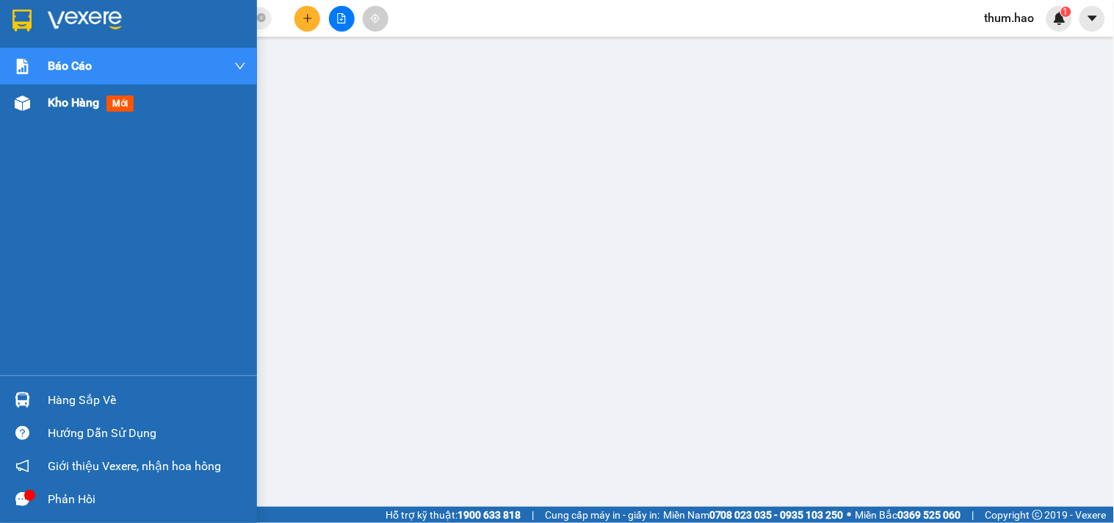
click at [57, 101] on span "Kho hàng" at bounding box center [73, 102] width 51 height 14
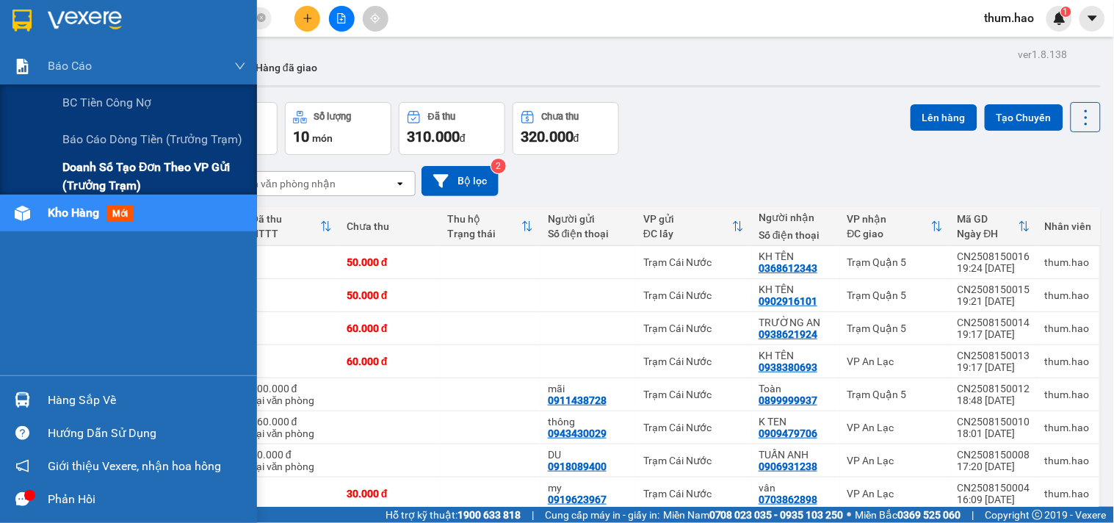
click at [144, 167] on span "Doanh số tạo đơn theo VP gửi (trưởng trạm)" at bounding box center [154, 176] width 184 height 37
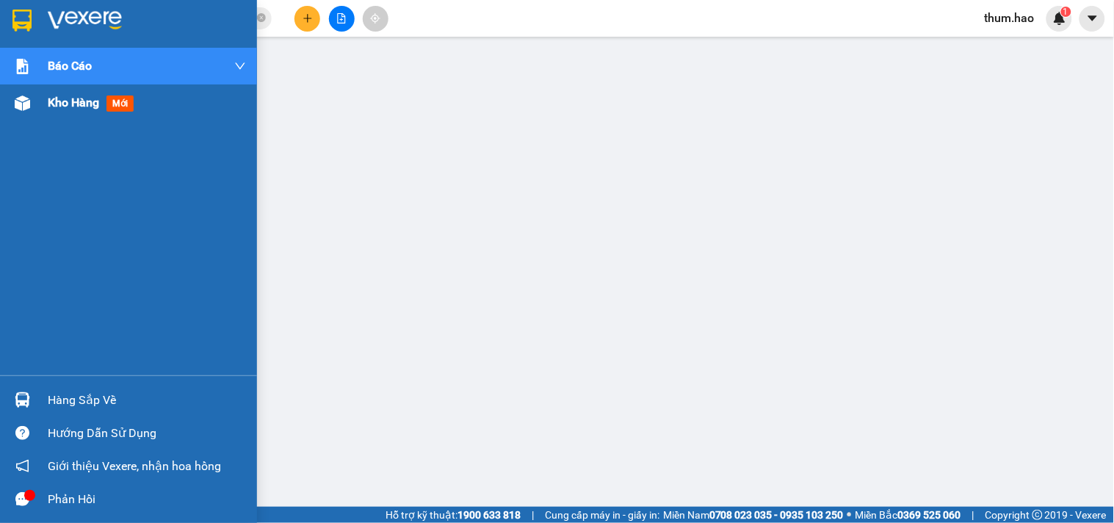
click at [50, 101] on span "Kho hàng" at bounding box center [73, 102] width 51 height 14
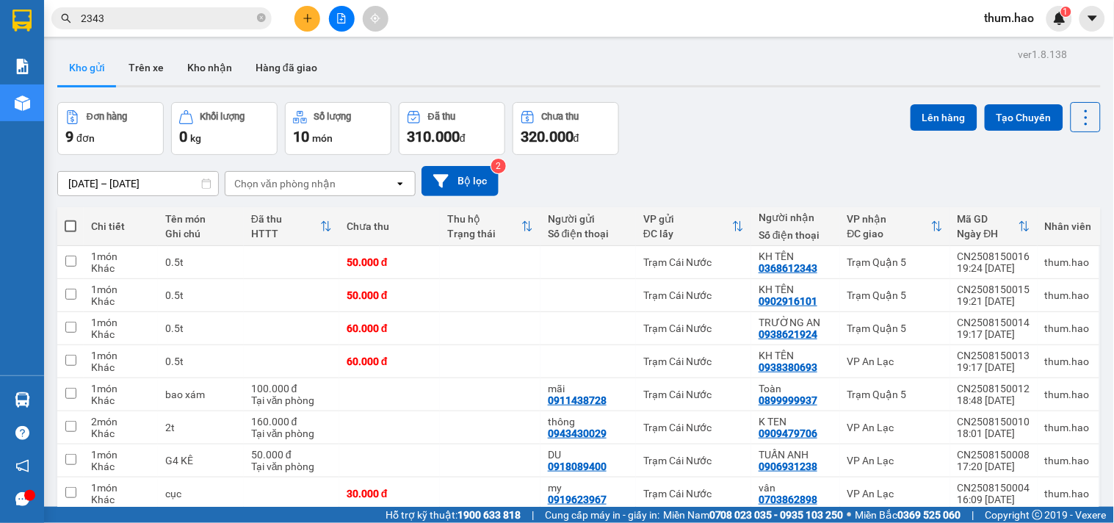
click at [68, 223] on span at bounding box center [71, 226] width 12 height 12
click at [71, 219] on input "checkbox" at bounding box center [71, 219] width 0 height 0
checkbox input "true"
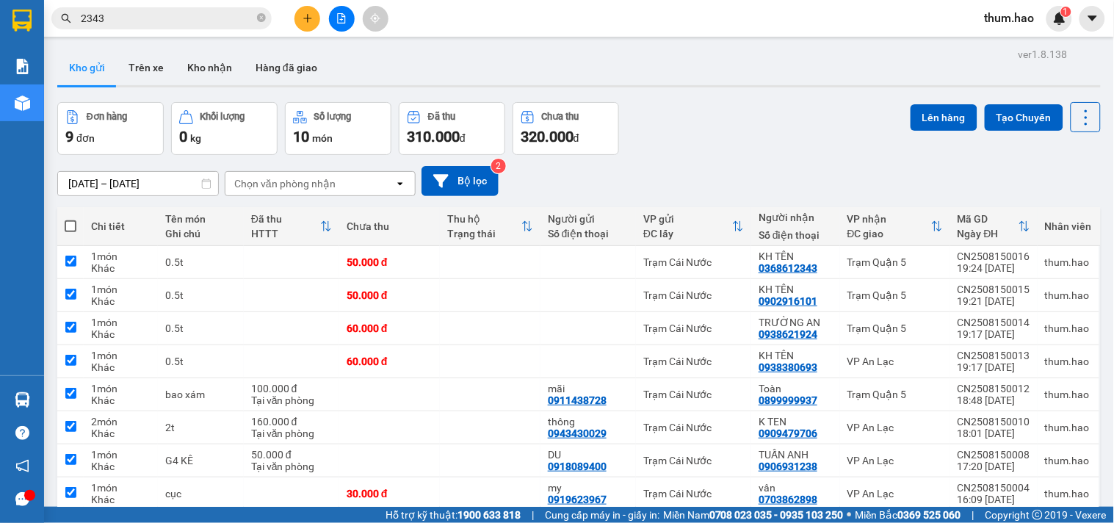
checkbox input "true"
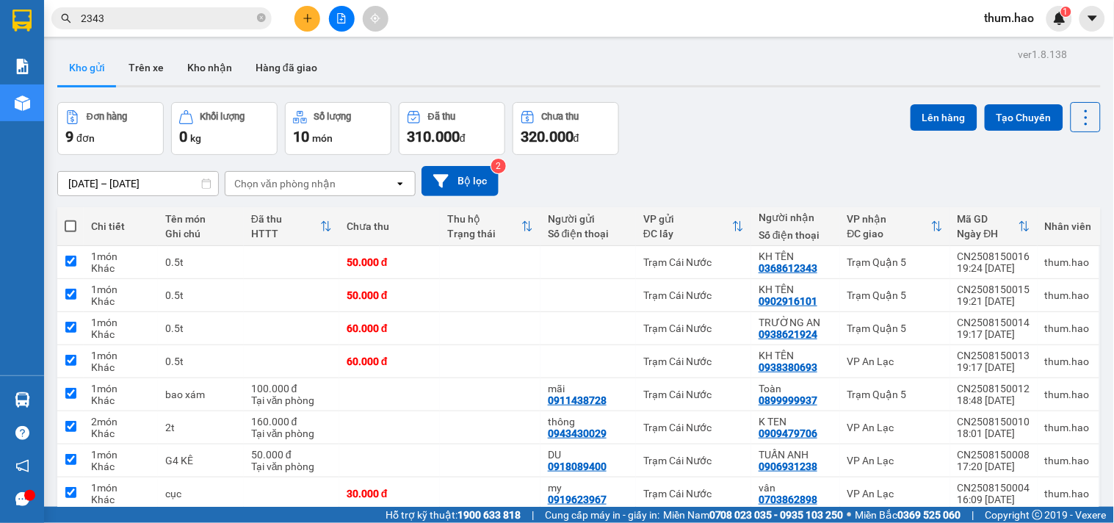
checkbox input "true"
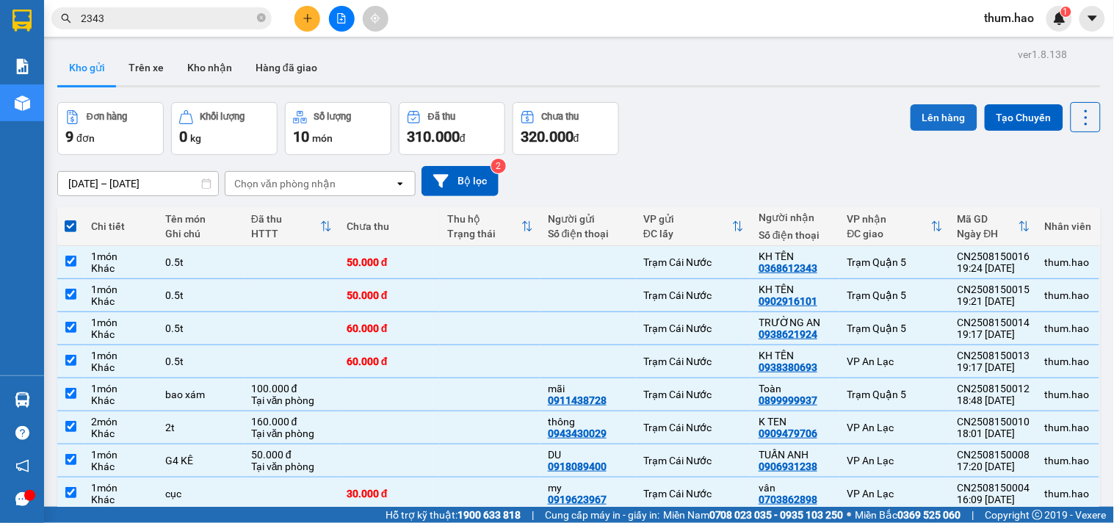
click at [920, 104] on button "Lên hàng" at bounding box center [944, 117] width 67 height 26
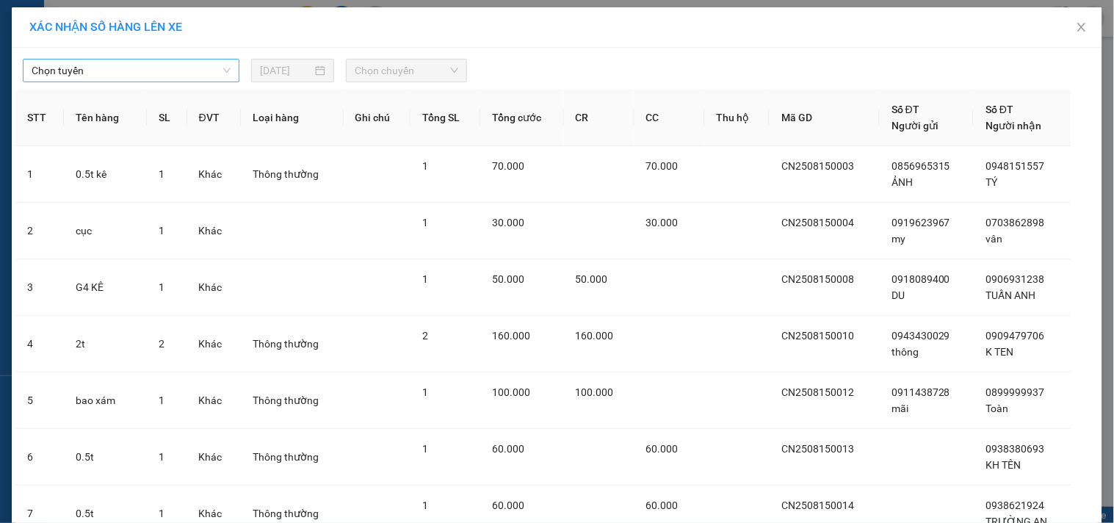
click at [164, 66] on span "Chọn tuyến" at bounding box center [131, 70] width 199 height 22
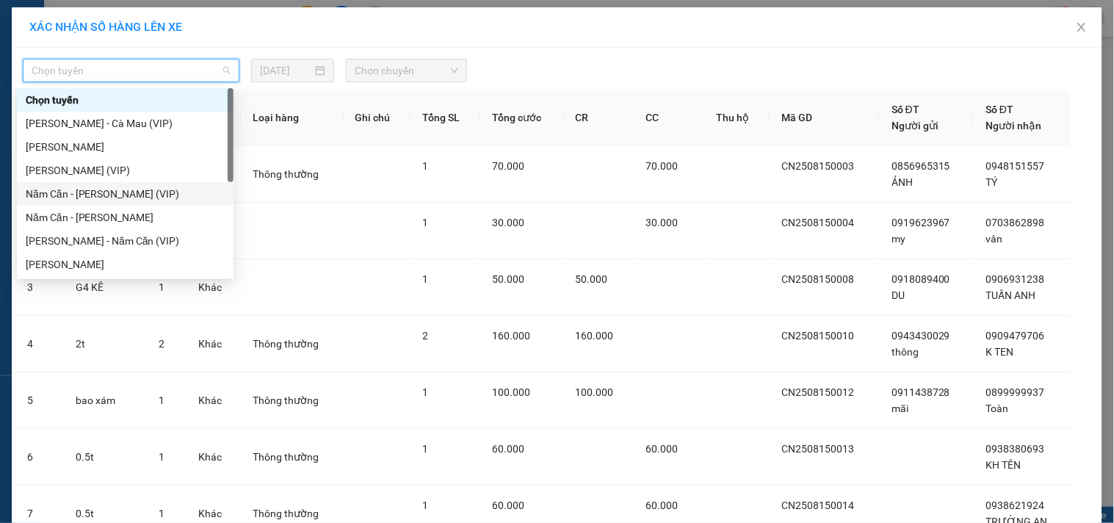
click at [125, 191] on div "Năm Căn - [PERSON_NAME] (VIP)" at bounding box center [125, 194] width 199 height 16
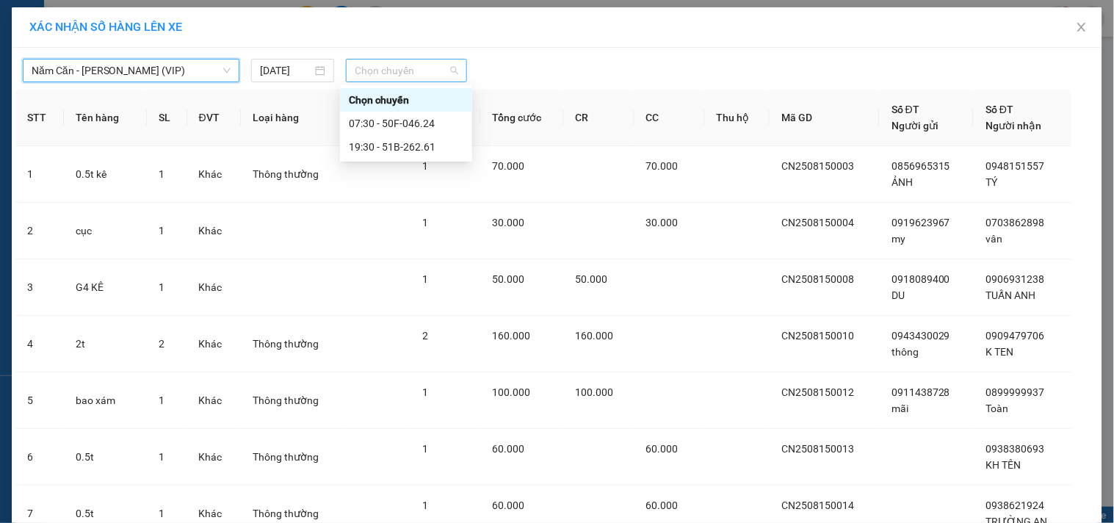
click at [413, 69] on span "Chọn chuyến" at bounding box center [407, 70] width 104 height 22
click at [405, 148] on div "19:30 - 51B-262.61" at bounding box center [406, 147] width 115 height 16
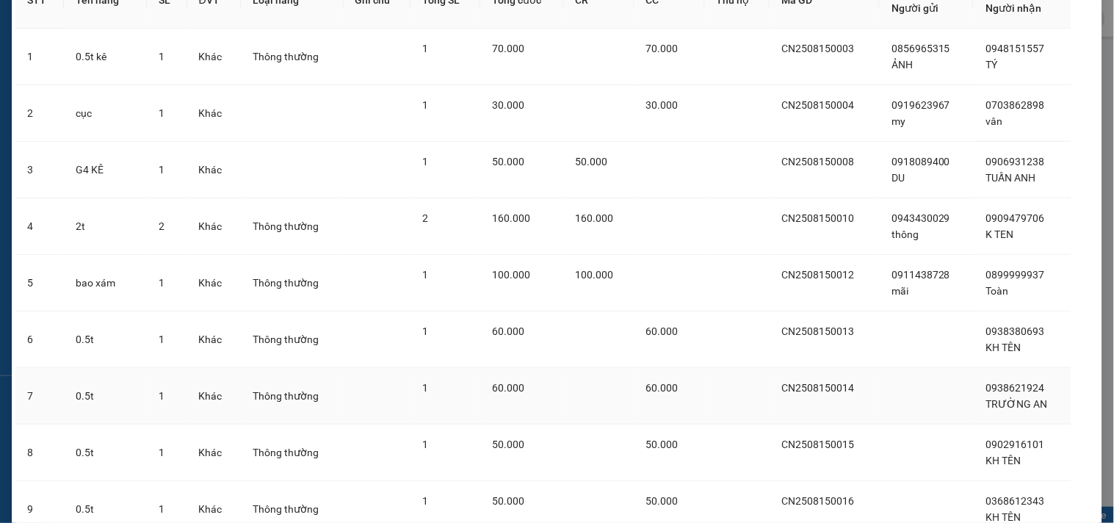
scroll to position [248, 0]
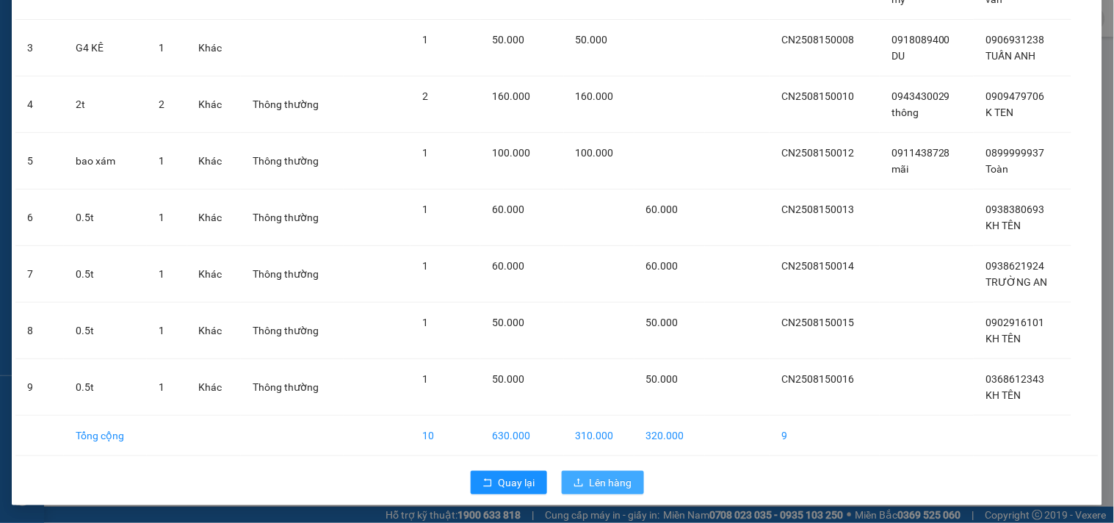
click at [591, 480] on span "Lên hàng" at bounding box center [611, 483] width 43 height 16
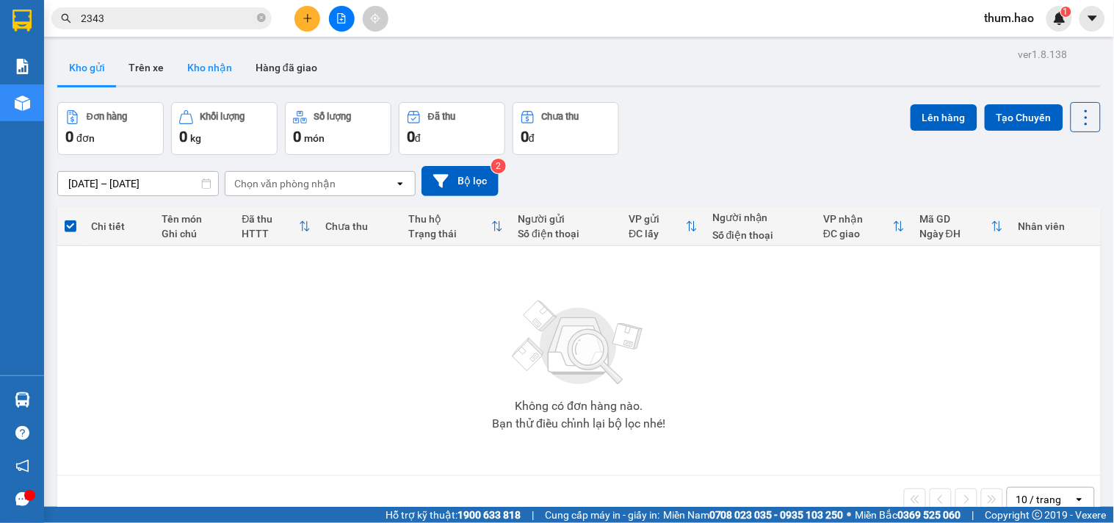
drag, startPoint x: 198, startPoint y: 71, endPoint x: 184, endPoint y: 73, distance: 14.3
click at [198, 70] on button "Kho nhận" at bounding box center [210, 67] width 68 height 35
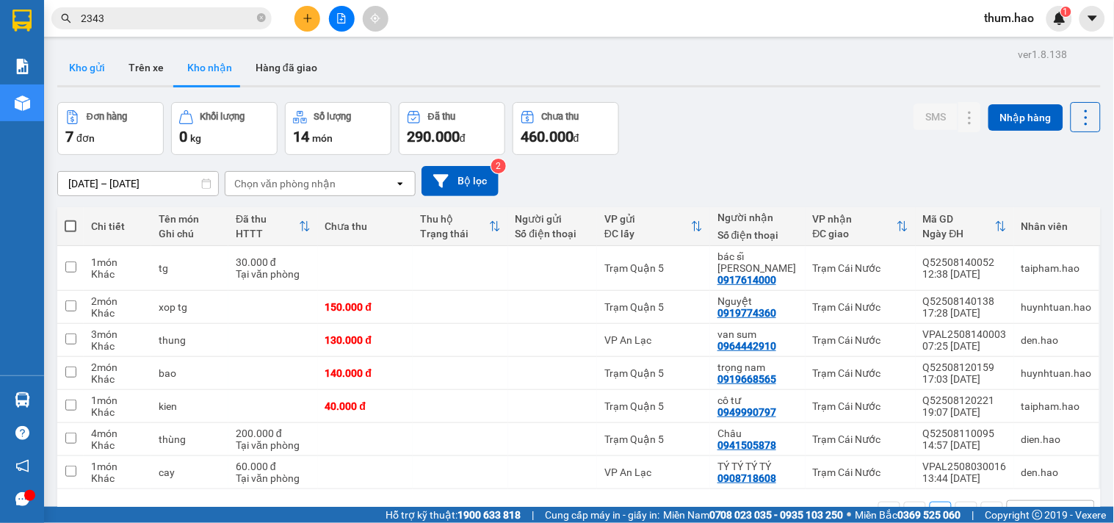
click at [77, 68] on button "Kho gửi" at bounding box center [86, 67] width 59 height 35
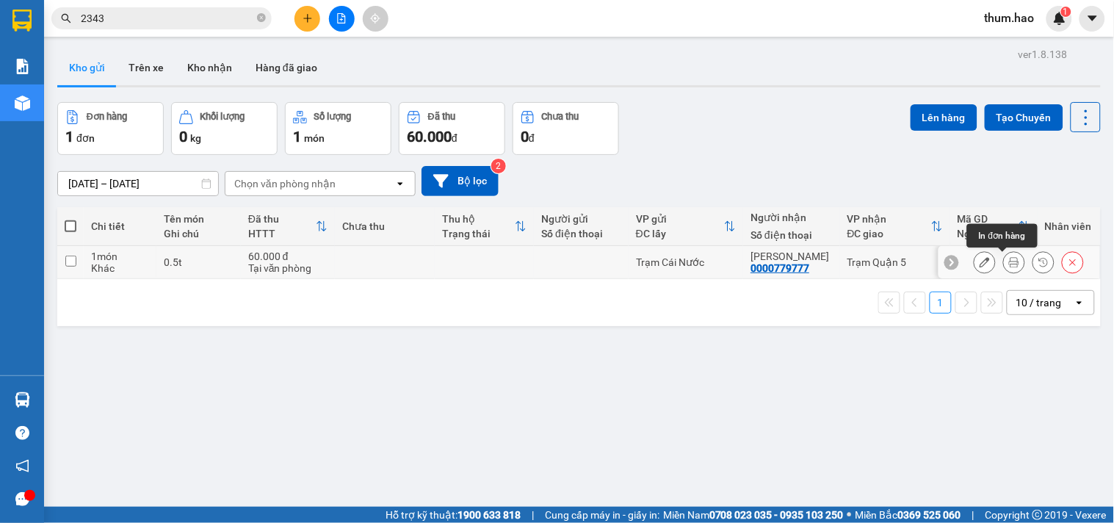
click at [1009, 267] on icon at bounding box center [1014, 262] width 10 height 10
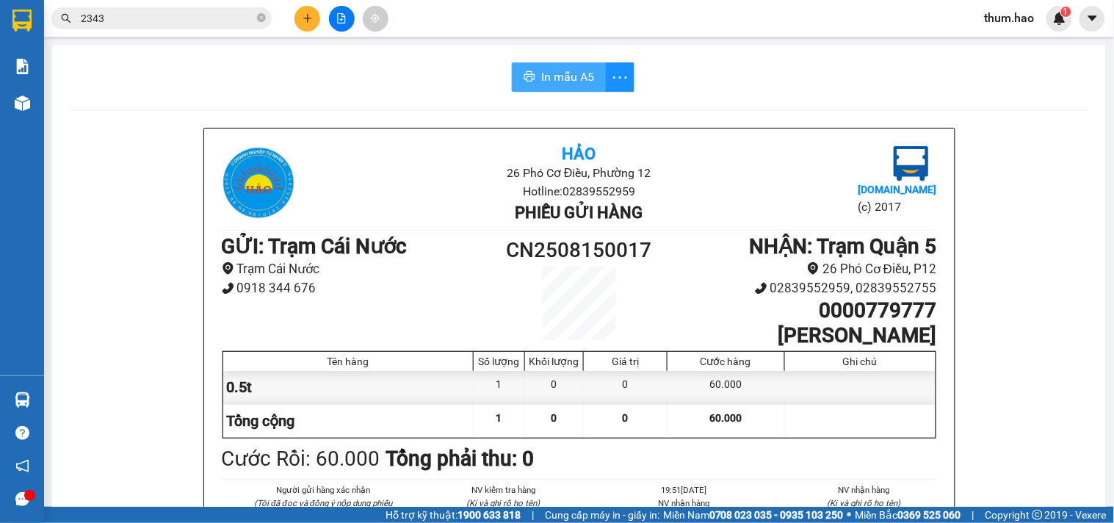
click at [556, 79] on span "In mẫu A5" at bounding box center [567, 77] width 53 height 18
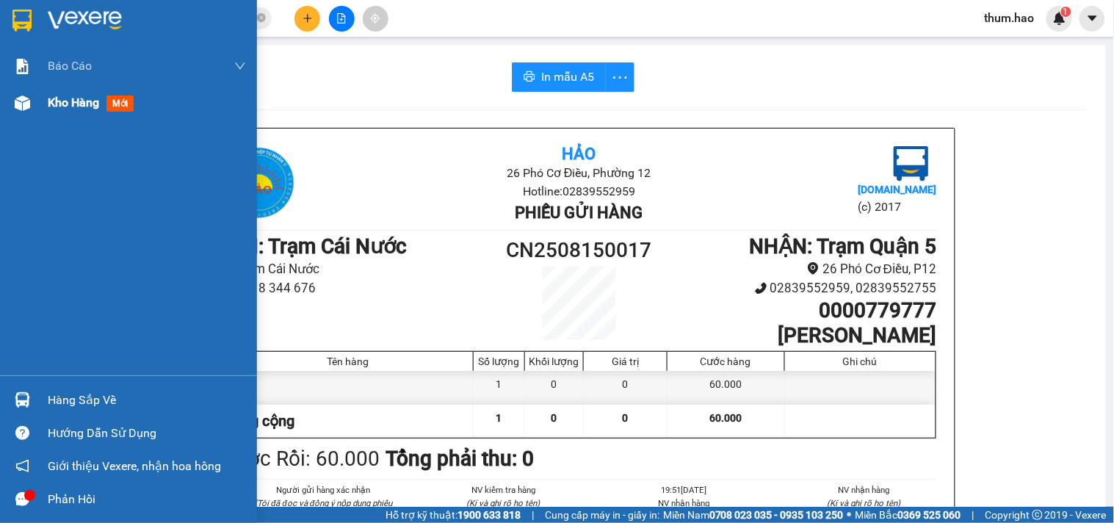
click at [46, 110] on div "Kho hàng mới" at bounding box center [128, 102] width 257 height 37
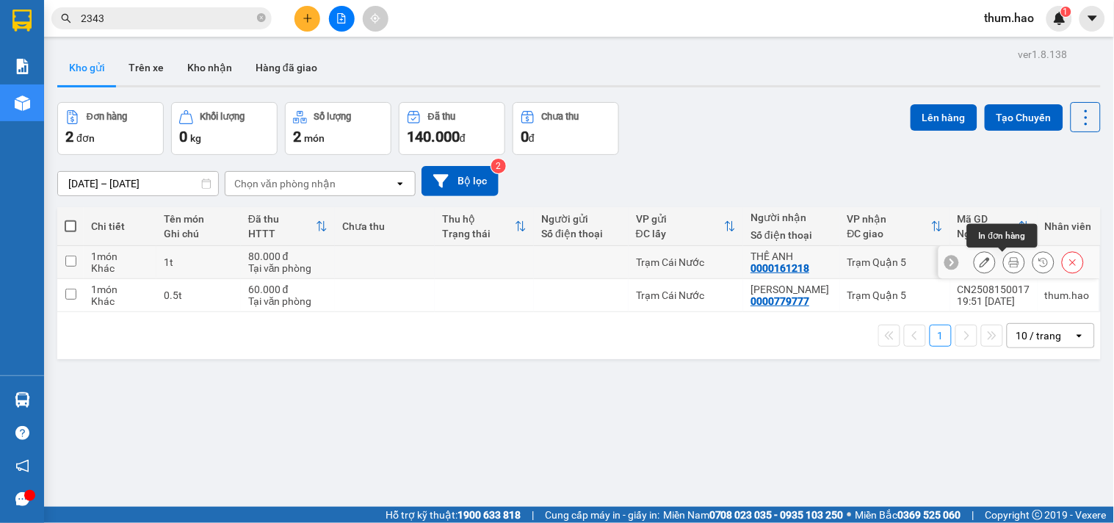
click at [1009, 262] on icon at bounding box center [1014, 262] width 10 height 10
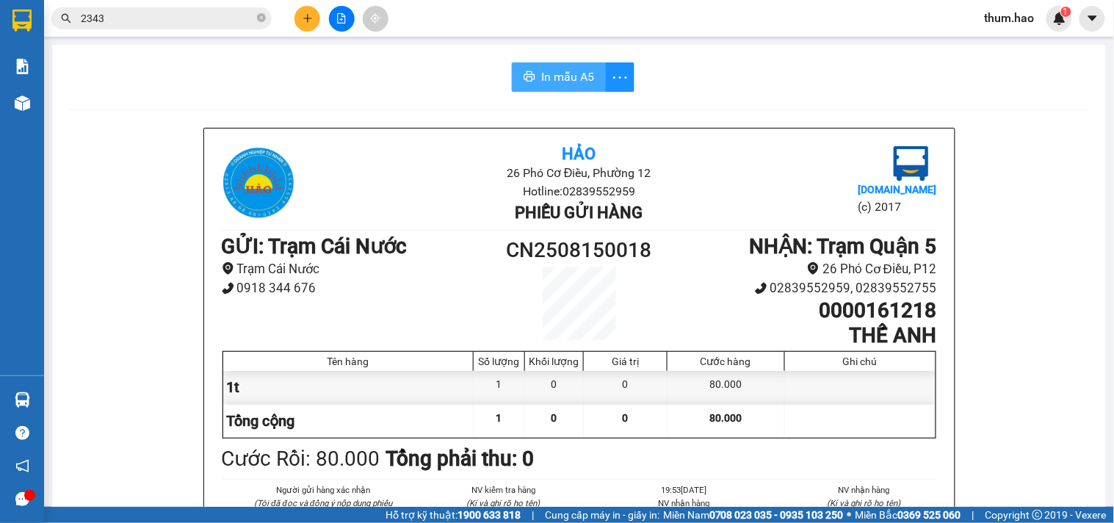
click at [541, 81] on span "In mẫu A5" at bounding box center [567, 77] width 53 height 18
click at [298, 12] on button at bounding box center [308, 19] width 26 height 26
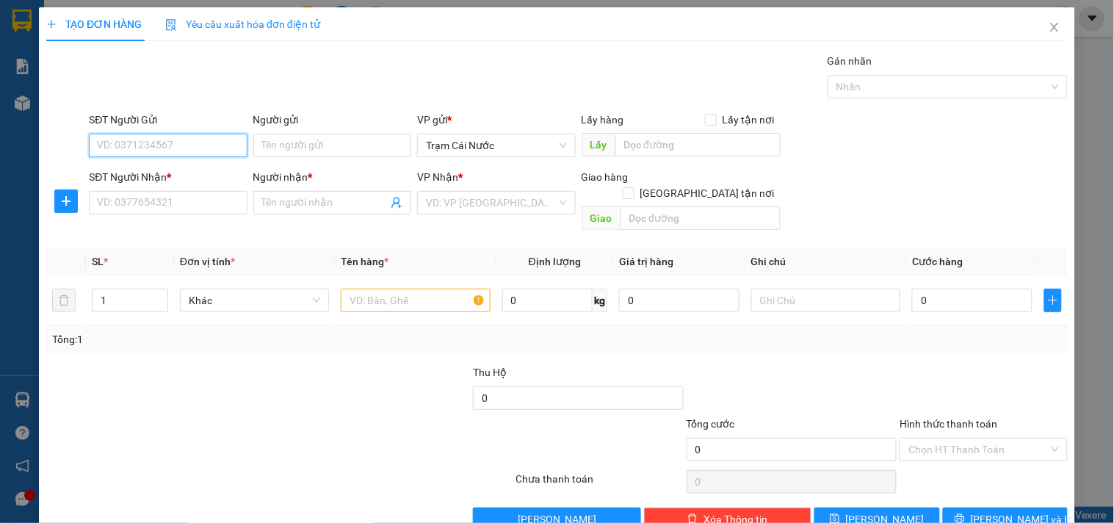
click at [134, 148] on input "SĐT Người Gửi" at bounding box center [168, 146] width 158 height 24
click at [203, 175] on div "0918398864 - thủy bao đồ chị trâm" at bounding box center [177, 175] width 160 height 16
type input "0918398864"
type input "thủy bao đồ chị trâm"
type input "0767574054"
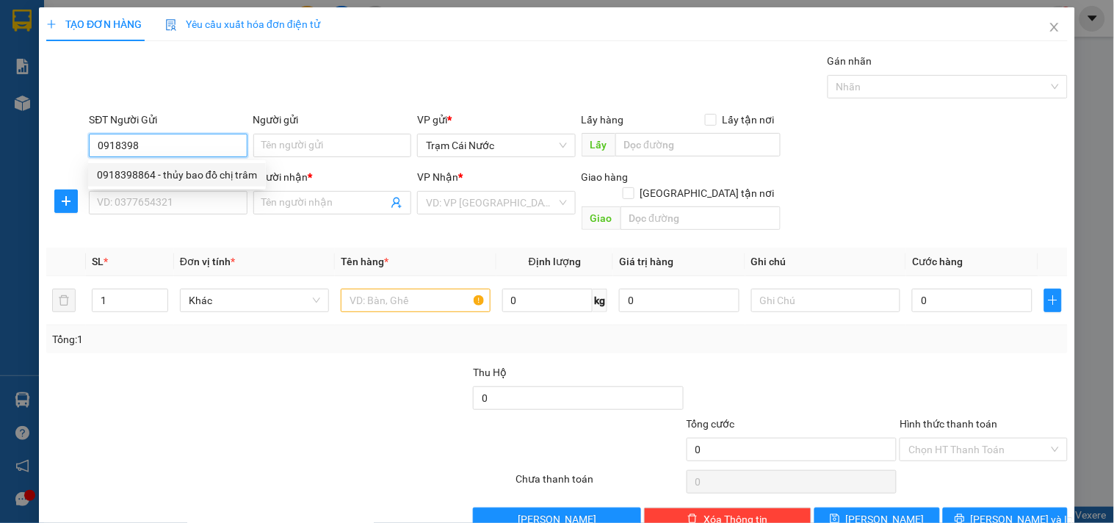
type input "TRÂM Q5"
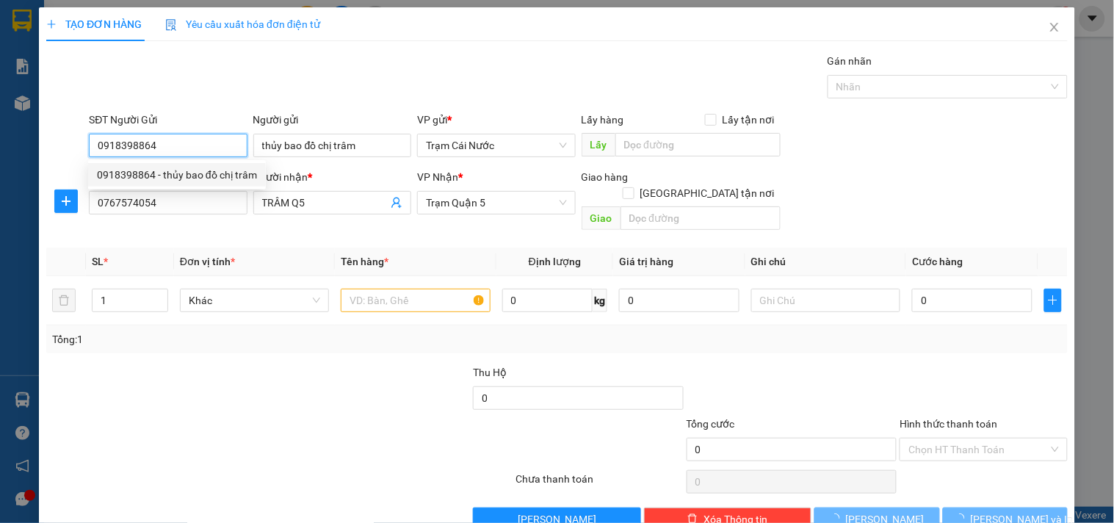
type input "160.000"
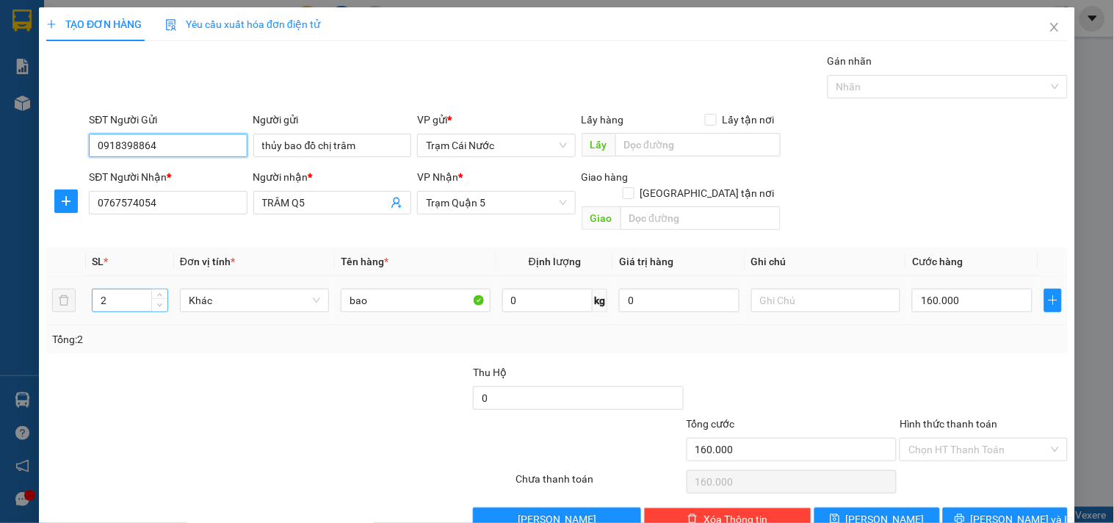
type input "0918398864"
type input "1"
click at [157, 303] on icon "down" at bounding box center [159, 305] width 5 height 5
click at [970, 294] on input "160.000" at bounding box center [972, 301] width 120 height 24
type input "0"
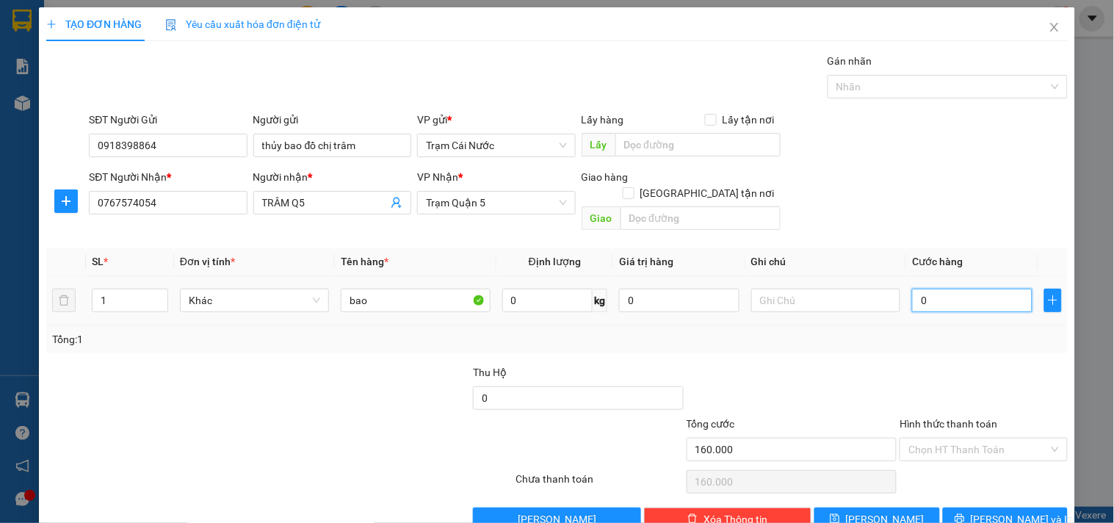
type input "0"
type input "1"
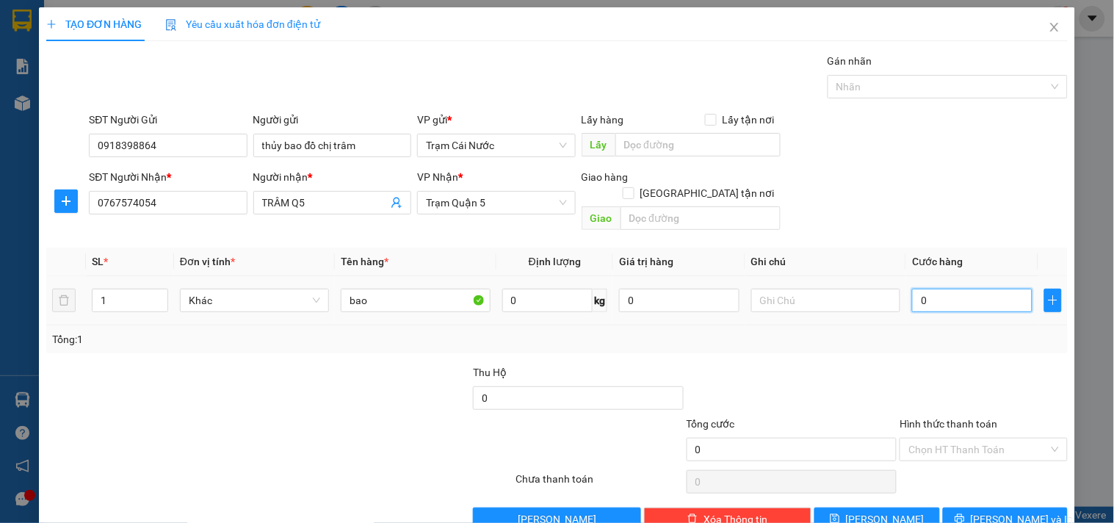
type input "001"
type input "10"
type input "0.010"
click at [978, 364] on div at bounding box center [983, 389] width 170 height 51
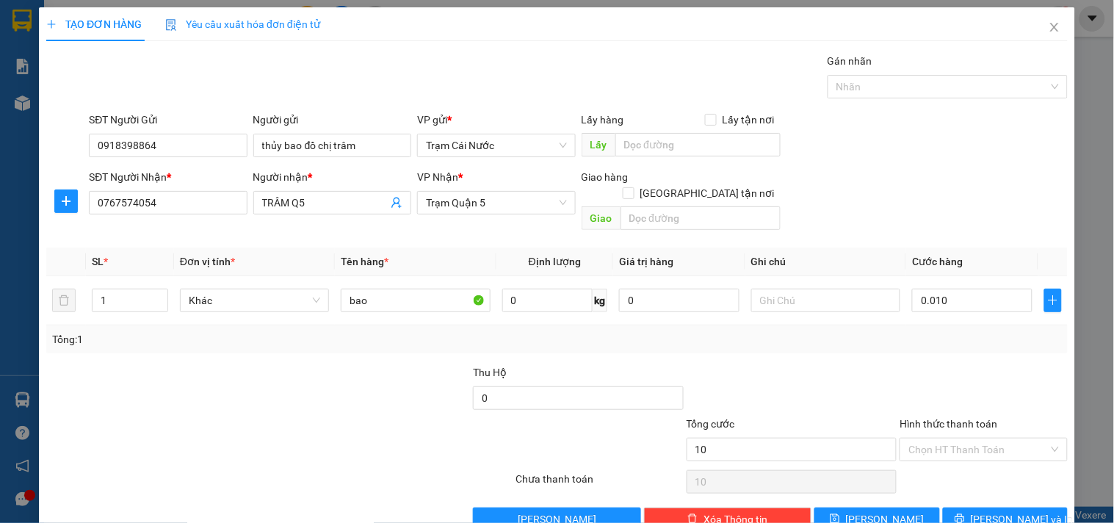
type input "10.000"
click at [926, 289] on input "10.000" at bounding box center [972, 301] width 120 height 24
type input "0"
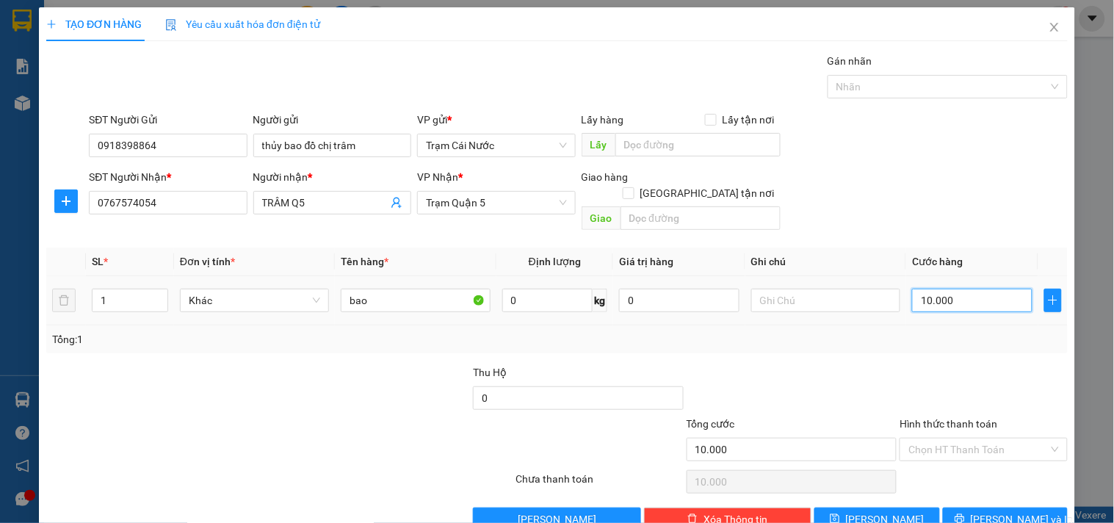
type input "0"
type input "001"
type input "1"
type input "0.010"
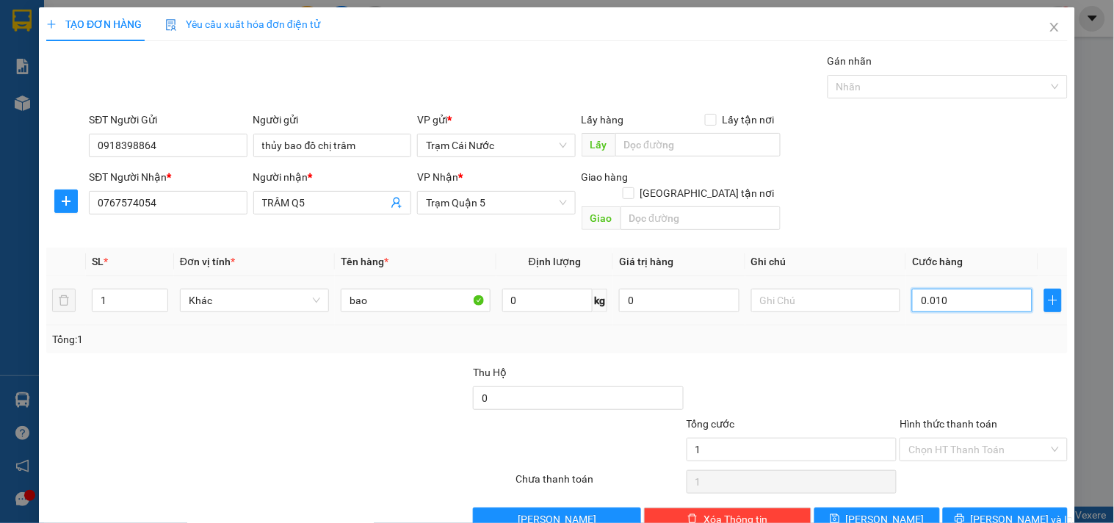
type input "10"
type input "00.100"
type input "100"
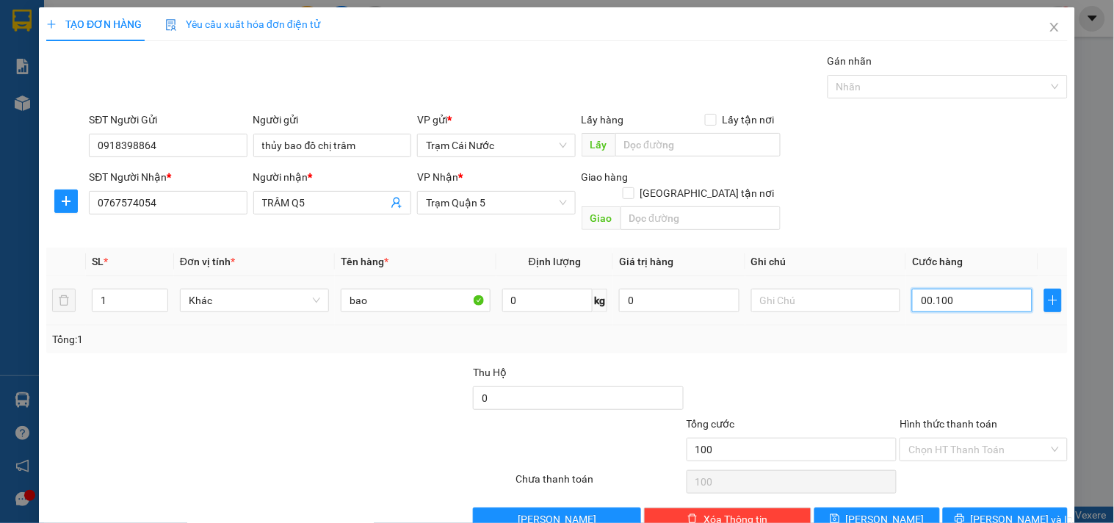
type input "00.100"
click at [937, 325] on div "Tổng: 1" at bounding box center [557, 339] width 1022 height 28
type input "100.000"
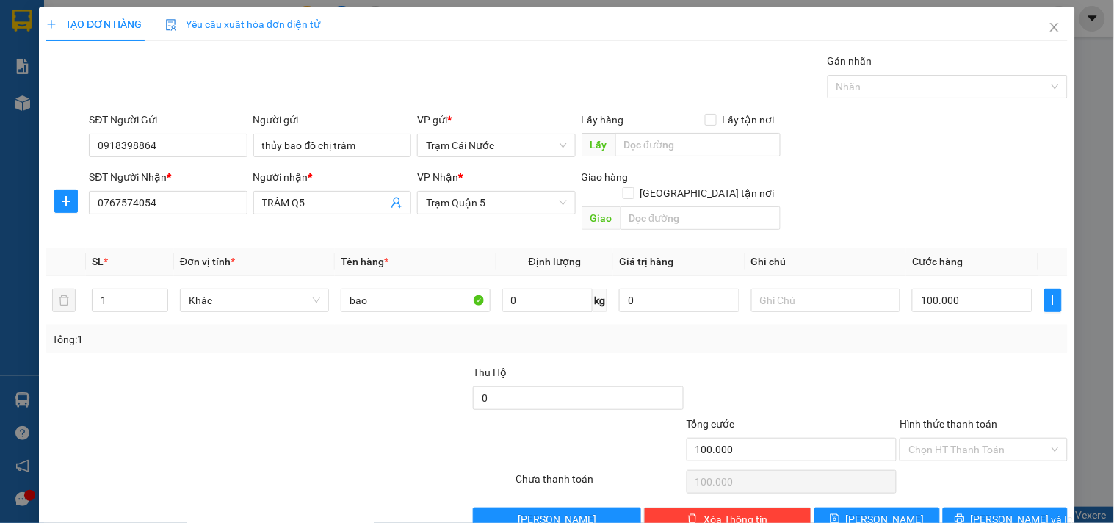
click at [737, 331] on div "Tổng: 1" at bounding box center [557, 339] width 1010 height 16
click at [978, 508] on button "[PERSON_NAME] và In" at bounding box center [1005, 520] width 125 height 24
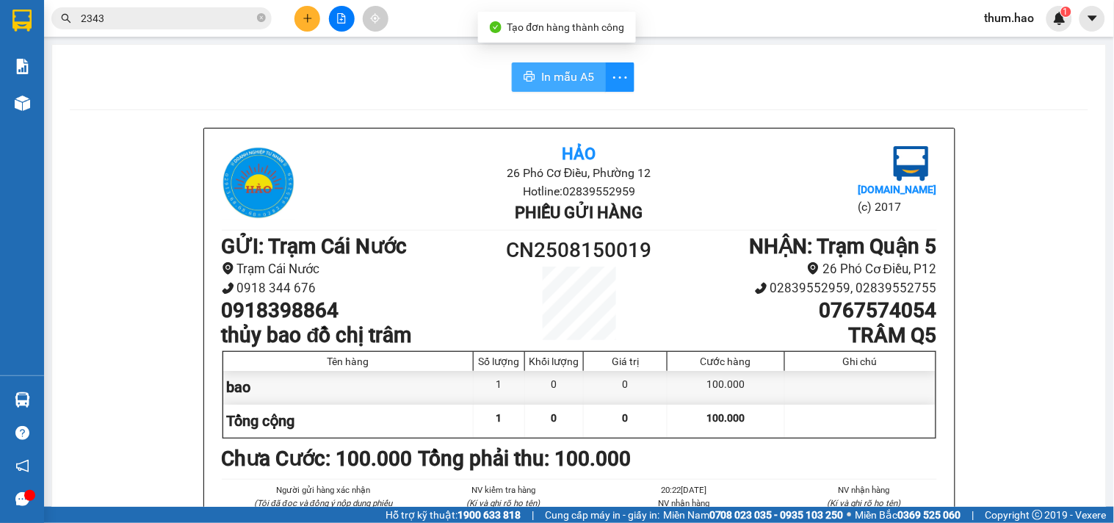
click at [529, 72] on icon "printer" at bounding box center [530, 77] width 12 height 12
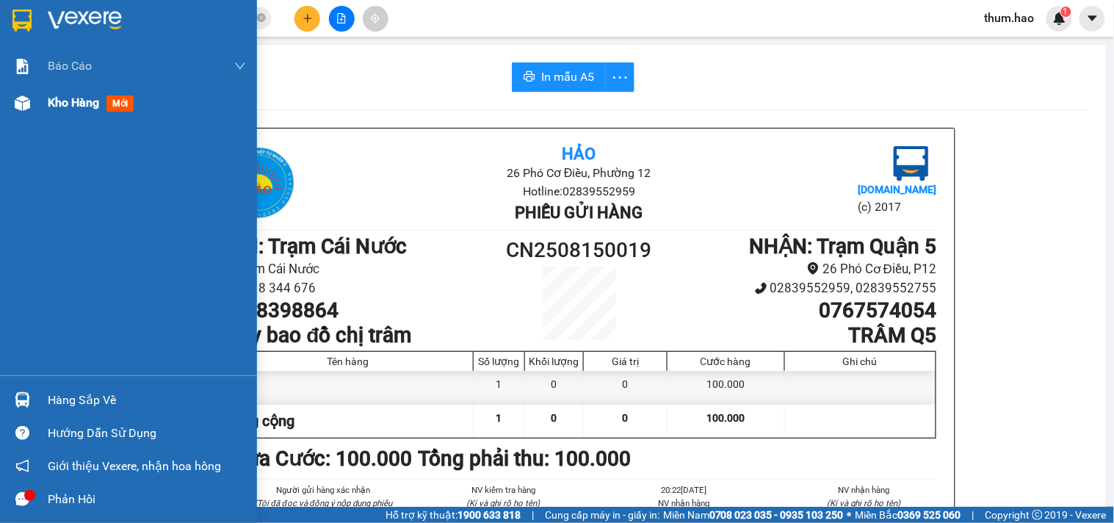
click at [86, 107] on span "Kho hàng" at bounding box center [73, 102] width 51 height 14
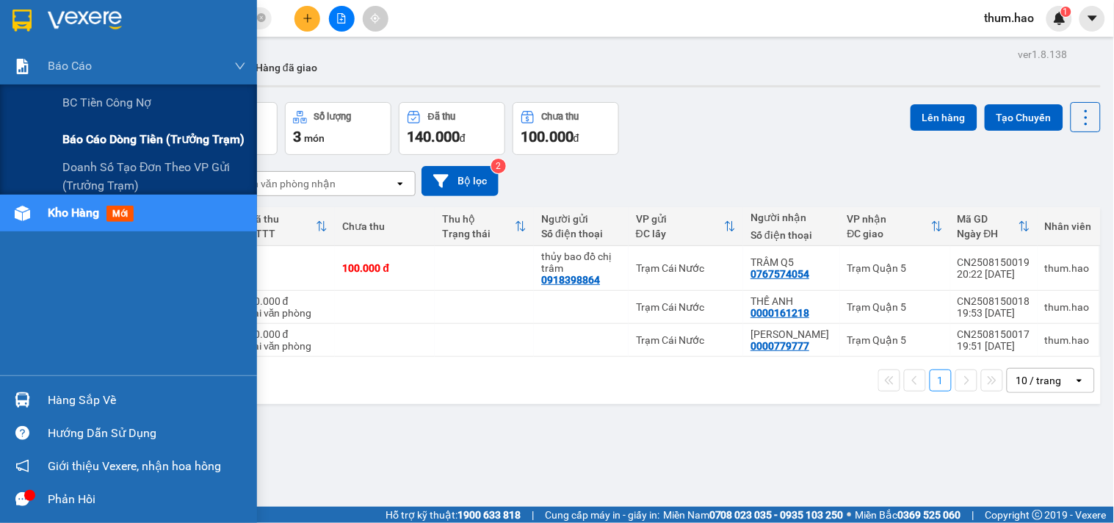
click at [150, 130] on span "Báo cáo dòng tiền (trưởng trạm)" at bounding box center [153, 139] width 182 height 18
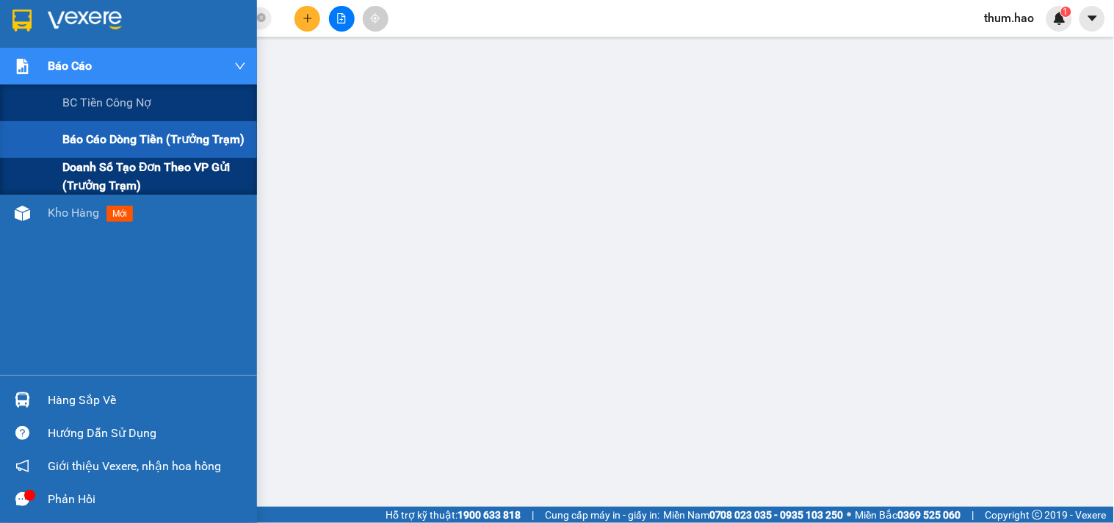
click at [107, 170] on span "Doanh số tạo đơn theo VP gửi (trưởng trạm)" at bounding box center [154, 176] width 184 height 37
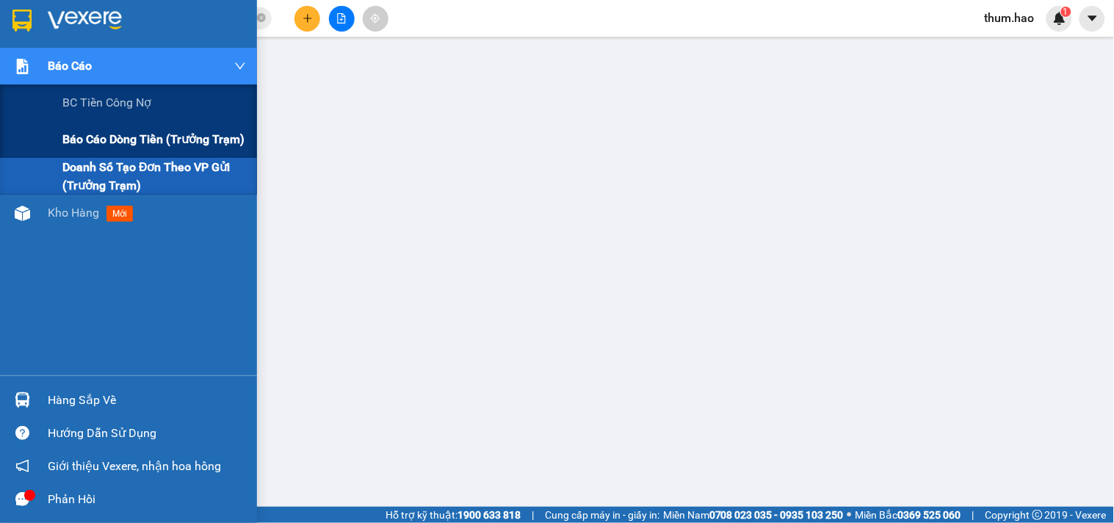
click at [82, 133] on span "Báo cáo dòng tiền (trưởng trạm)" at bounding box center [153, 139] width 182 height 18
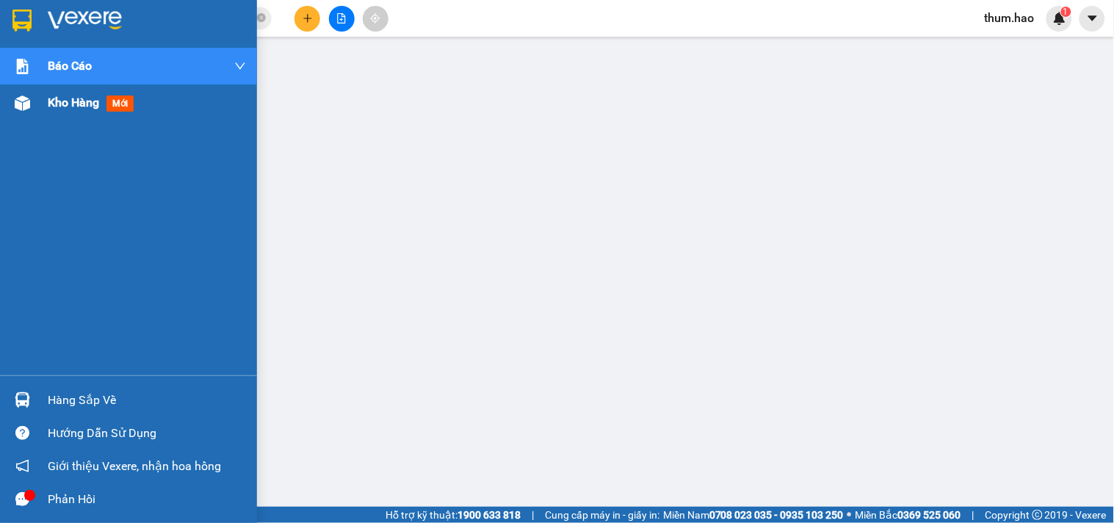
click at [49, 99] on span "Kho hàng" at bounding box center [73, 102] width 51 height 14
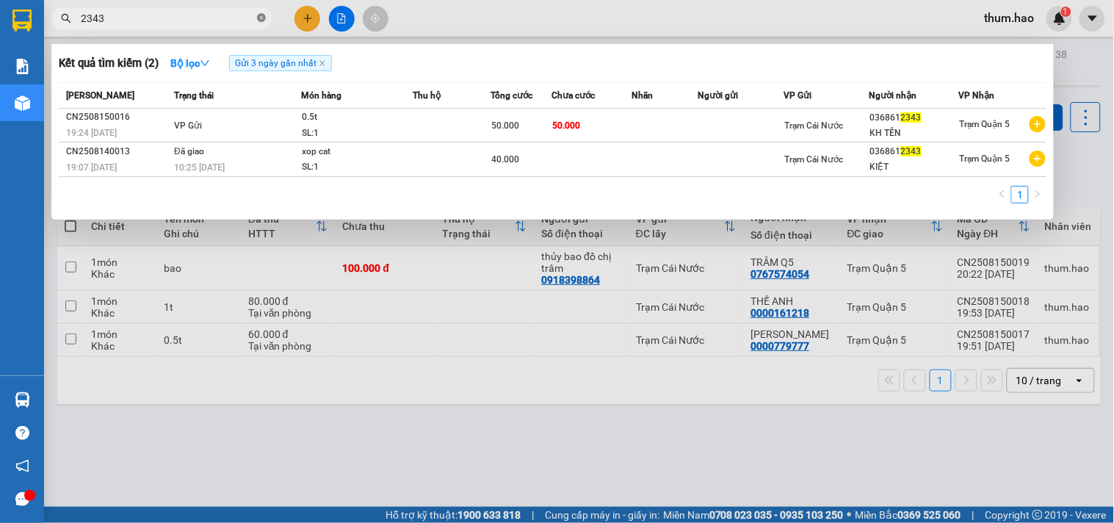
click at [262, 15] on icon "close-circle" at bounding box center [261, 17] width 9 height 9
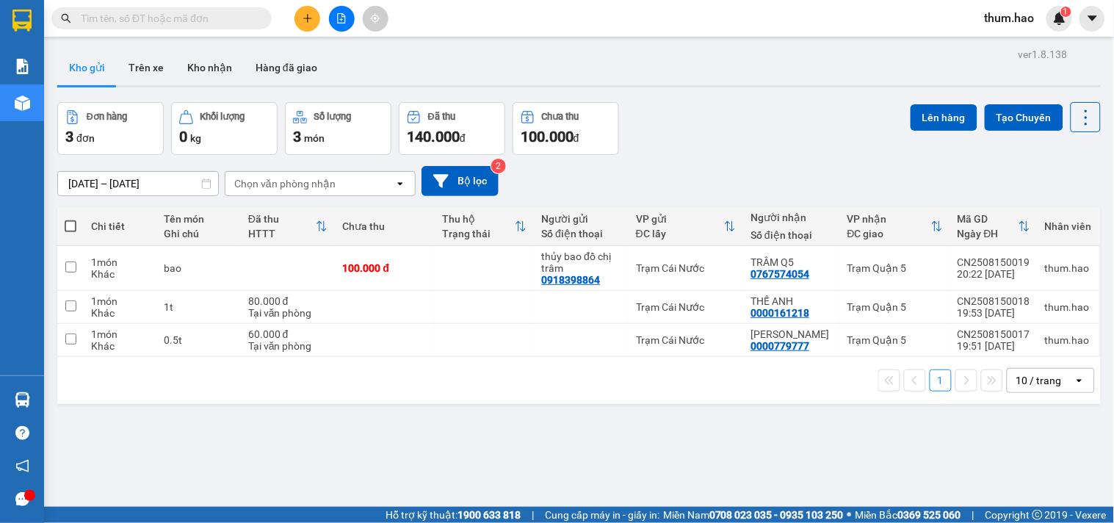
click at [70, 228] on span at bounding box center [71, 226] width 12 height 12
click at [71, 219] on input "checkbox" at bounding box center [71, 219] width 0 height 0
checkbox input "true"
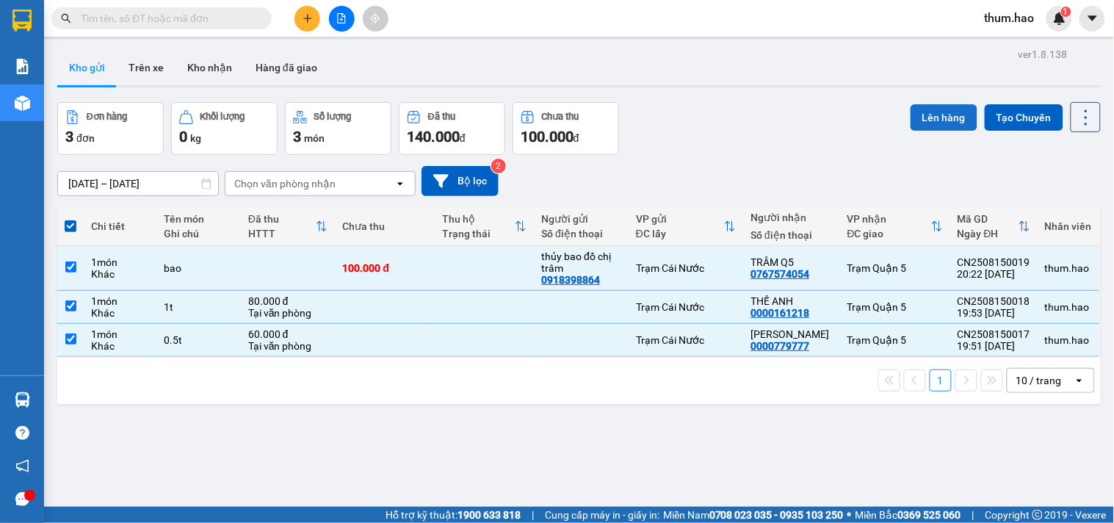
click at [920, 115] on button "Lên hàng" at bounding box center [944, 117] width 67 height 26
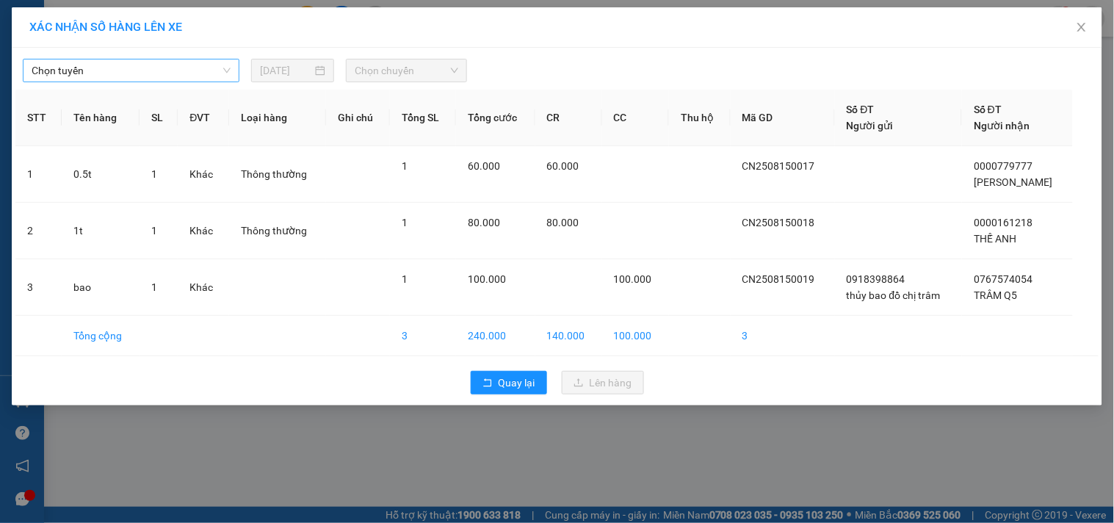
click at [114, 73] on span "Chọn tuyến" at bounding box center [131, 70] width 199 height 22
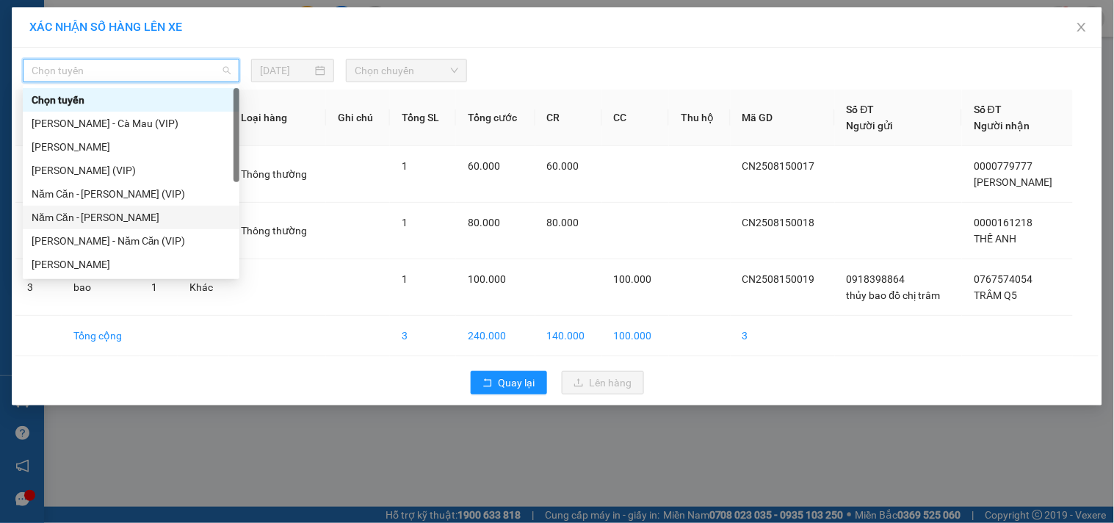
click at [60, 216] on div "Năm Căn - Hồ Chí Minh" at bounding box center [131, 217] width 199 height 16
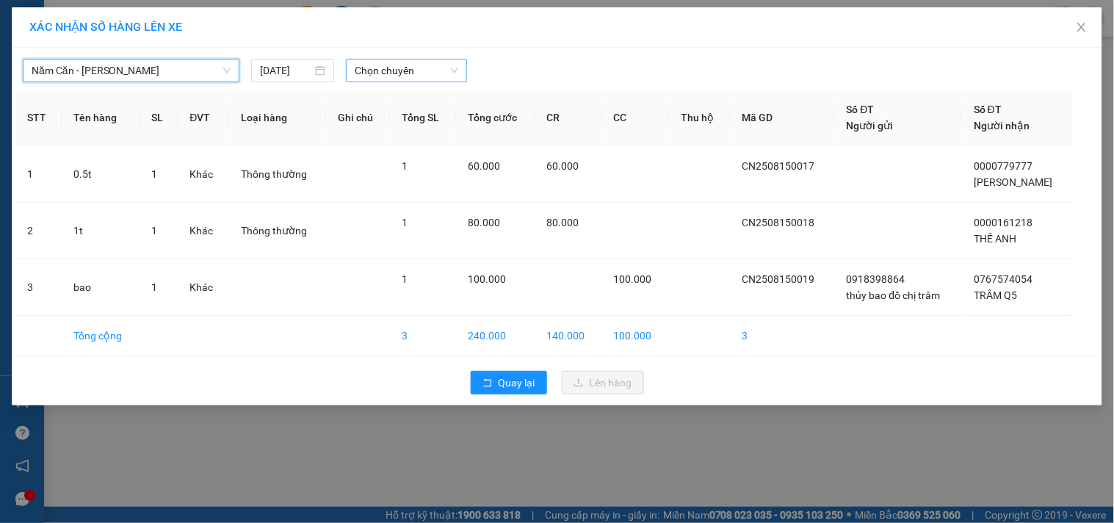
click at [450, 69] on span "Chọn chuyến" at bounding box center [407, 70] width 104 height 22
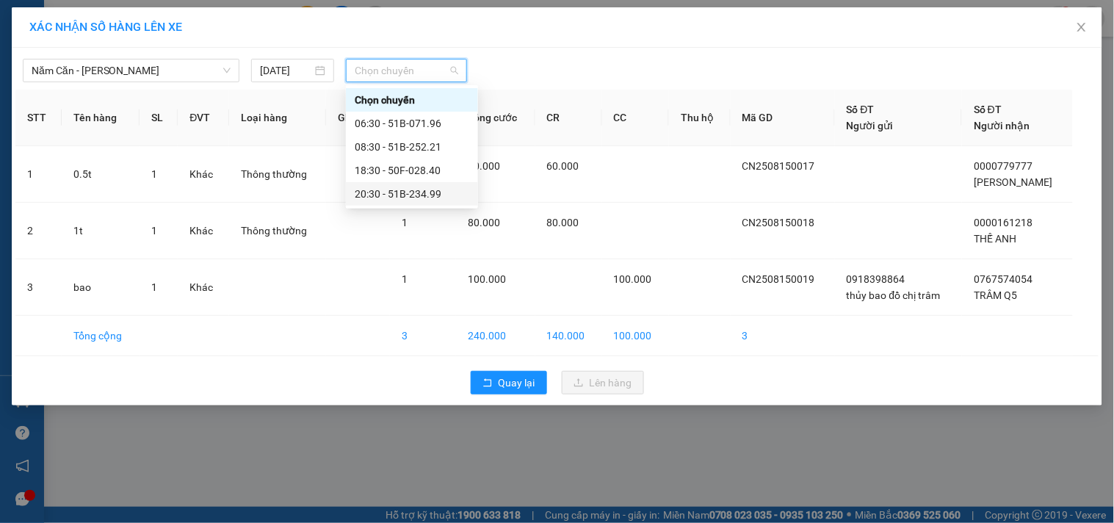
click at [356, 187] on div "20:30 - 51B-234.99" at bounding box center [412, 194] width 115 height 16
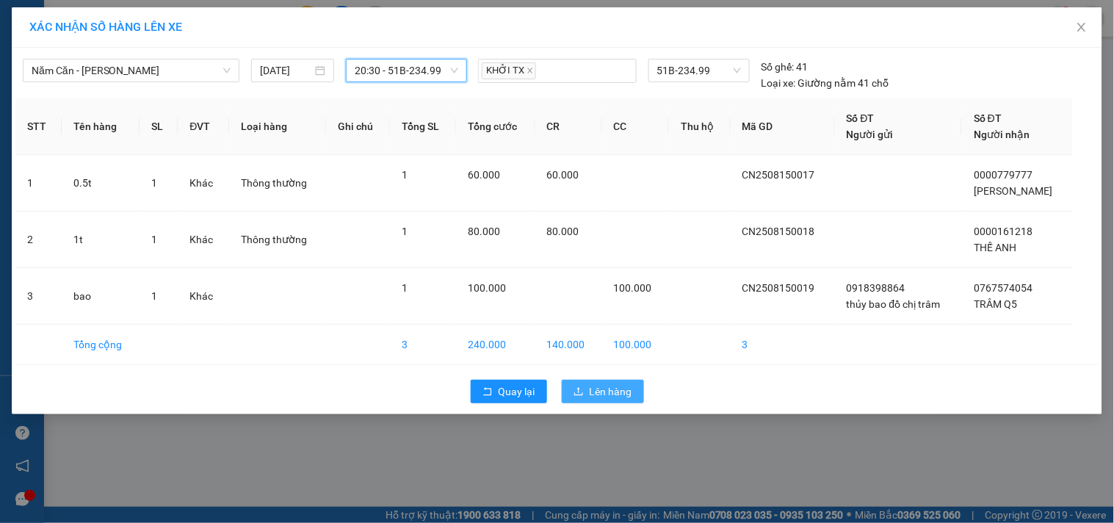
click at [618, 389] on span "Lên hàng" at bounding box center [611, 391] width 43 height 16
